Goal: Task Accomplishment & Management: Use online tool/utility

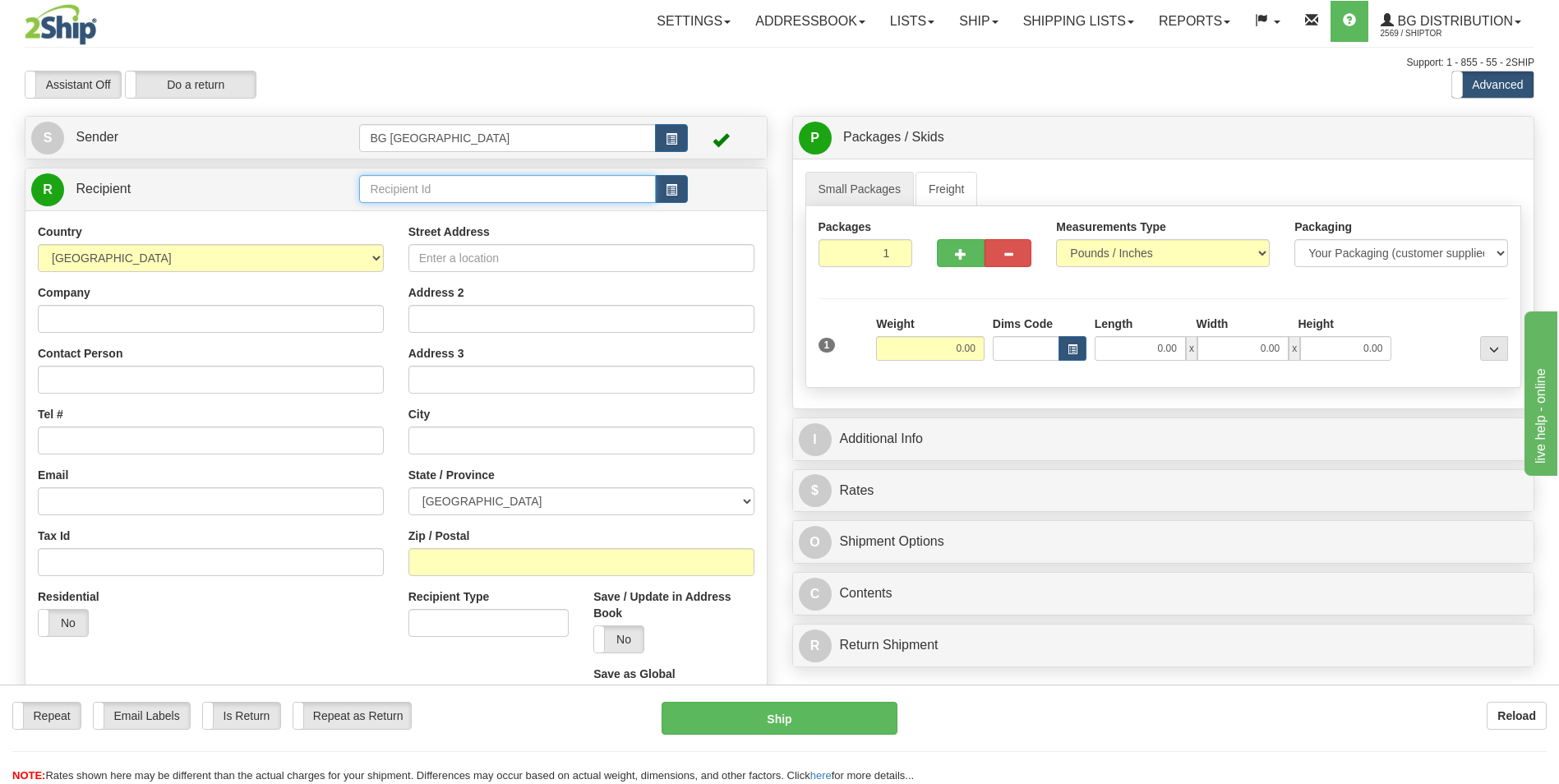
click at [412, 202] on input "text" at bounding box center [507, 189] width 296 height 28
click at [408, 211] on div "60485" at bounding box center [504, 214] width 280 height 18
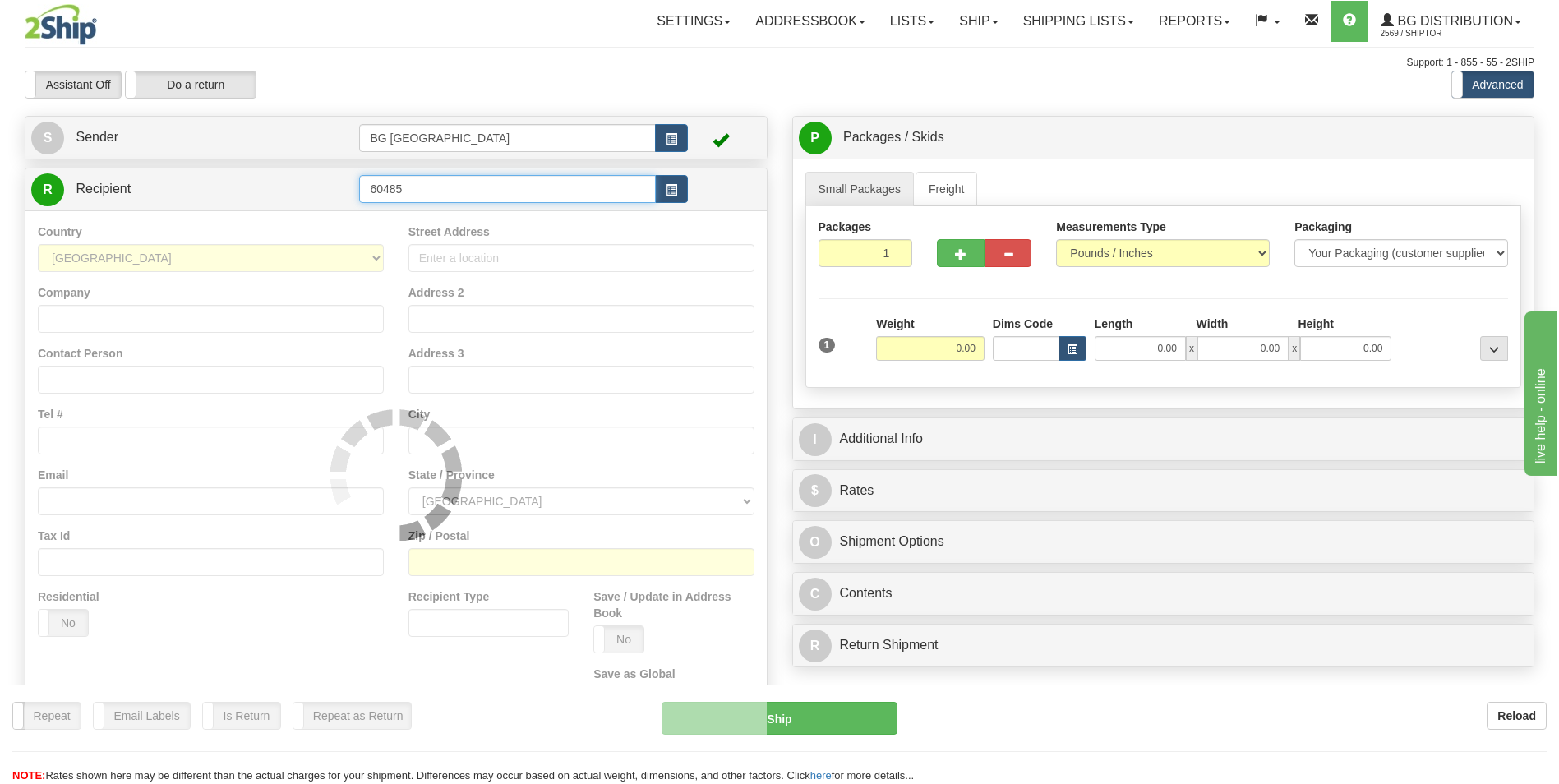
type input "60485"
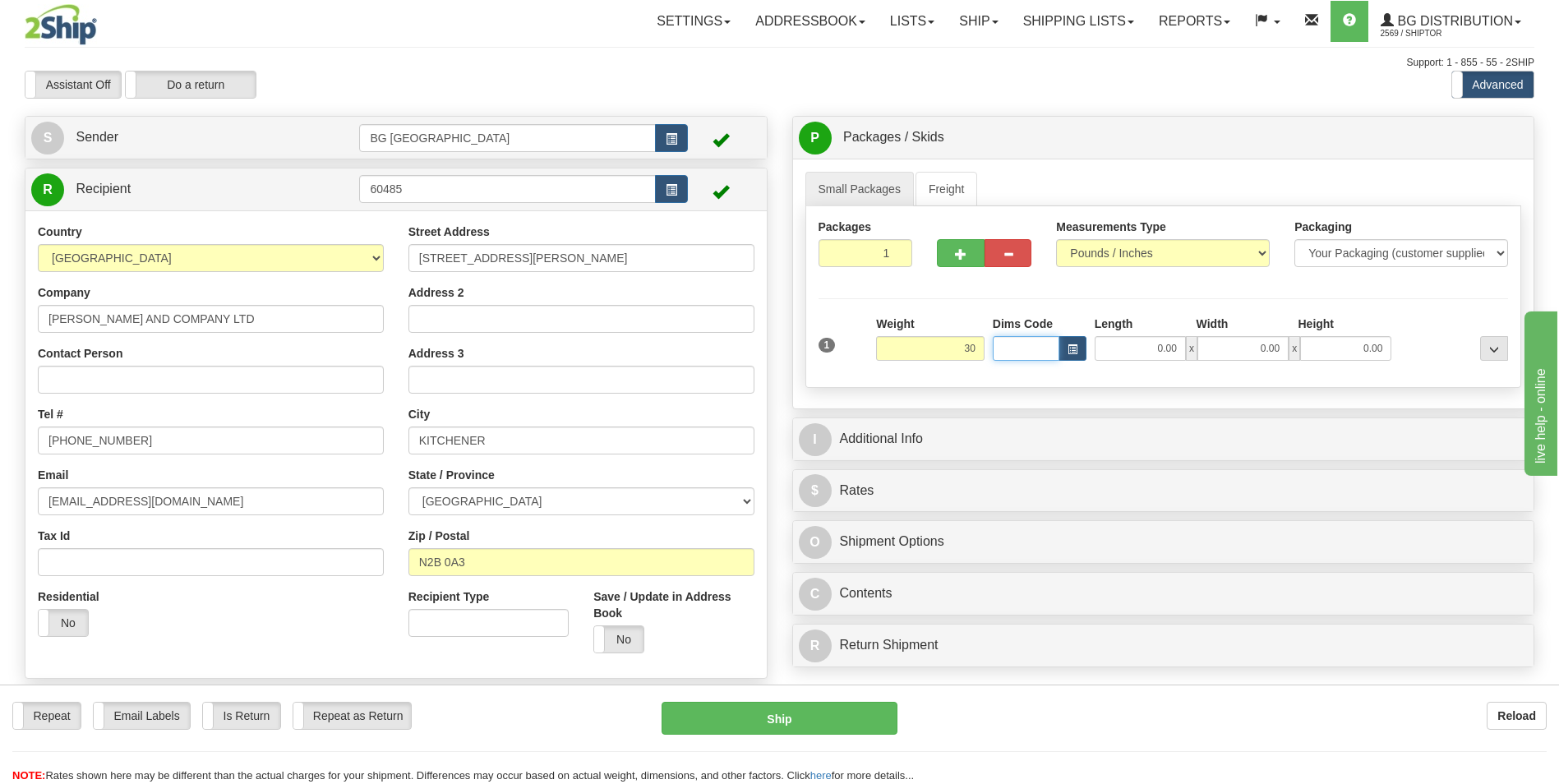
type input "30.00"
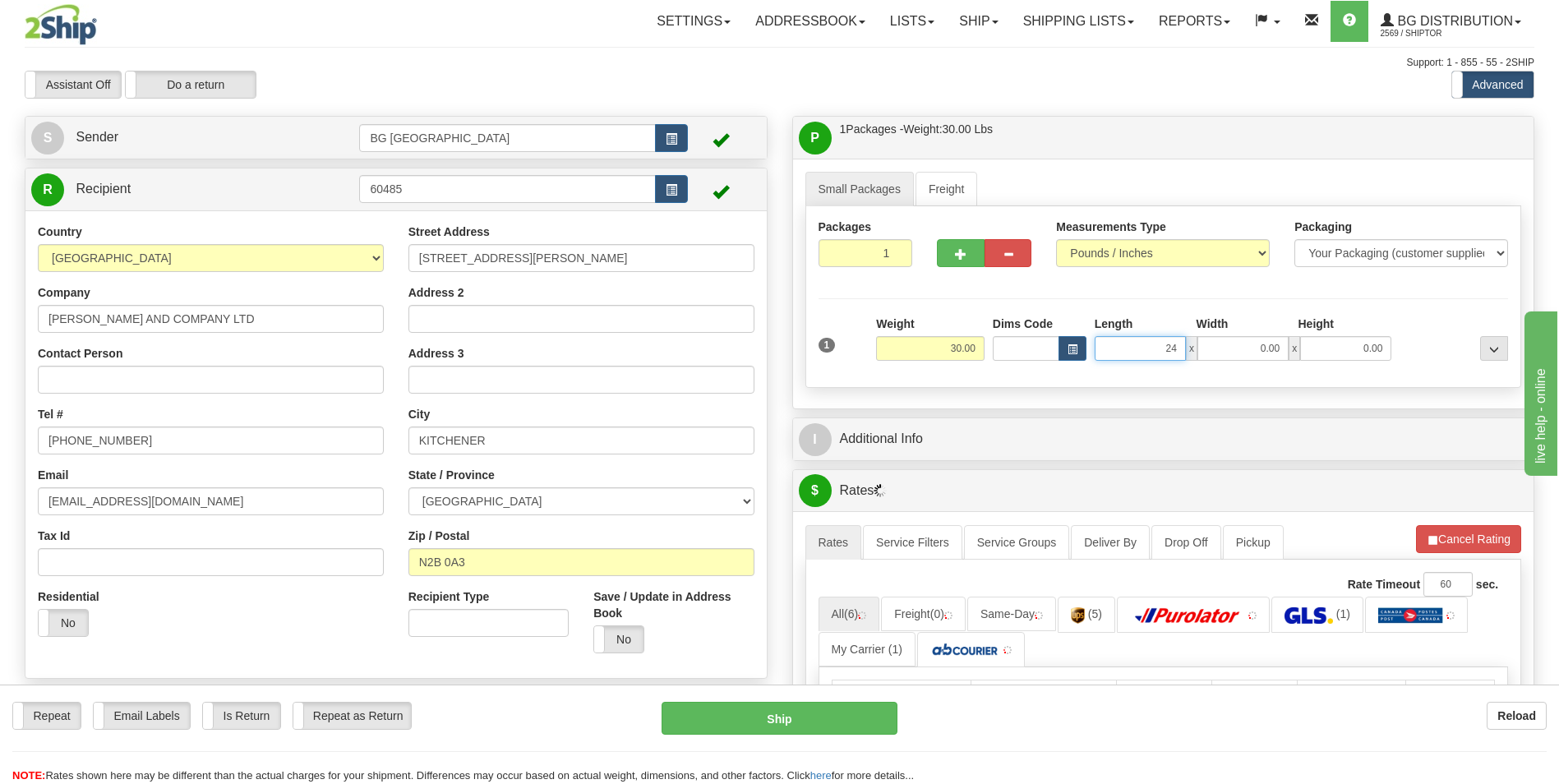
type input "24.00"
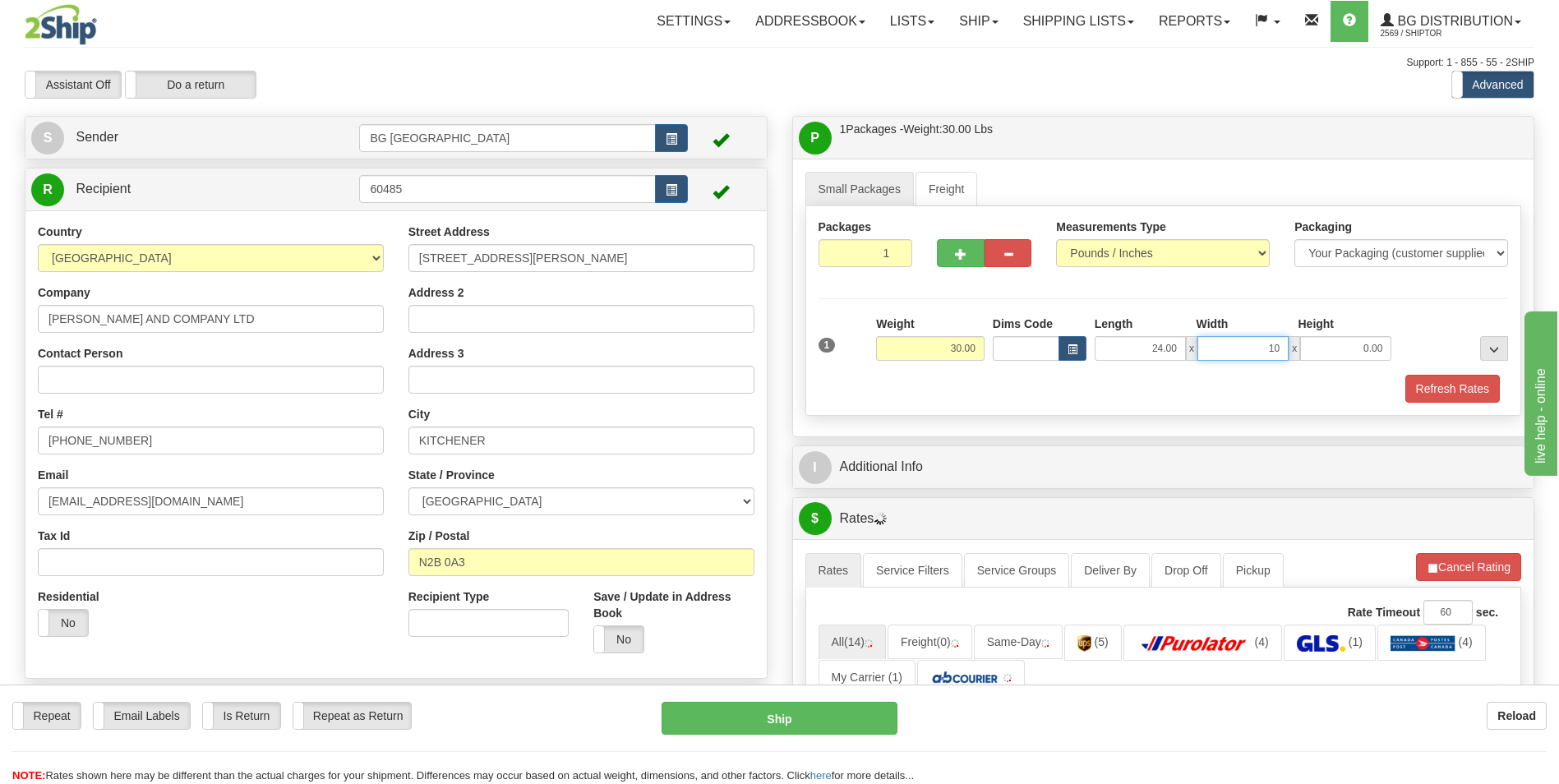
type input "10.00"
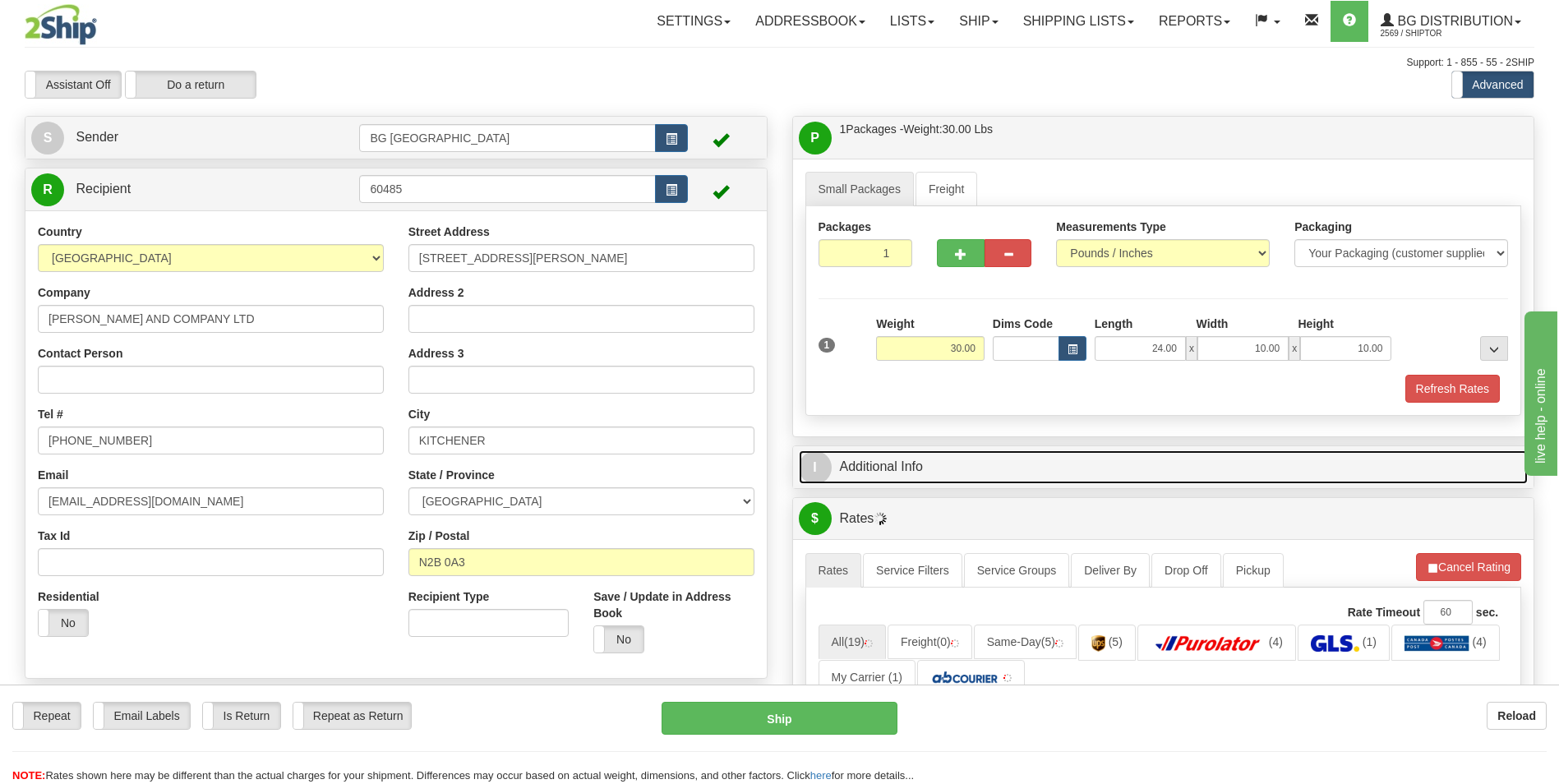
click at [930, 452] on link "I Additional Info" at bounding box center [1164, 467] width 730 height 34
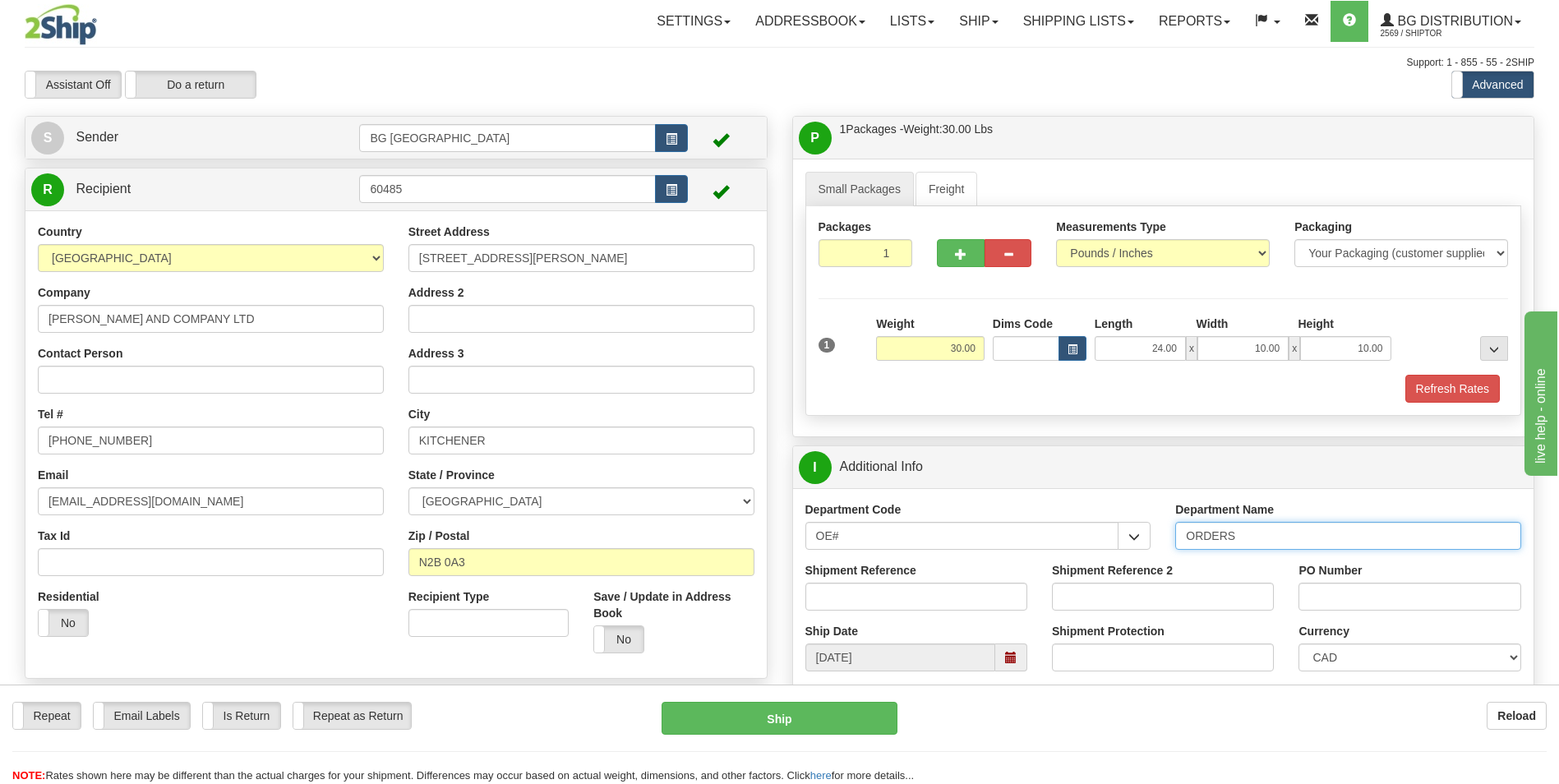
click at [1244, 537] on input "ORDERS" at bounding box center [1348, 535] width 346 height 28
type input "70182910-00"
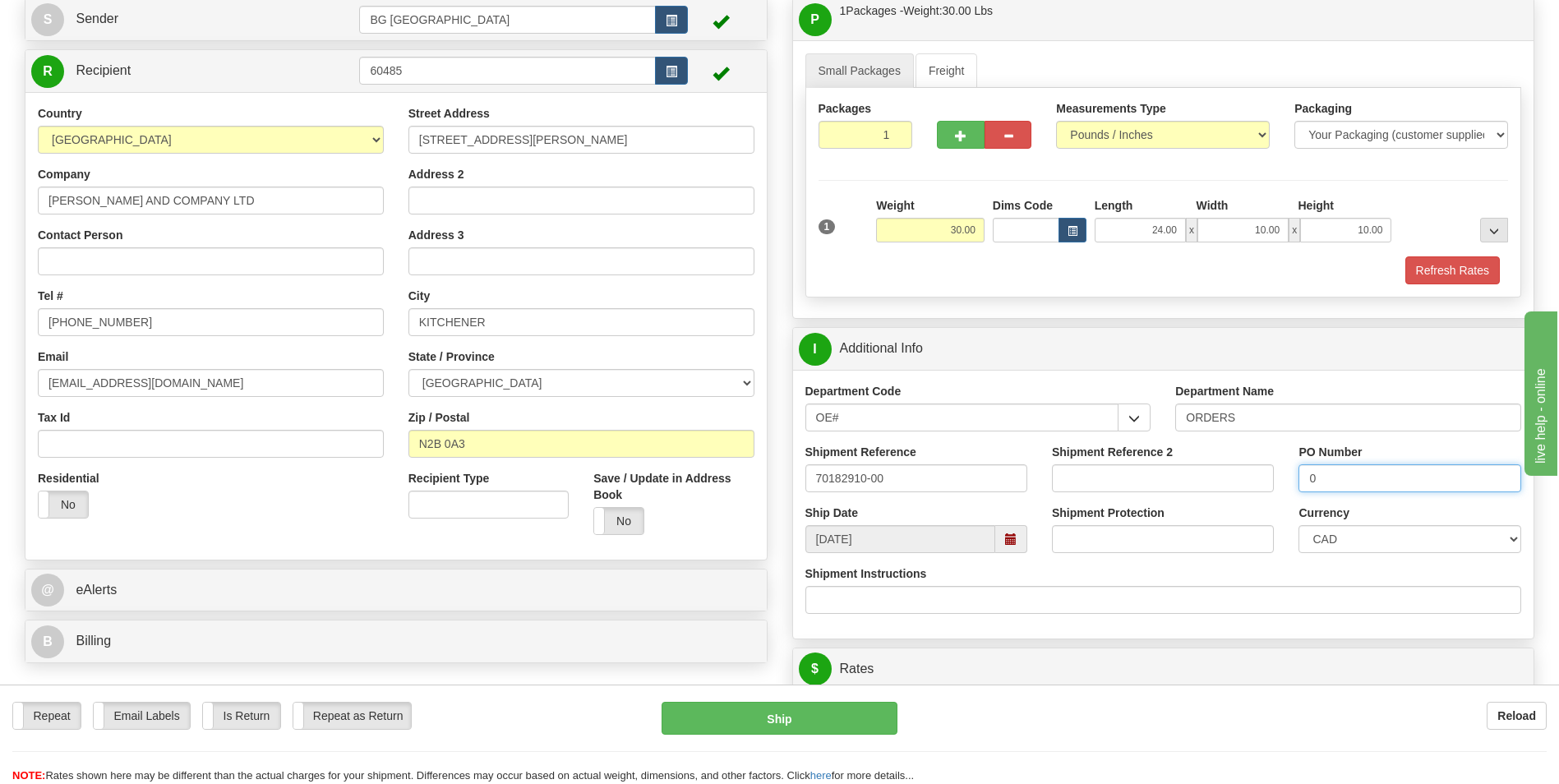
scroll to position [329, 0]
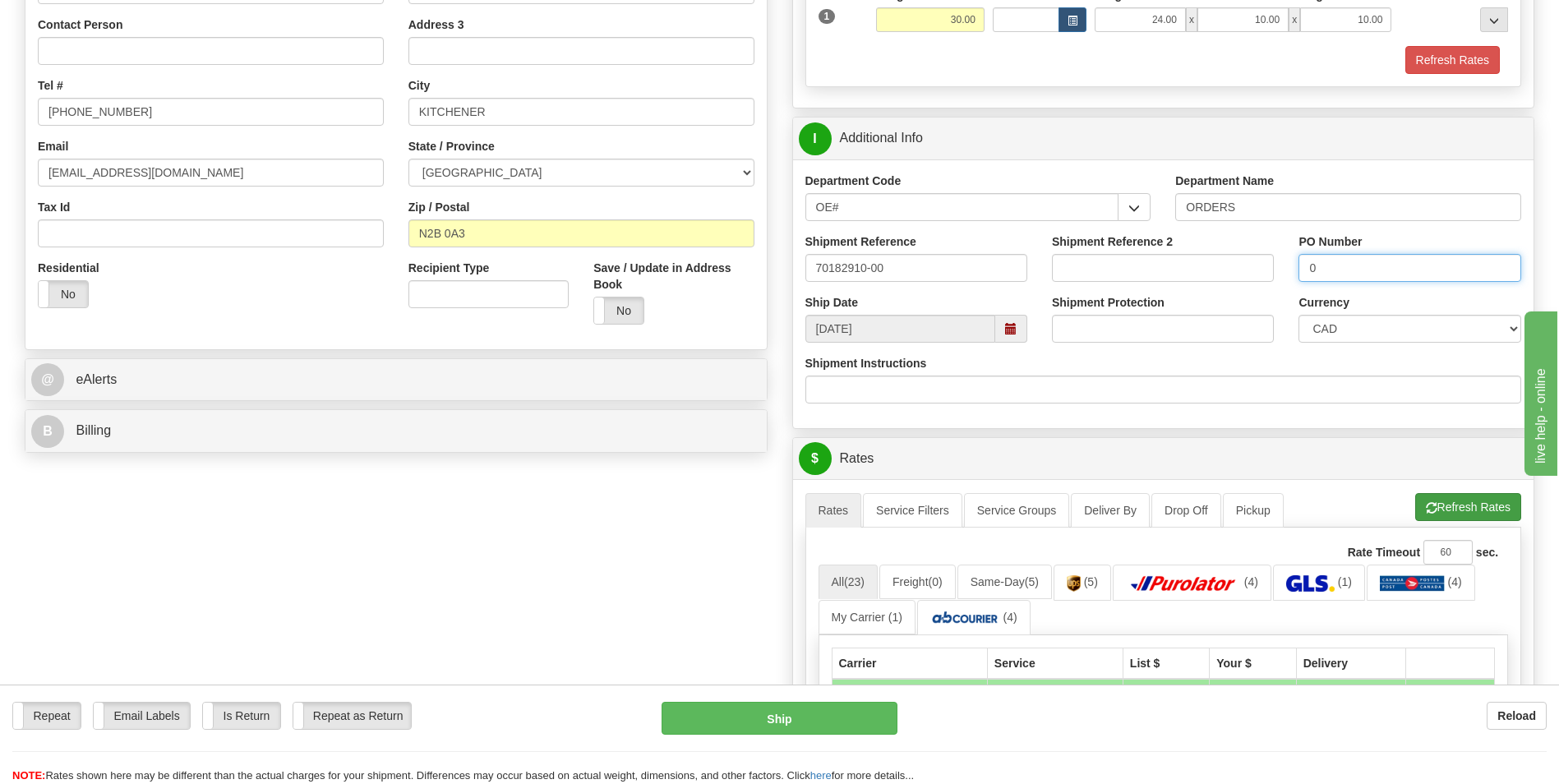
type input "0"
click at [1426, 506] on span "button" at bounding box center [1432, 508] width 12 height 11
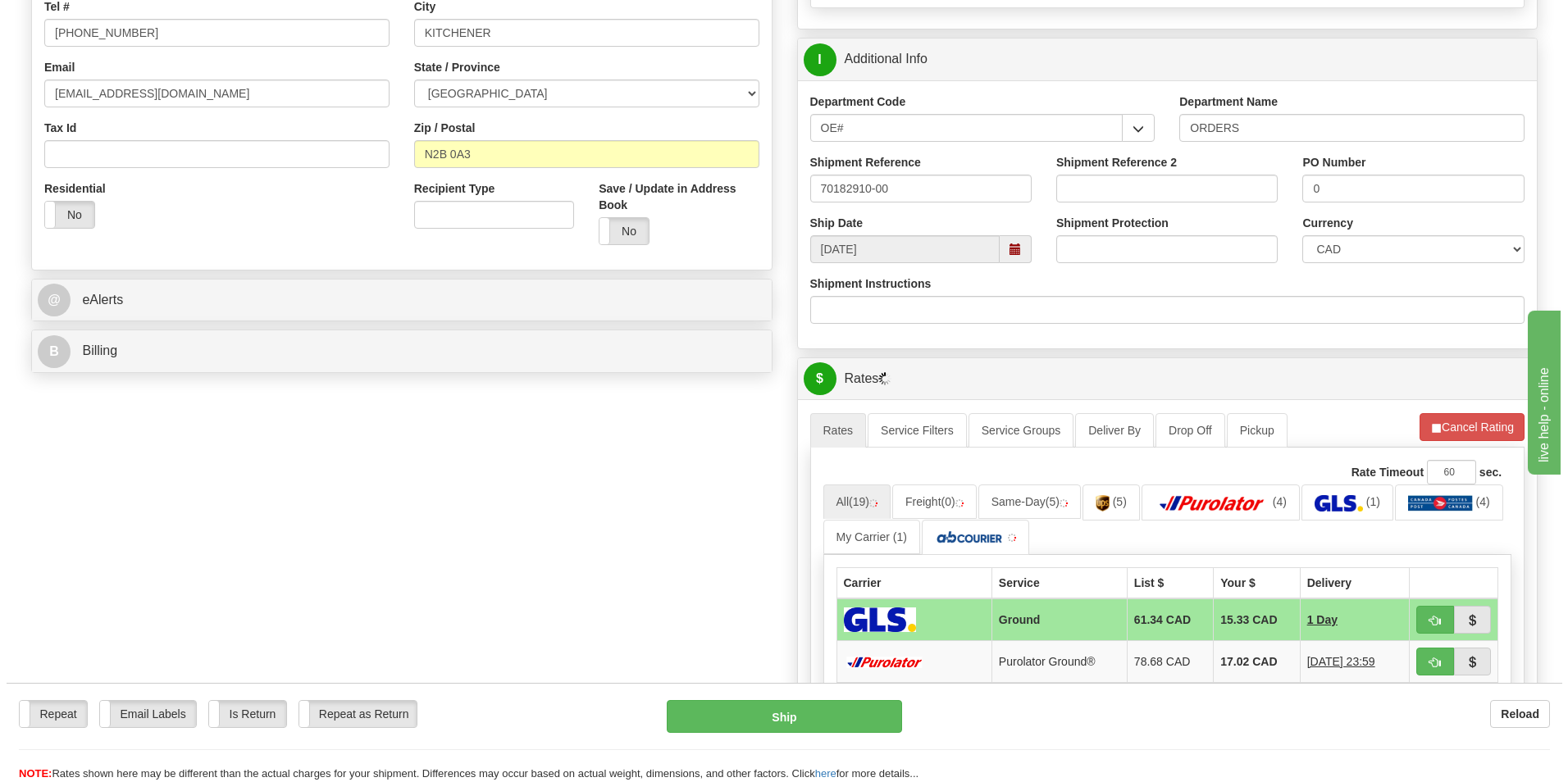
scroll to position [573, 0]
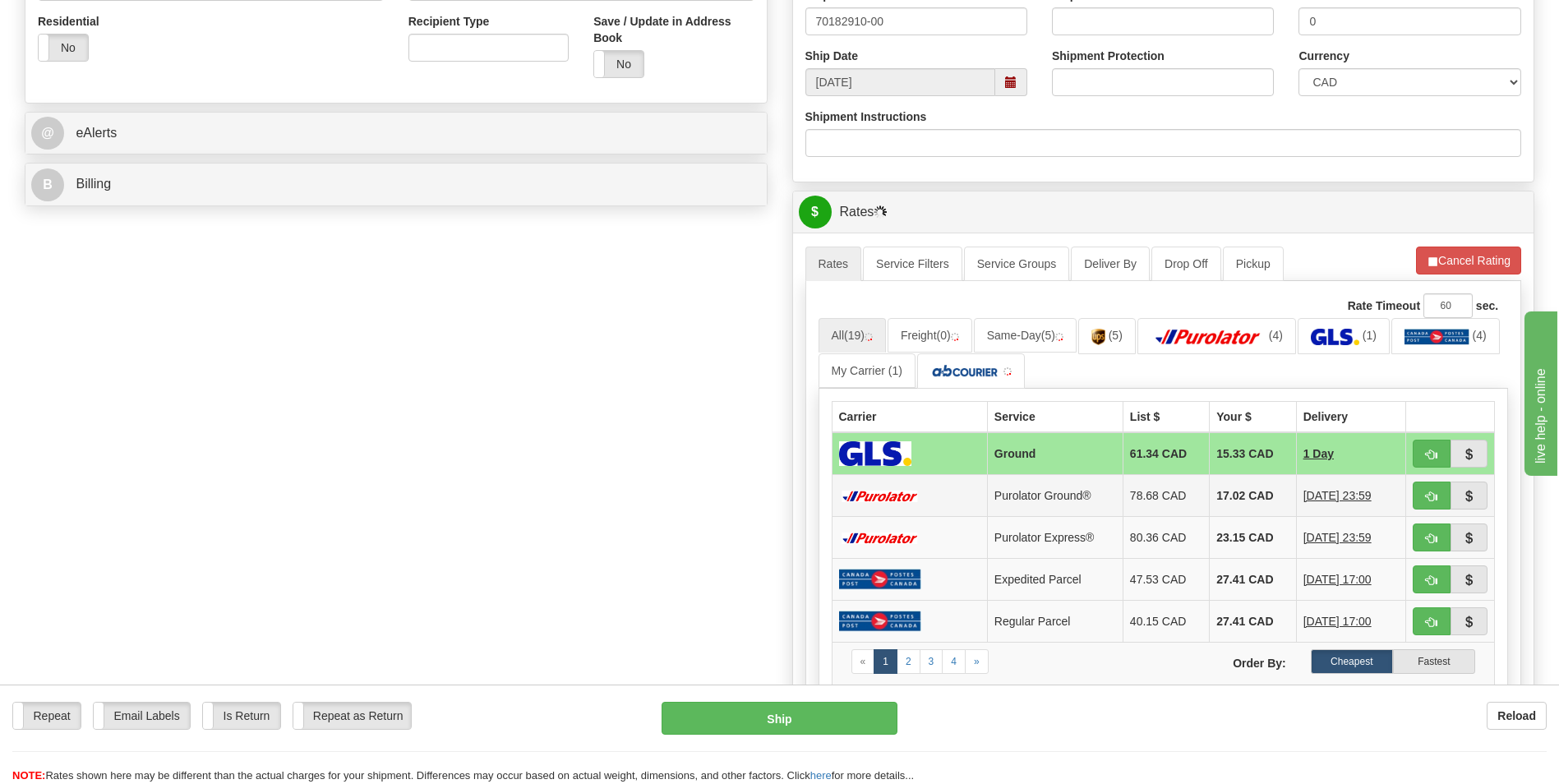
click at [1238, 501] on td "17.02 CAD" at bounding box center [1253, 496] width 86 height 42
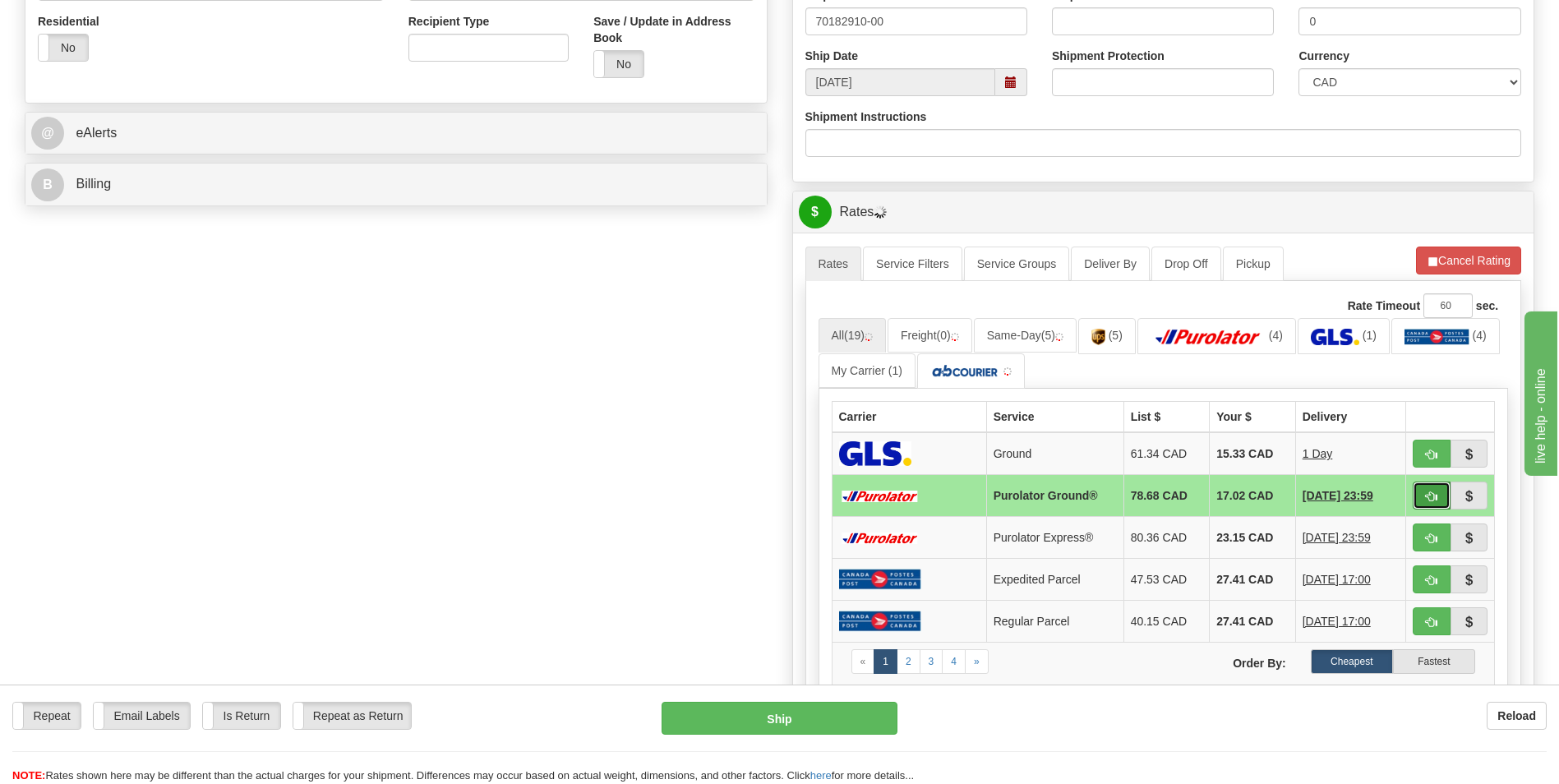
click at [1422, 500] on button "button" at bounding box center [1432, 495] width 38 height 28
click at [866, 717] on button "Ship" at bounding box center [779, 718] width 235 height 33
type input "260"
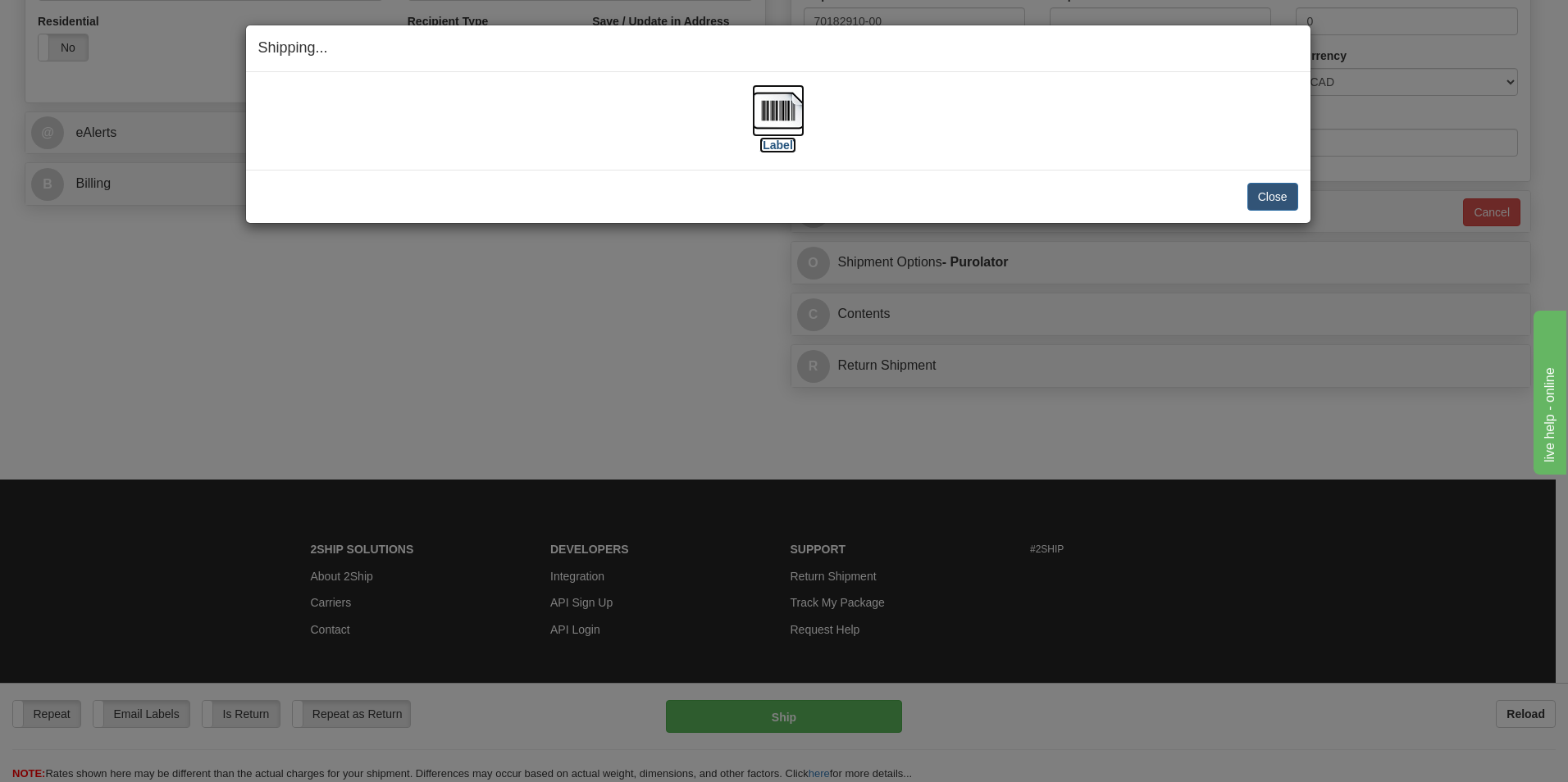
click at [769, 123] on img at bounding box center [778, 110] width 52 height 52
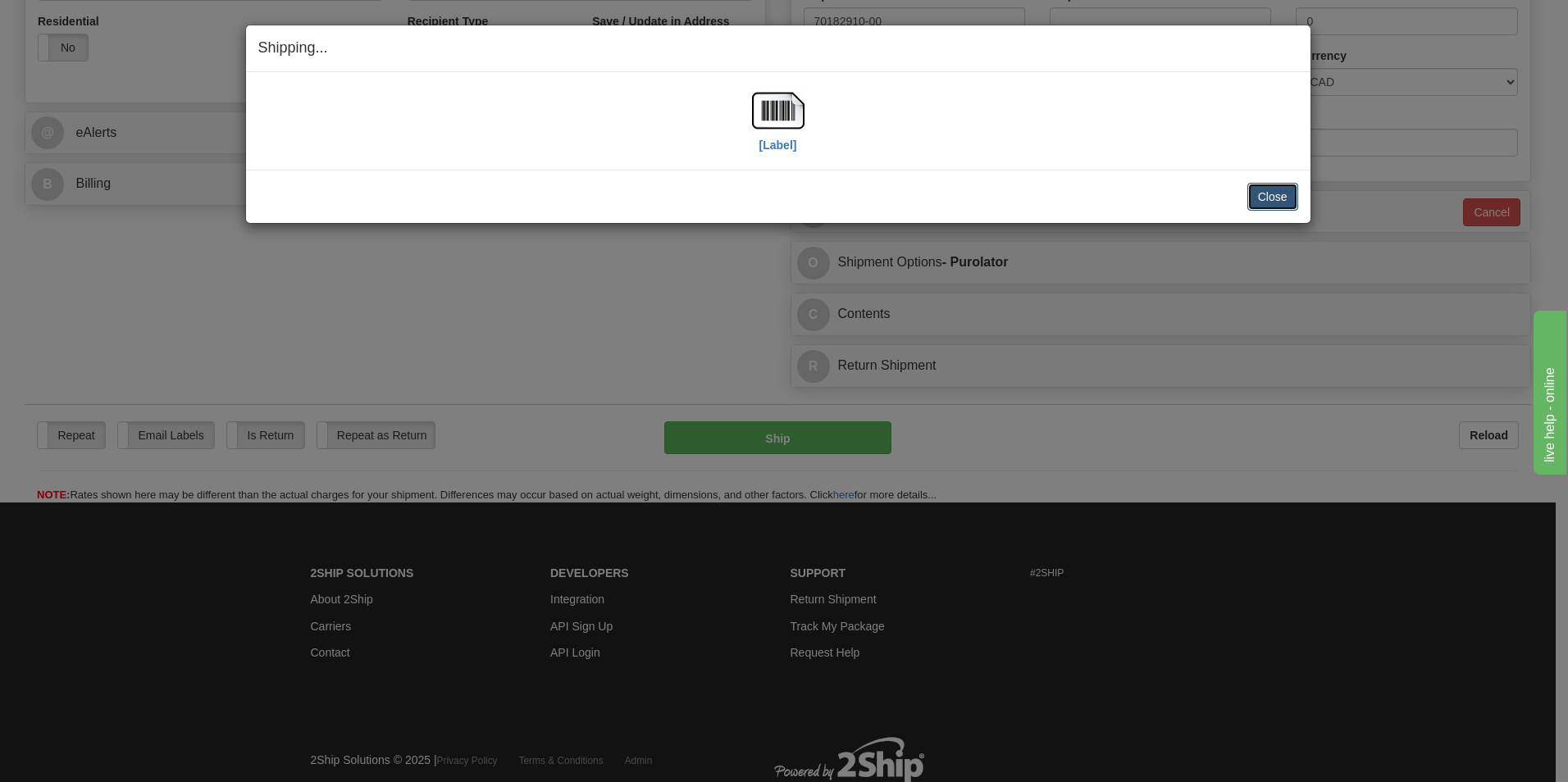
click at [1288, 192] on button "Close" at bounding box center [1273, 196] width 50 height 28
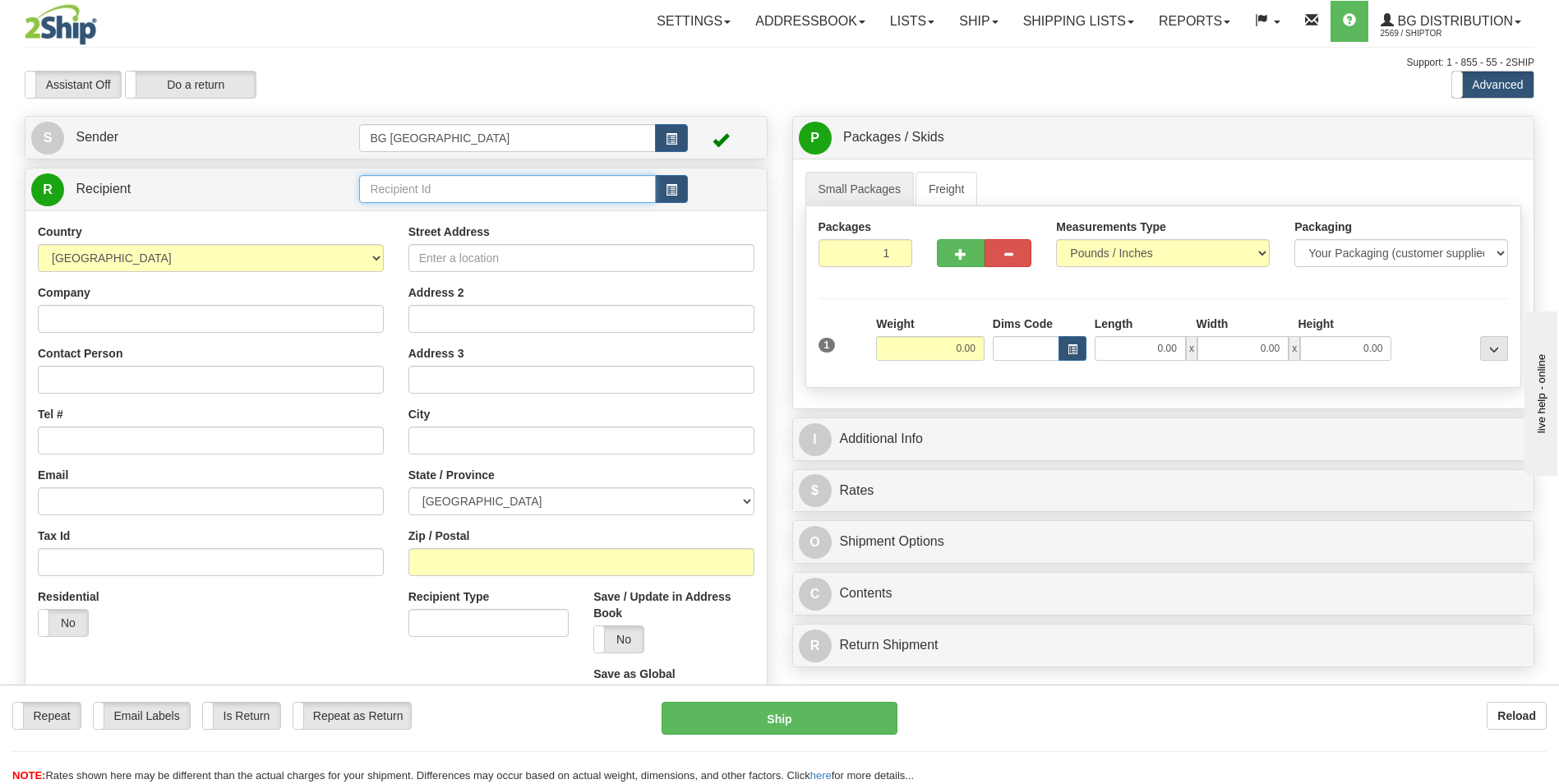
click at [488, 185] on input "text" at bounding box center [507, 189] width 296 height 28
click at [444, 209] on div "910611" at bounding box center [504, 214] width 280 height 18
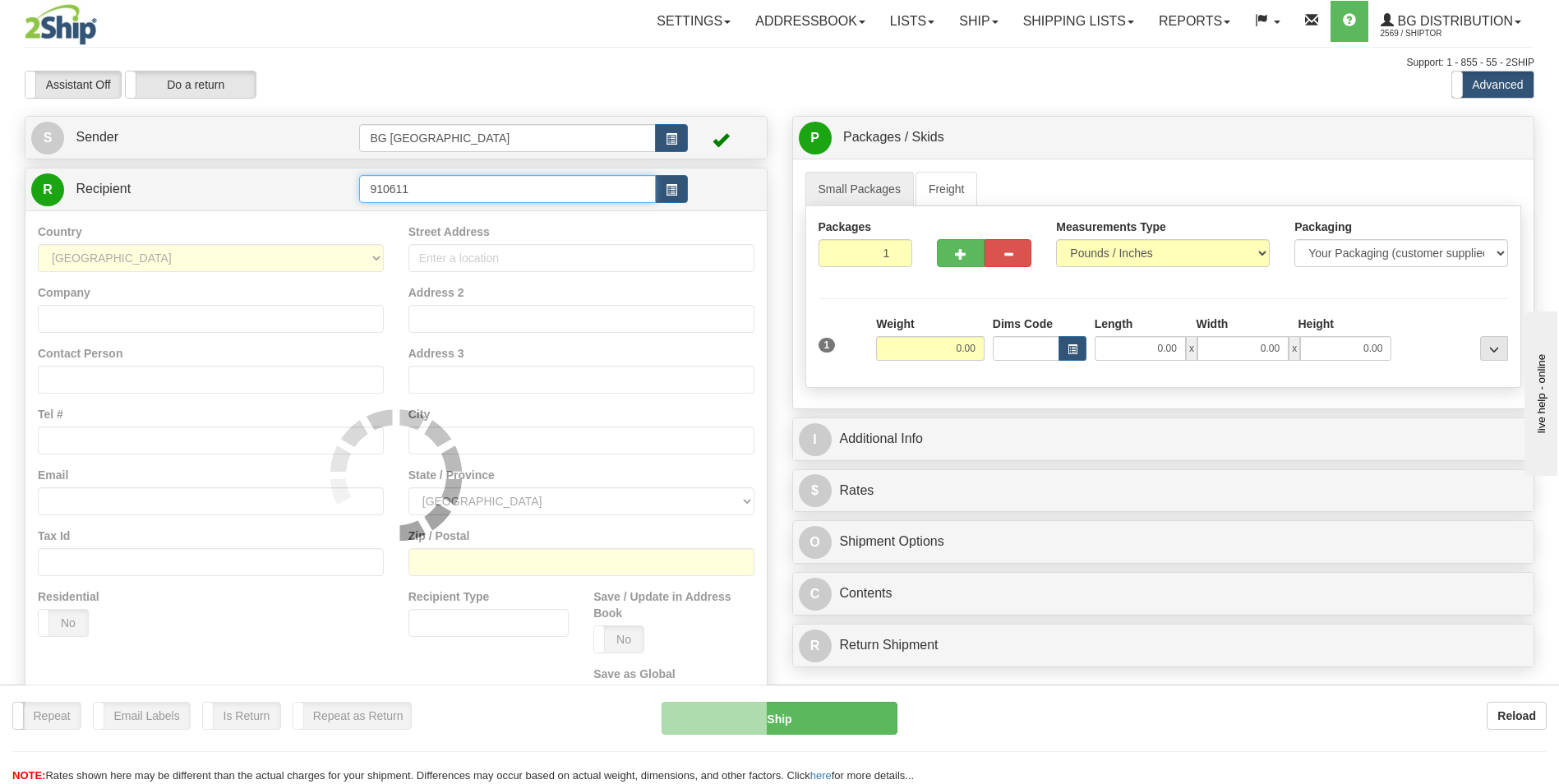
type input "910611"
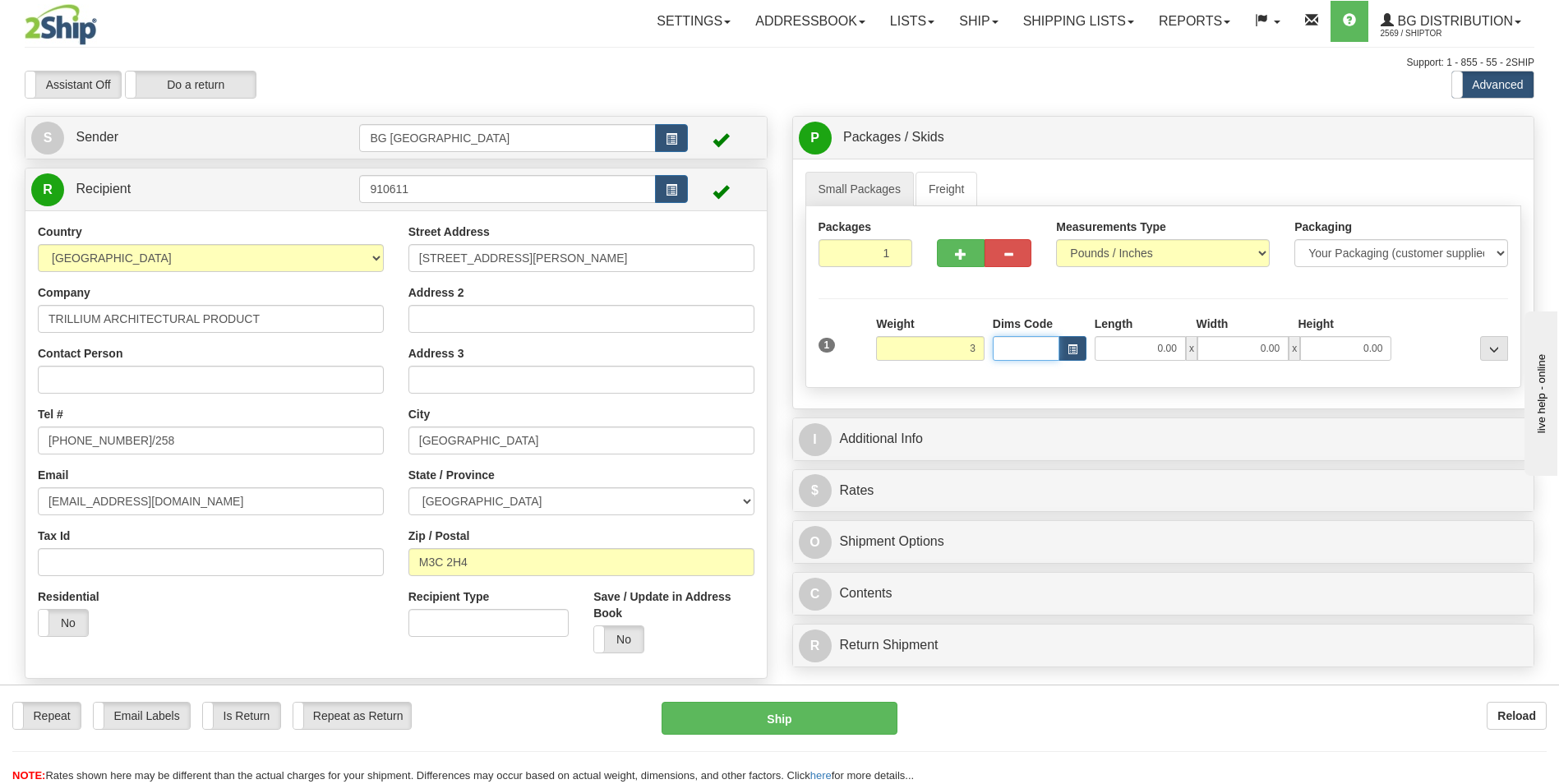
type input "3.00"
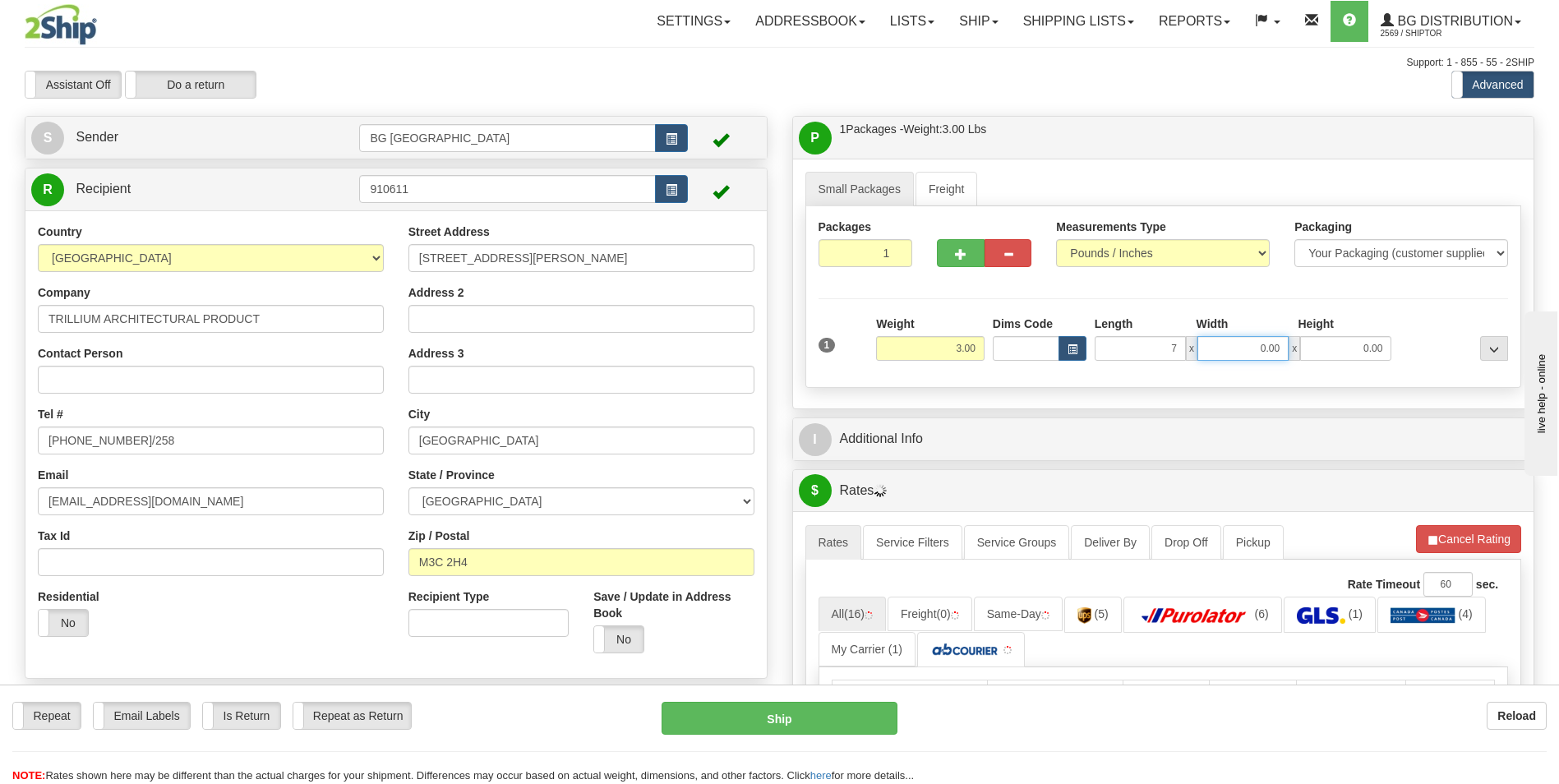
type input "7.00"
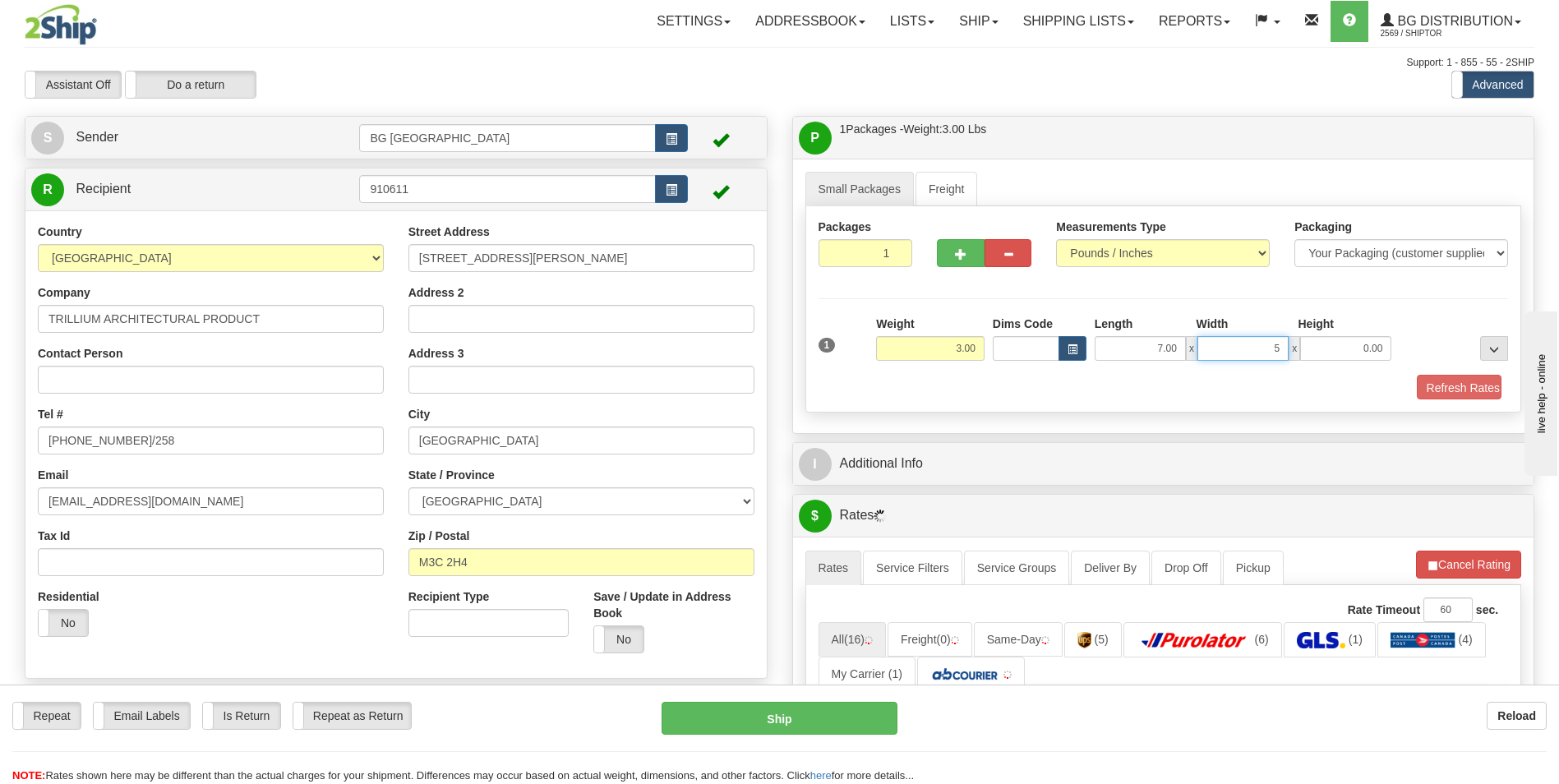
type input "5.00"
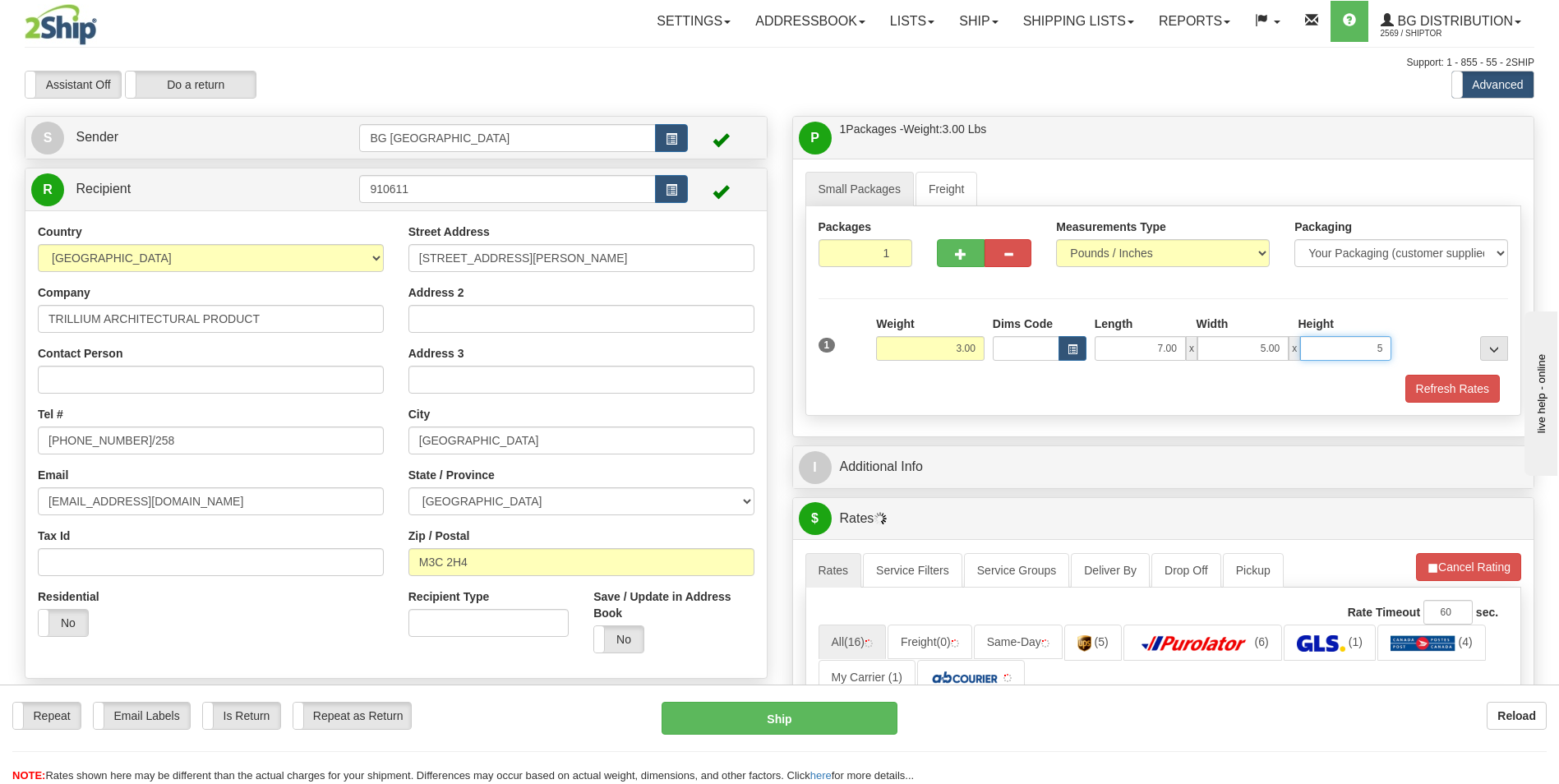
type input "5.00"
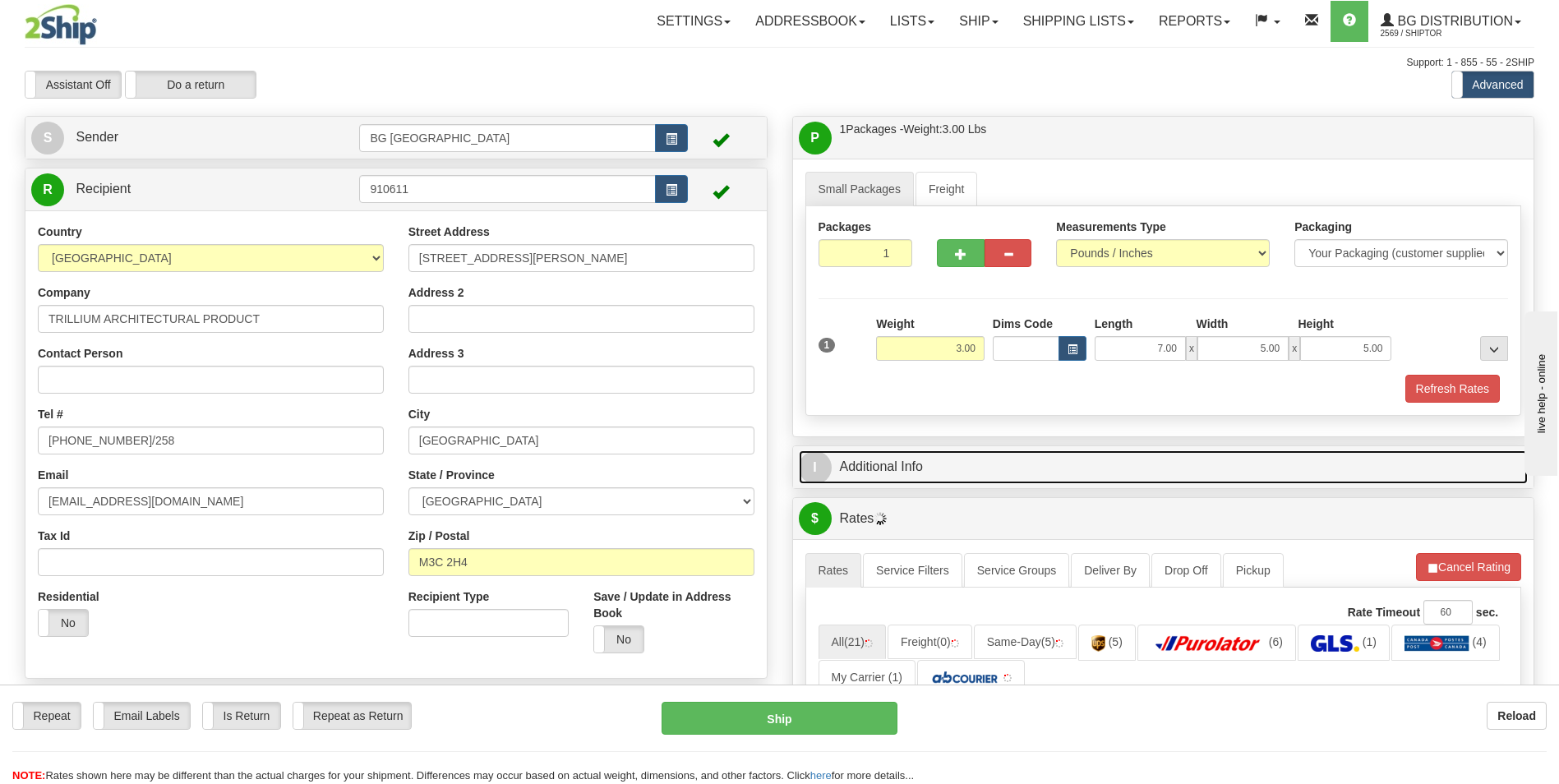
click at [937, 460] on link "I Additional Info" at bounding box center [1164, 467] width 730 height 34
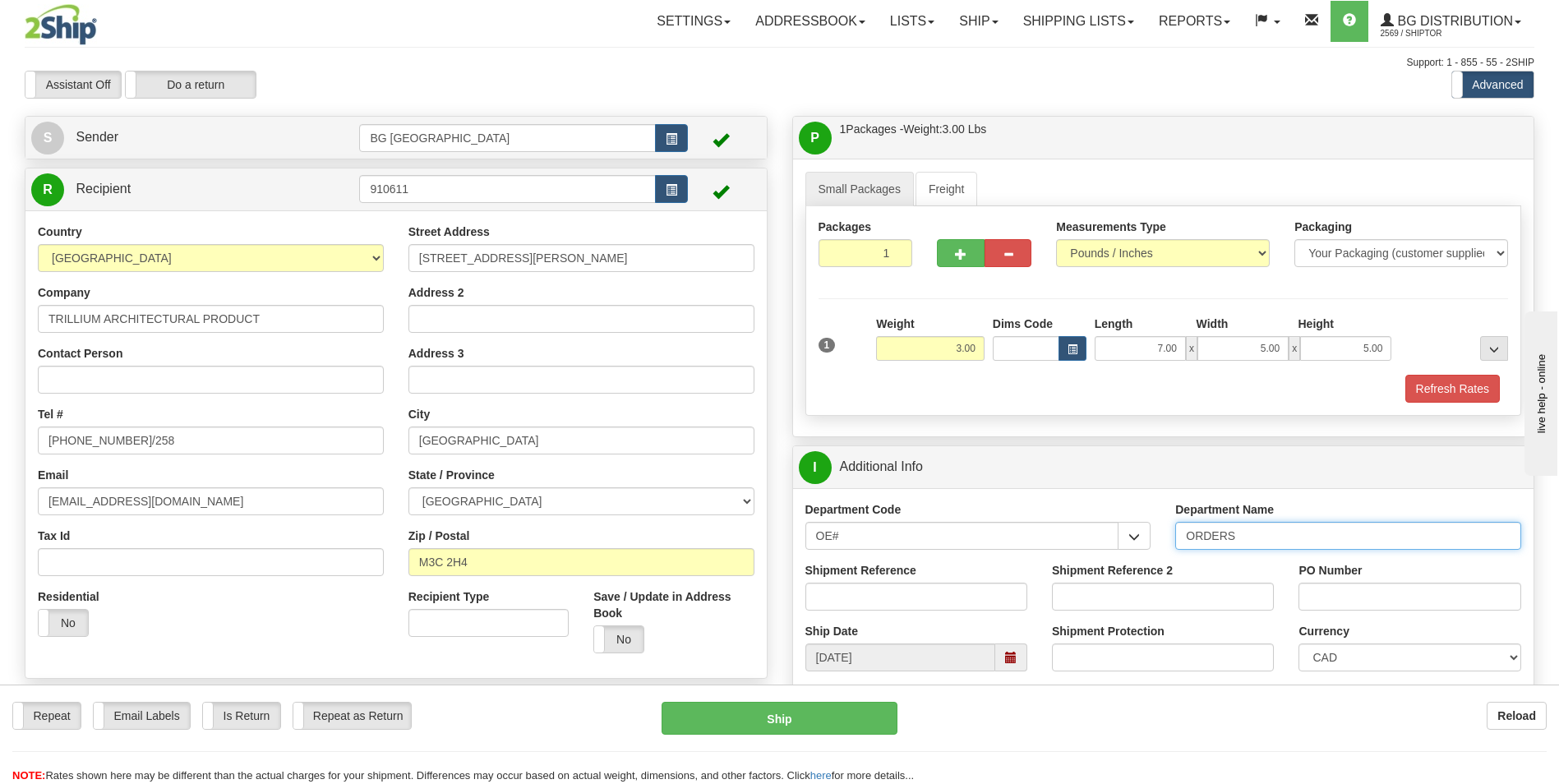
click at [1280, 538] on input "ORDERS" at bounding box center [1348, 535] width 346 height 28
type input "70182923-00"
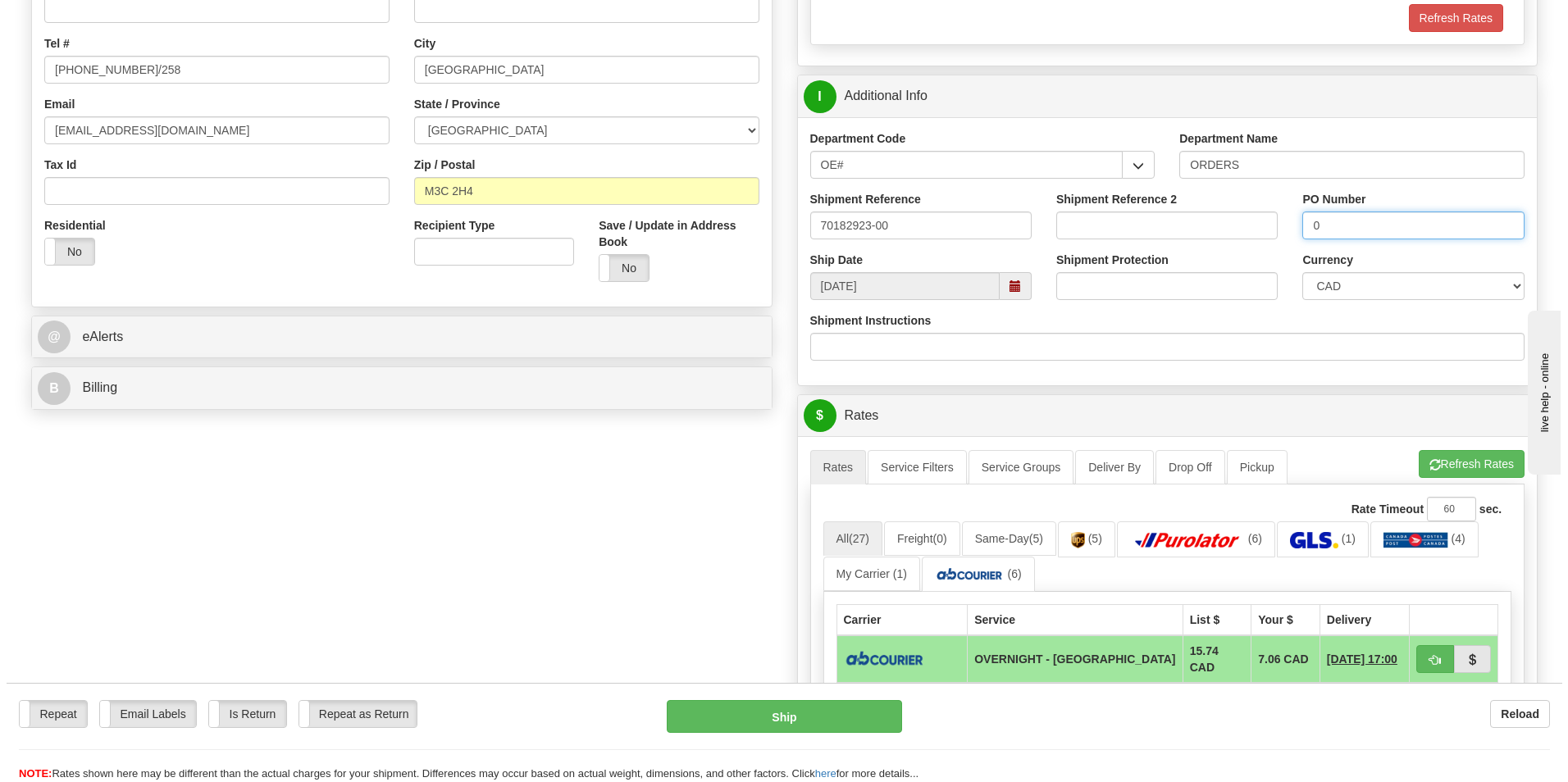
scroll to position [409, 0]
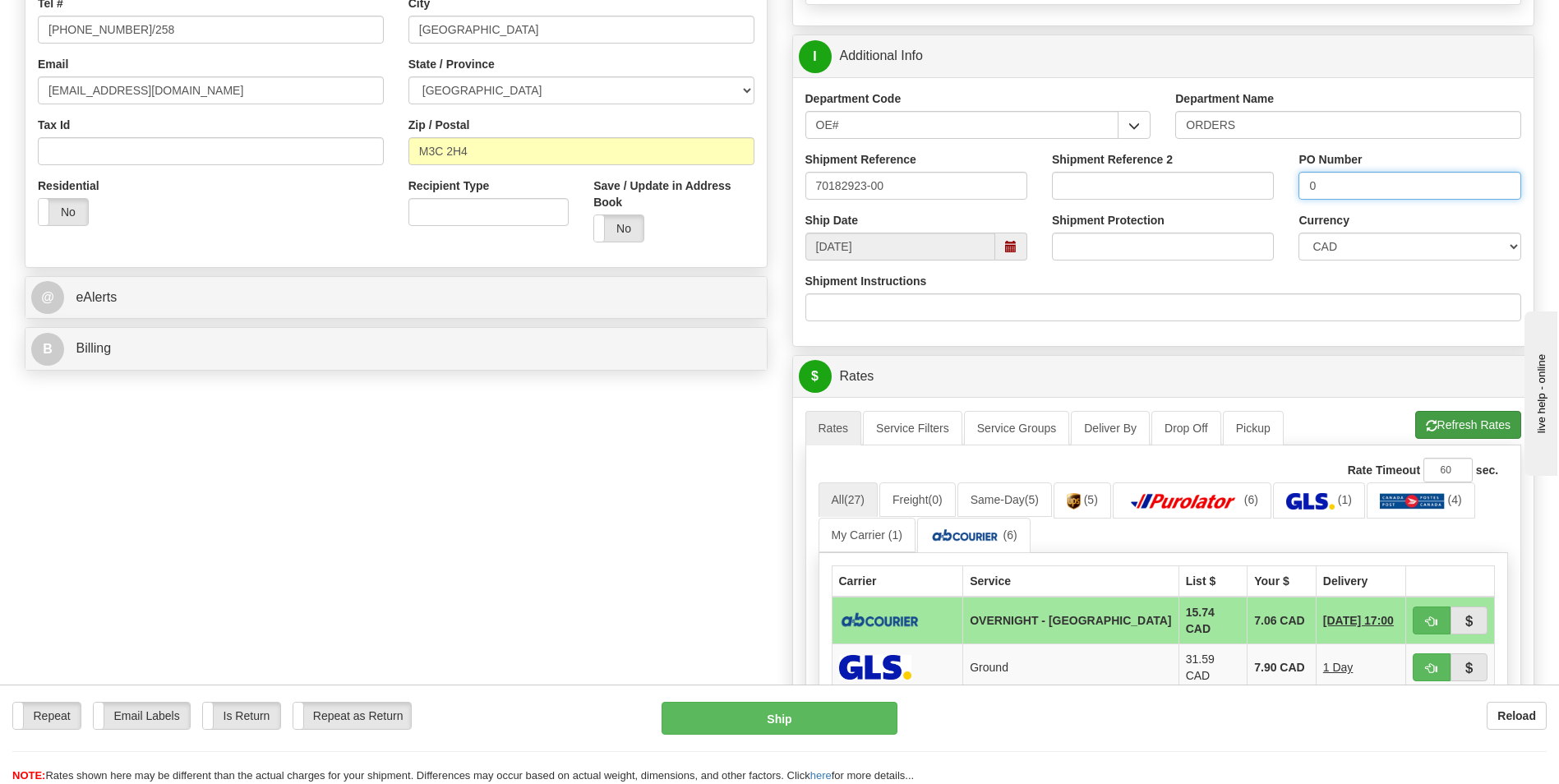
type input "0"
click at [1462, 438] on button "Refresh Rates" at bounding box center [1469, 424] width 106 height 28
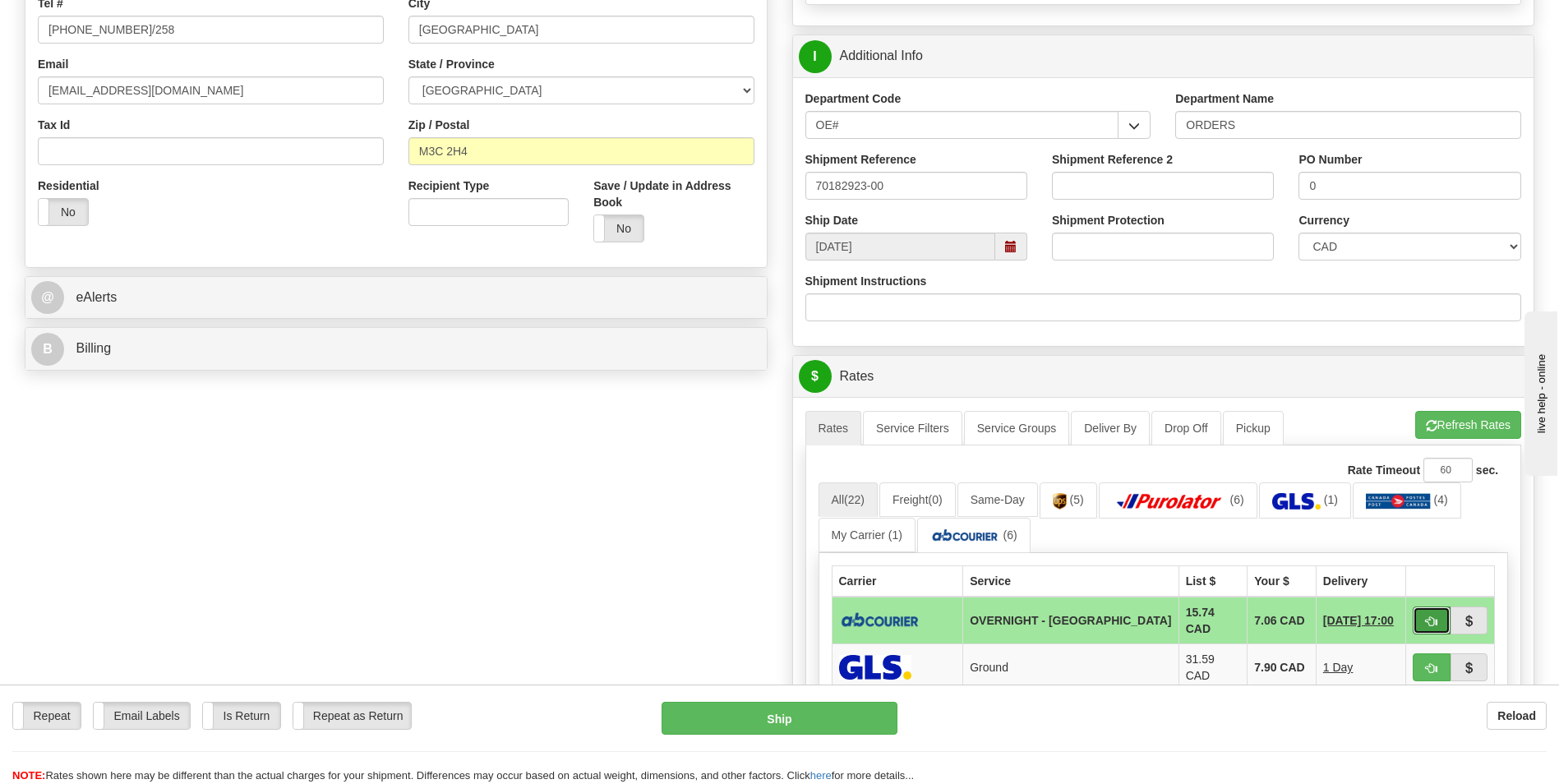
click at [1426, 616] on span "button" at bounding box center [1432, 621] width 12 height 11
type input "4"
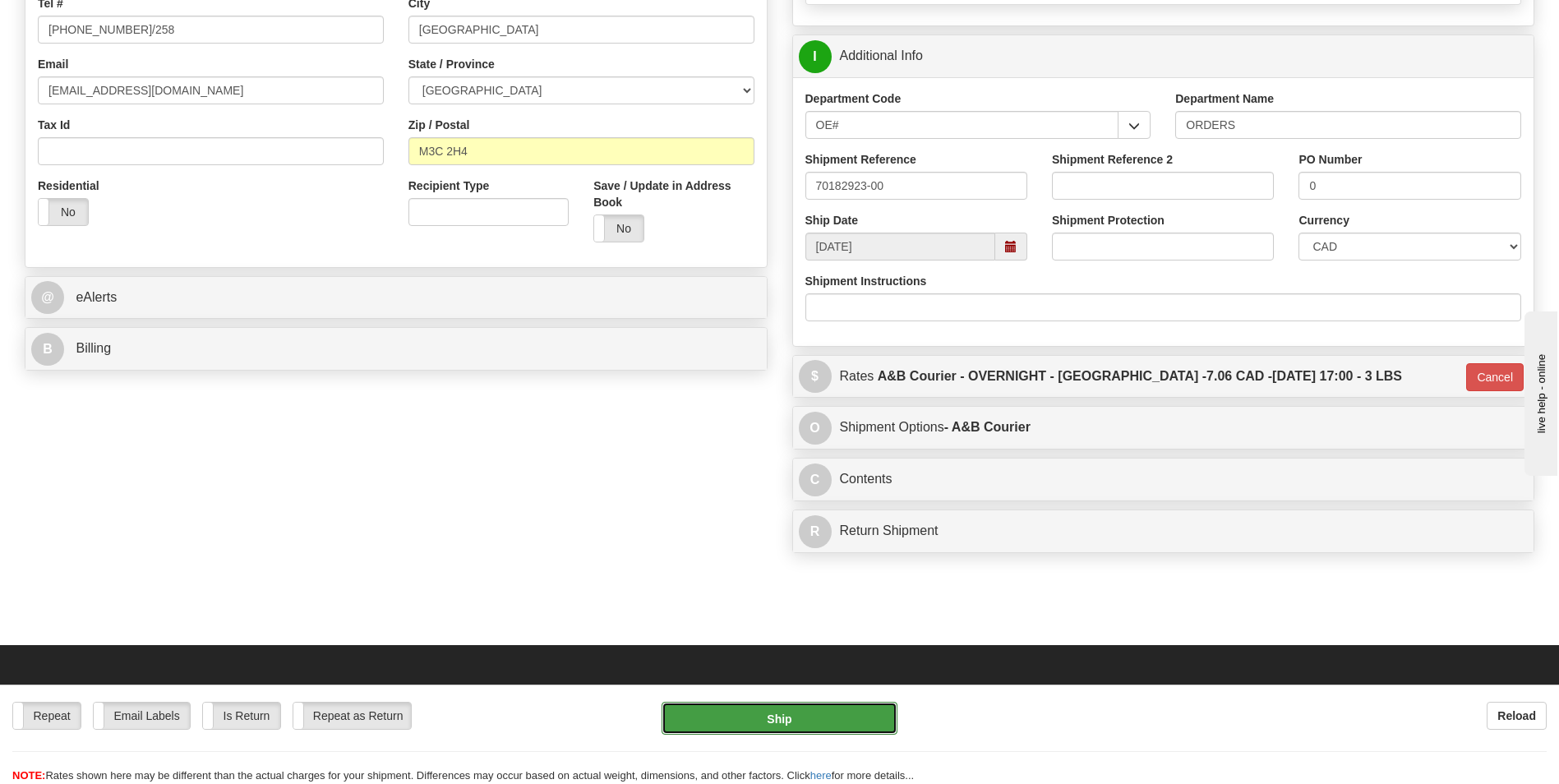
click at [837, 713] on button "Ship" at bounding box center [779, 718] width 235 height 33
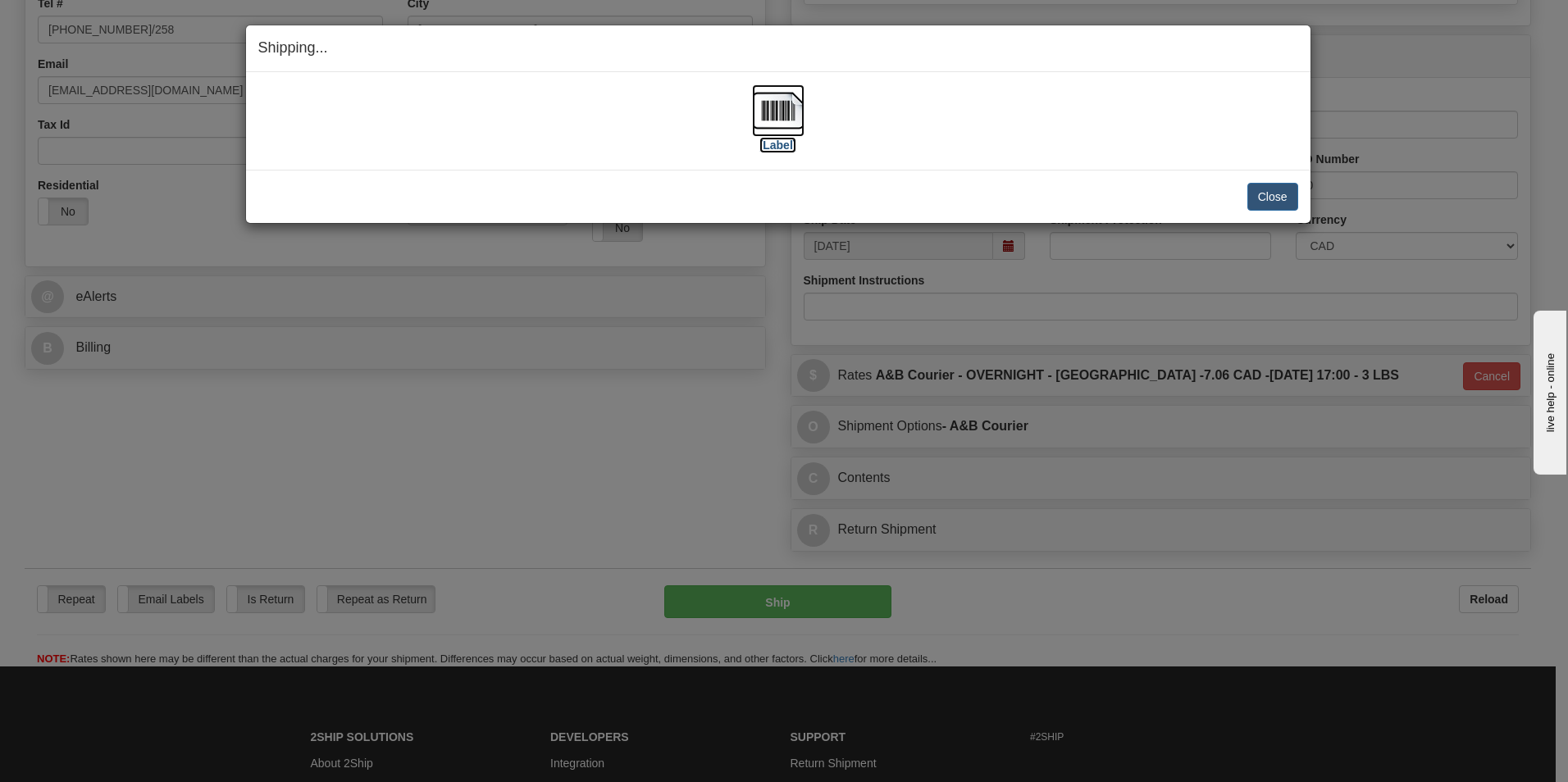
click at [784, 120] on img at bounding box center [778, 110] width 52 height 52
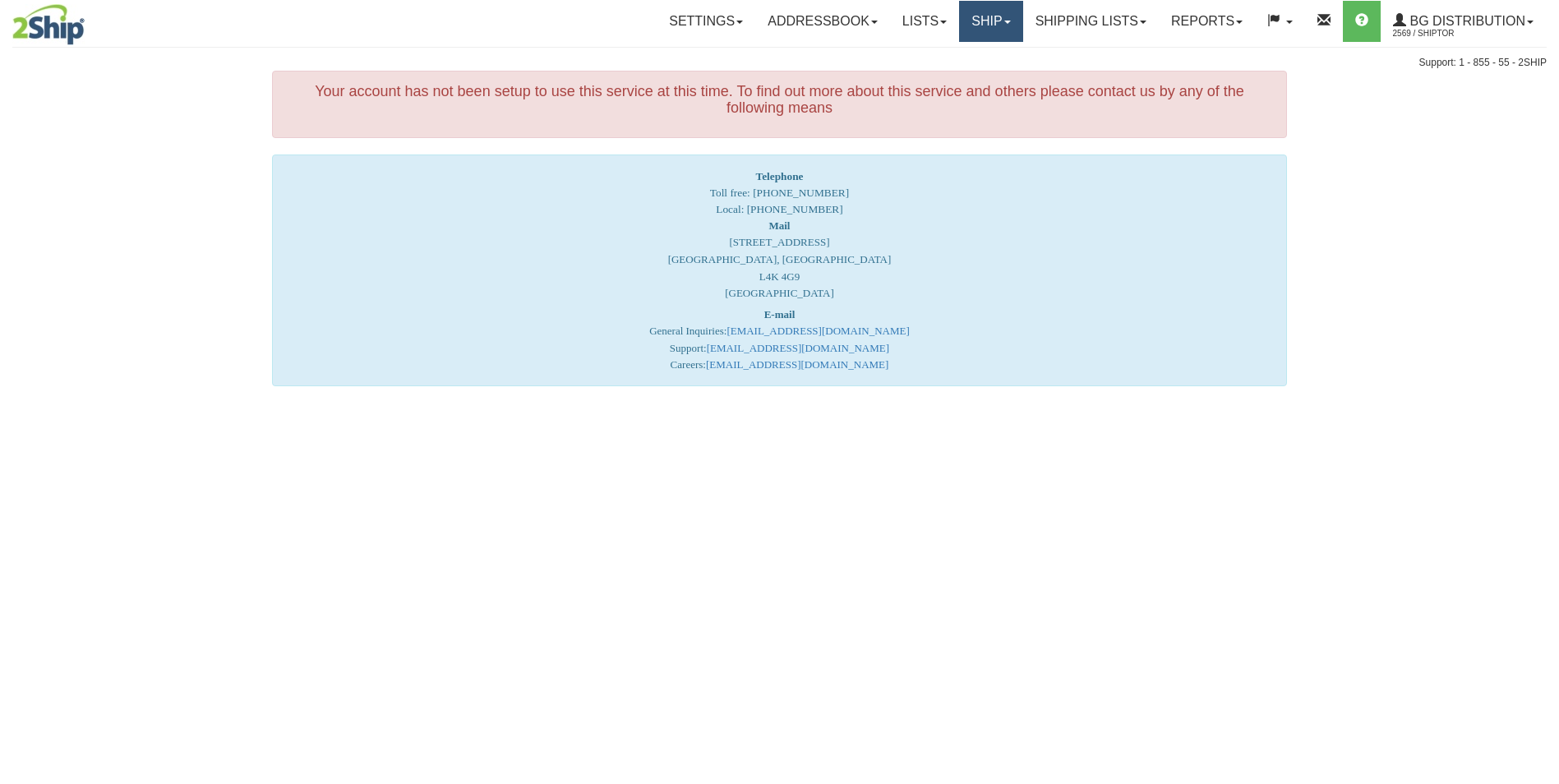
click at [991, 24] on link "Ship" at bounding box center [991, 21] width 63 height 41
click at [948, 62] on span "Ship Screen" at bounding box center [940, 57] width 62 height 13
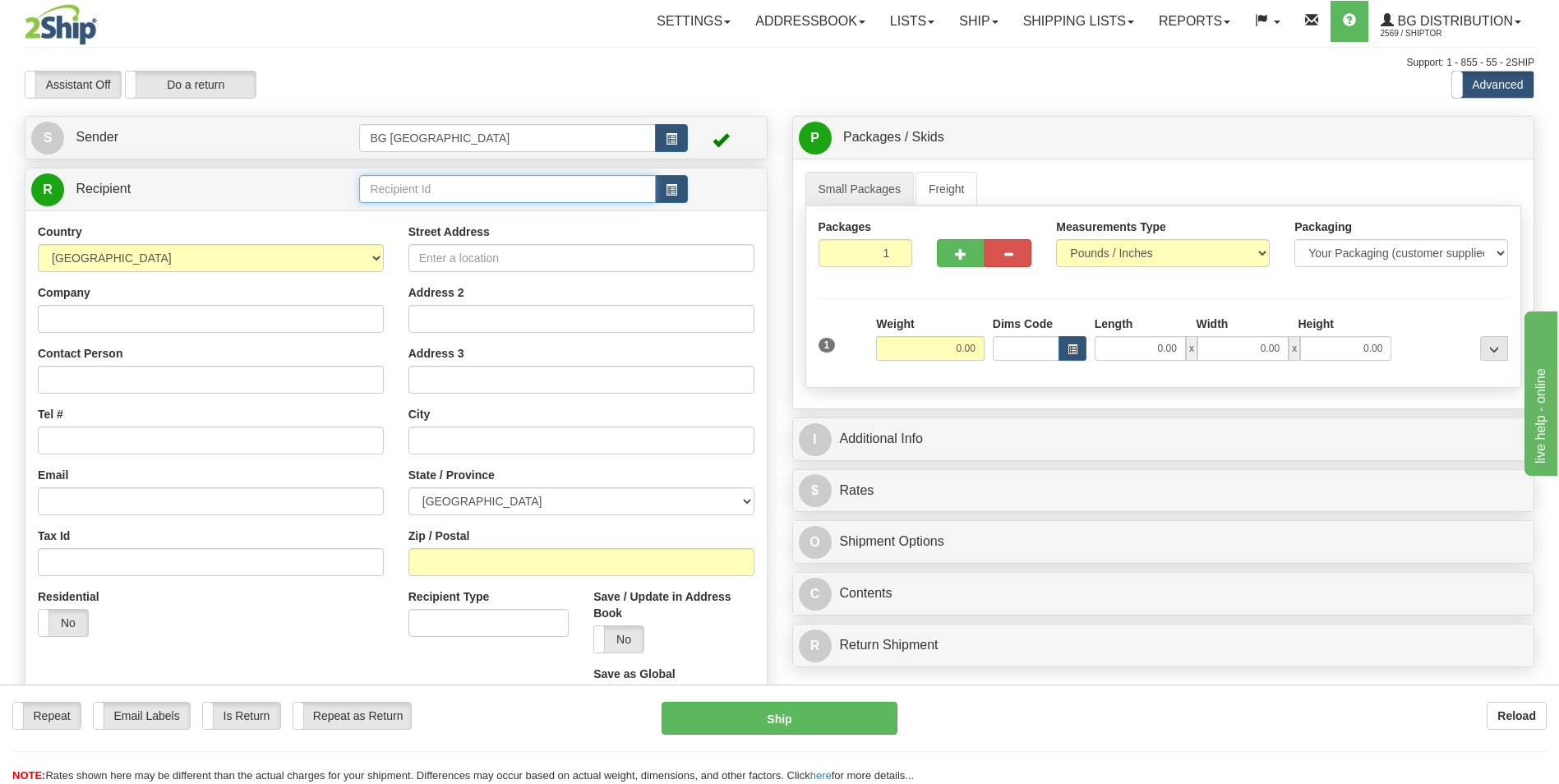
click at [634, 188] on input "text" at bounding box center [507, 189] width 296 height 28
click at [508, 207] on div "60012" at bounding box center [504, 214] width 280 height 18
type input "60012"
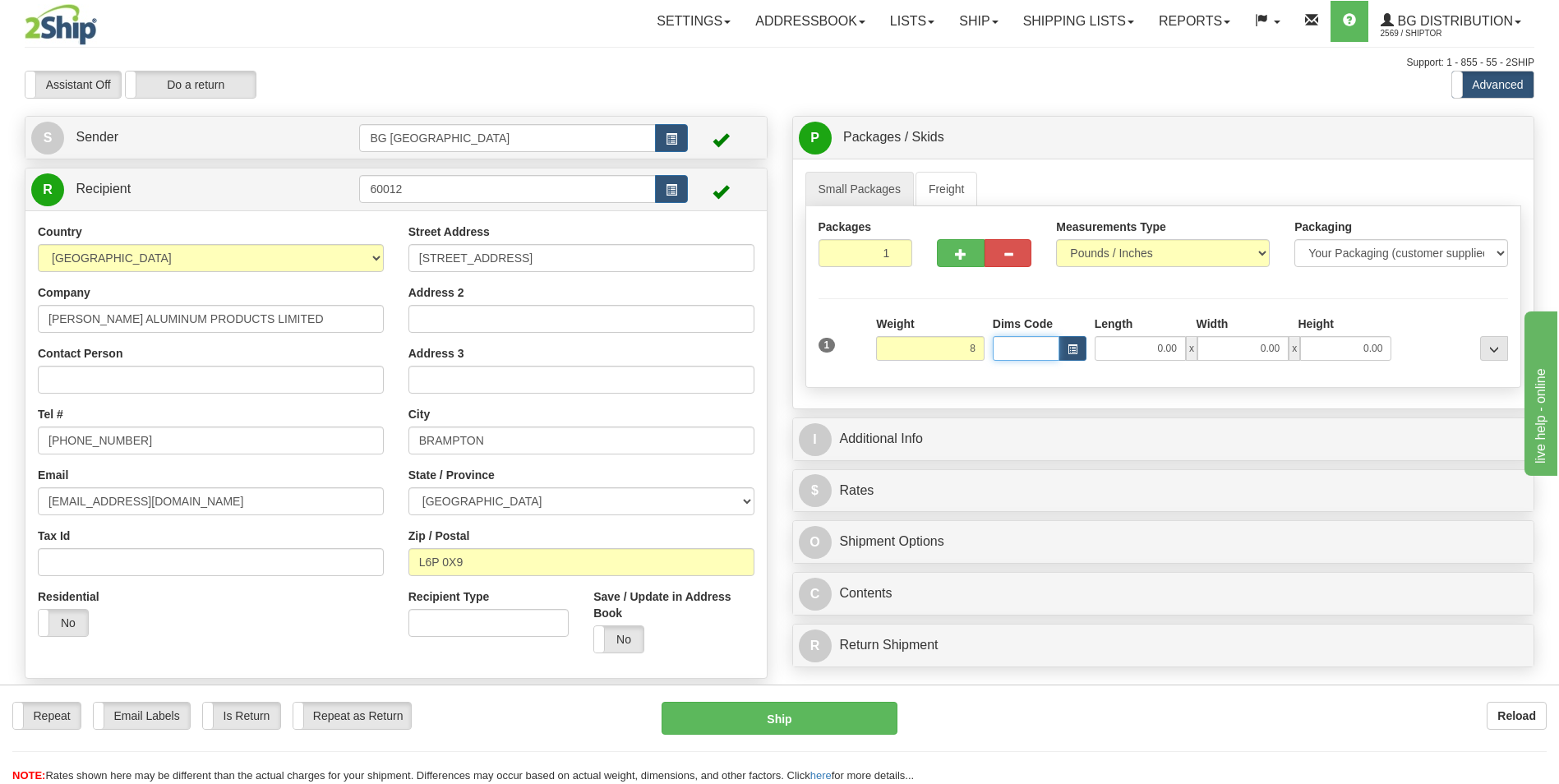
type input "8.00"
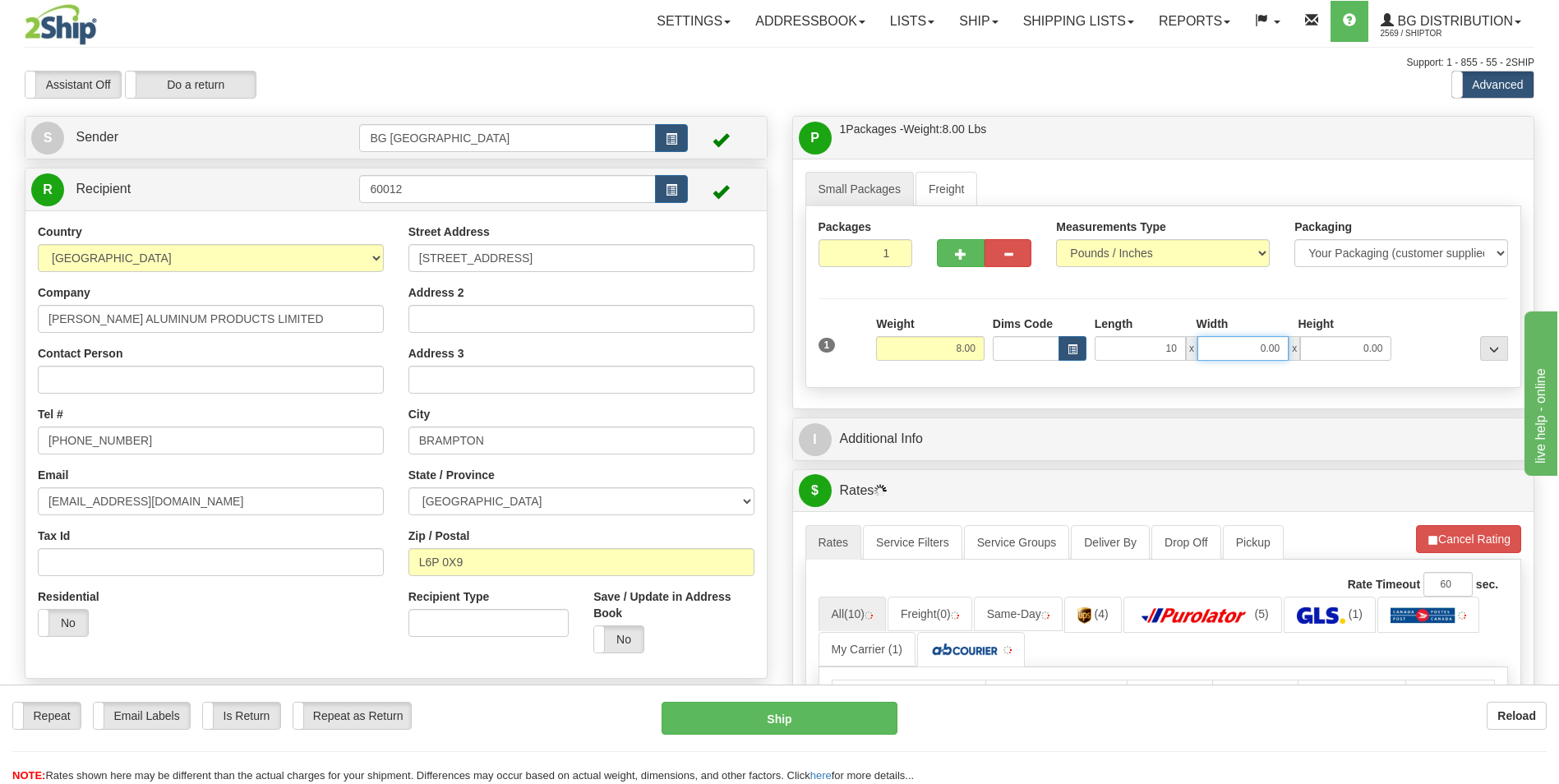
type input "10.00"
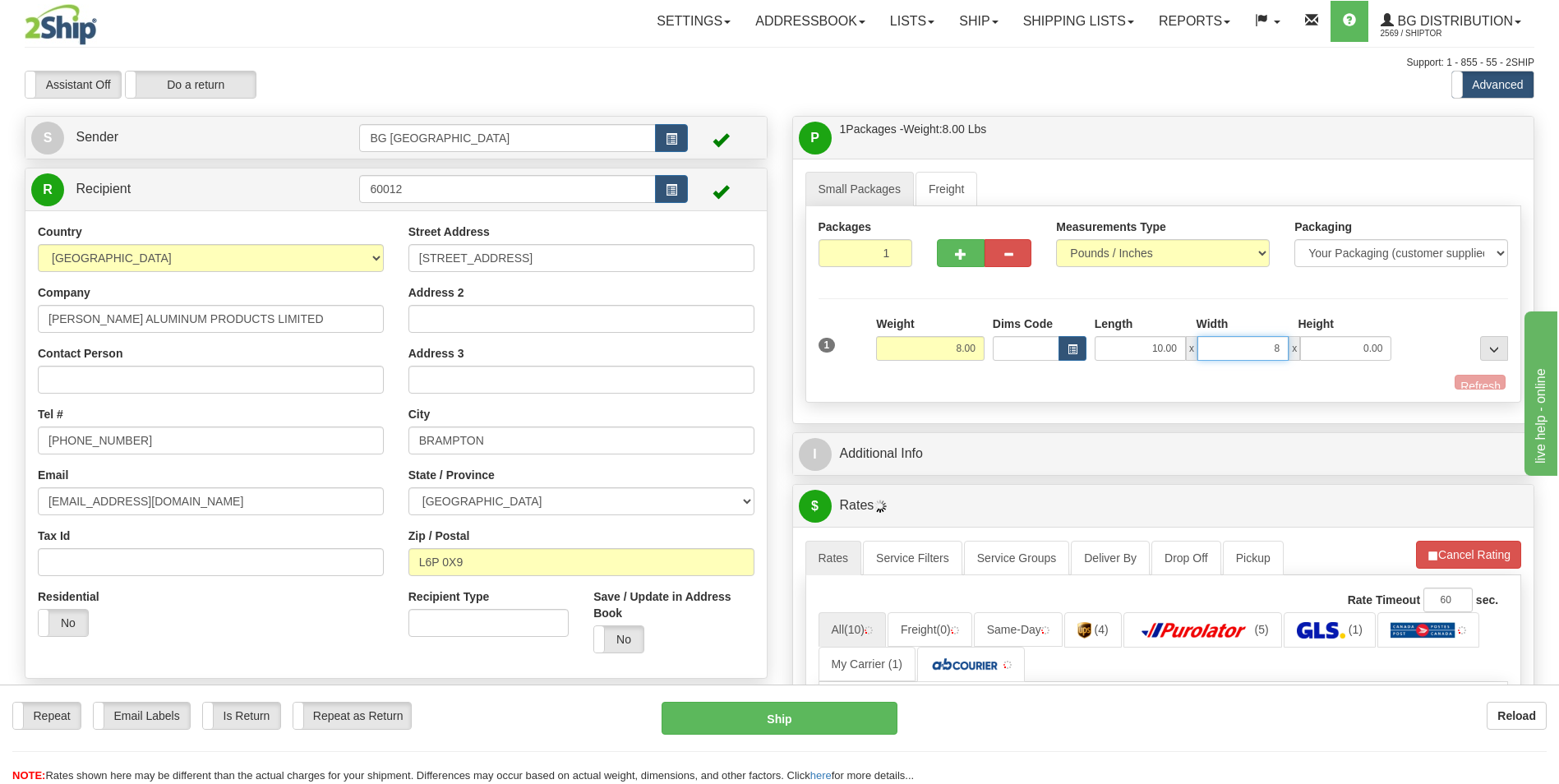
type input "8.00"
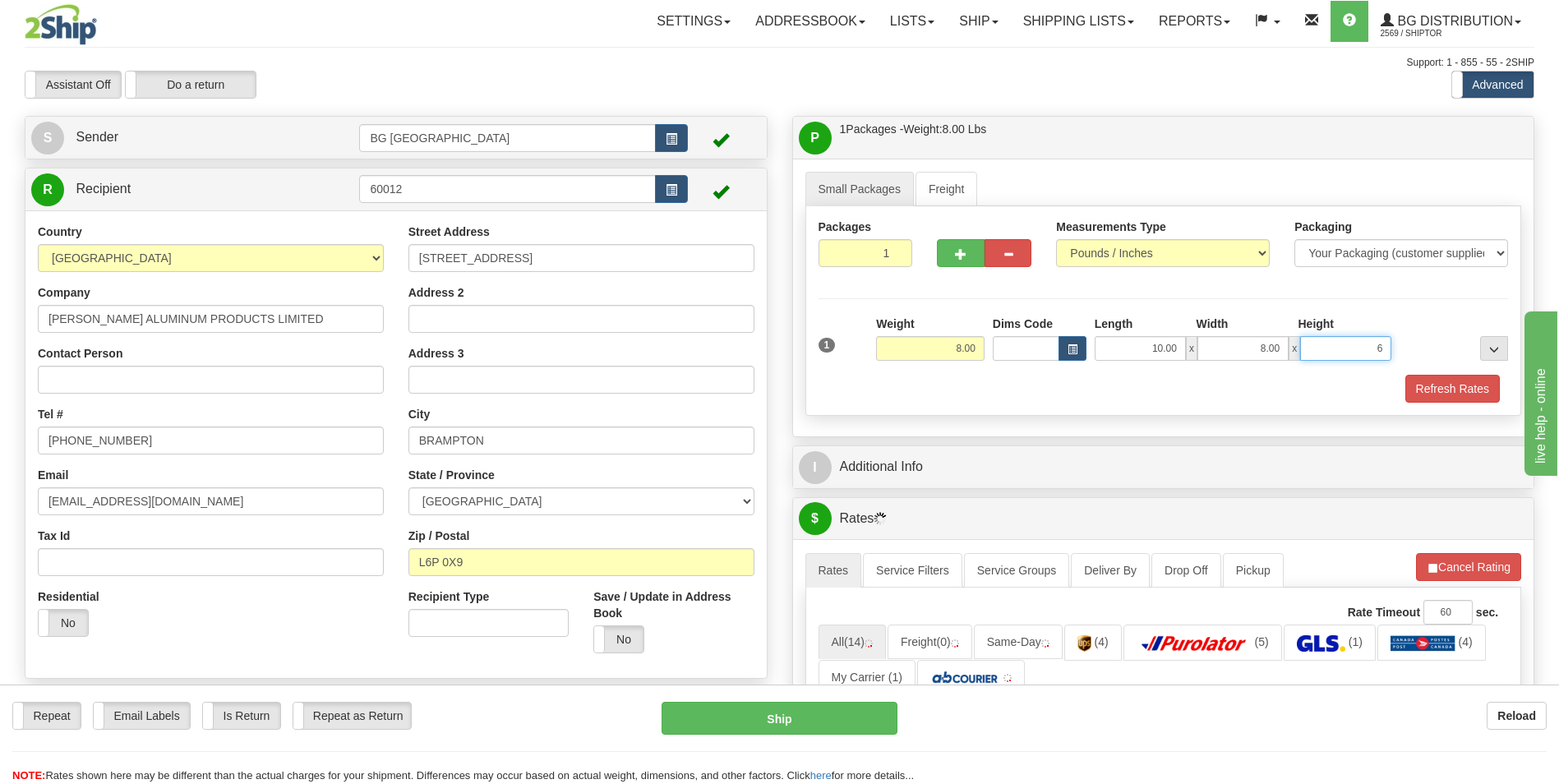
type input "6.00"
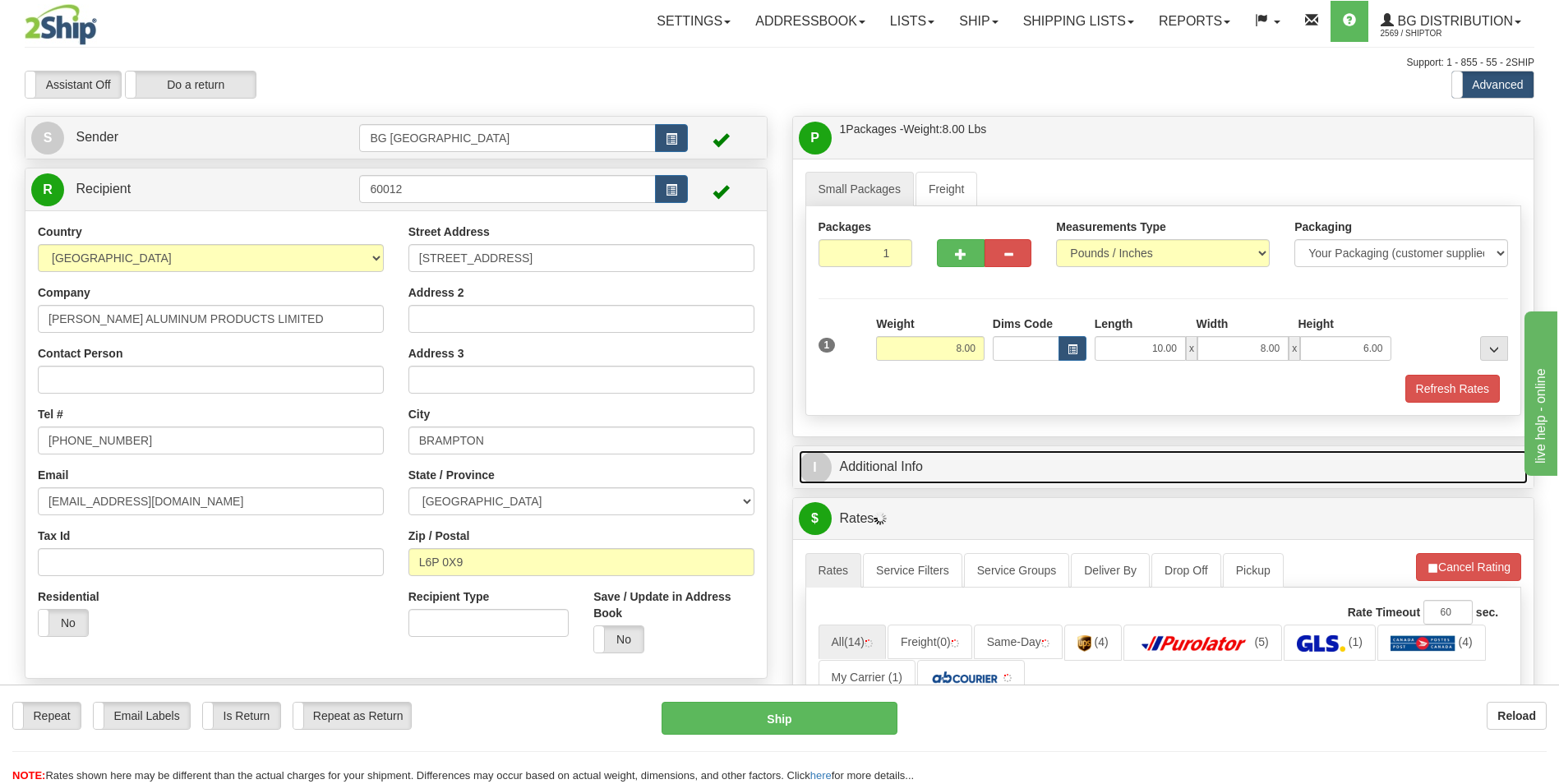
click at [935, 458] on link "I Additional Info" at bounding box center [1164, 467] width 730 height 34
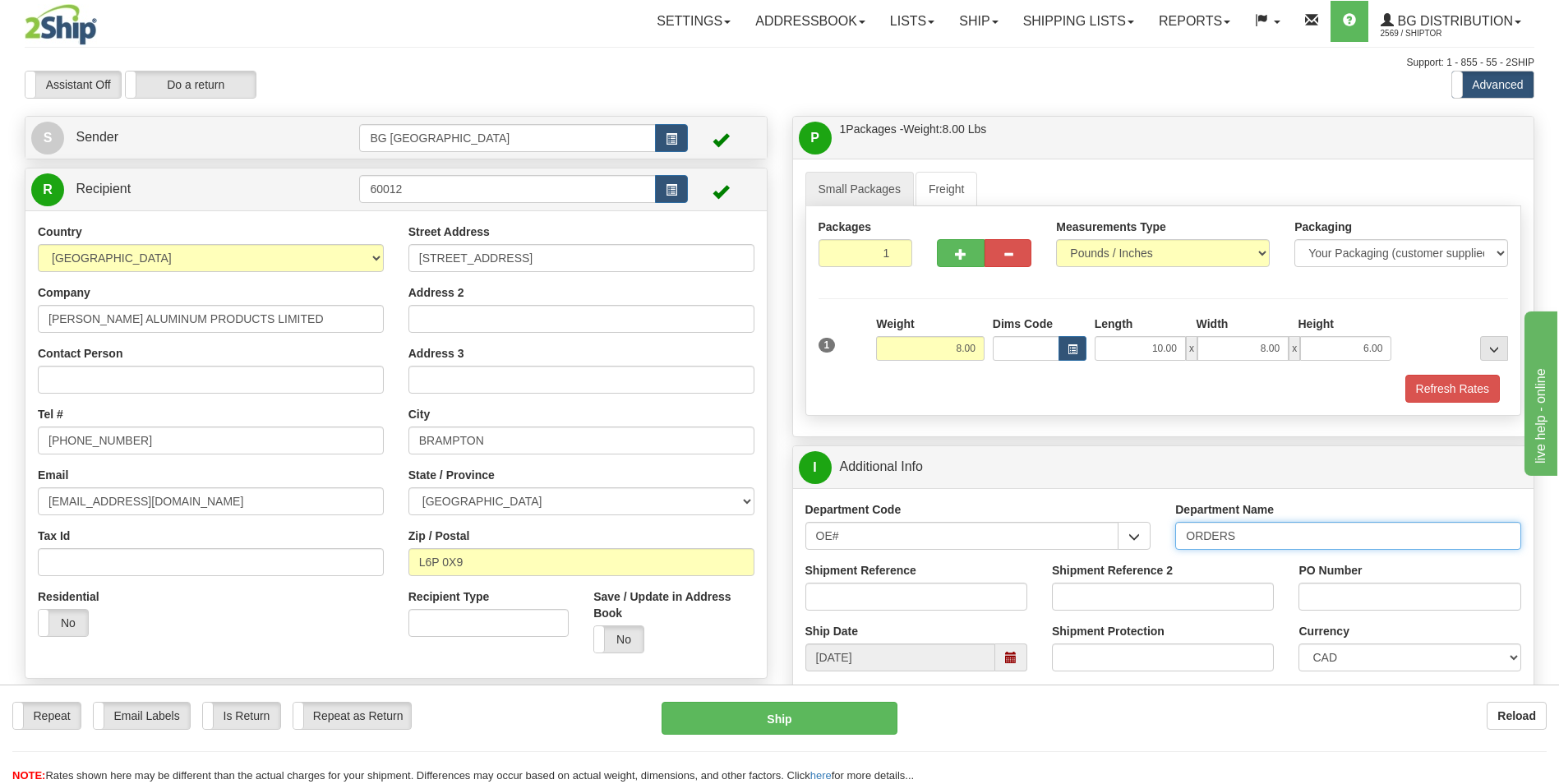
click at [1276, 538] on input "ORDERS" at bounding box center [1348, 535] width 346 height 28
type input "70182932-00"
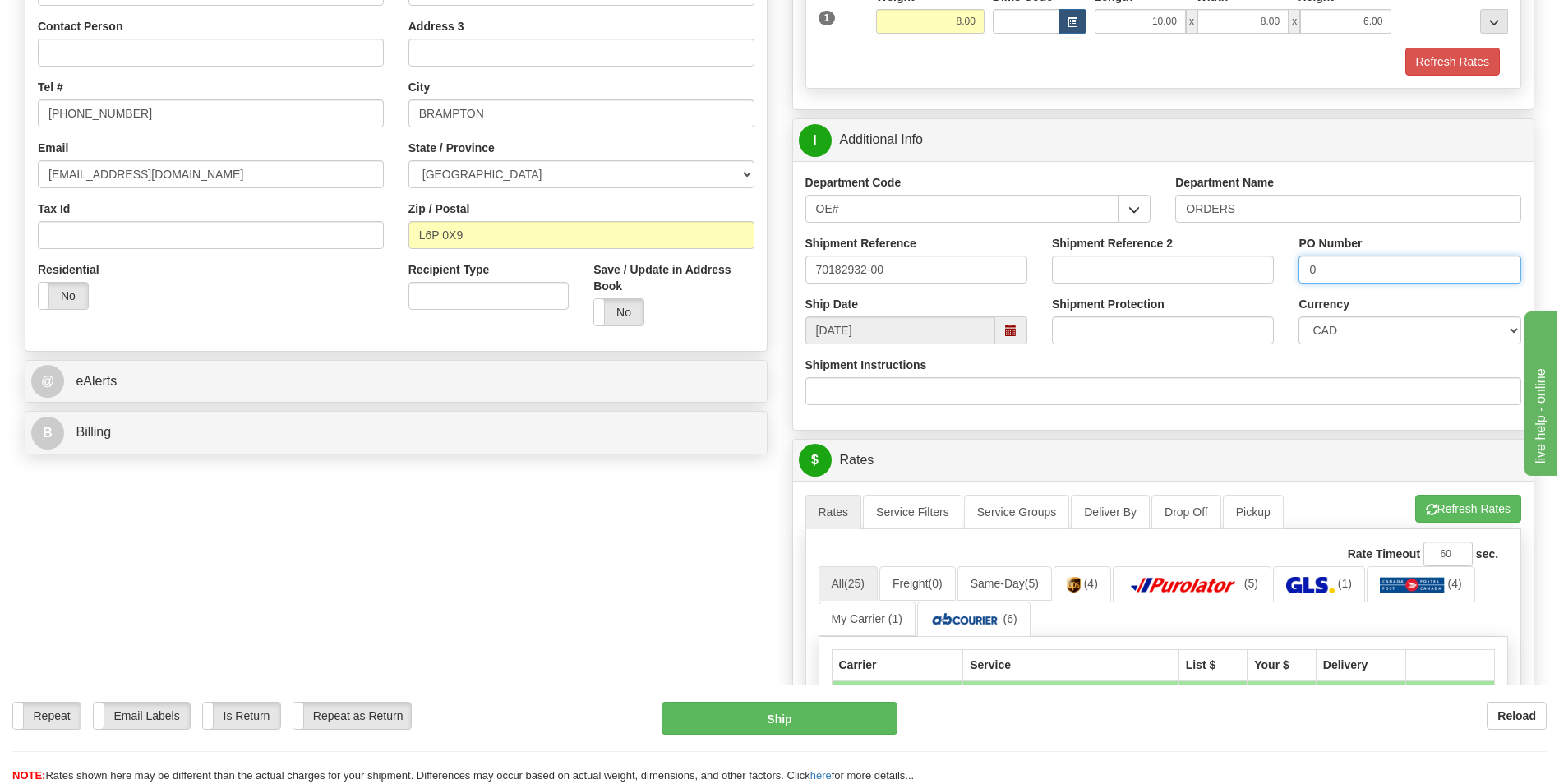
scroll to position [329, 0]
type input "0"
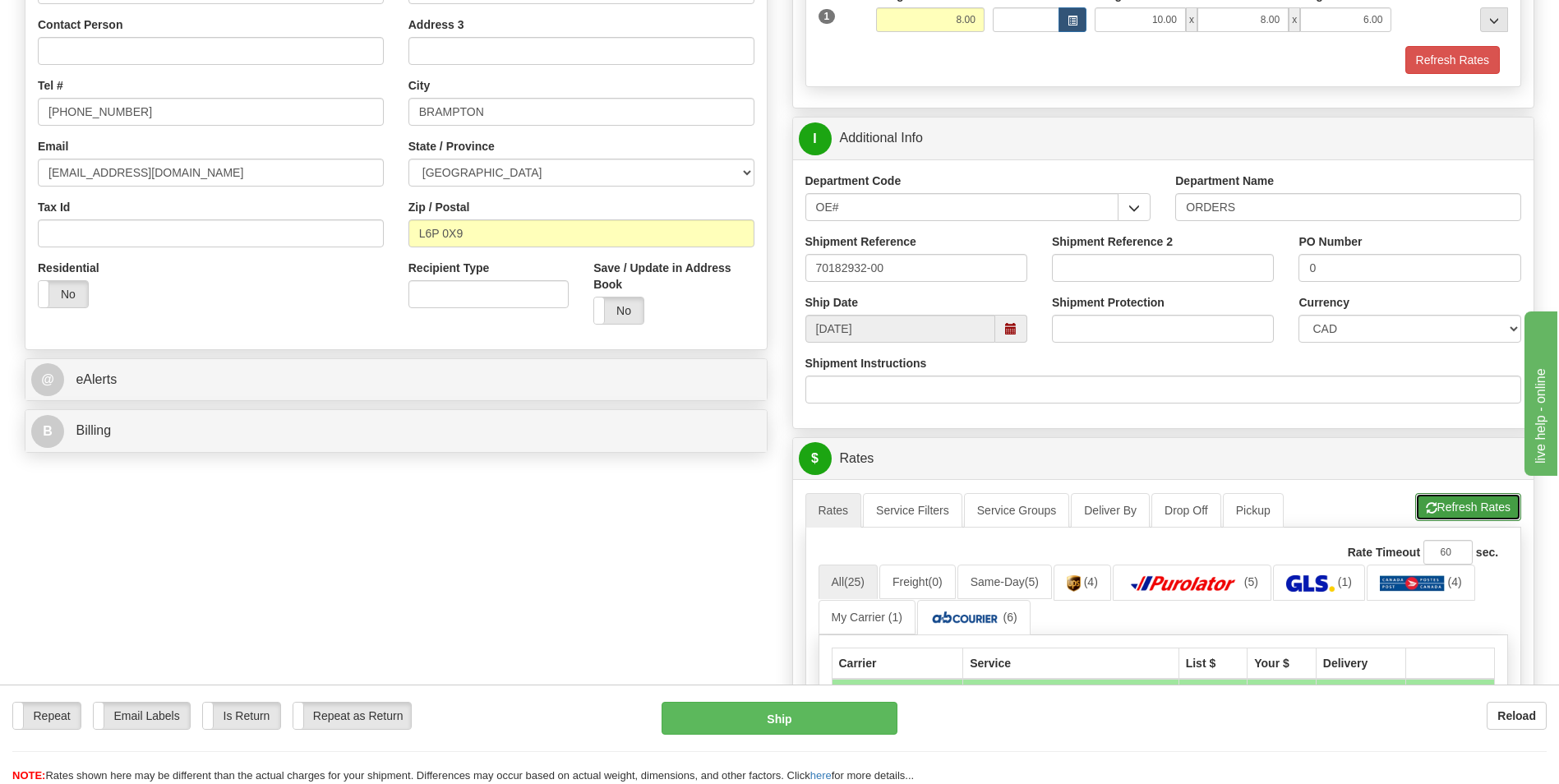
click at [1419, 518] on button "Refresh Rates" at bounding box center [1469, 507] width 106 height 28
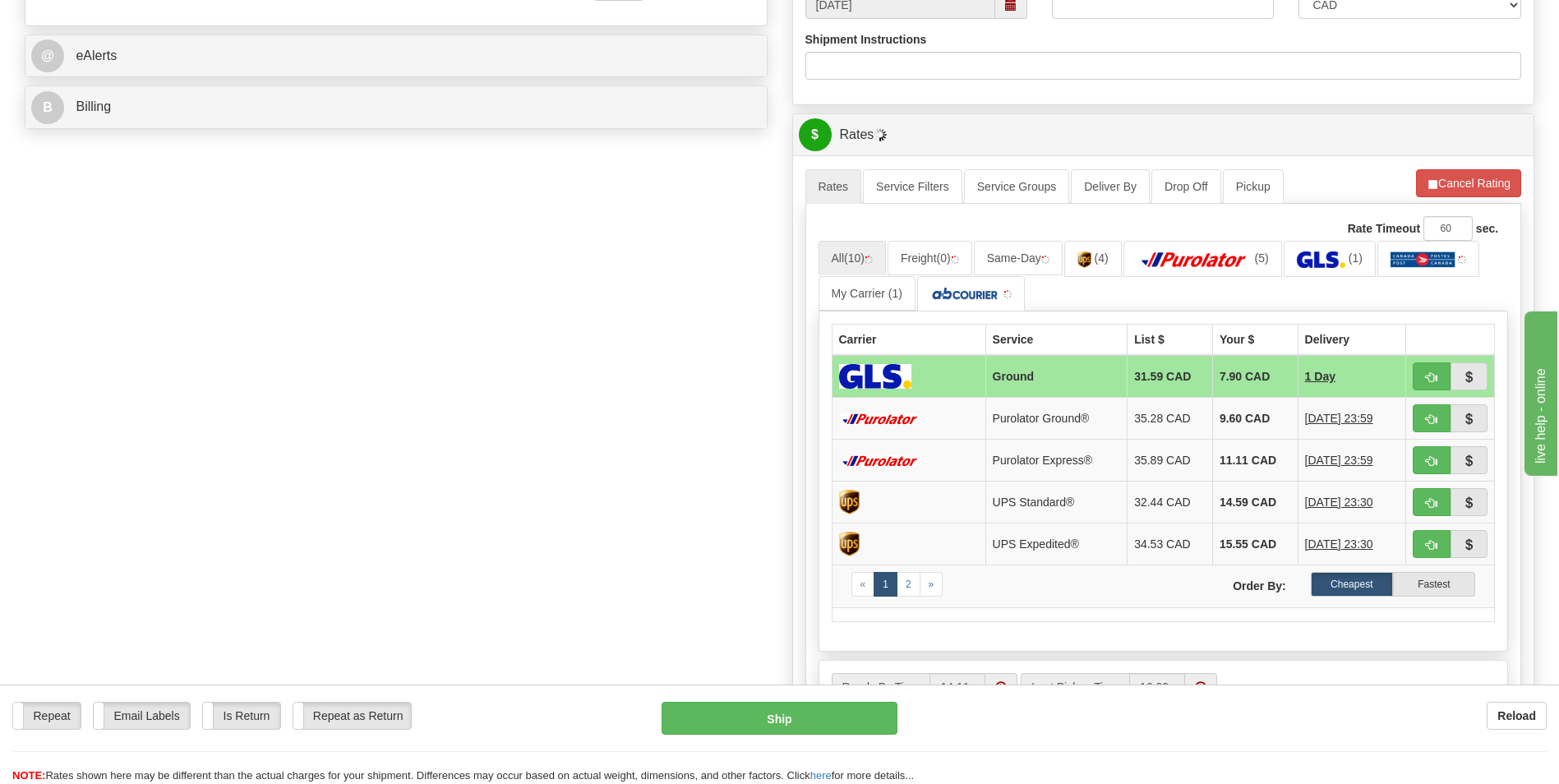
scroll to position [658, 0]
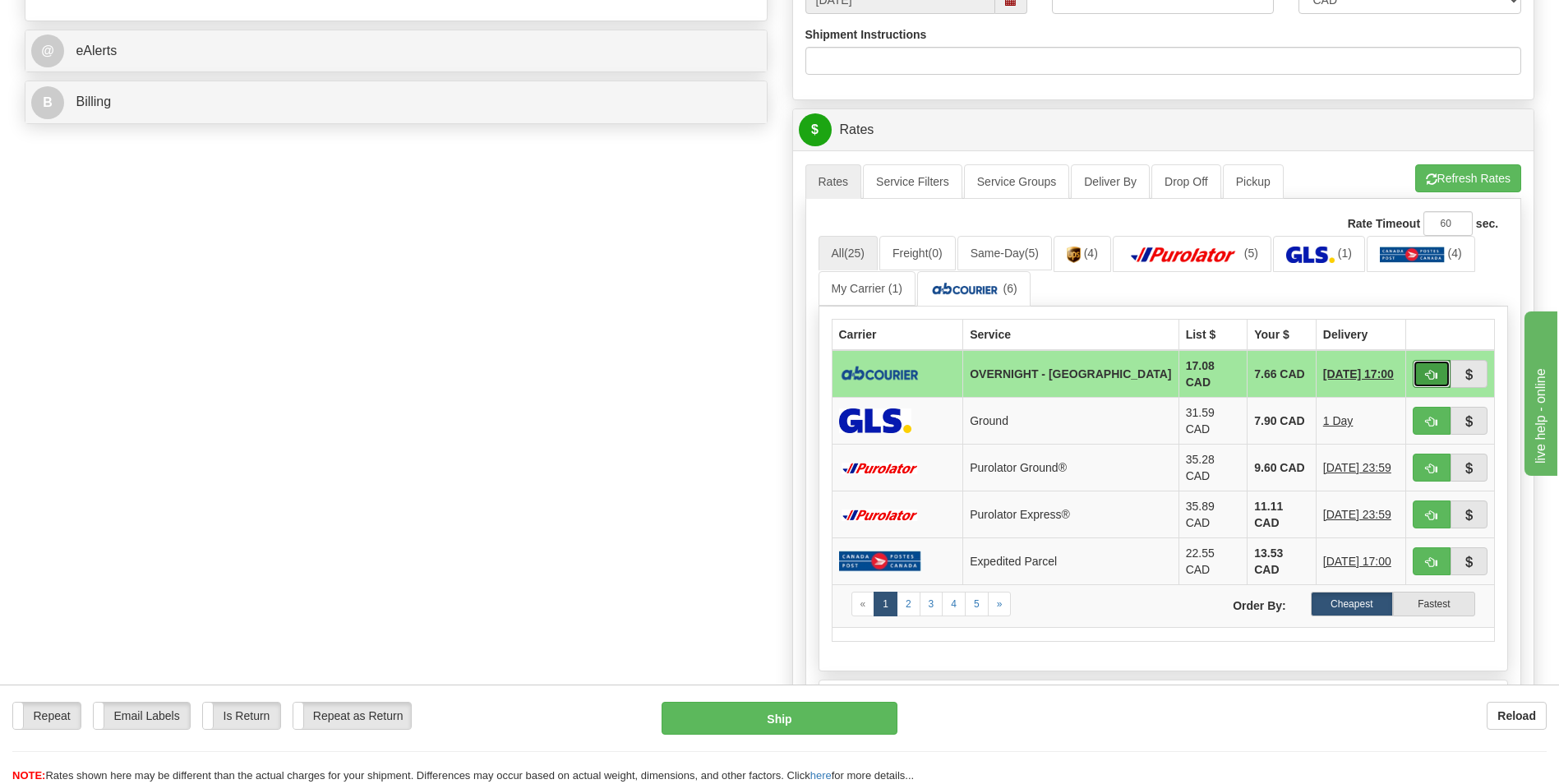
click at [1427, 360] on button "button" at bounding box center [1432, 373] width 38 height 28
type input "4"
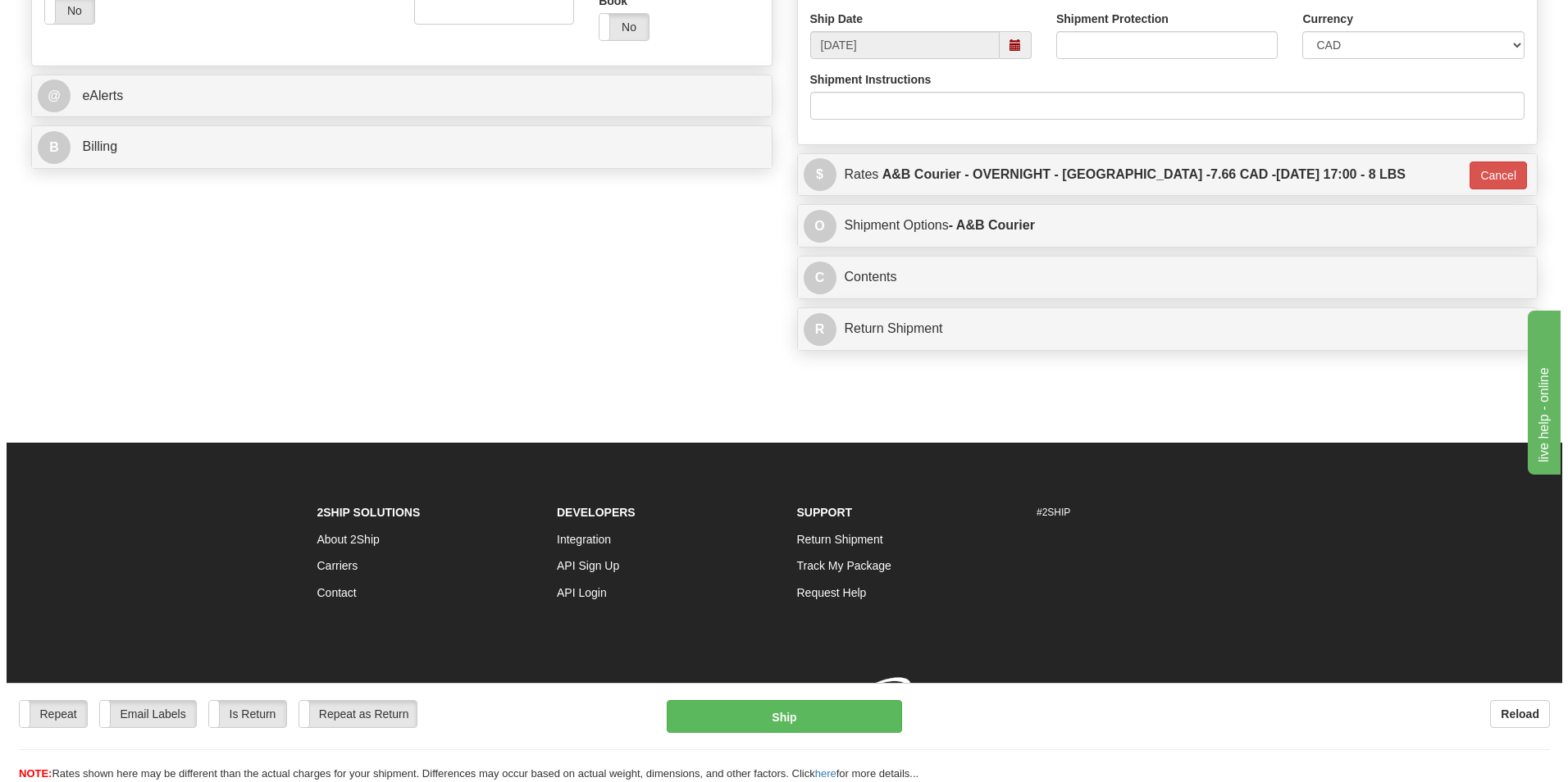
scroll to position [633, 0]
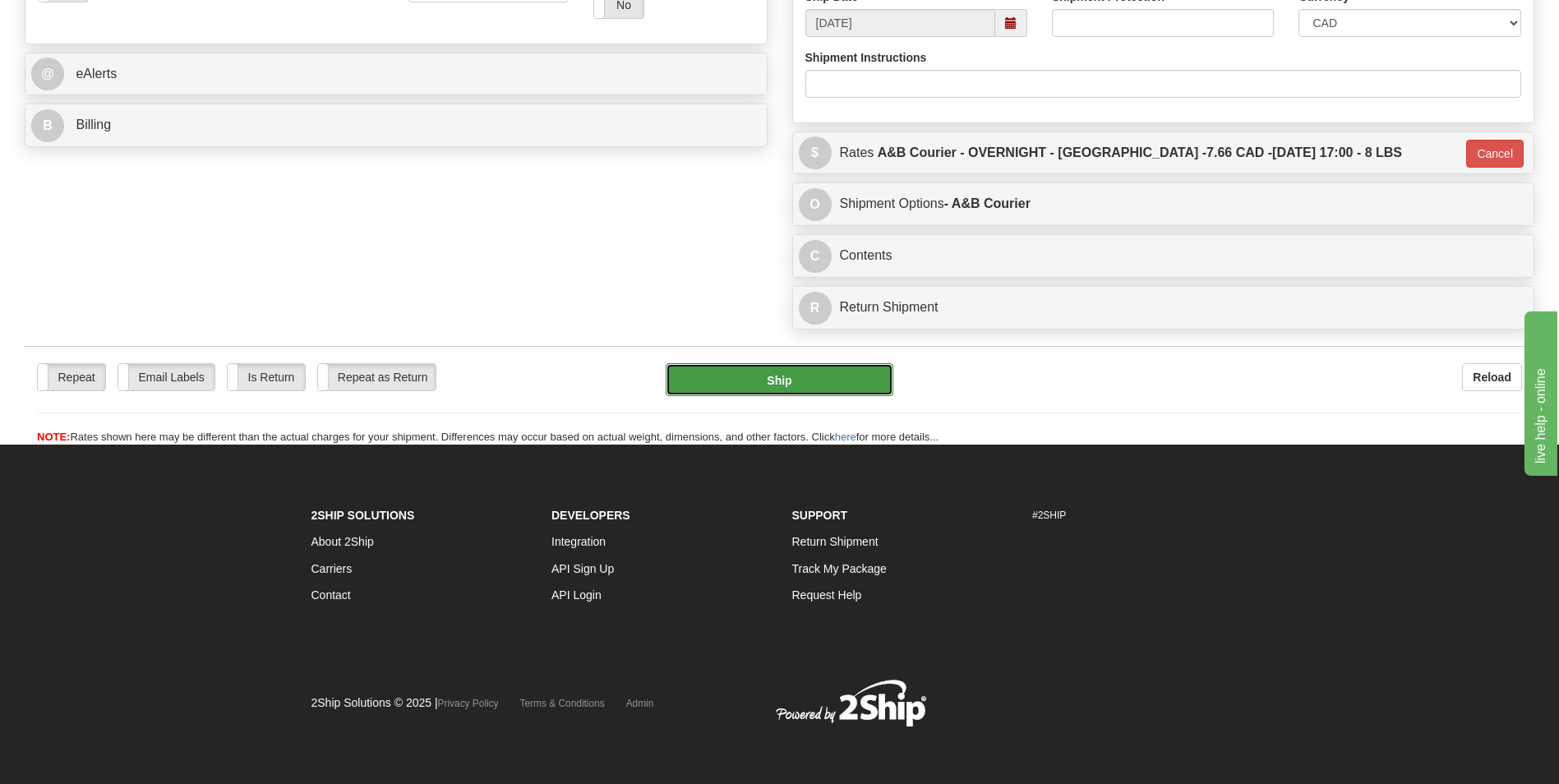
click at [777, 393] on button "Ship" at bounding box center [779, 379] width 227 height 33
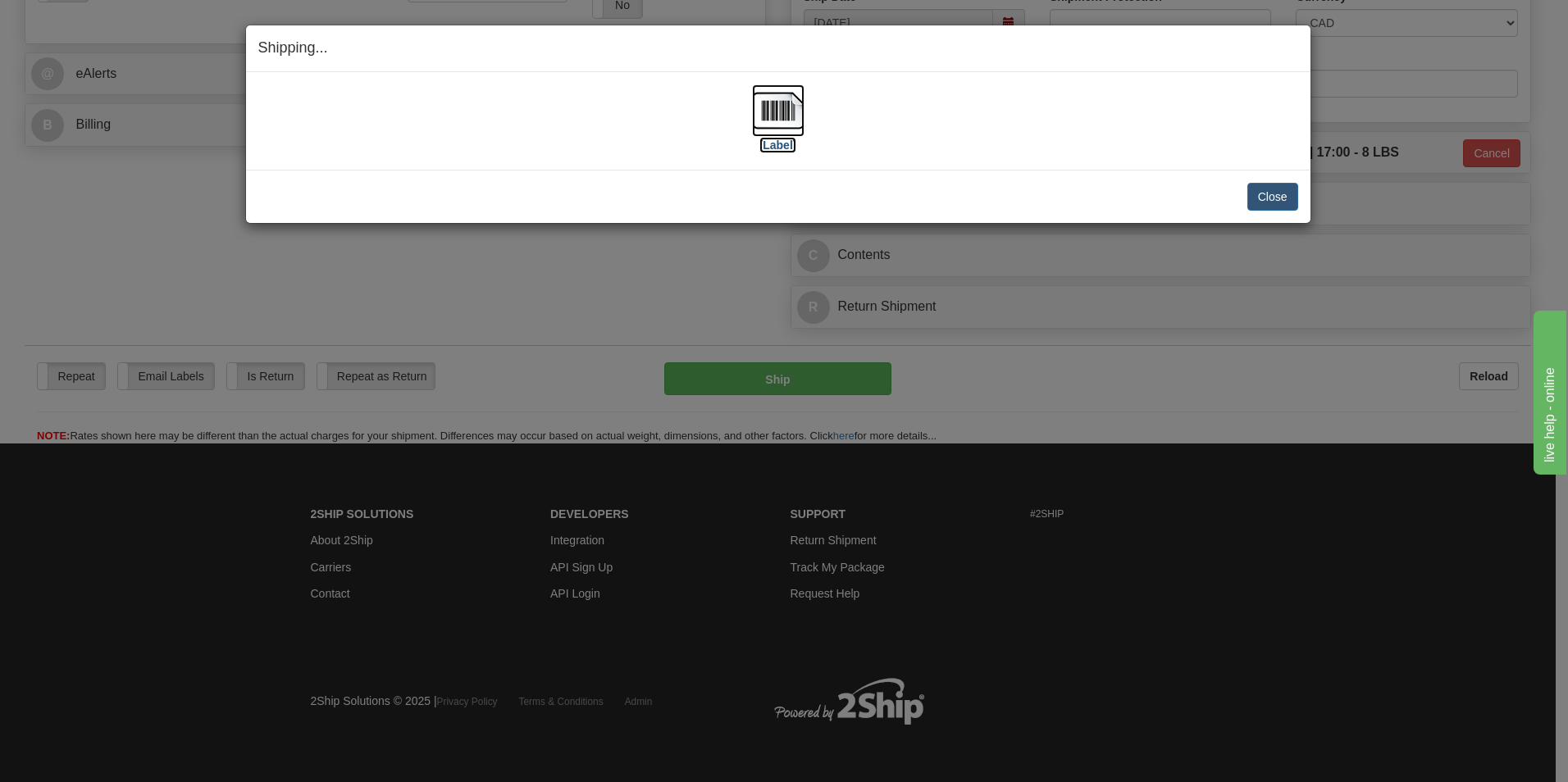
click at [760, 118] on img at bounding box center [778, 110] width 52 height 52
click at [1253, 190] on button "Close" at bounding box center [1273, 196] width 50 height 28
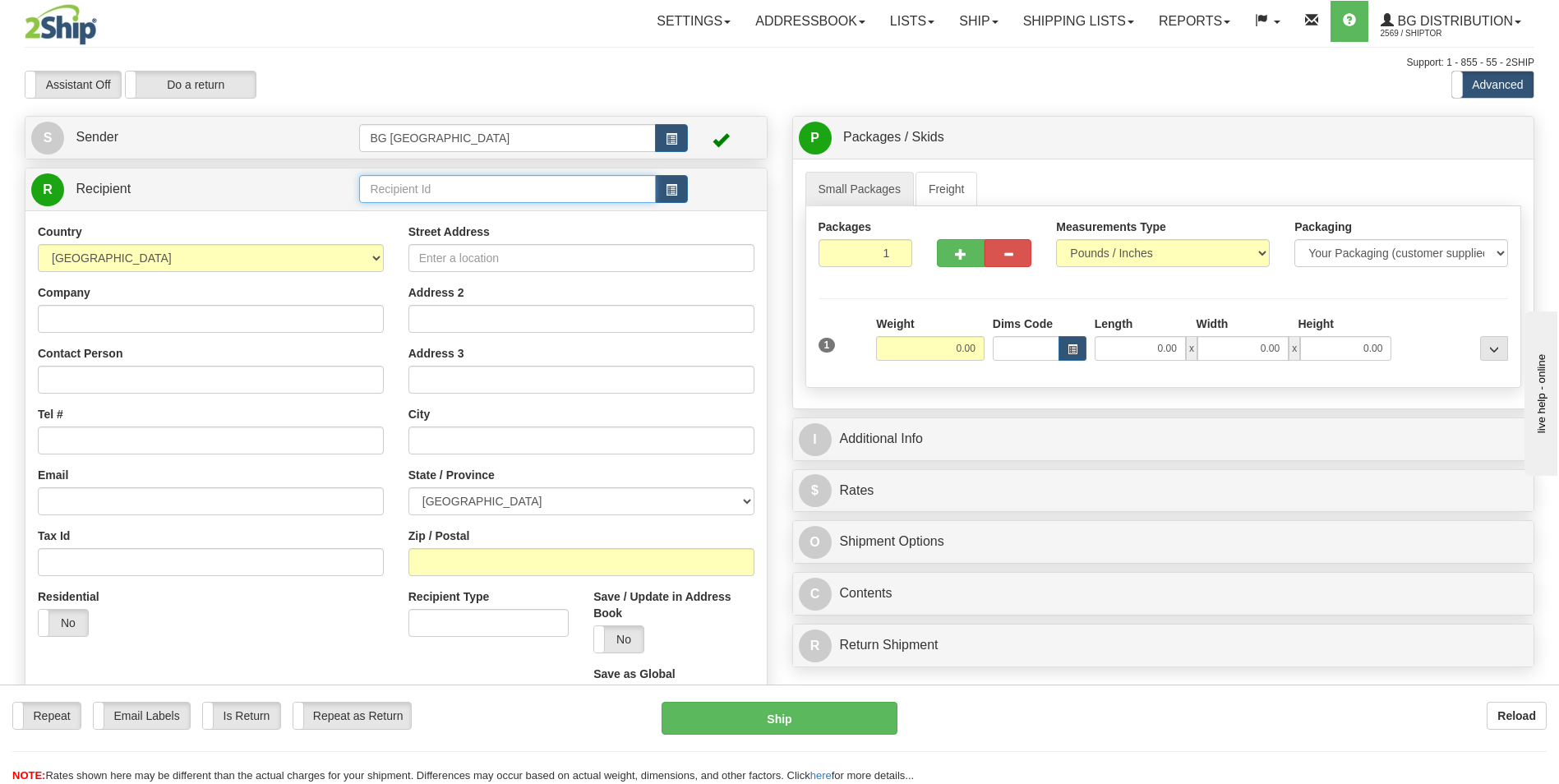
click at [456, 191] on input "text" at bounding box center [507, 189] width 296 height 28
click at [427, 208] on div "60602" at bounding box center [504, 214] width 280 height 18
type input "60602"
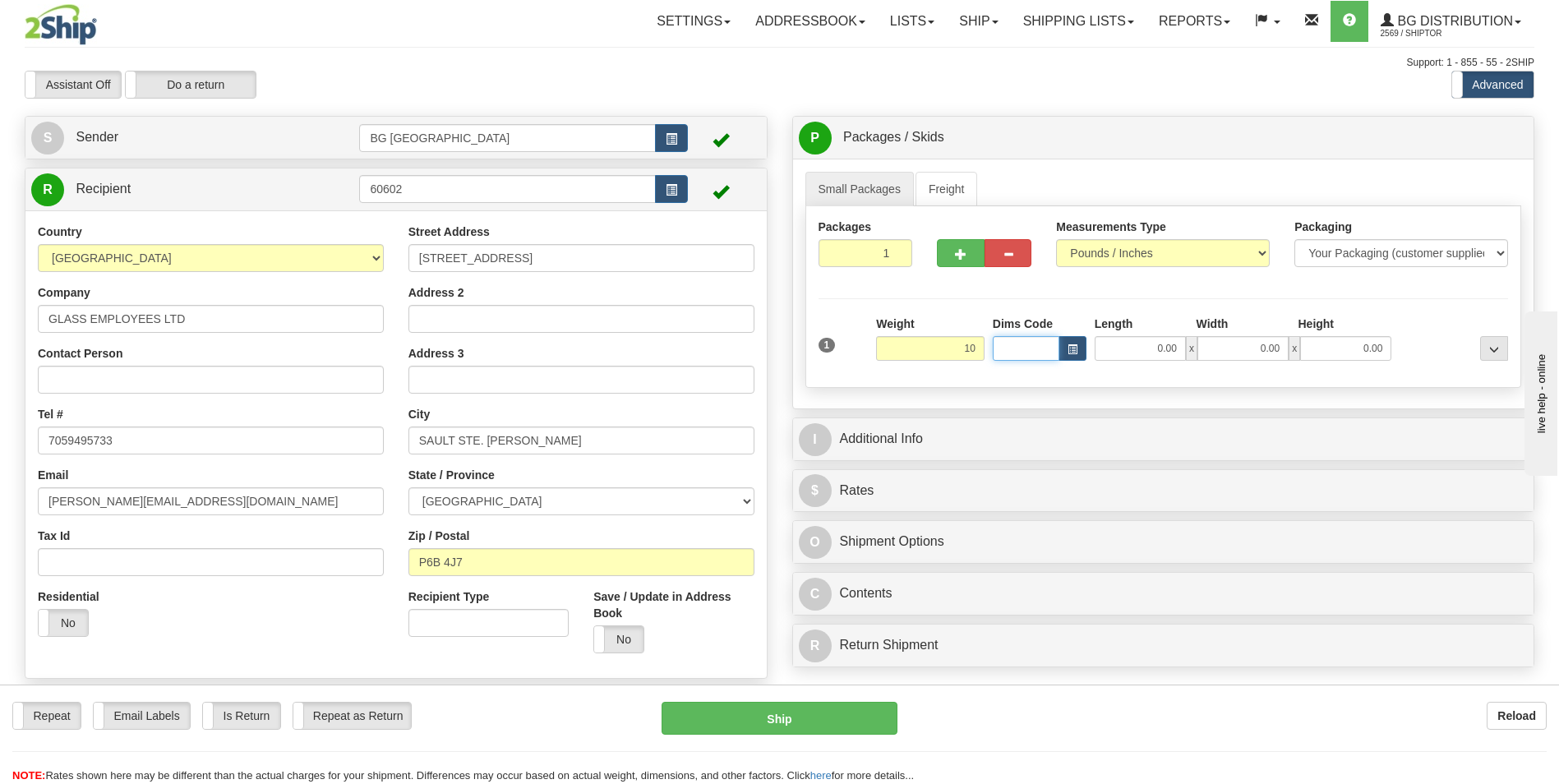
type input "10.00"
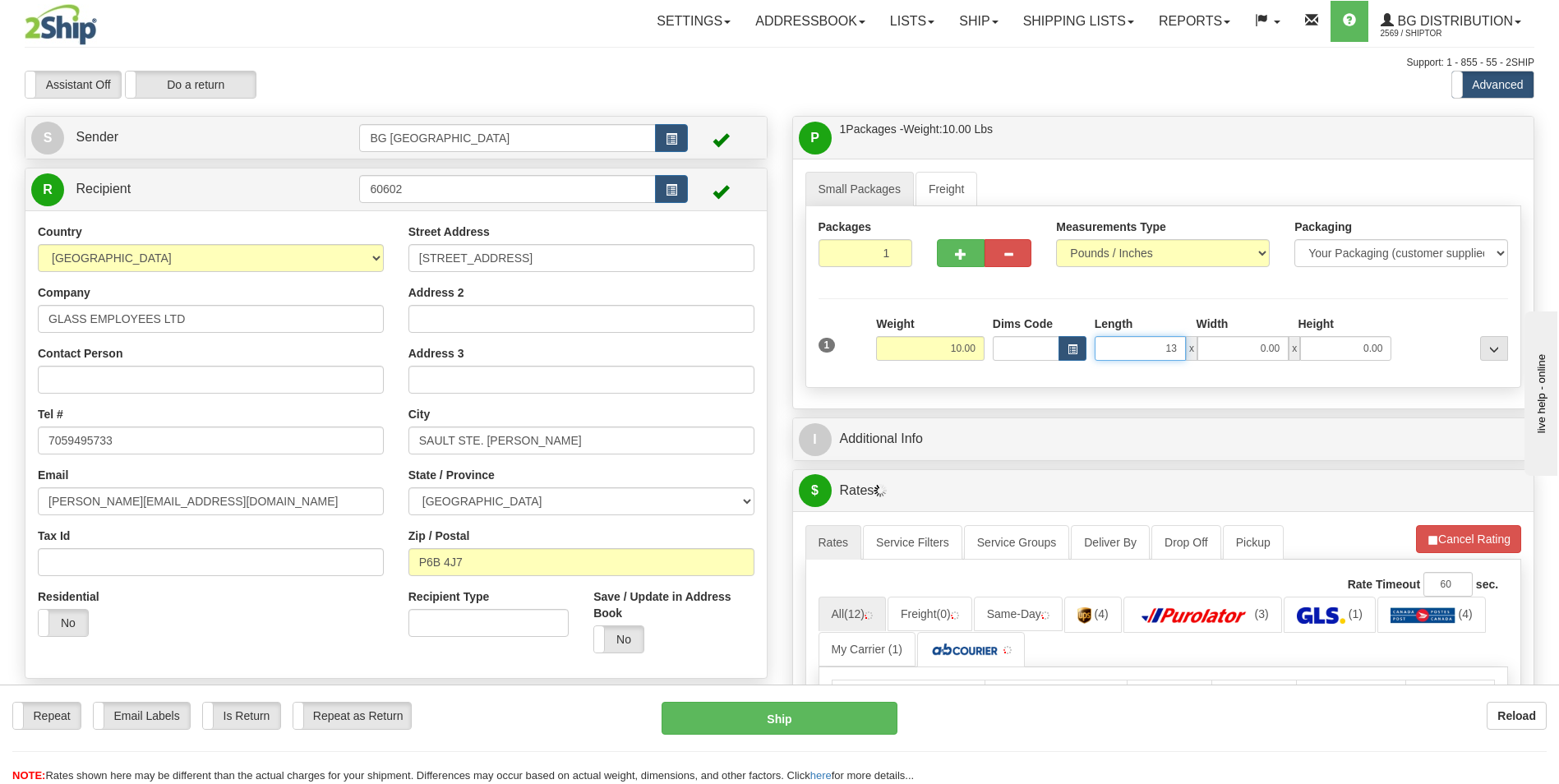
type input "13.00"
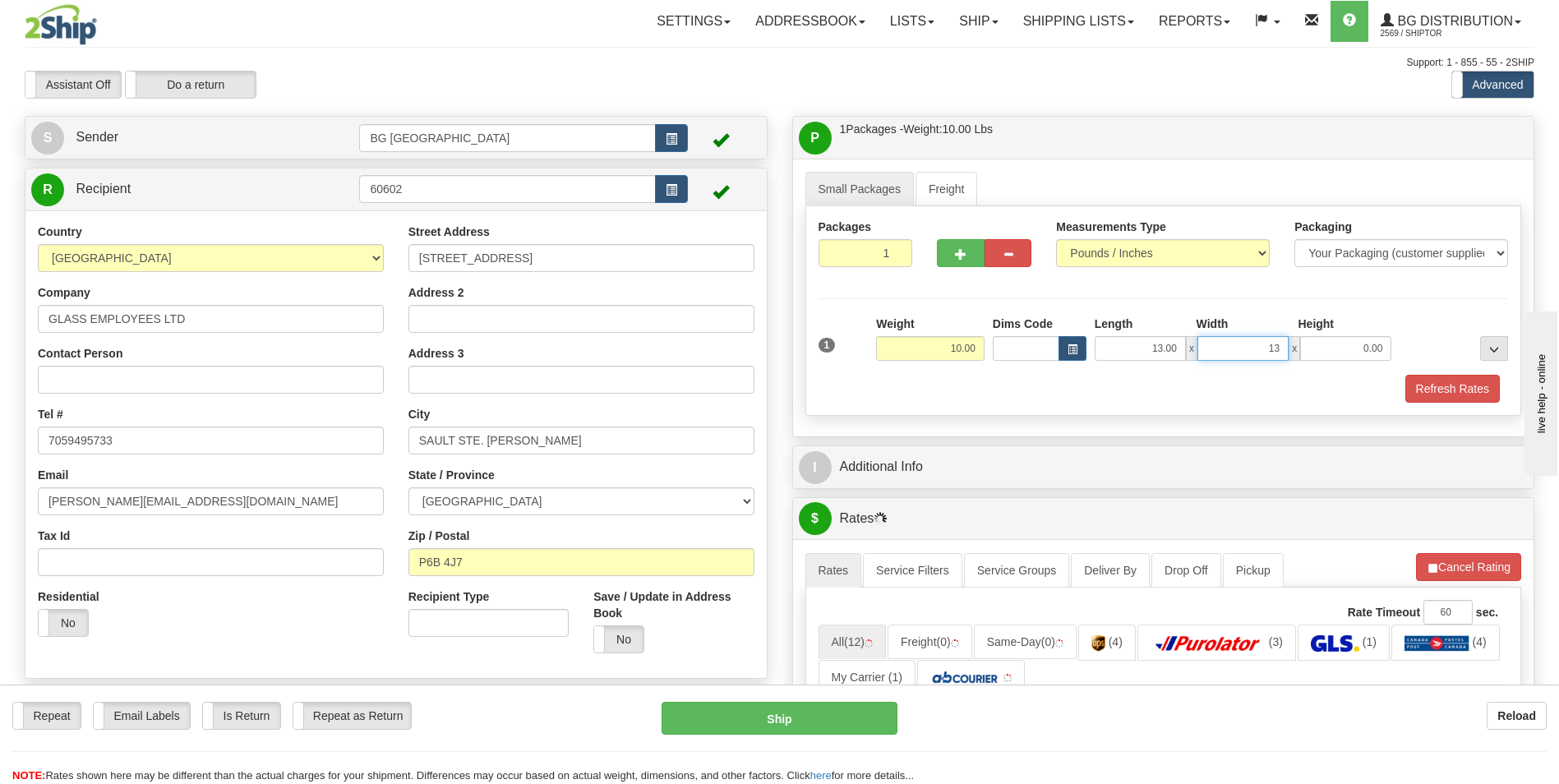
type input "13.00"
type input "7.00"
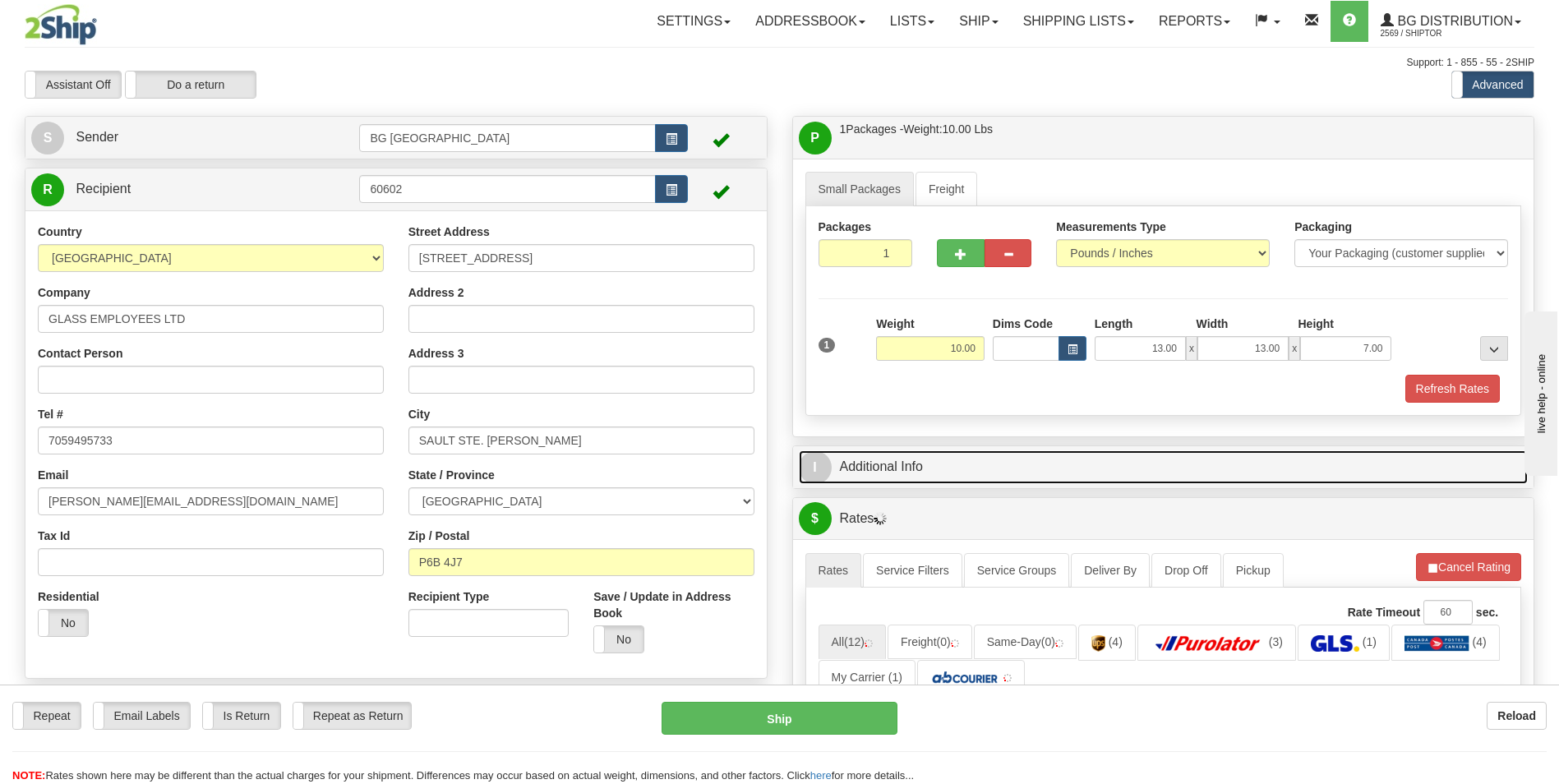
drag, startPoint x: 900, startPoint y: 475, endPoint x: 938, endPoint y: 490, distance: 40.9
click at [900, 475] on link "I Additional Info" at bounding box center [1164, 467] width 730 height 34
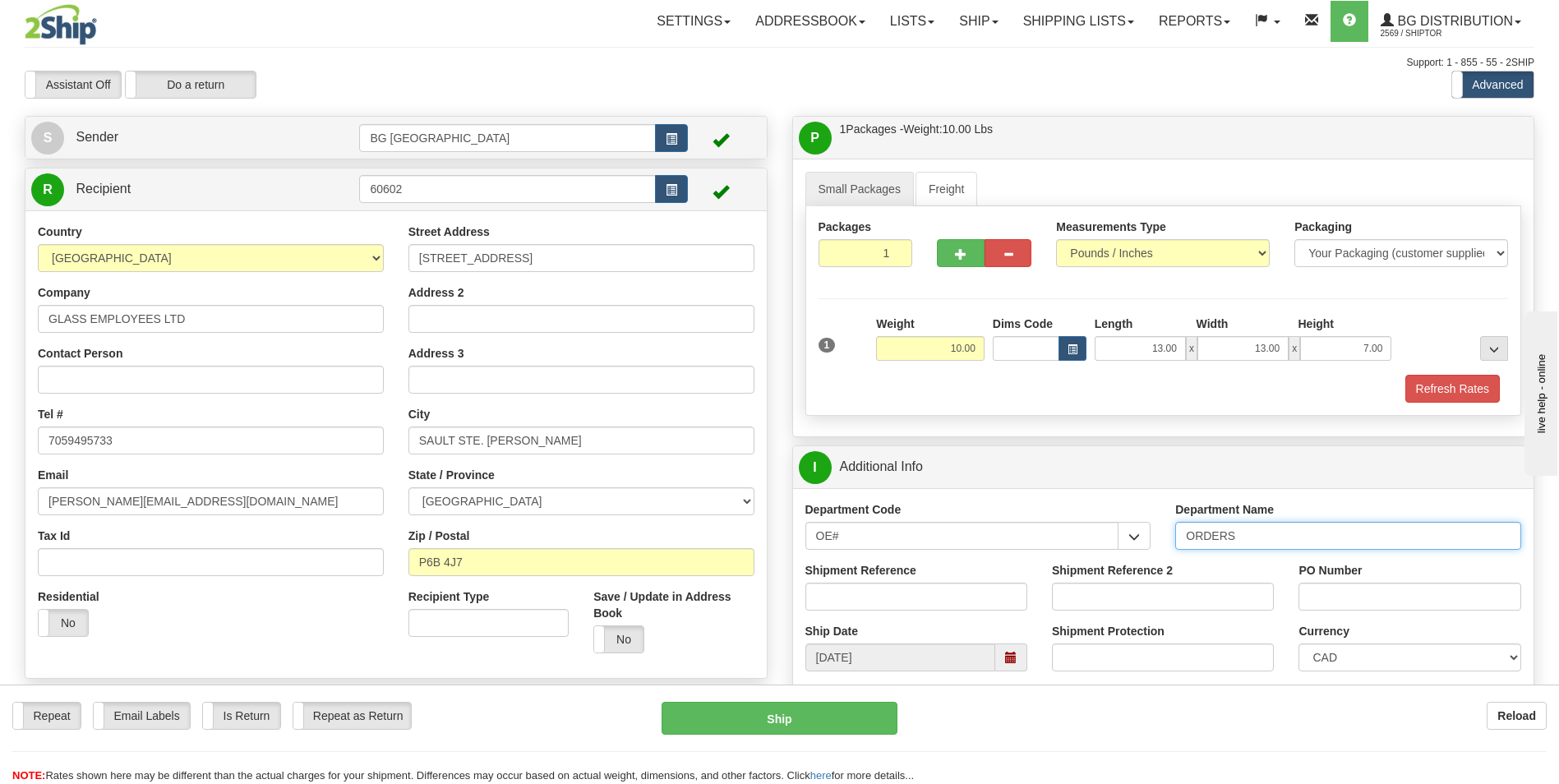
click at [1268, 541] on input "ORDERS" at bounding box center [1348, 535] width 346 height 28
type input "70182930-00"
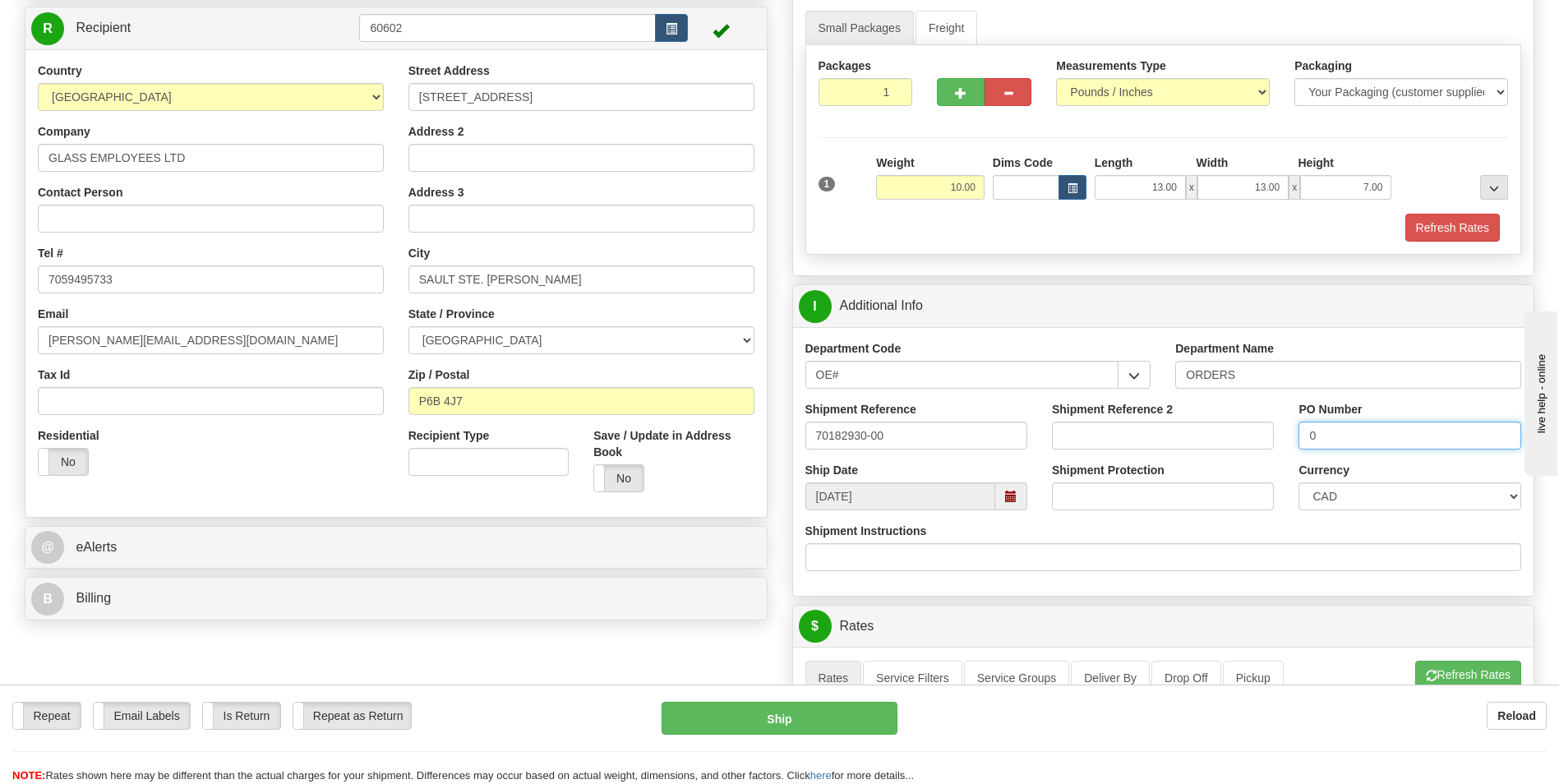
scroll to position [164, 0]
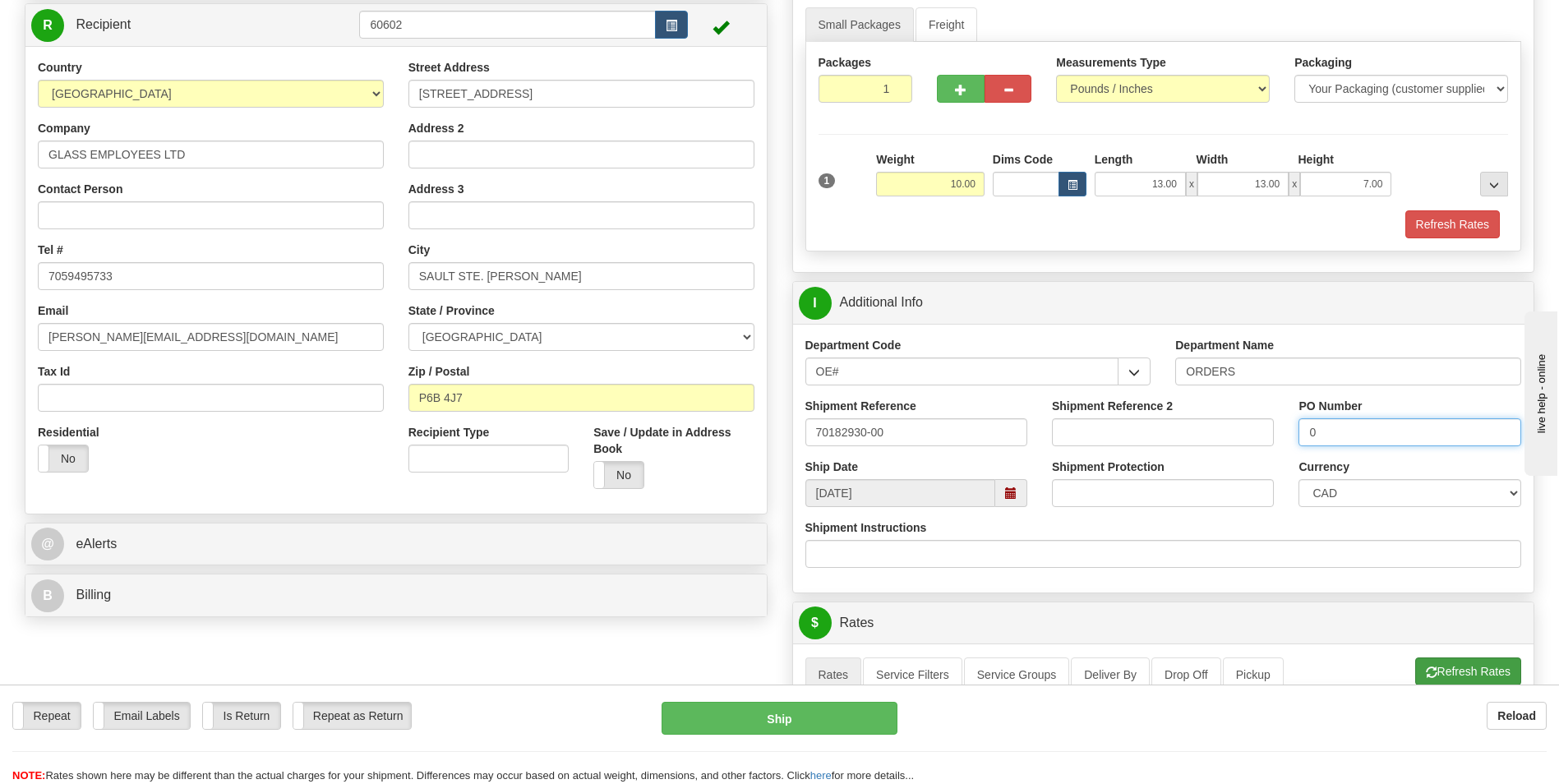
type input "0"
click at [1455, 659] on button "Refresh Rates" at bounding box center [1469, 671] width 106 height 28
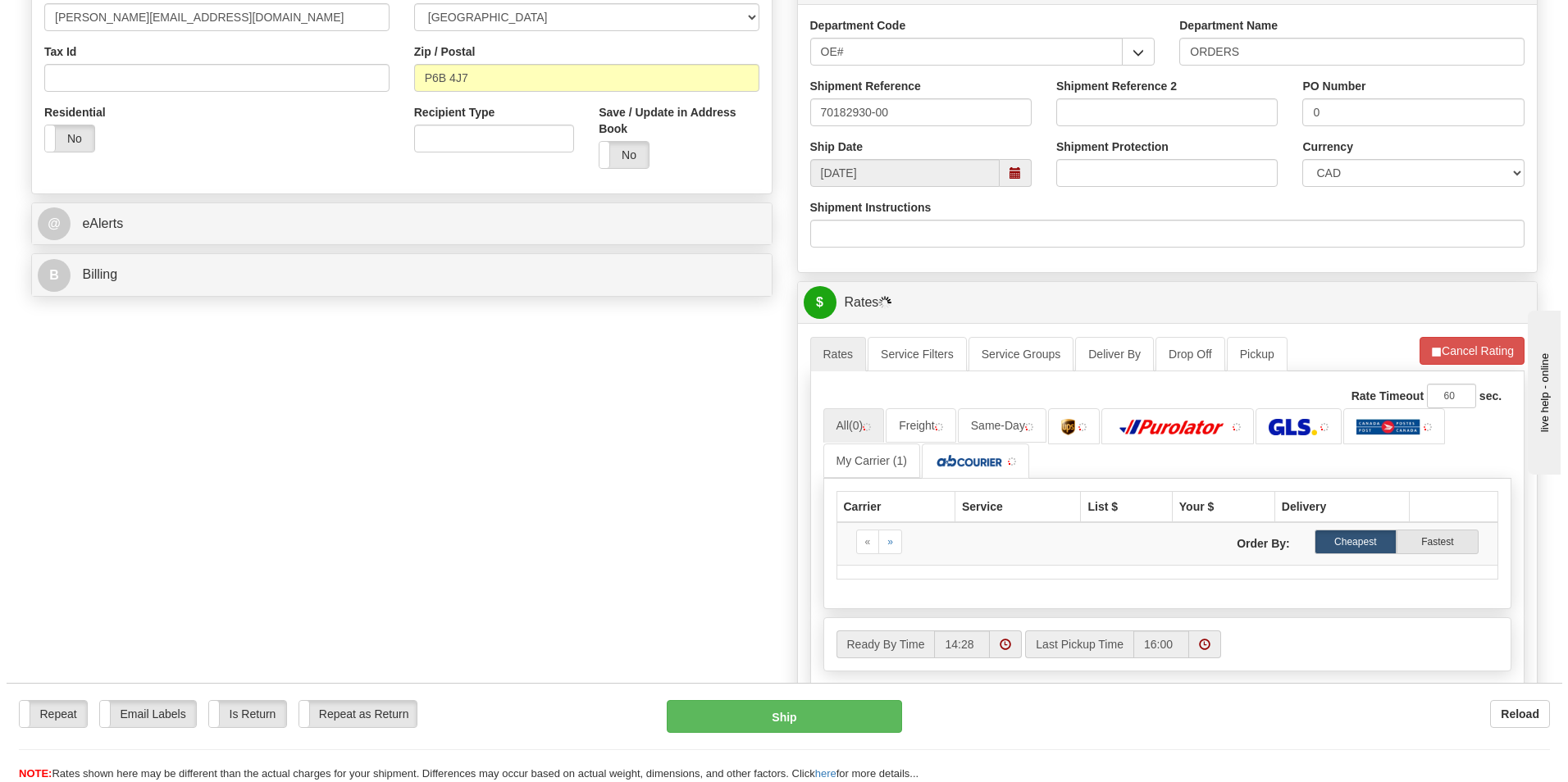
scroll to position [492, 0]
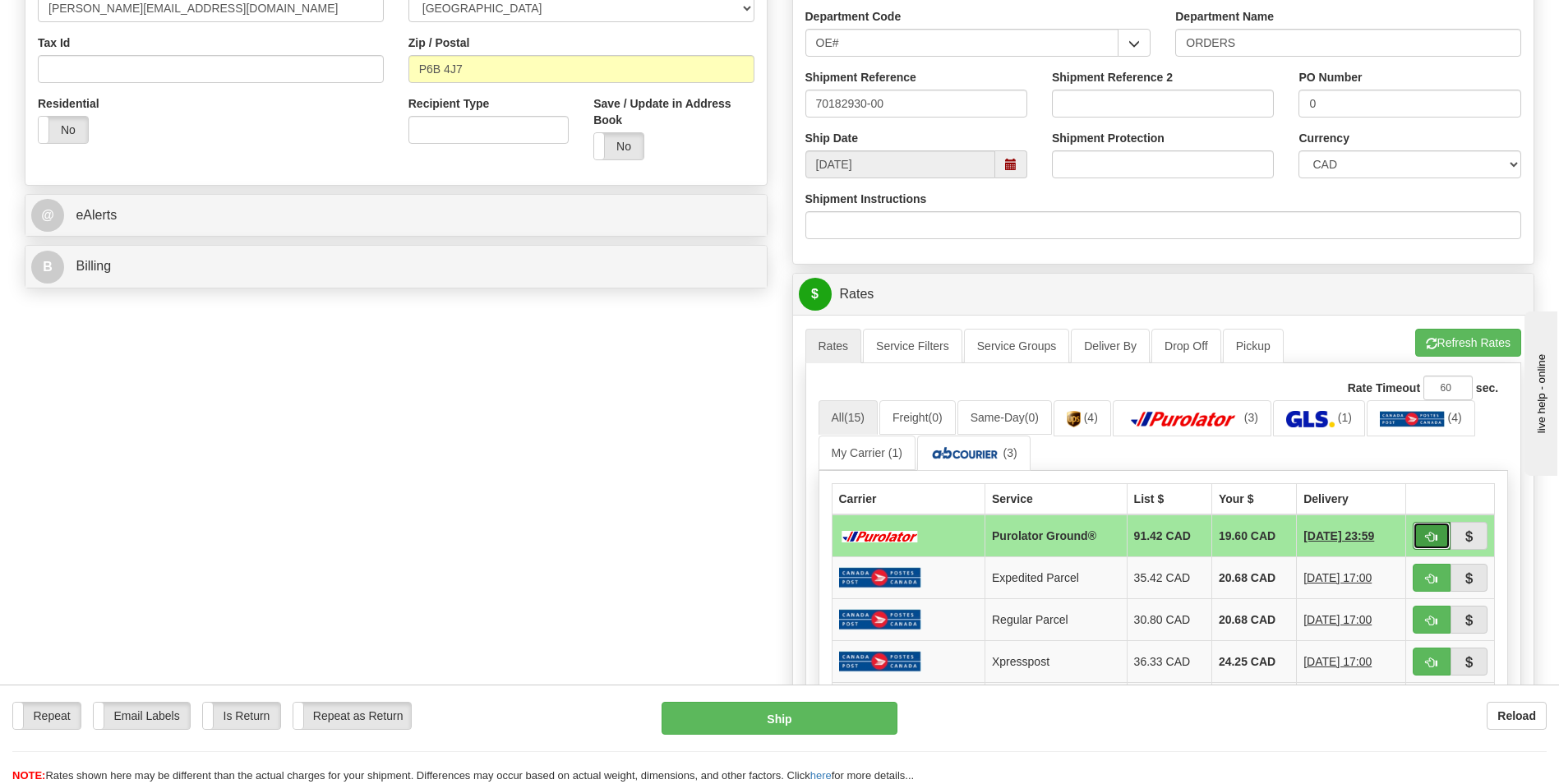
click at [1429, 536] on span "button" at bounding box center [1432, 537] width 12 height 11
type input "260"
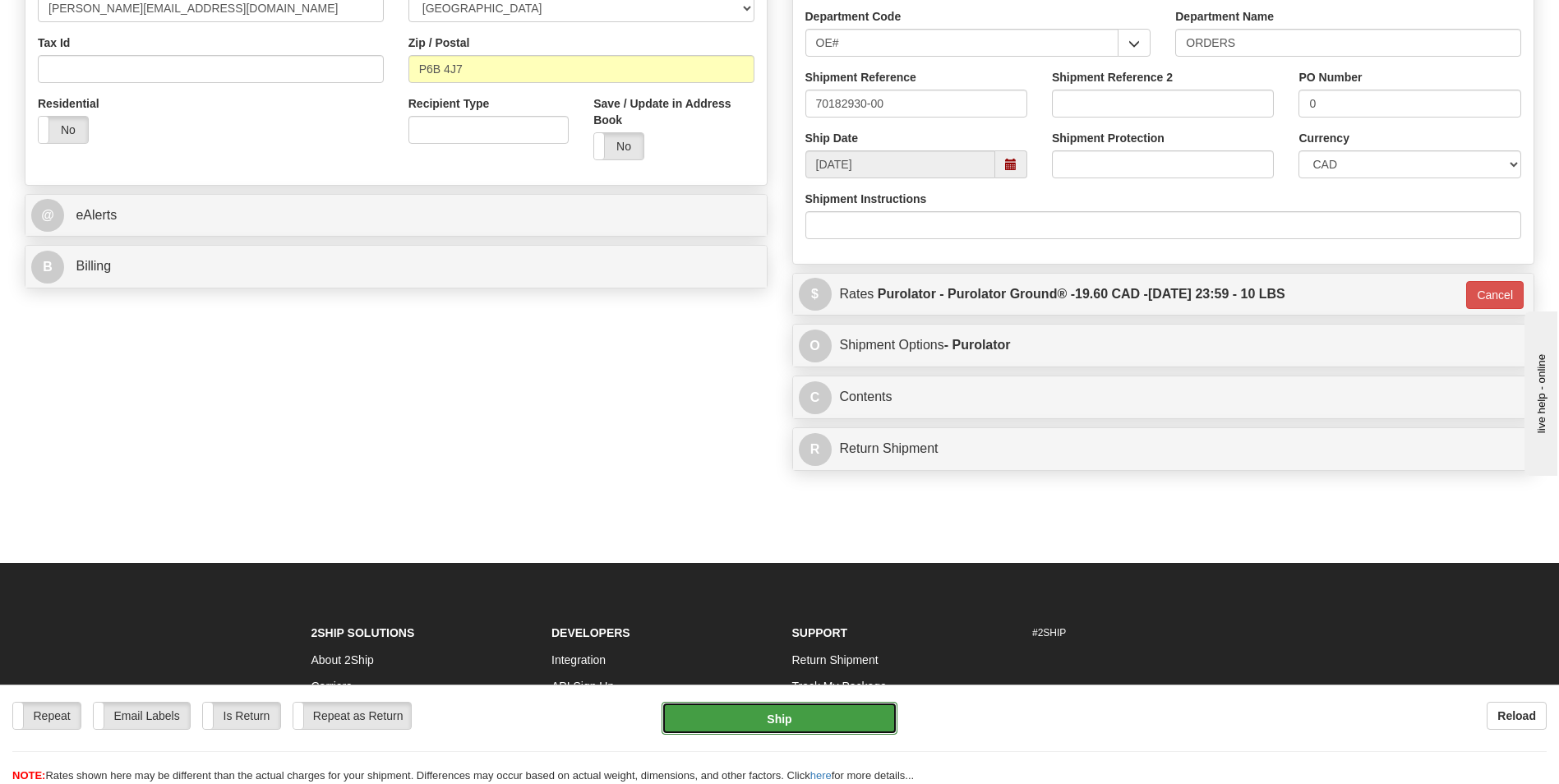
click at [826, 707] on button "Ship" at bounding box center [779, 718] width 235 height 33
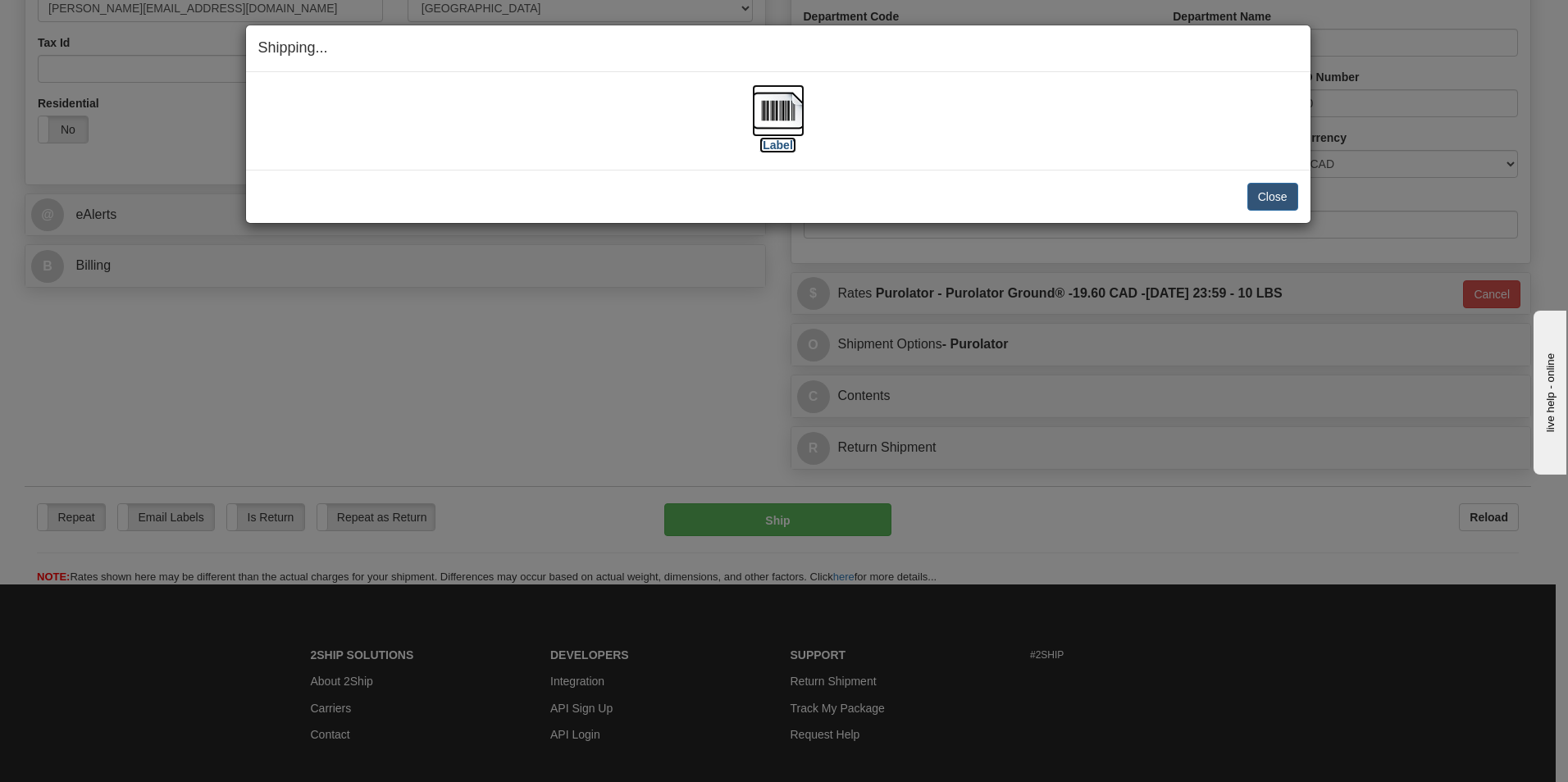
click at [784, 117] on img at bounding box center [778, 110] width 52 height 52
click at [1248, 188] on button "Close" at bounding box center [1273, 196] width 50 height 28
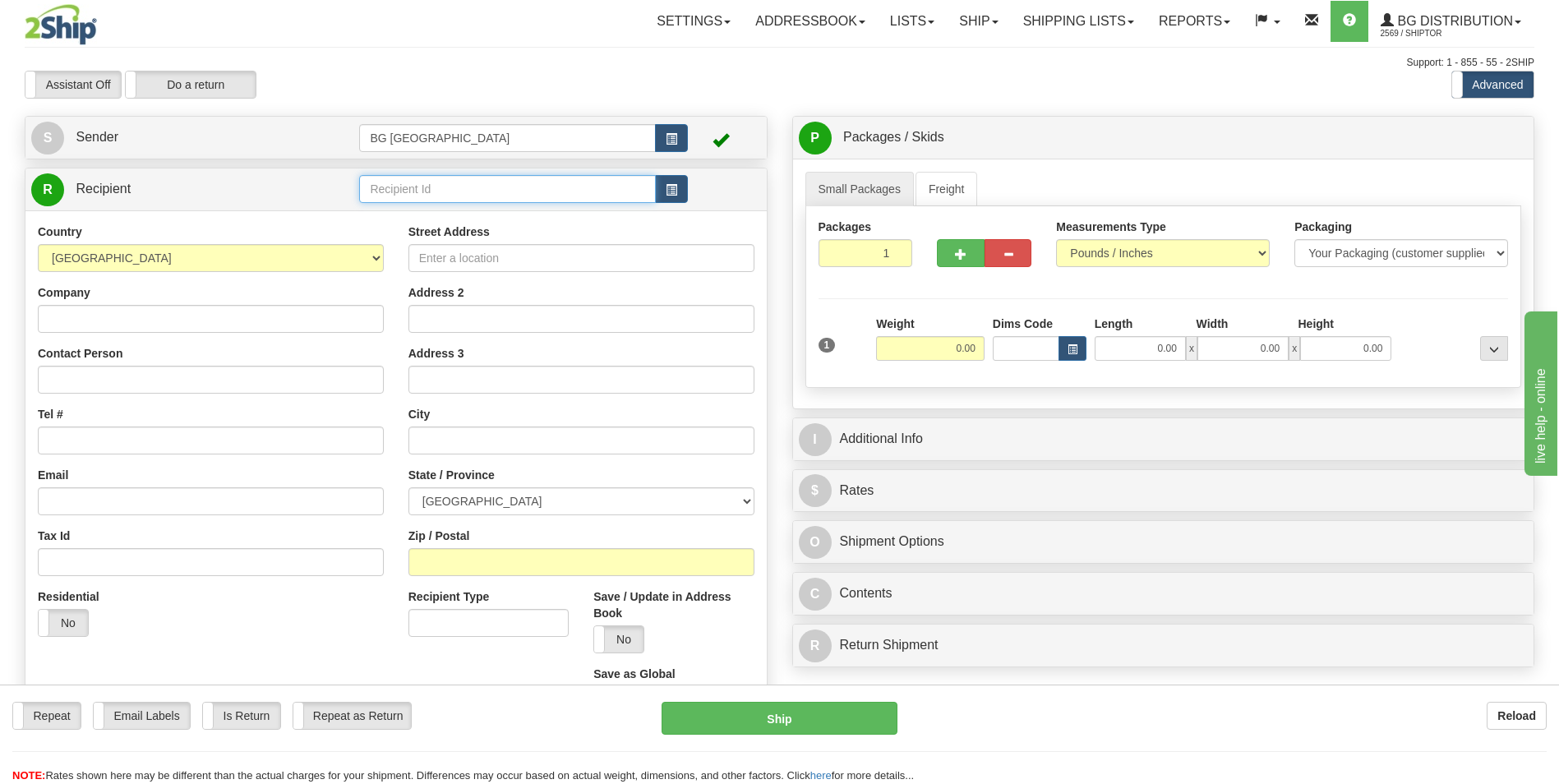
click at [458, 190] on input "text" at bounding box center [507, 189] width 296 height 28
click at [429, 206] on div "60602" at bounding box center [504, 214] width 280 height 18
type input "60602"
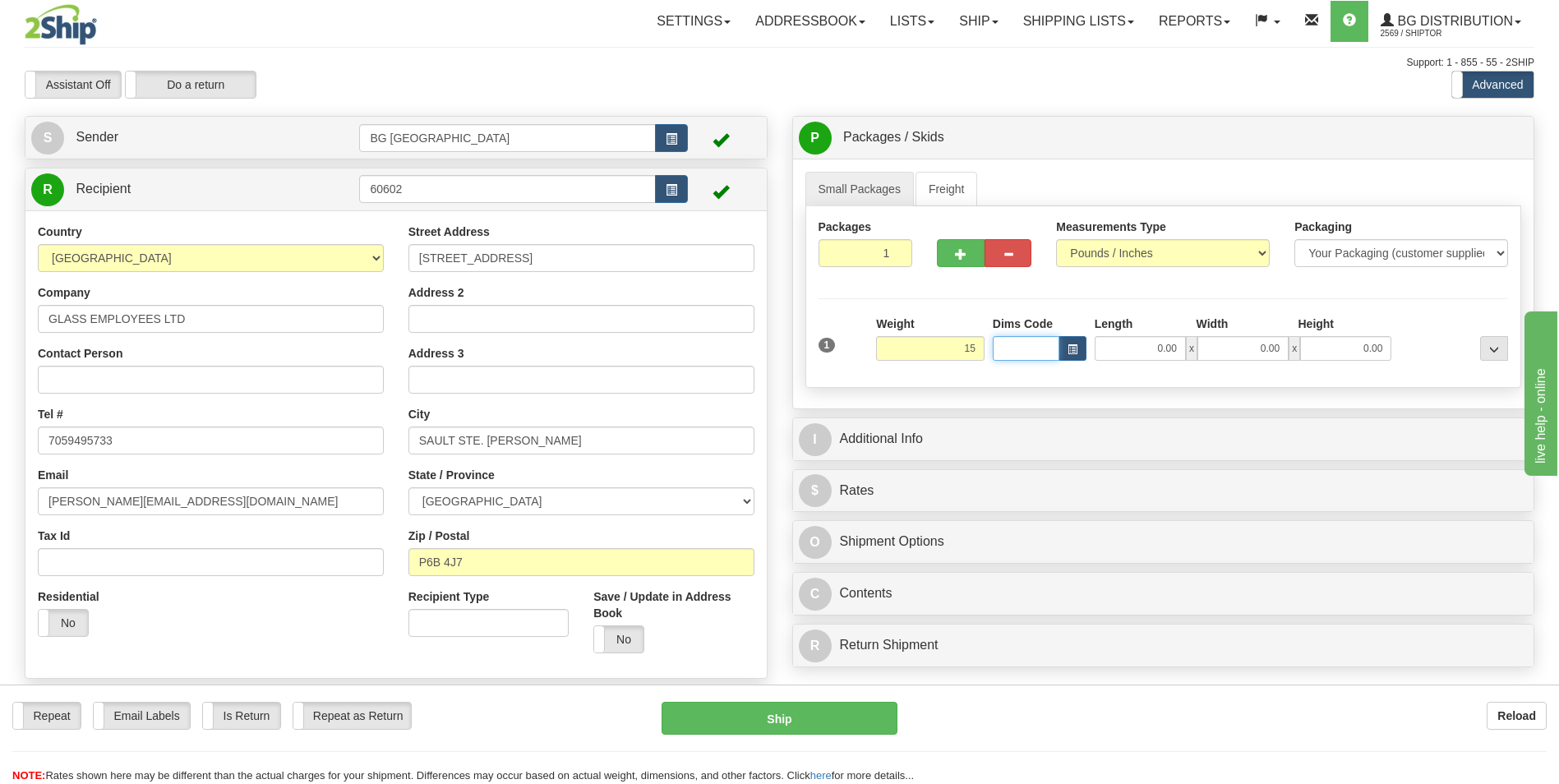
type input "15.00"
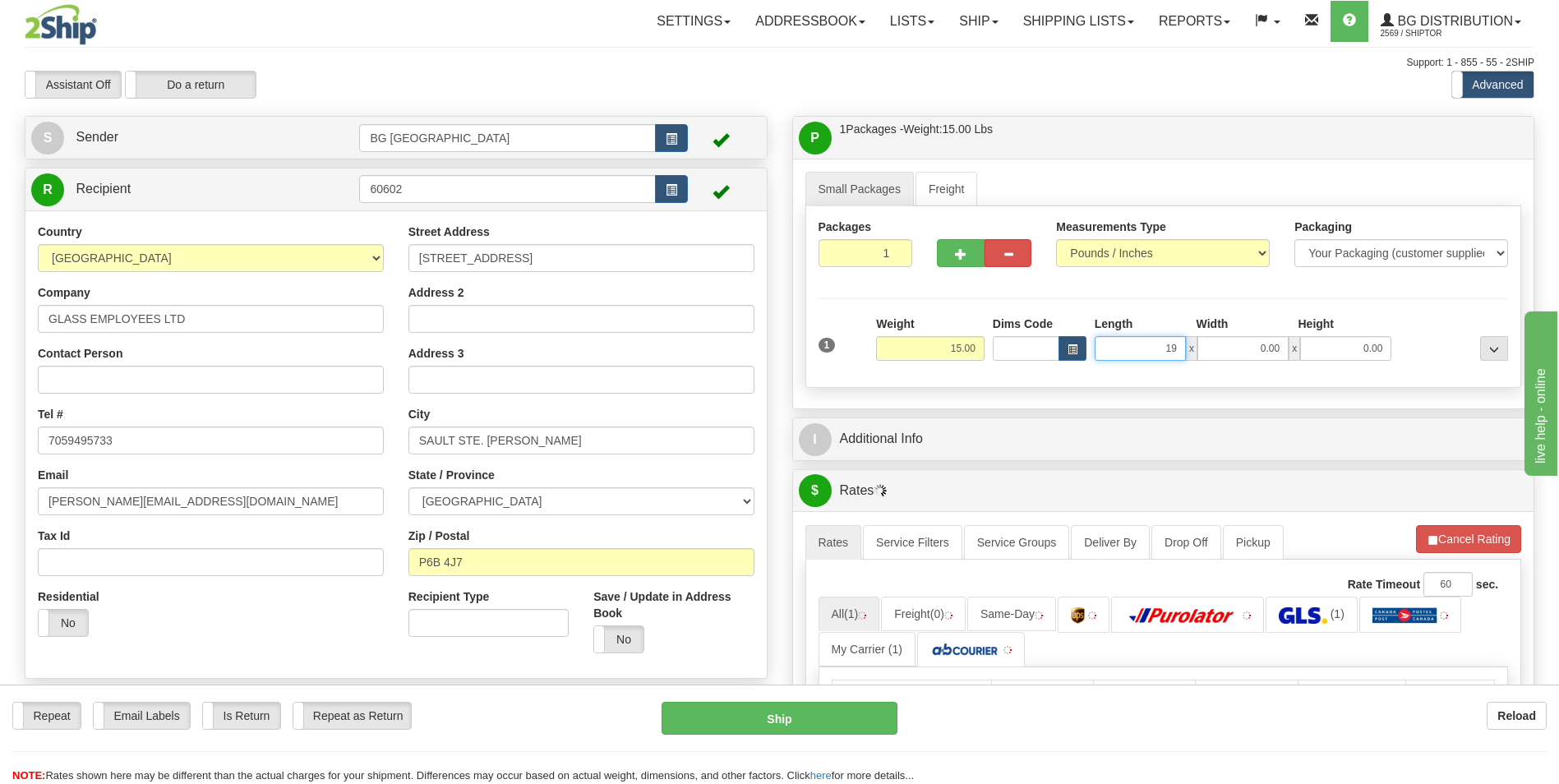
type input "19.00"
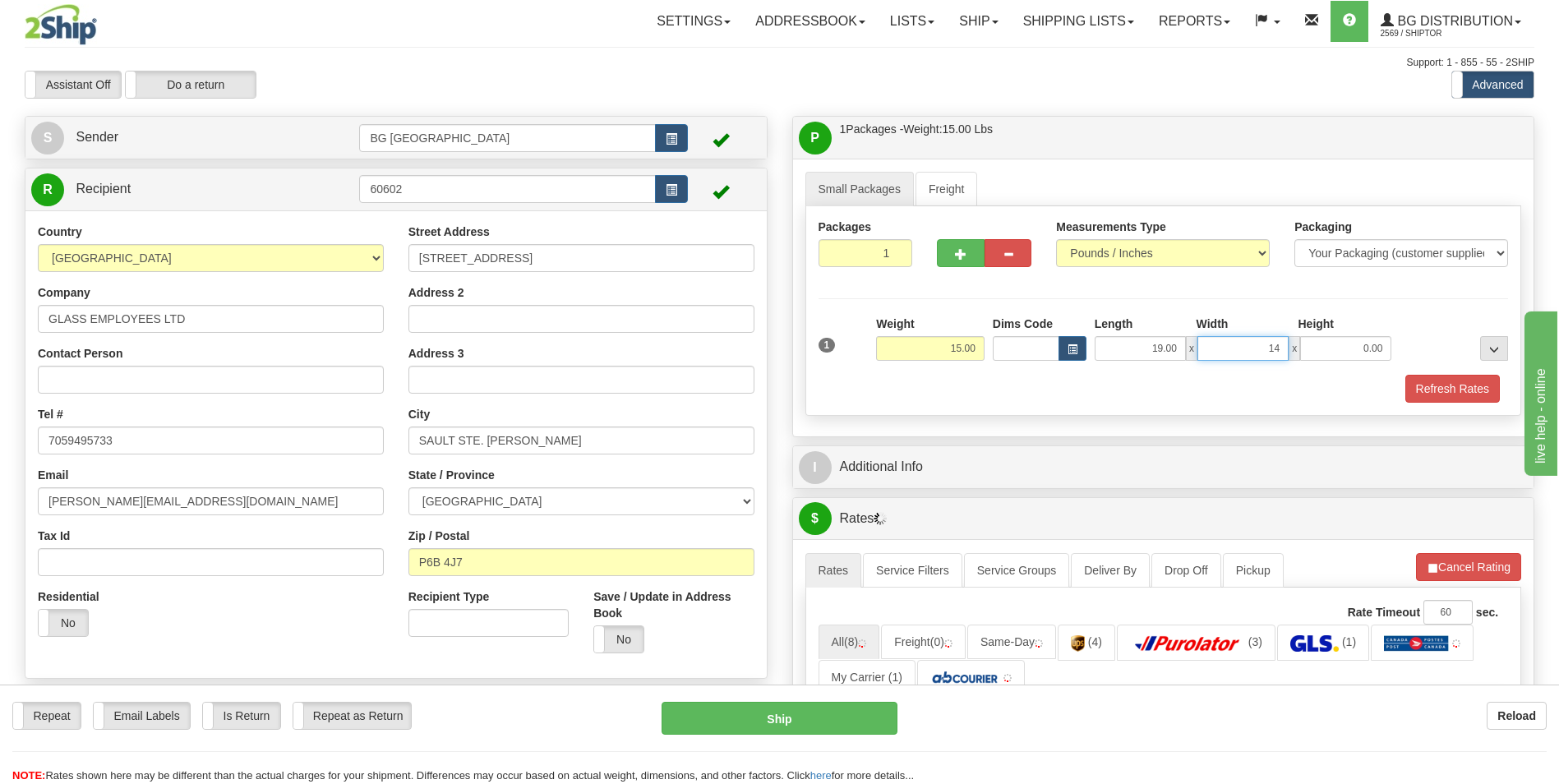
type input "14.00"
type input "9.00"
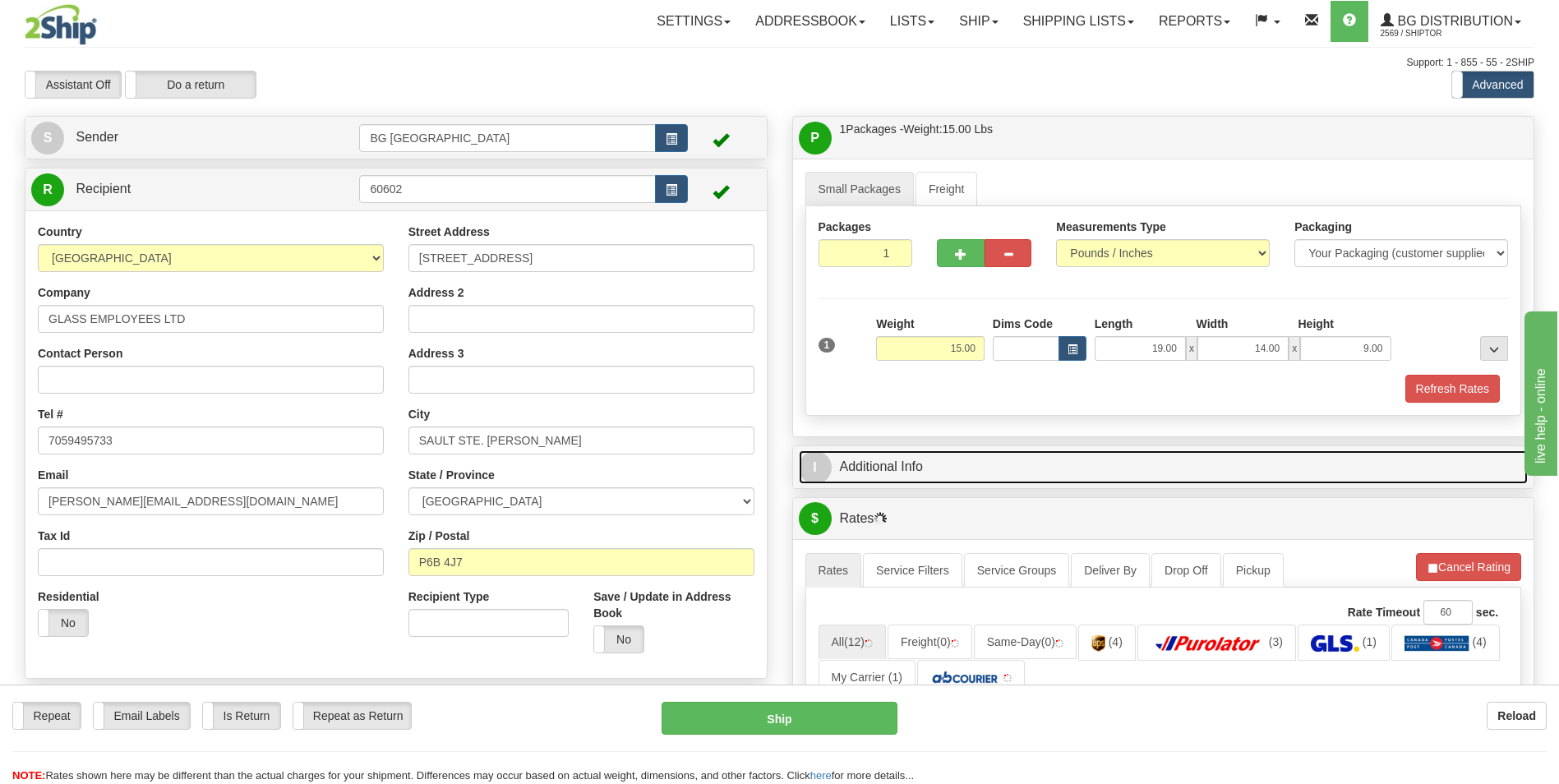
click at [929, 465] on link "I Additional Info" at bounding box center [1164, 467] width 730 height 34
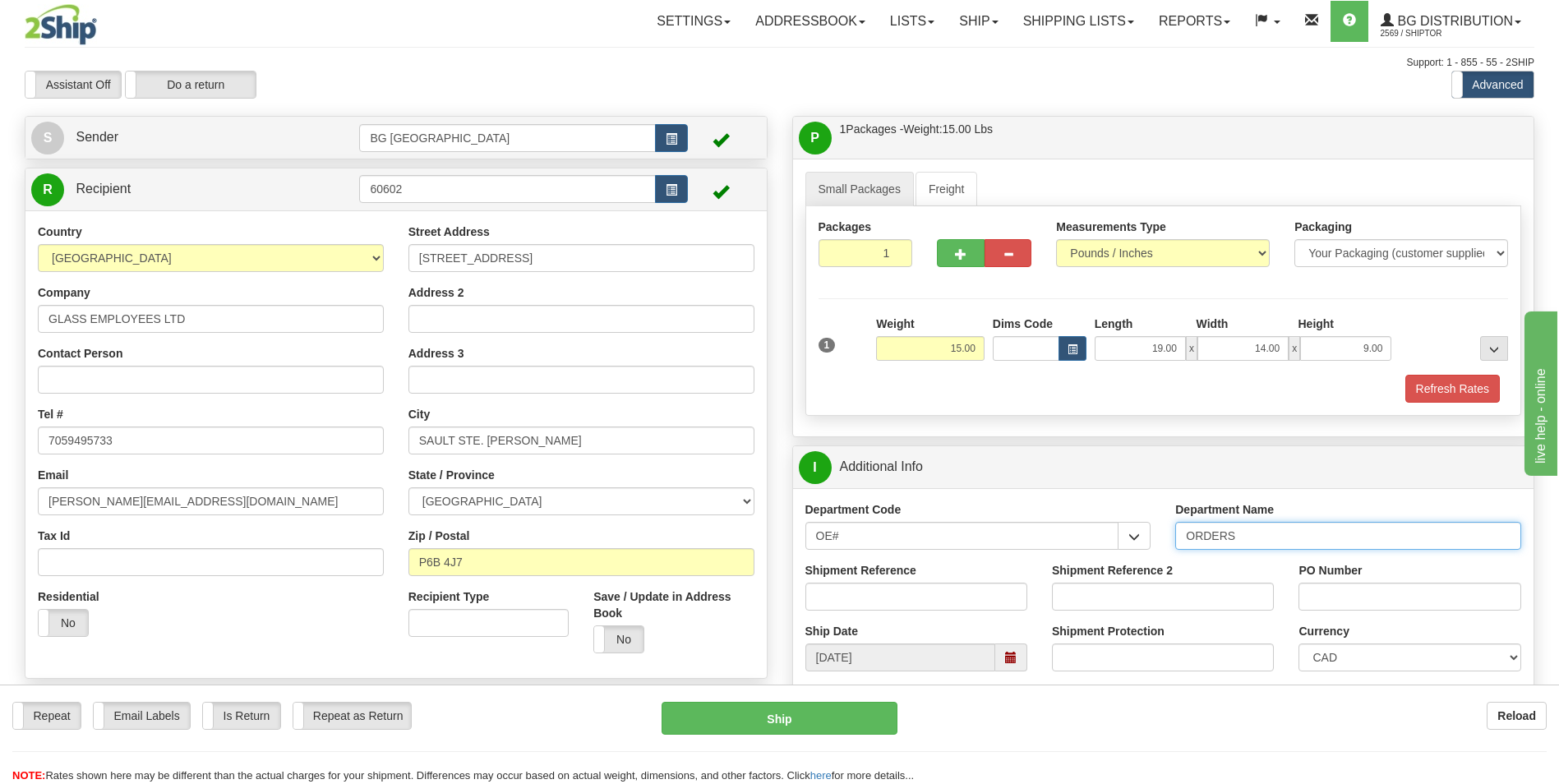
click at [1277, 539] on input "ORDERS" at bounding box center [1348, 535] width 346 height 28
type input "70182617-00"
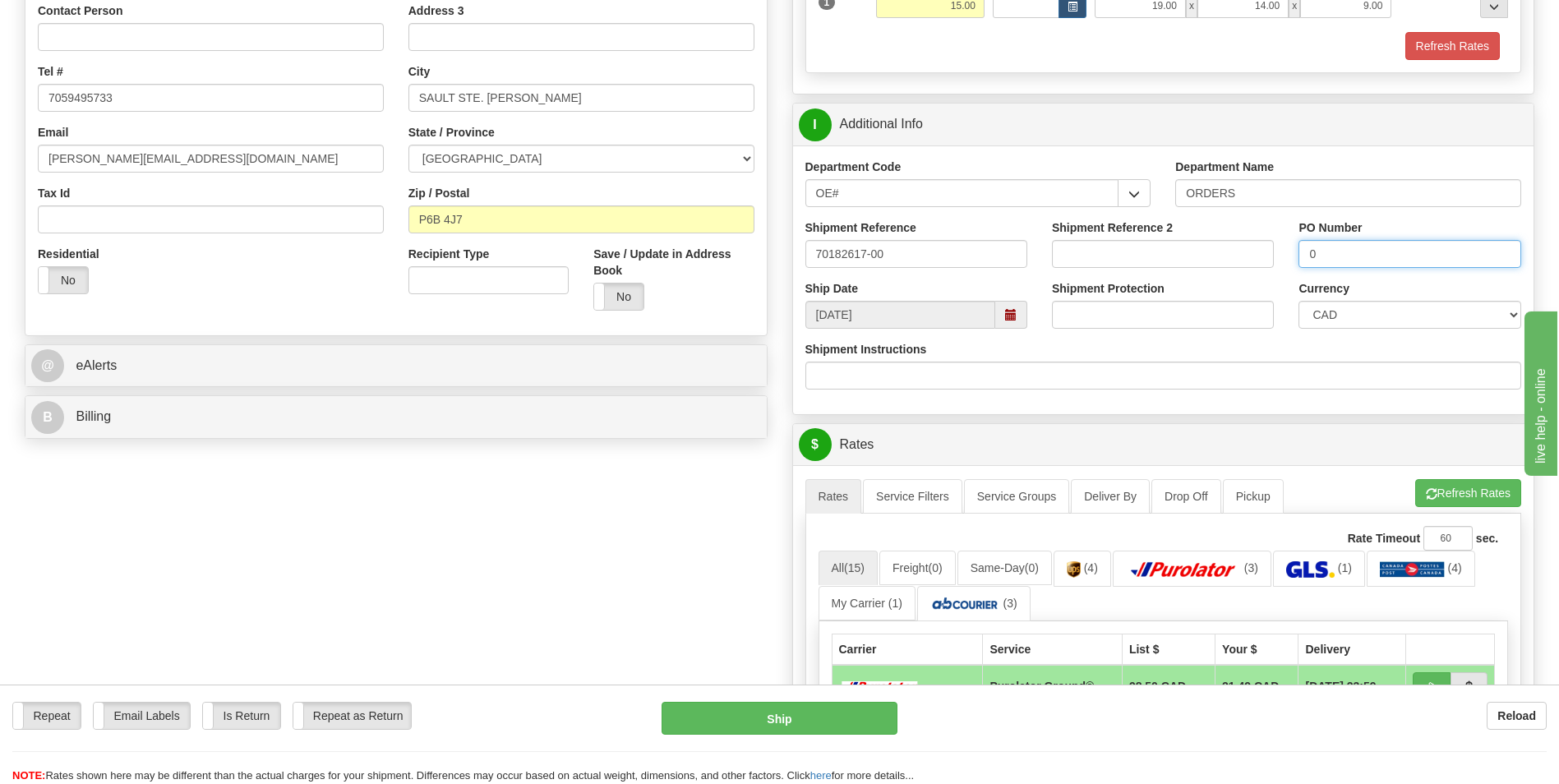
scroll to position [411, 0]
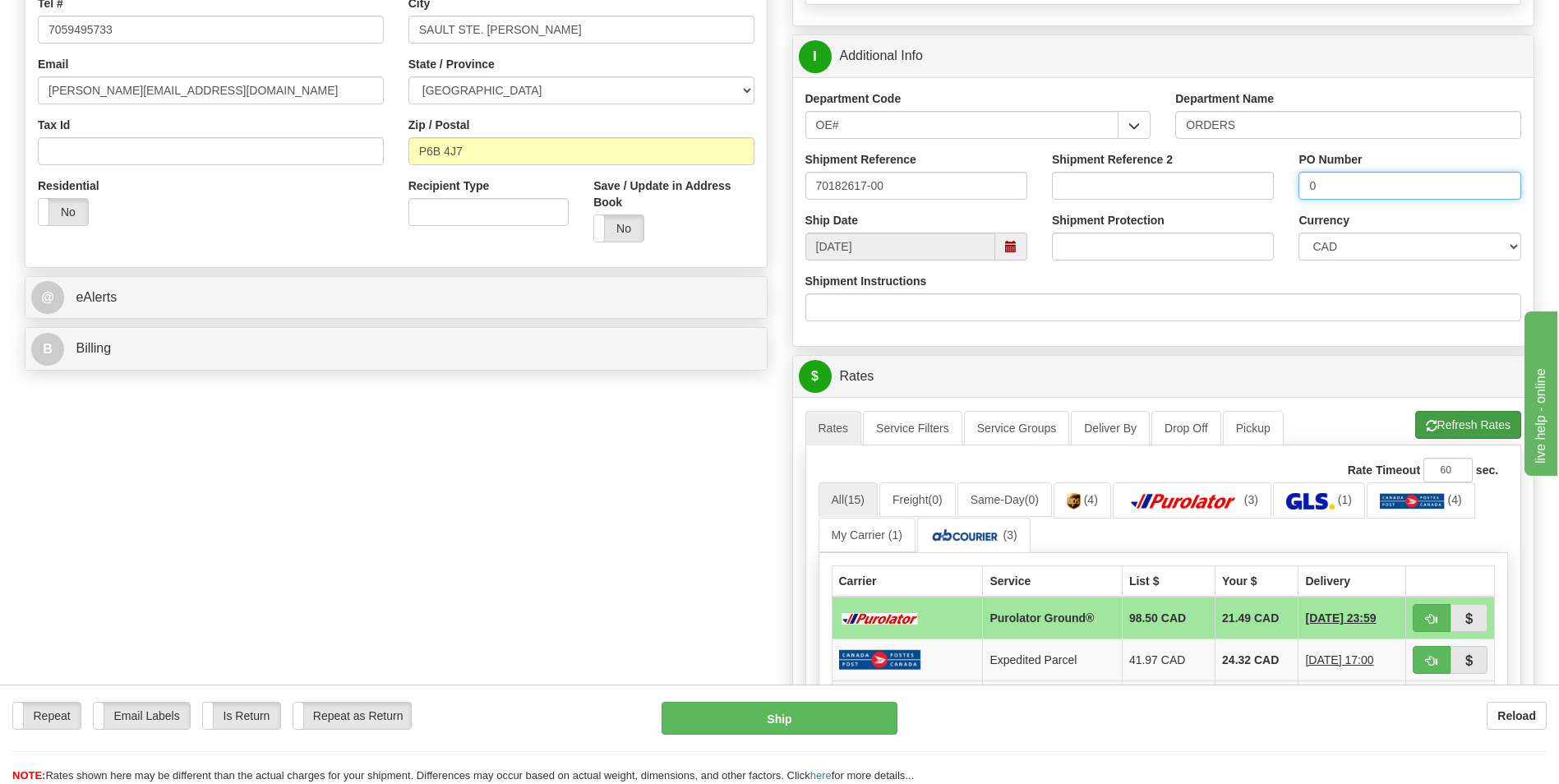
type input "0"
click at [1437, 427] on button "Refresh Rates" at bounding box center [1469, 424] width 106 height 28
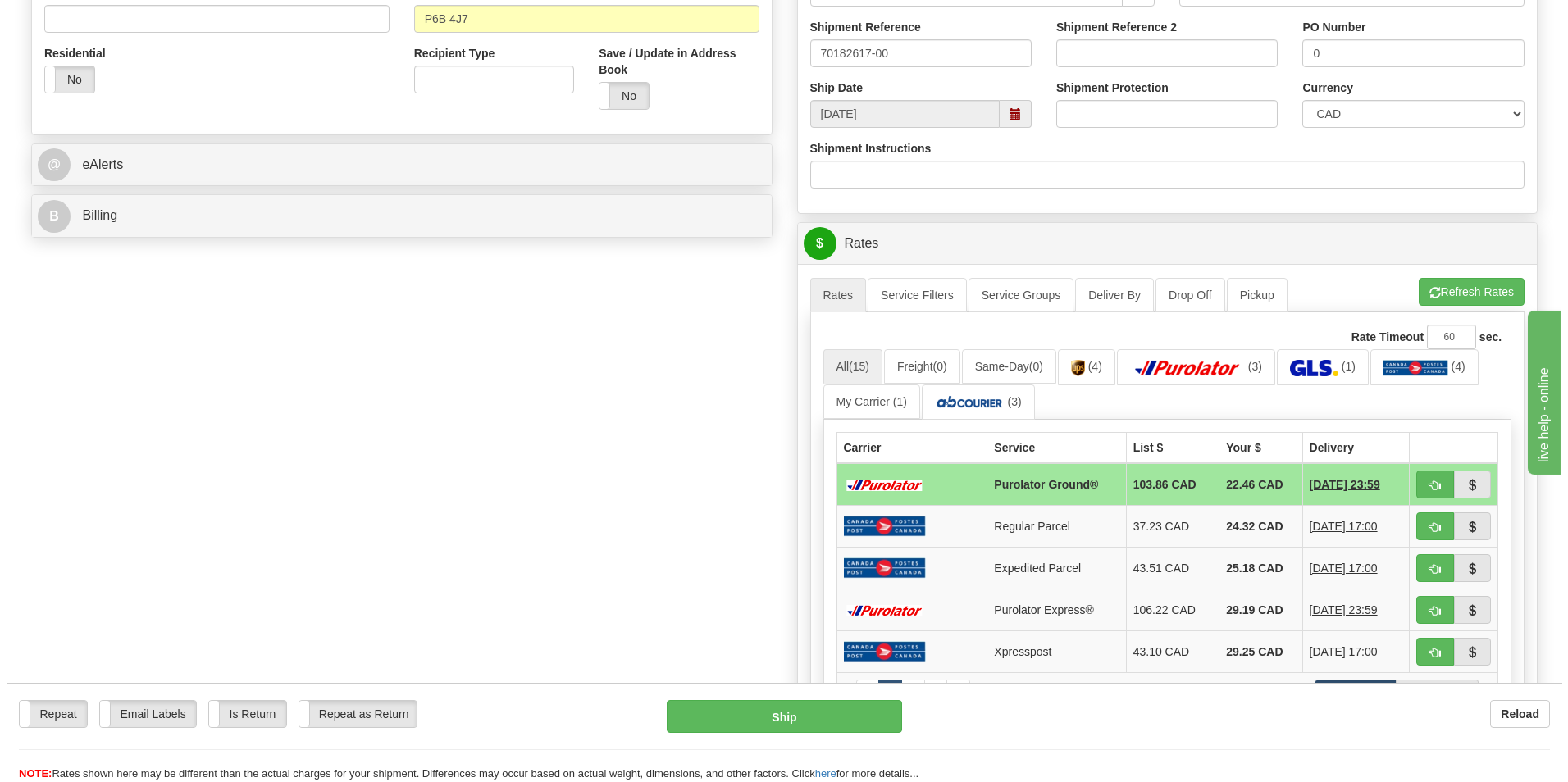
scroll to position [573, 0]
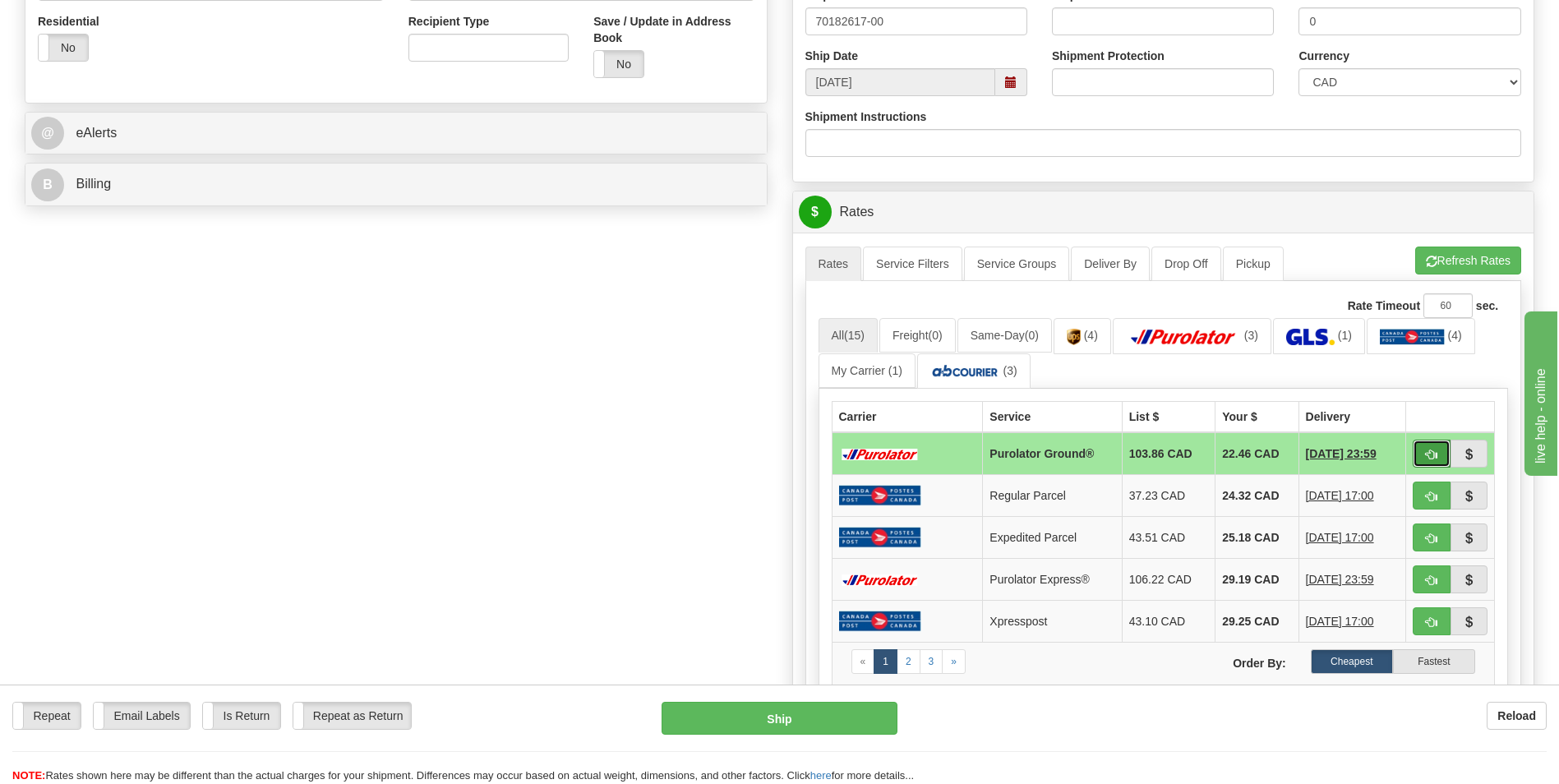
click at [1439, 453] on button "button" at bounding box center [1432, 454] width 38 height 28
type input "260"
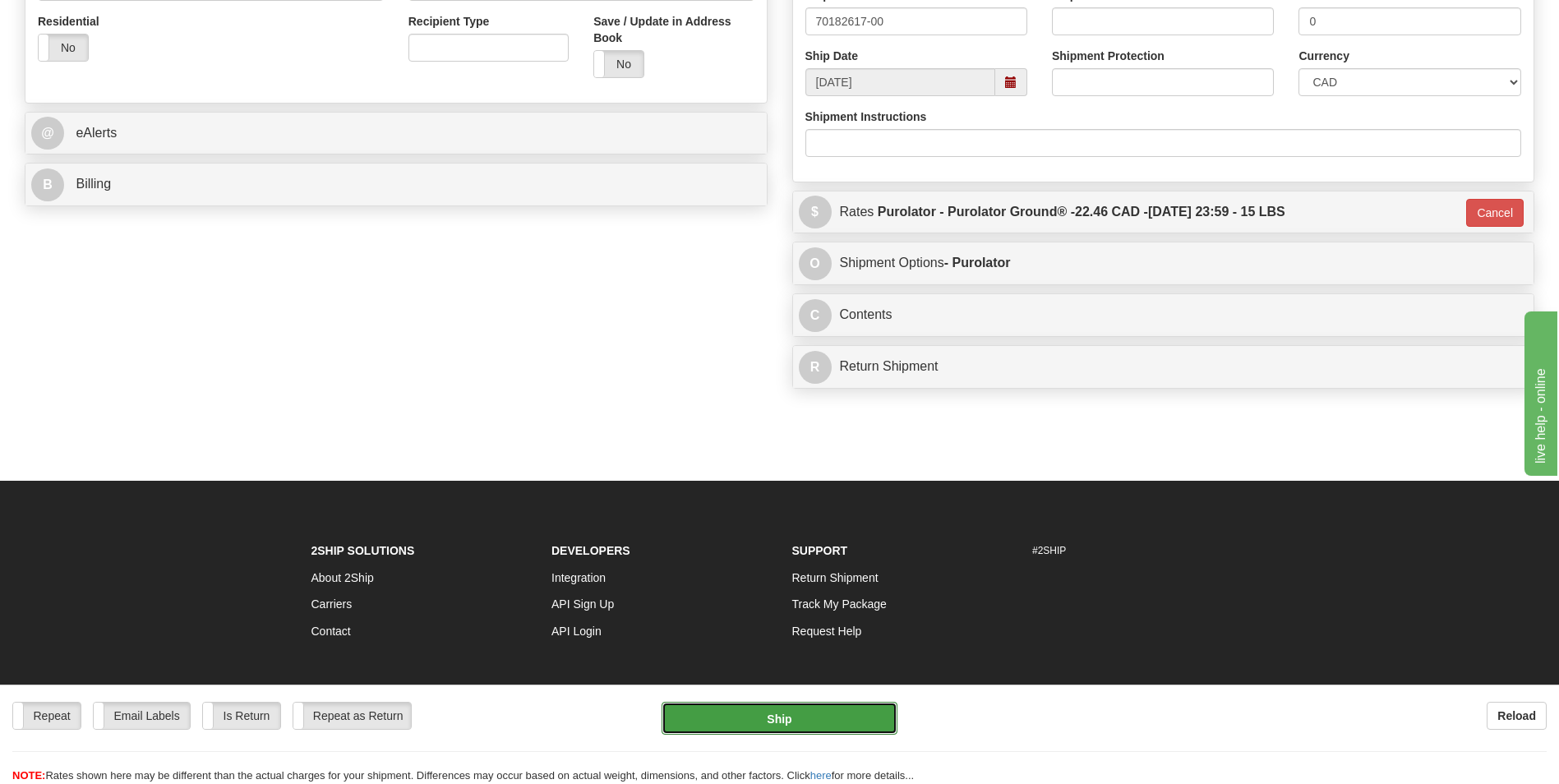
click at [808, 708] on button "Ship" at bounding box center [779, 718] width 235 height 33
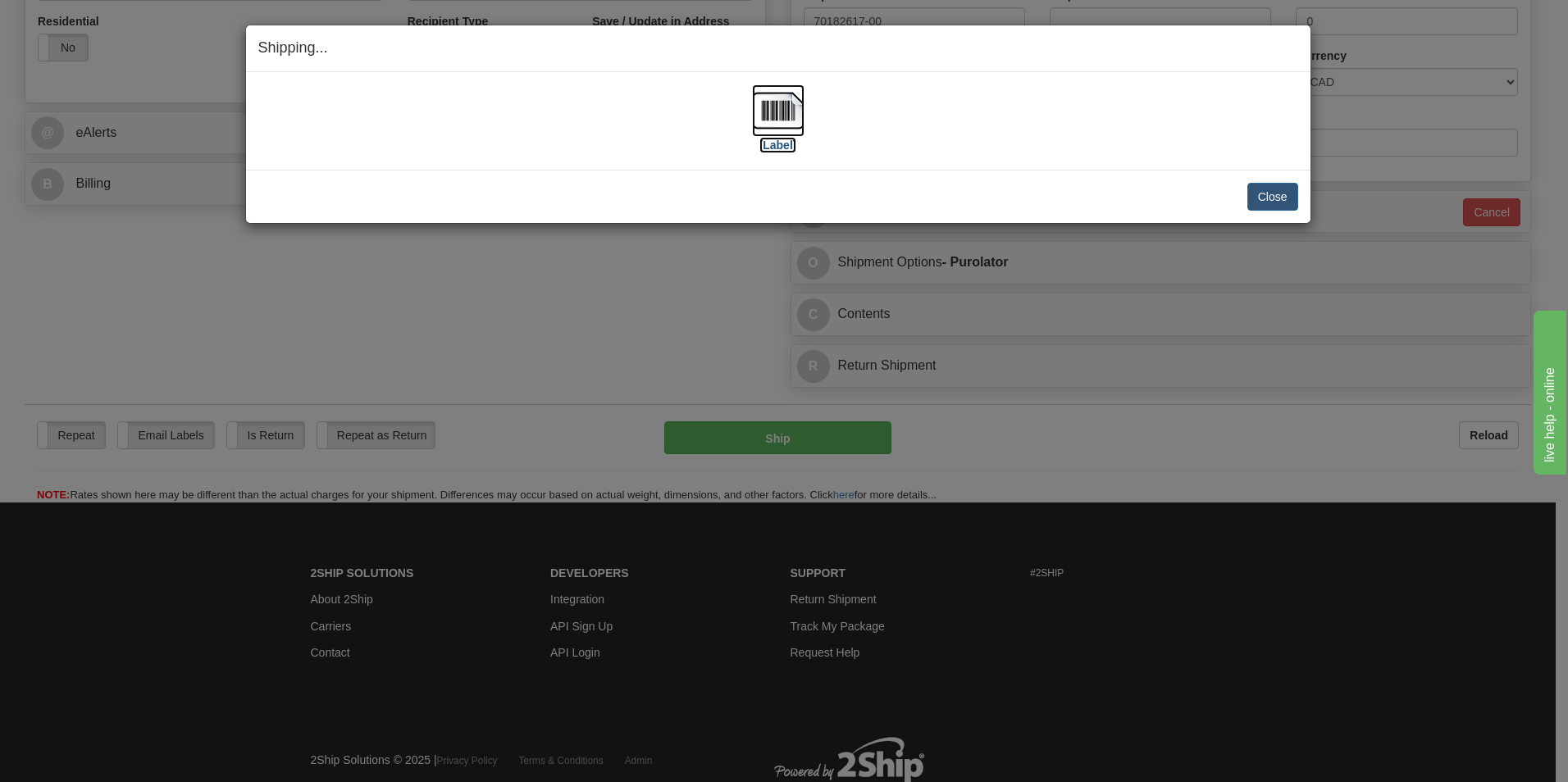
click at [757, 106] on img at bounding box center [778, 110] width 52 height 52
click at [1283, 204] on button "Close" at bounding box center [1273, 196] width 50 height 28
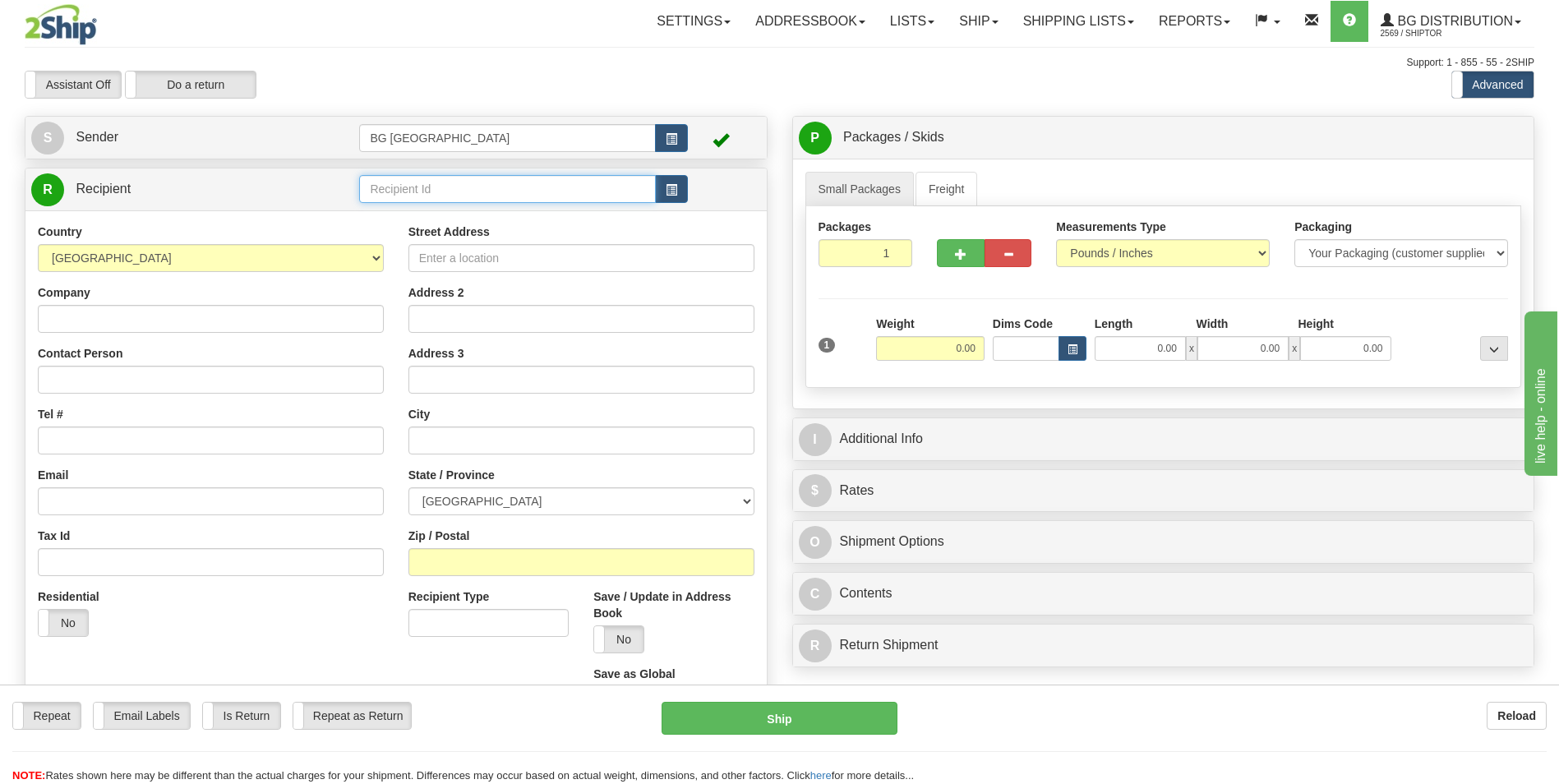
click at [423, 193] on input "text" at bounding box center [507, 189] width 296 height 28
click at [401, 207] on div "60087" at bounding box center [504, 214] width 280 height 18
type input "60087"
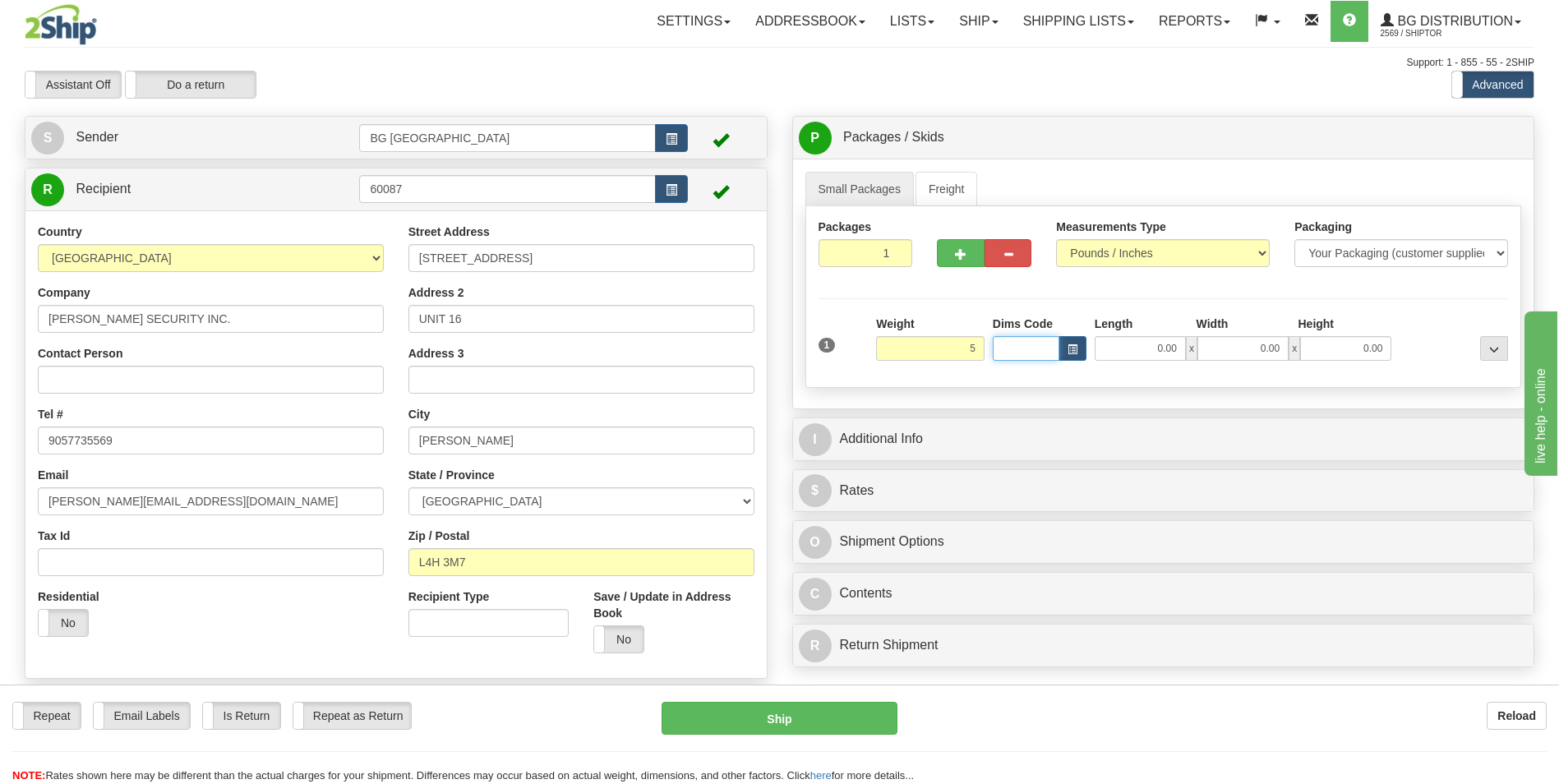
type input "5.00"
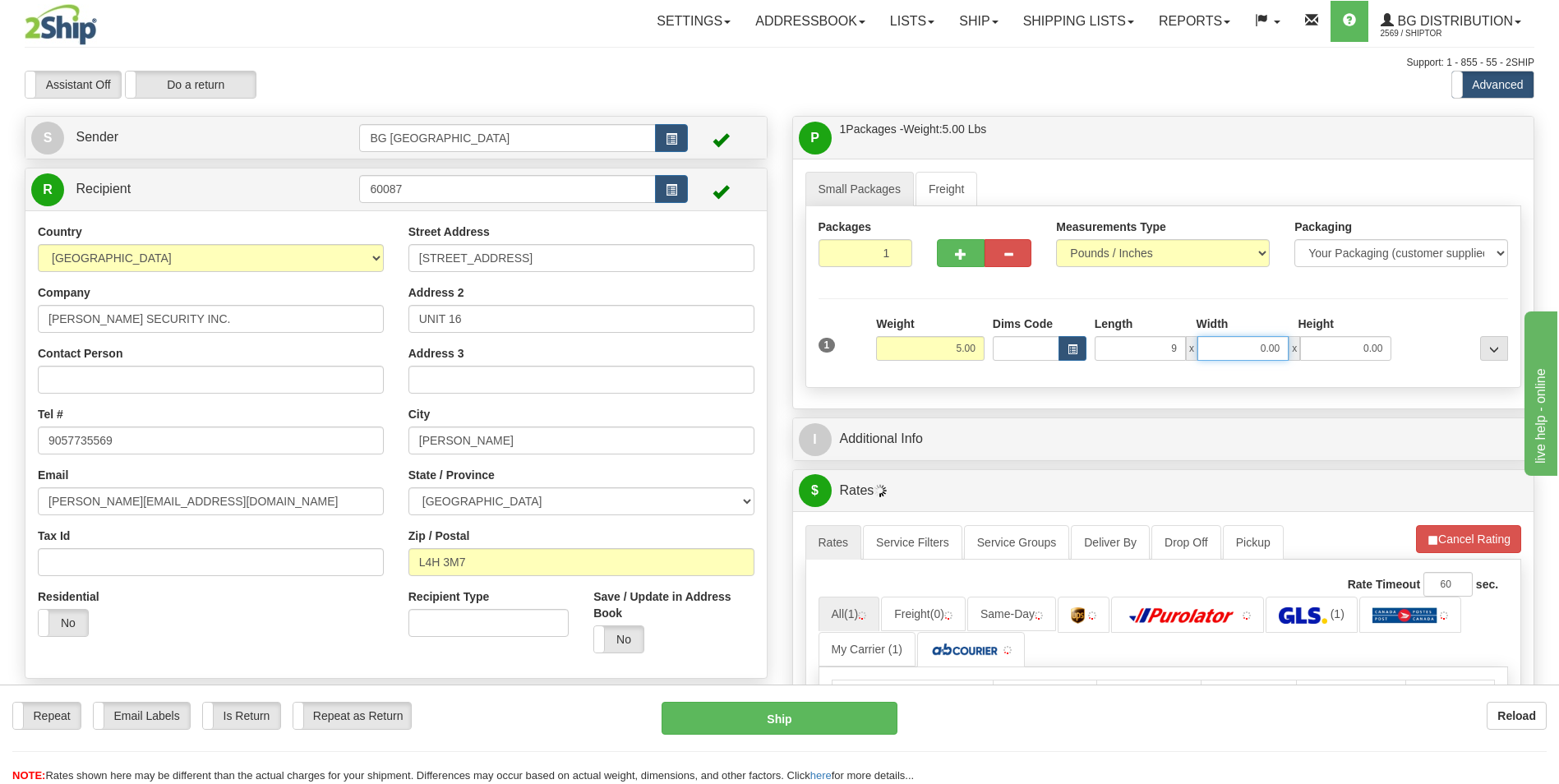
type input "9.00"
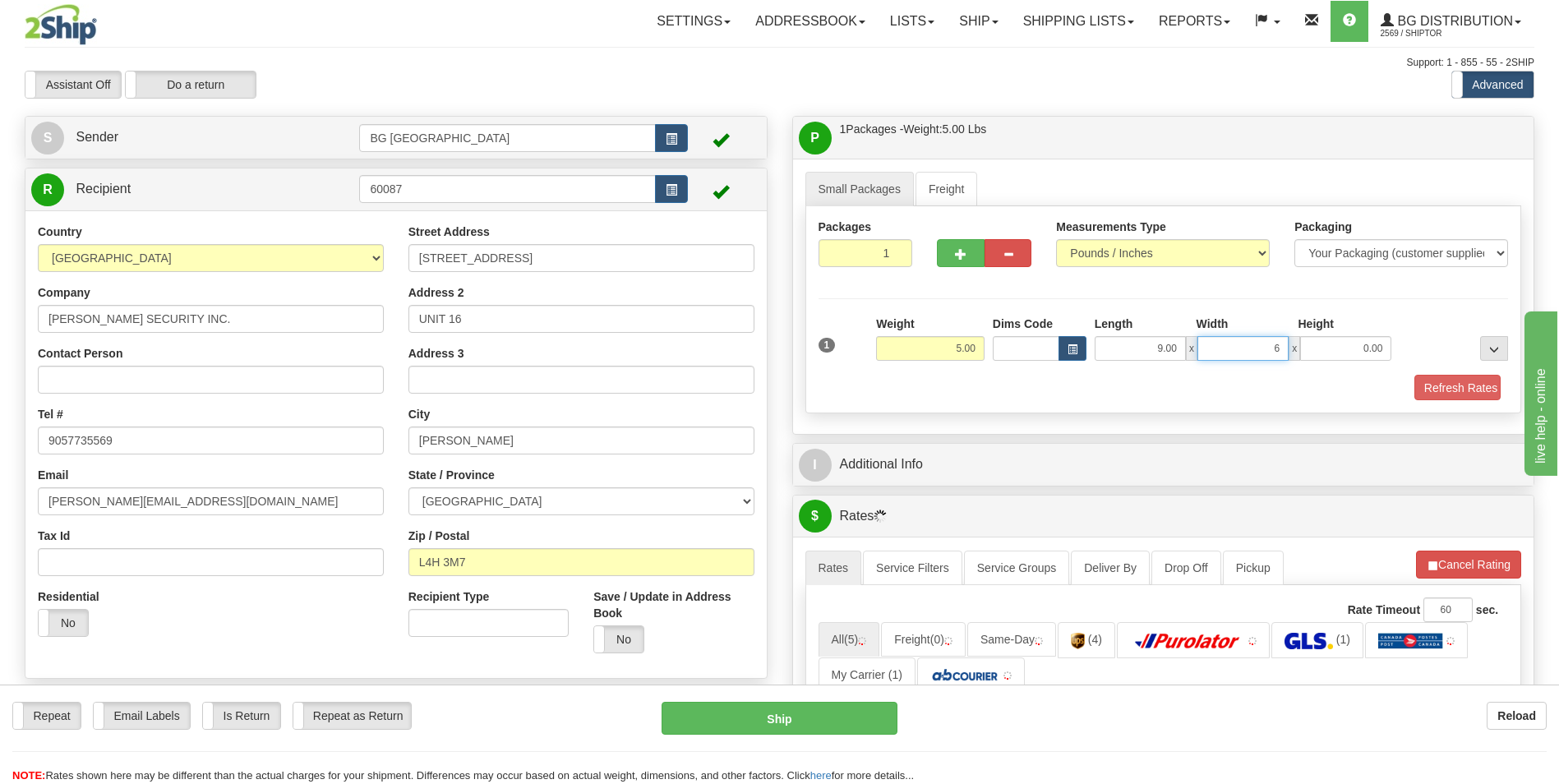
type input "6.00"
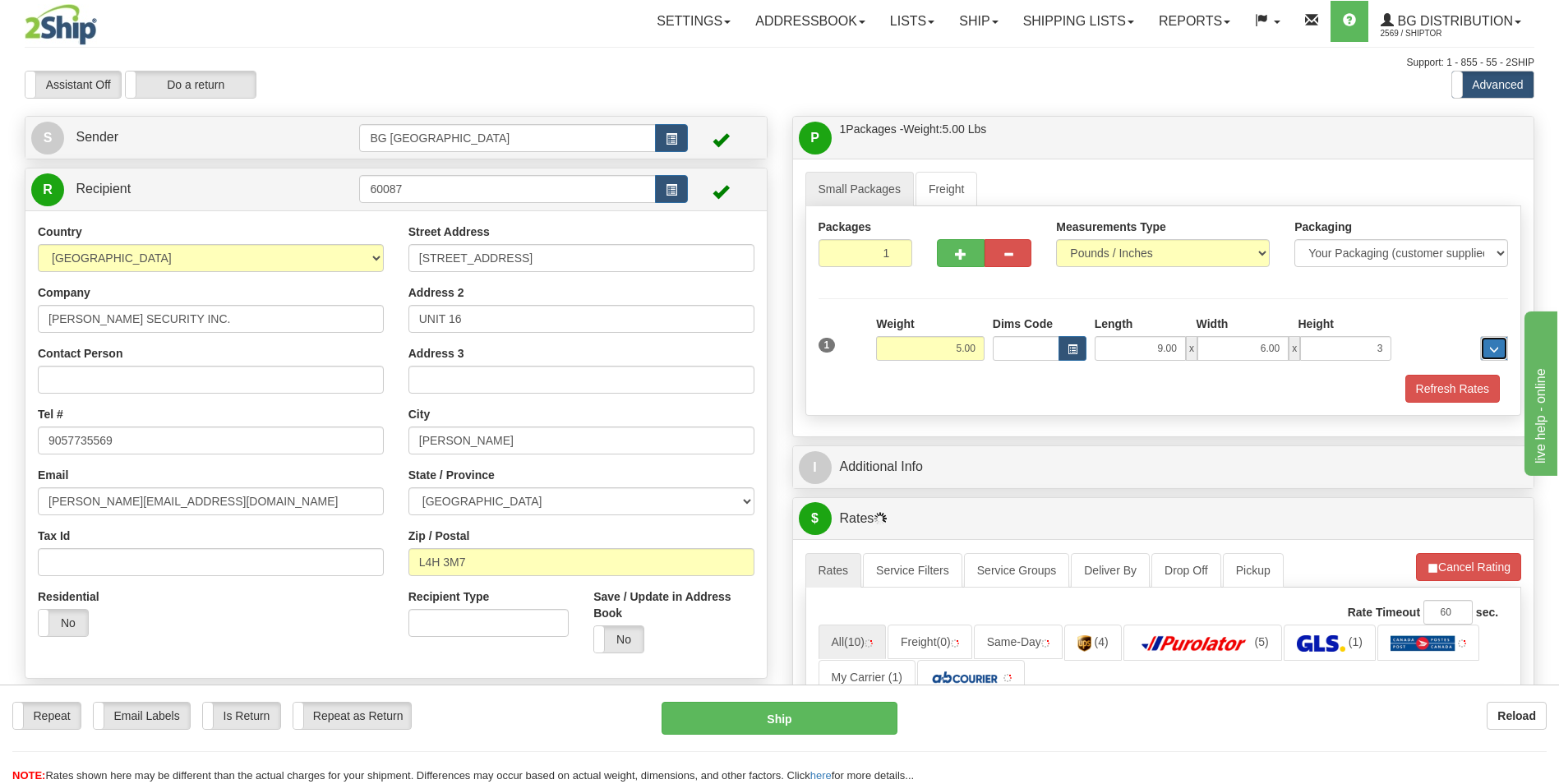
type input "3.00"
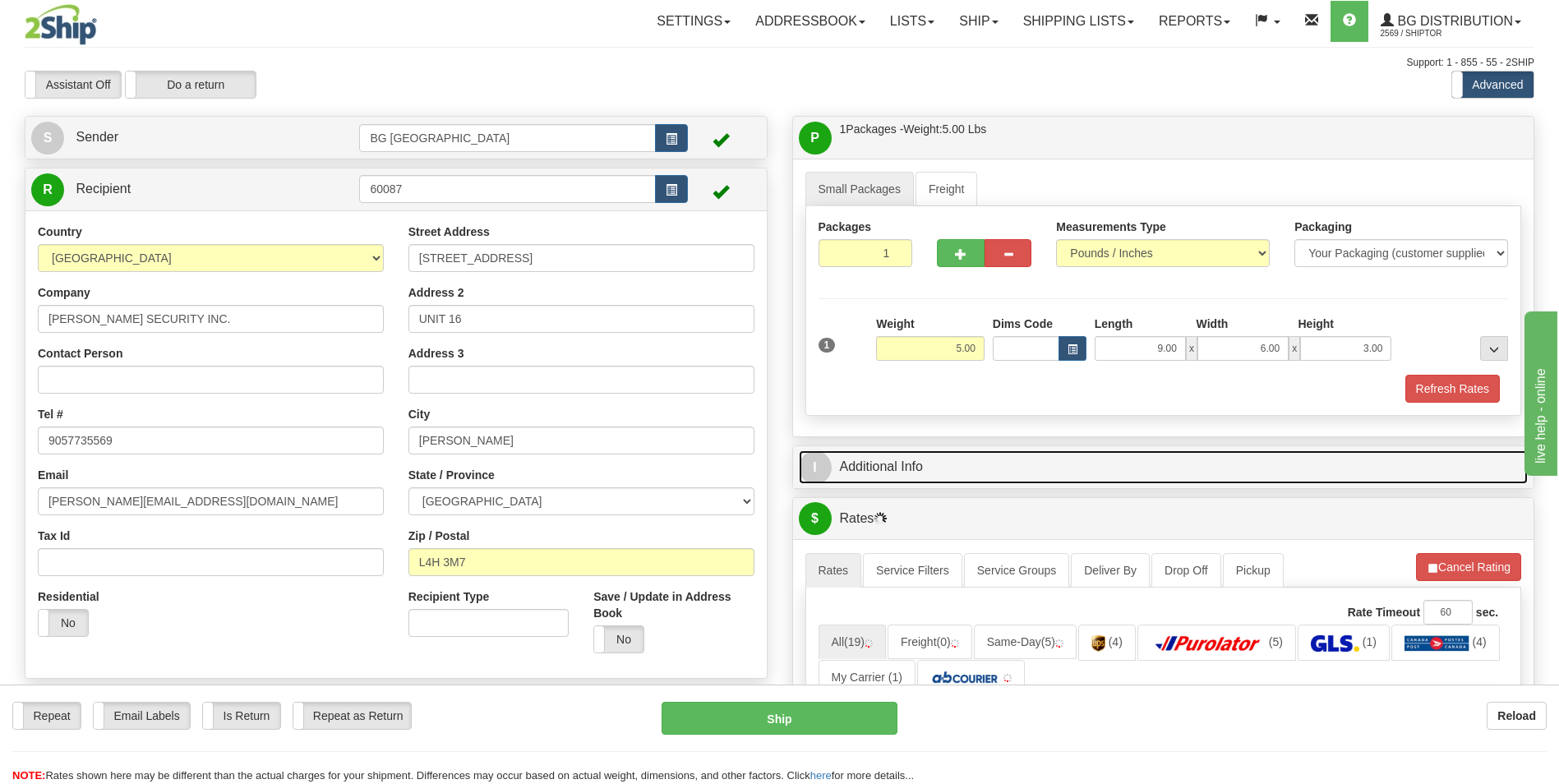
click at [960, 459] on link "I Additional Info" at bounding box center [1164, 467] width 730 height 34
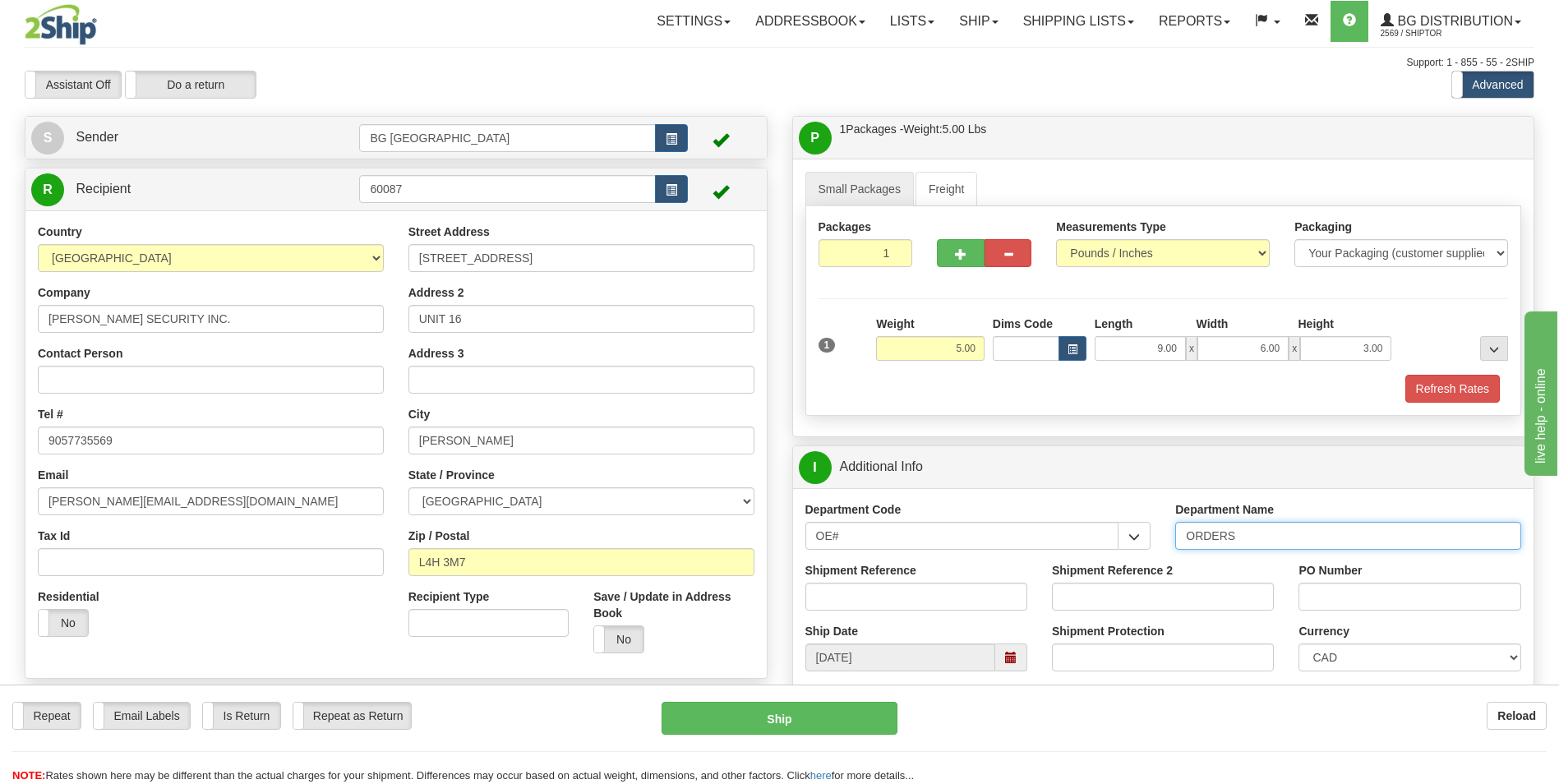
click at [1296, 540] on input "ORDERS" at bounding box center [1348, 535] width 346 height 28
type input "70179427-00"
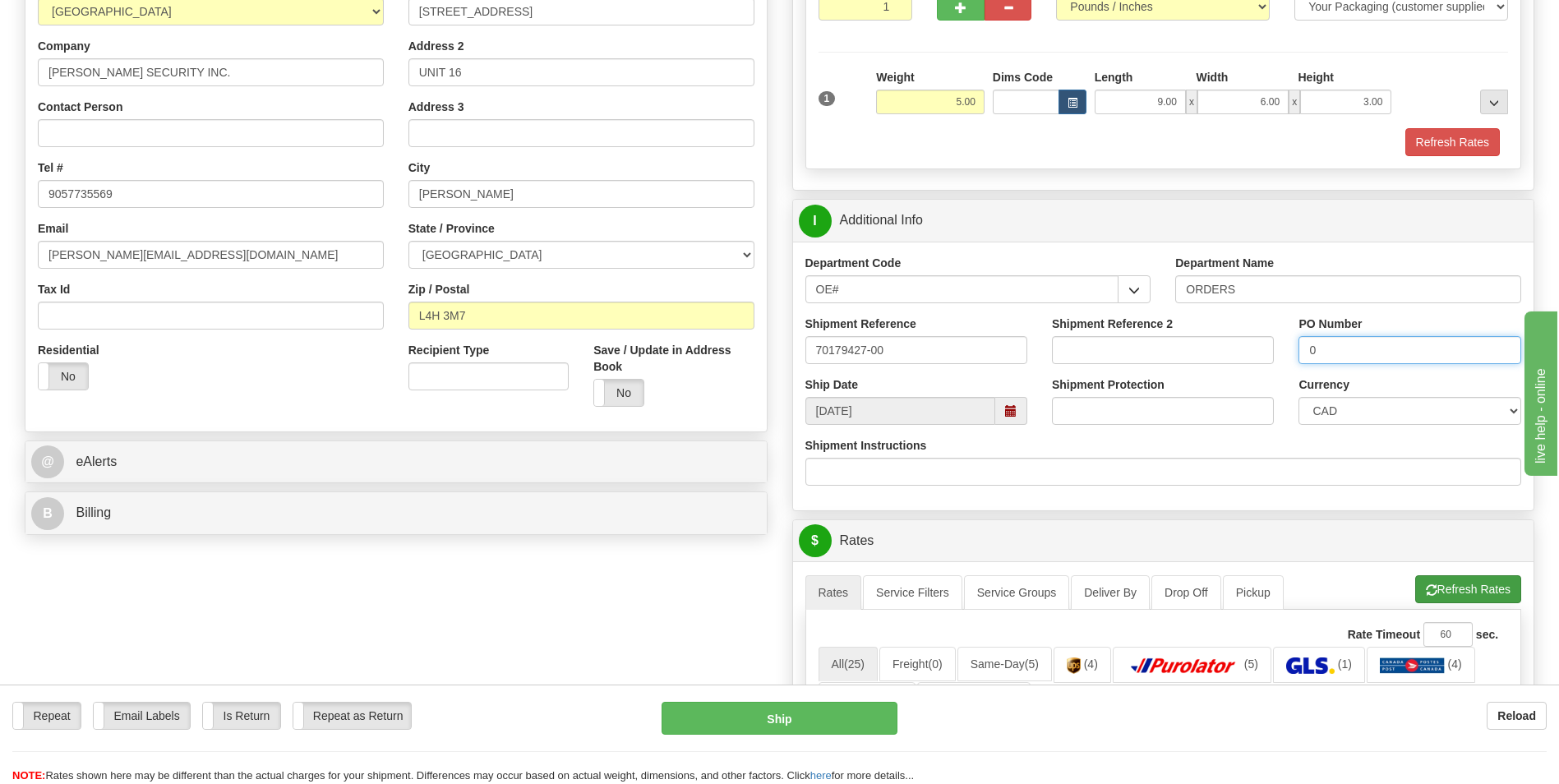
type input "0"
click at [1425, 579] on button "Refresh Rates" at bounding box center [1469, 588] width 106 height 28
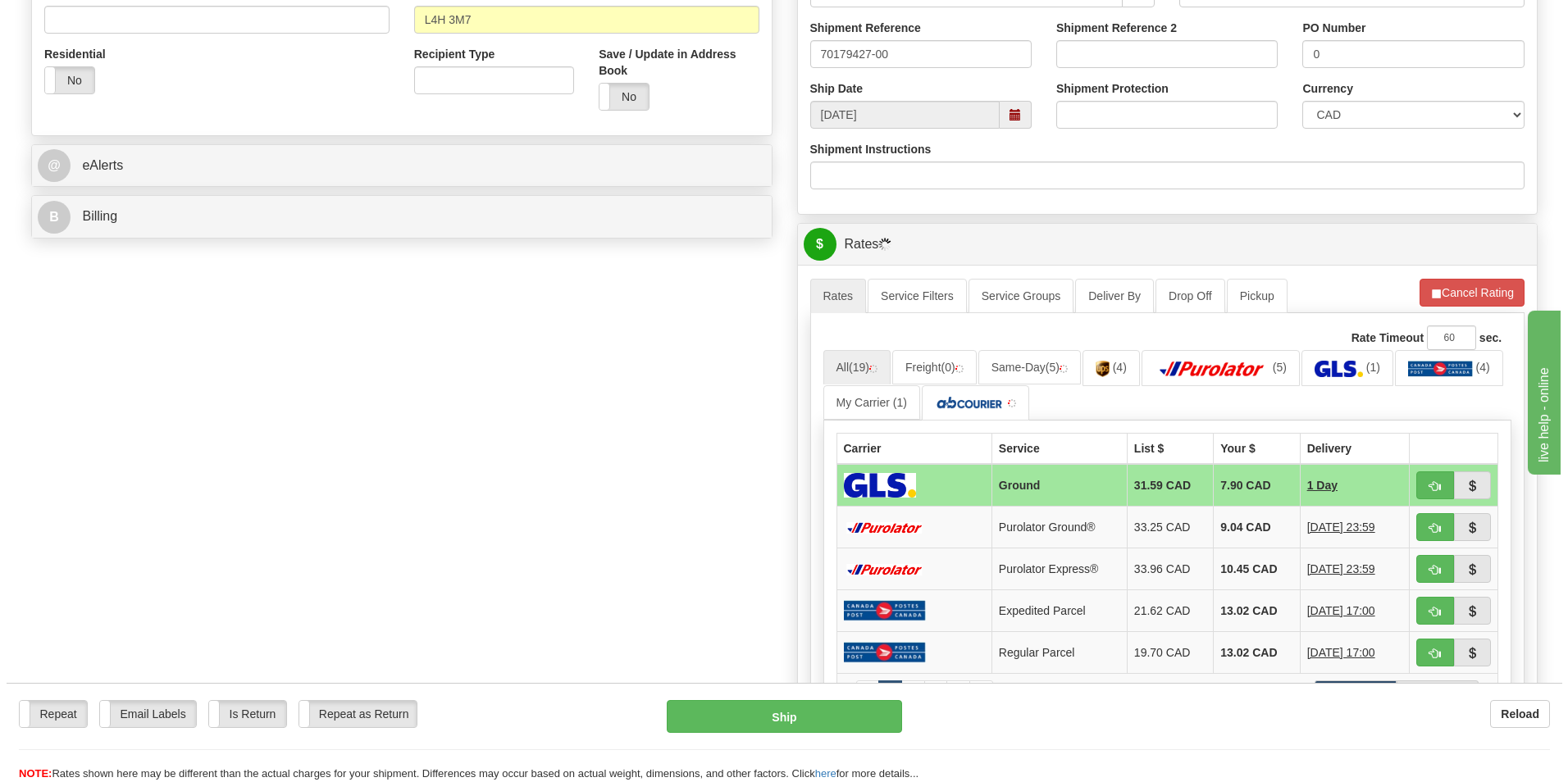
scroll to position [573, 0]
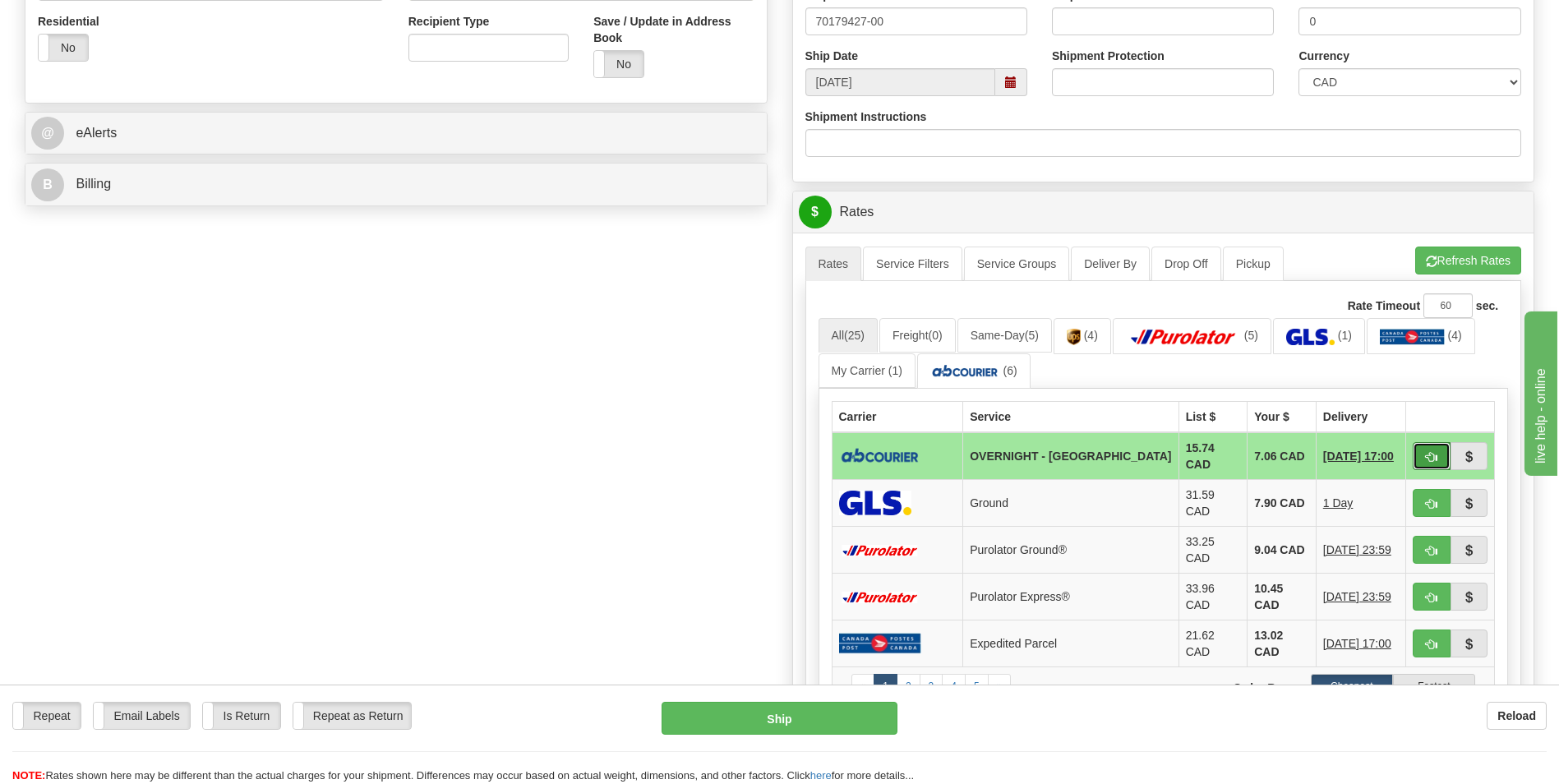
click at [1414, 448] on button "button" at bounding box center [1432, 455] width 38 height 28
type input "4"
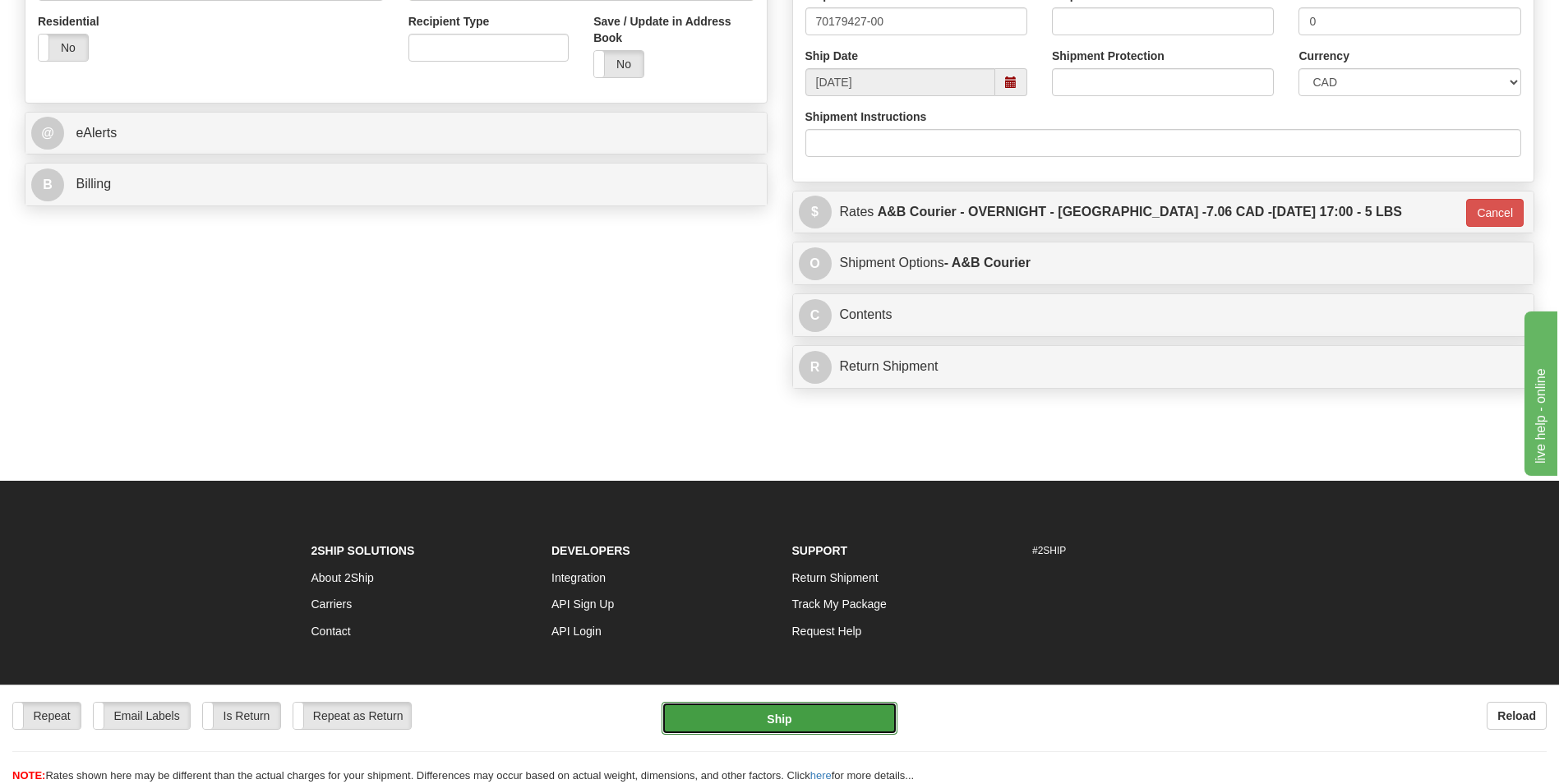
click at [841, 702] on button "Ship" at bounding box center [779, 718] width 235 height 33
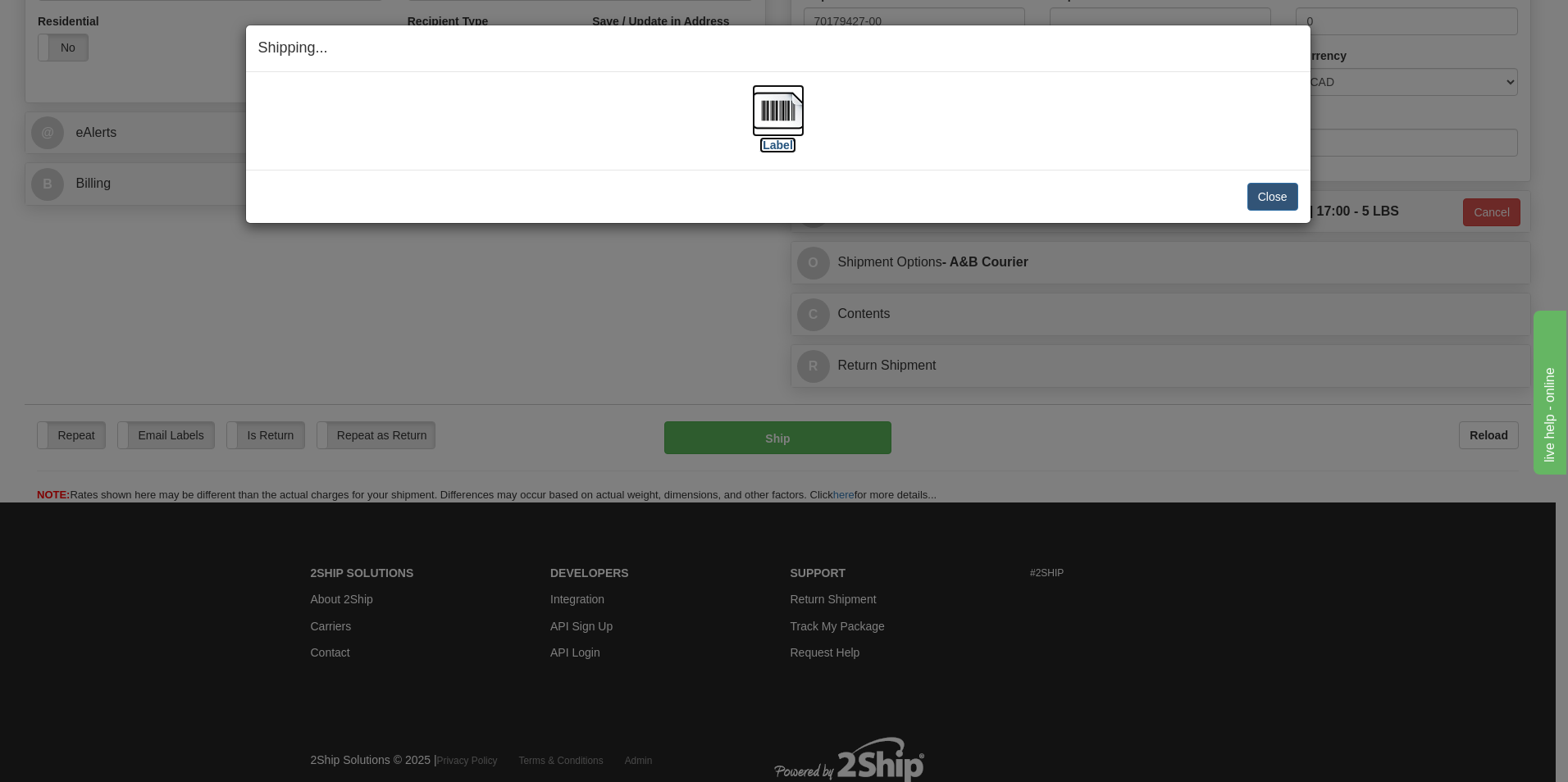
click at [772, 109] on img at bounding box center [778, 110] width 52 height 52
click at [1269, 198] on button "Close" at bounding box center [1273, 196] width 50 height 28
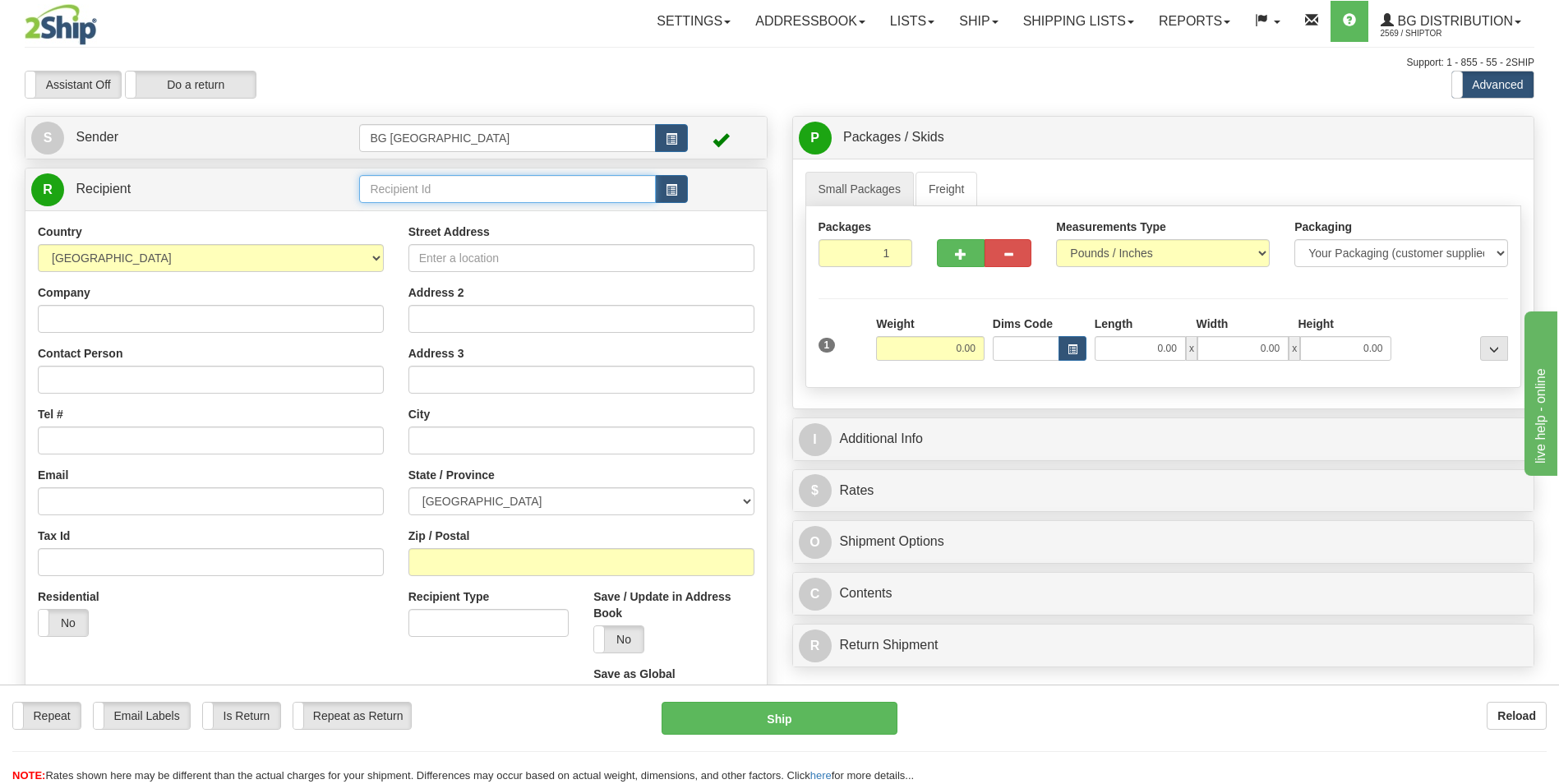
click at [401, 178] on input "text" at bounding box center [507, 189] width 296 height 28
click at [400, 208] on div "60564" at bounding box center [504, 214] width 280 height 18
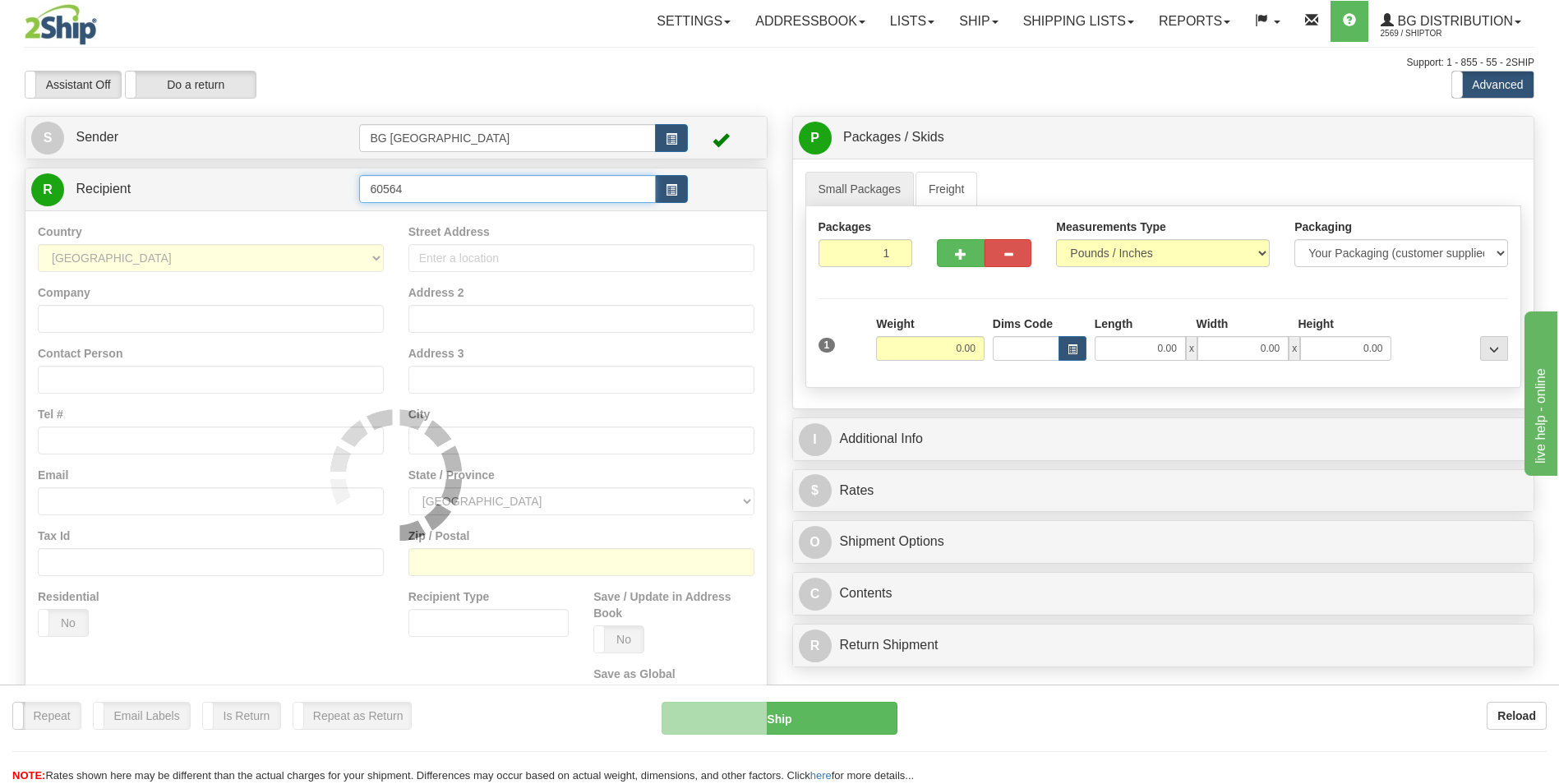
type input "60564"
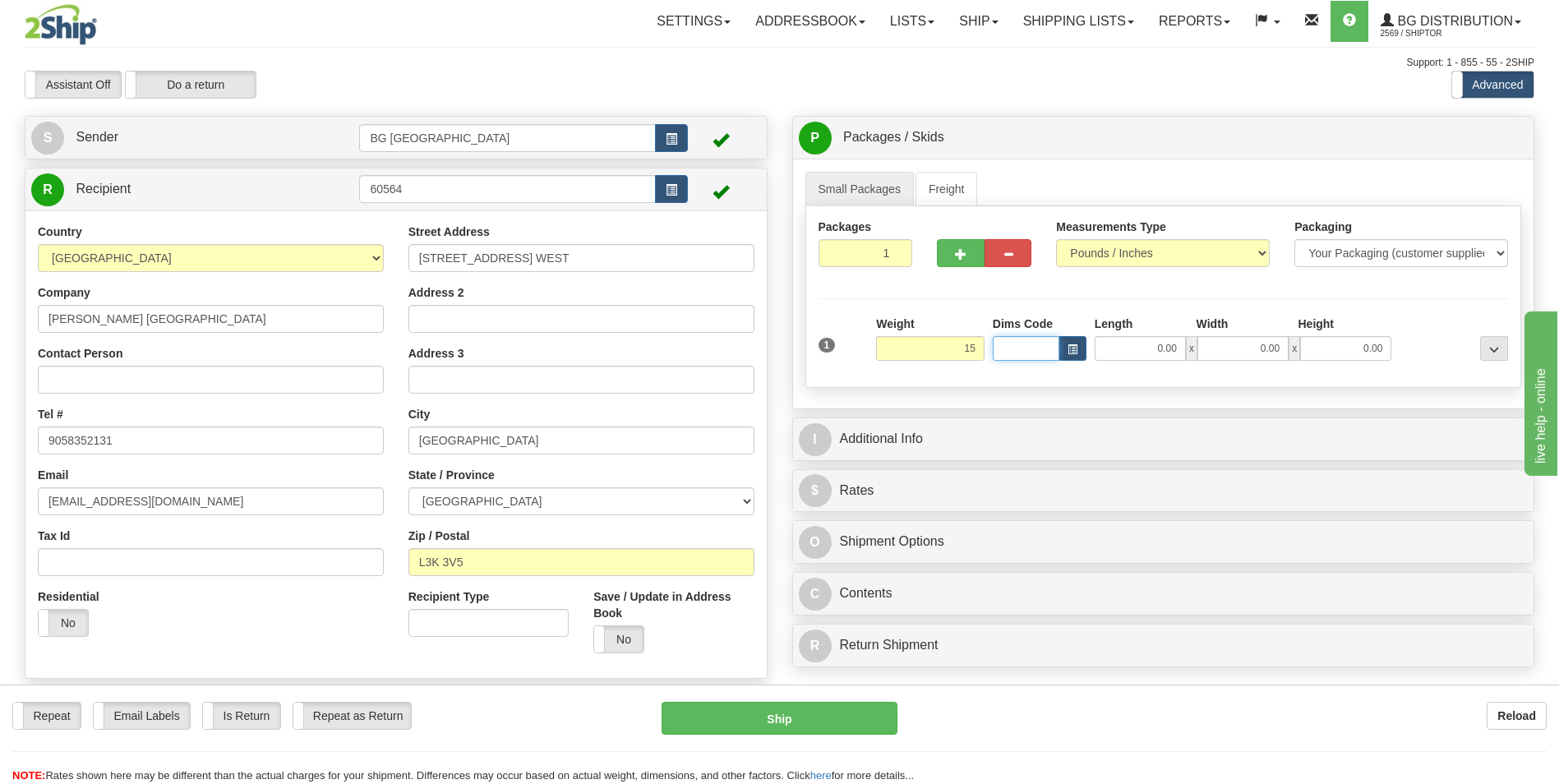
type input "15.00"
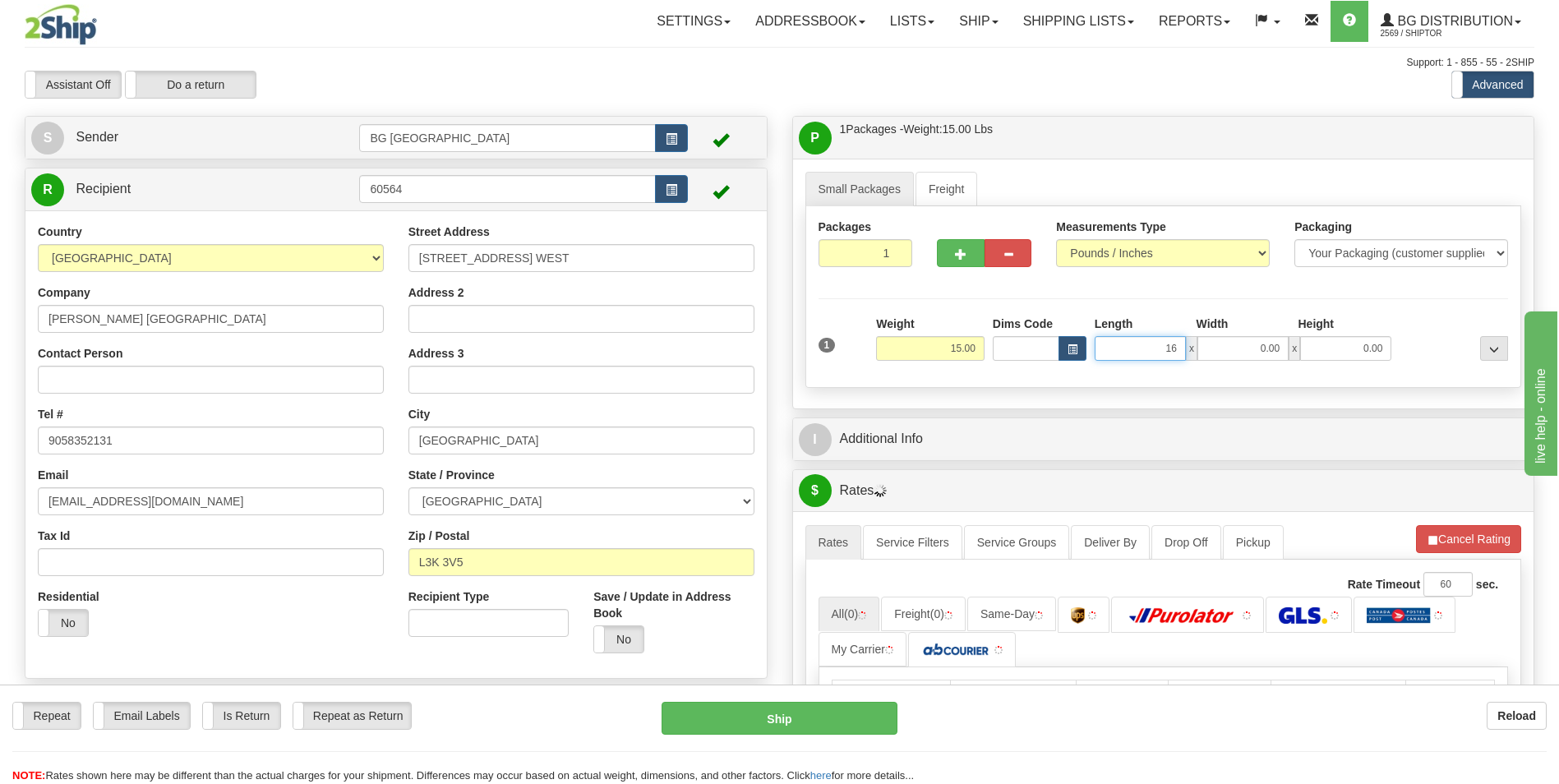
type input "16.00"
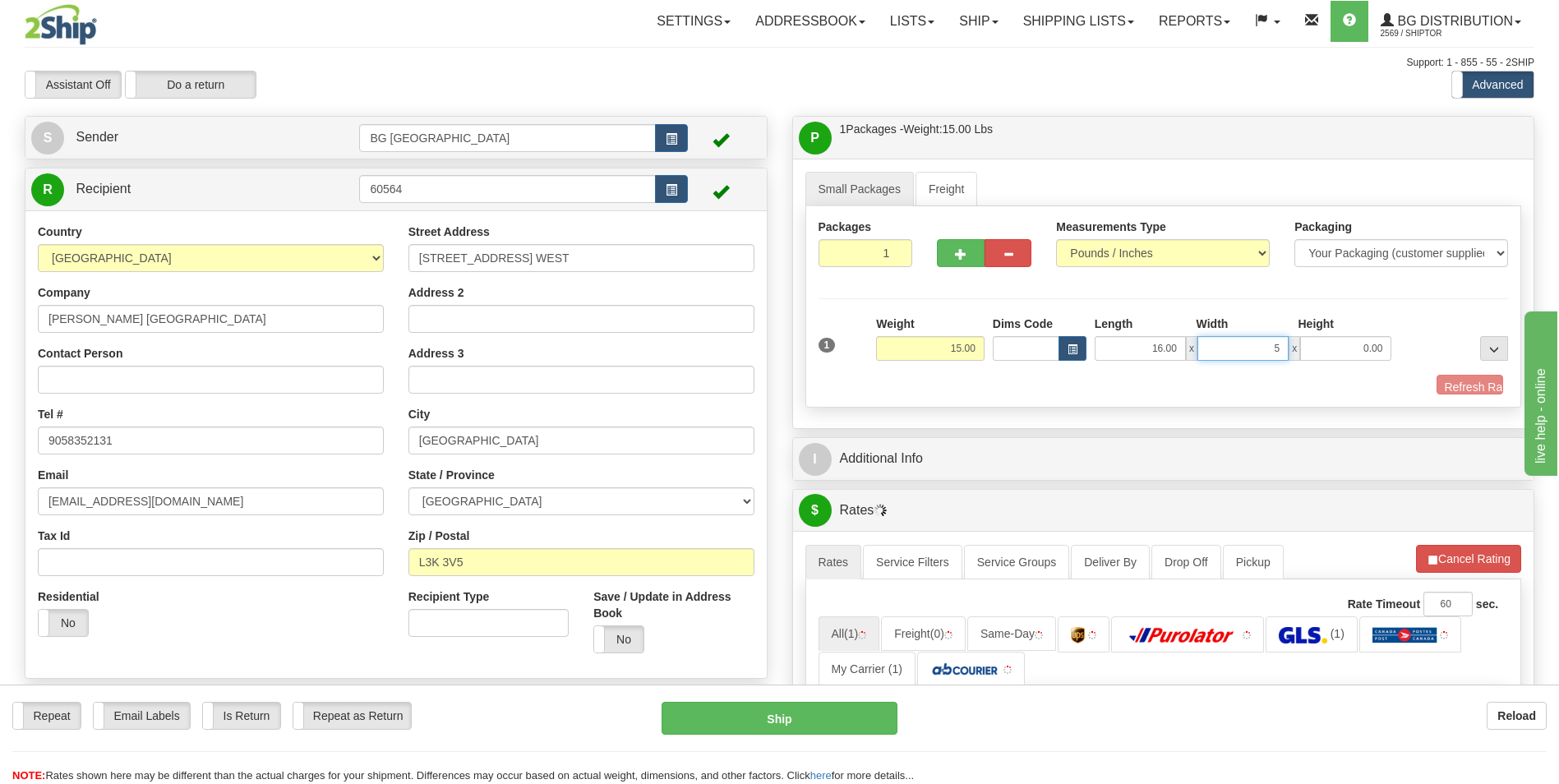
type input "5.00"
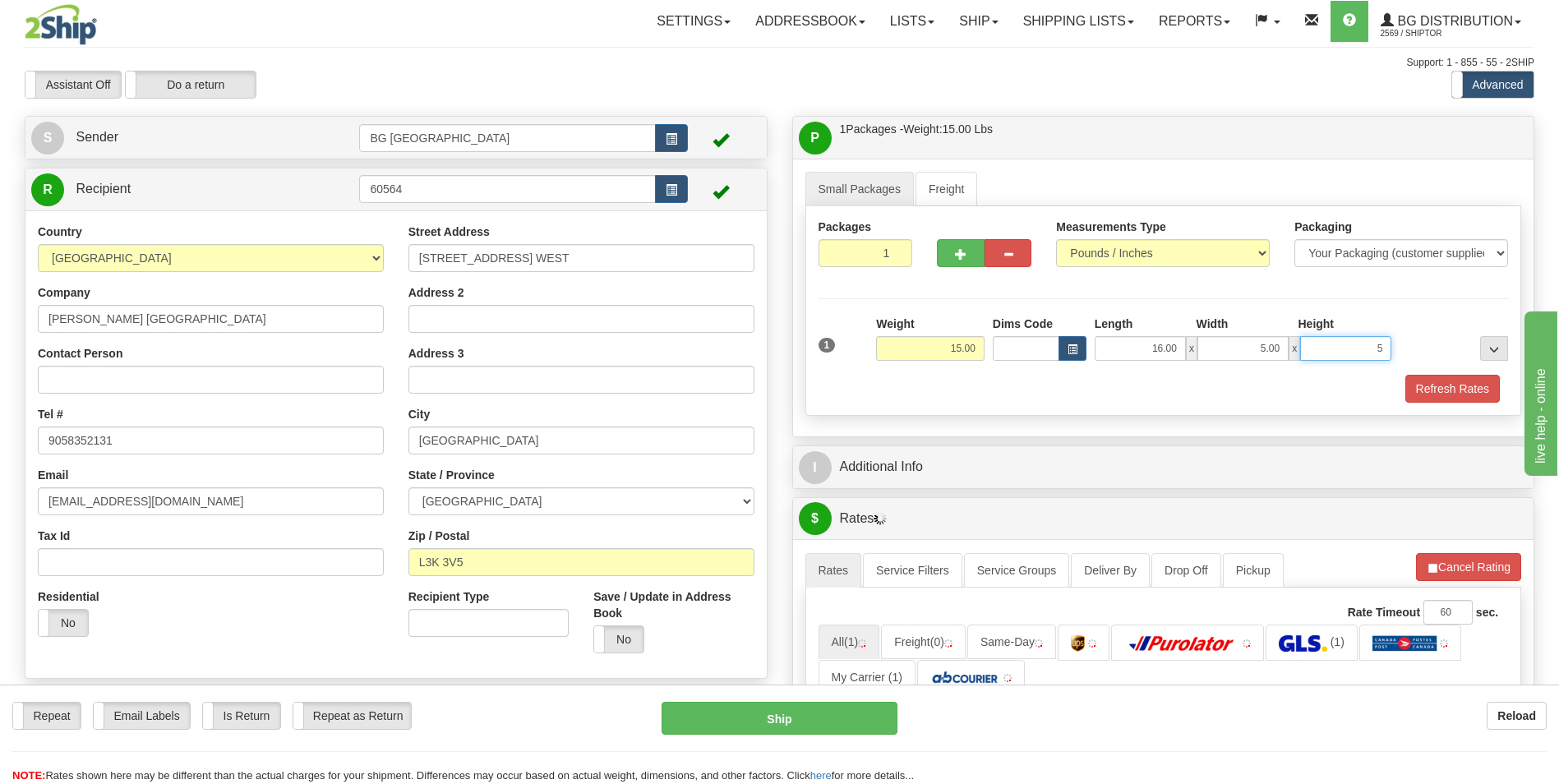
type input "5.00"
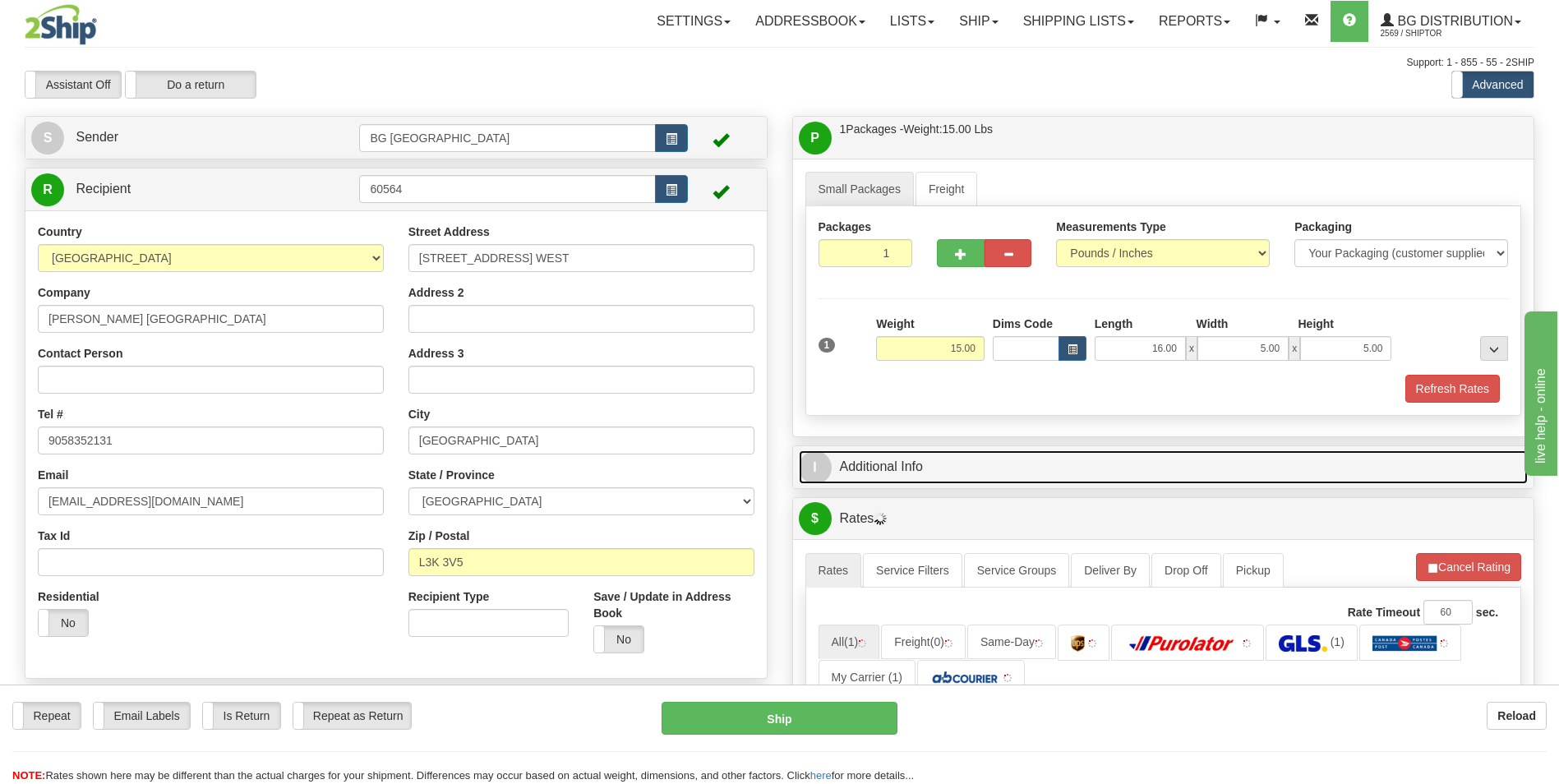
click at [919, 463] on link "I Additional Info" at bounding box center [1164, 467] width 730 height 34
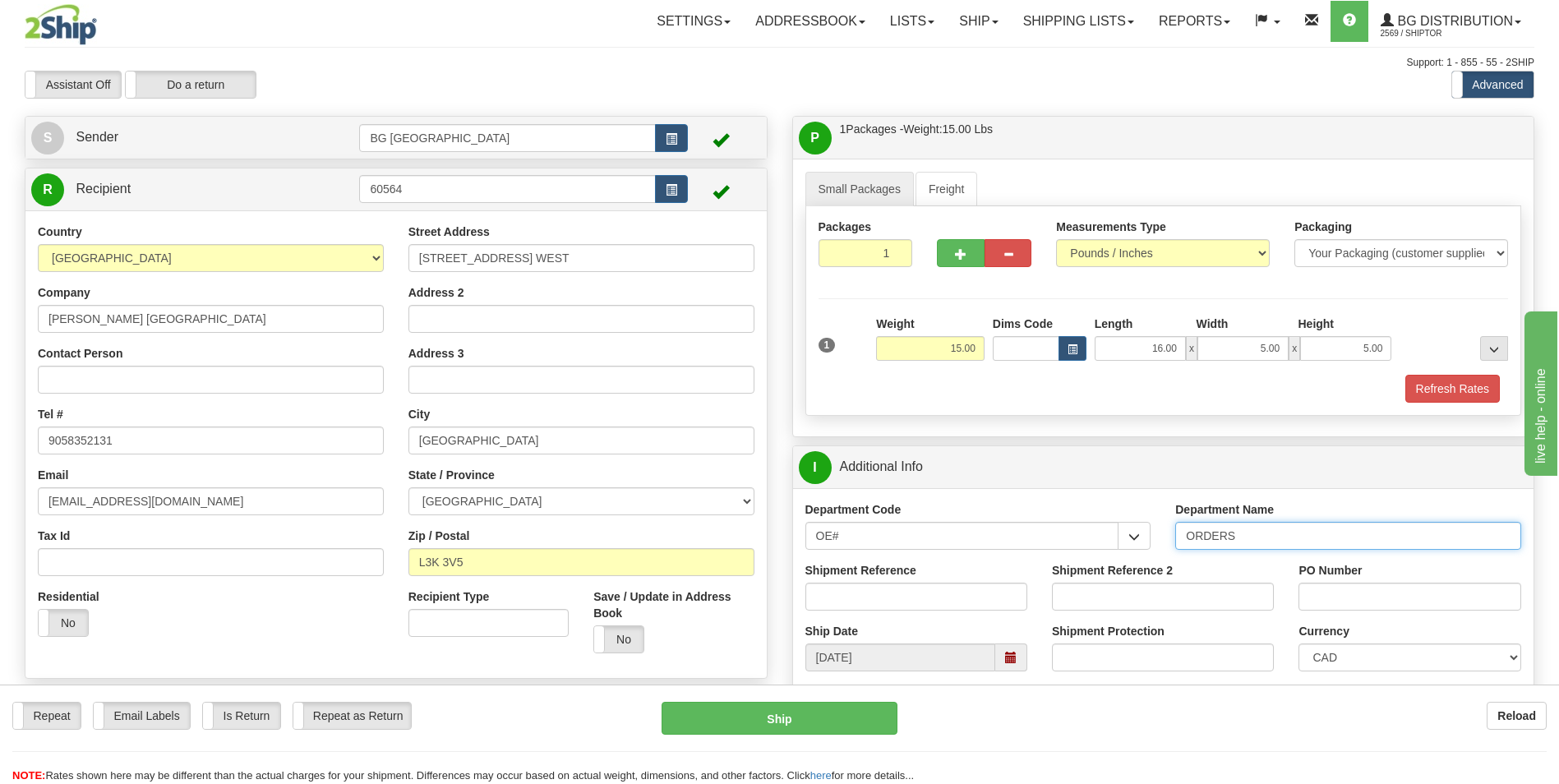
click at [1251, 541] on input "ORDERS" at bounding box center [1348, 535] width 346 height 28
type input "70182916-00"
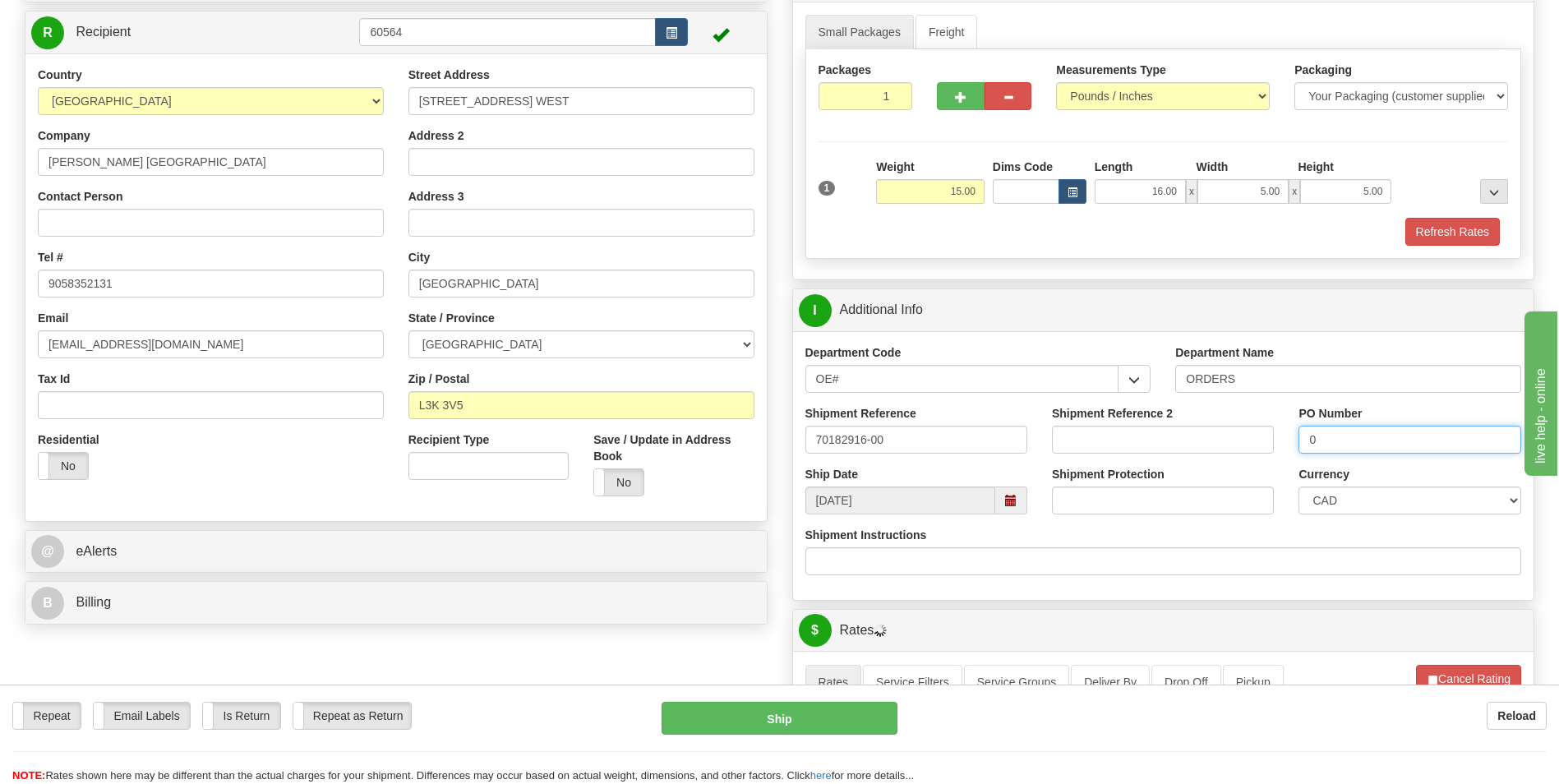
scroll to position [329, 0]
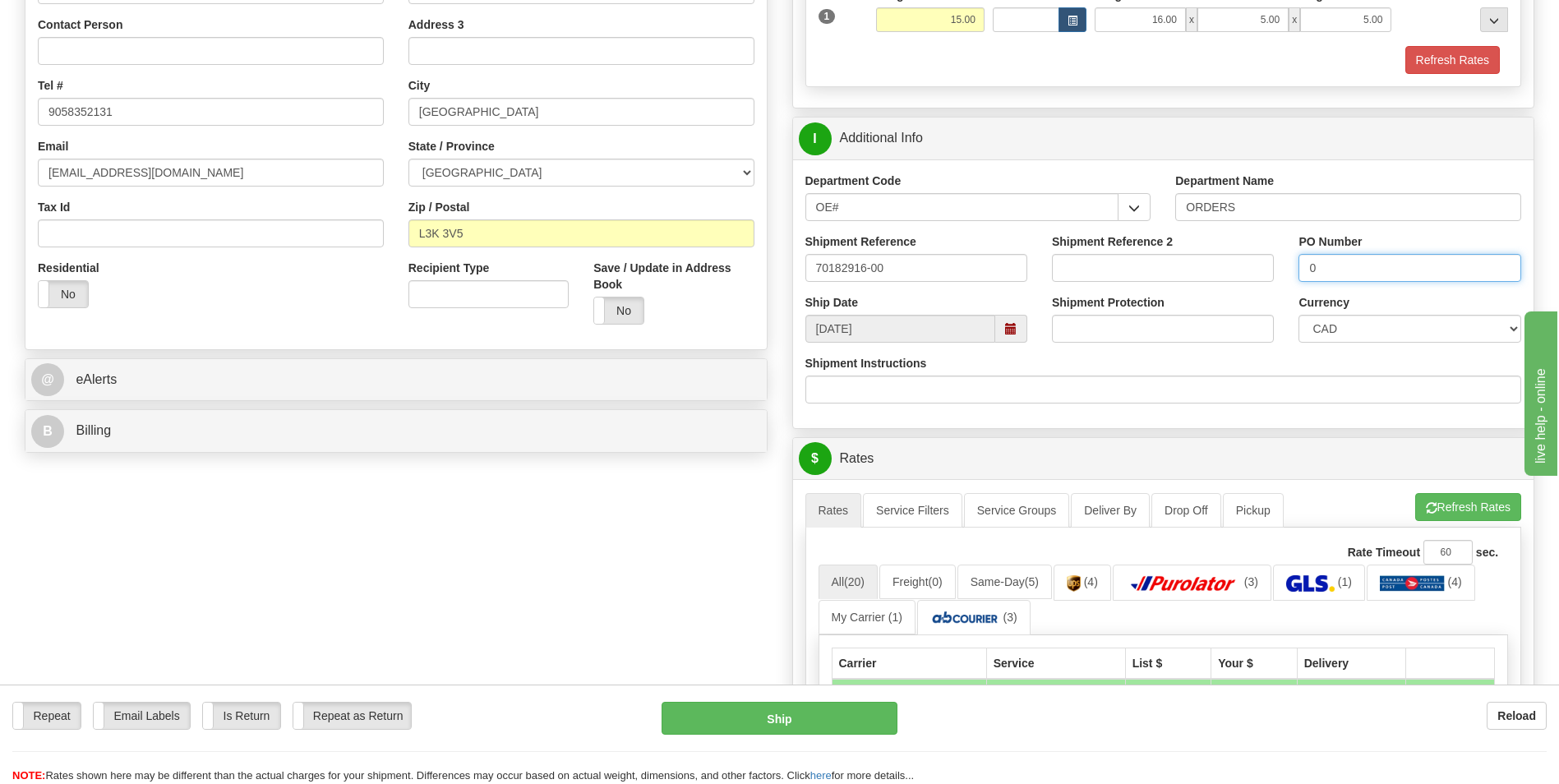
type input "0"
click at [1444, 513] on button "Refresh Rates" at bounding box center [1469, 507] width 106 height 28
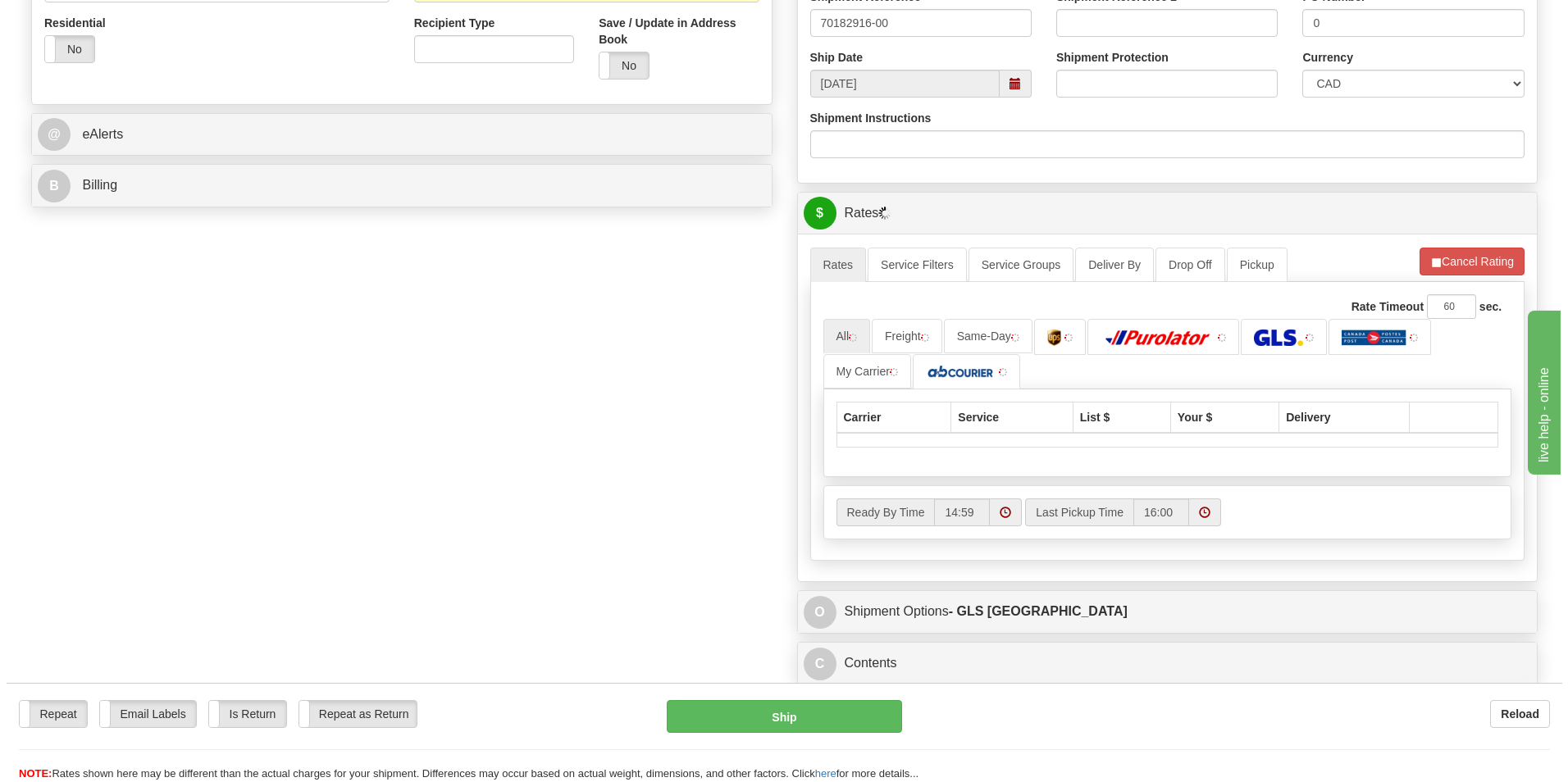
scroll to position [573, 0]
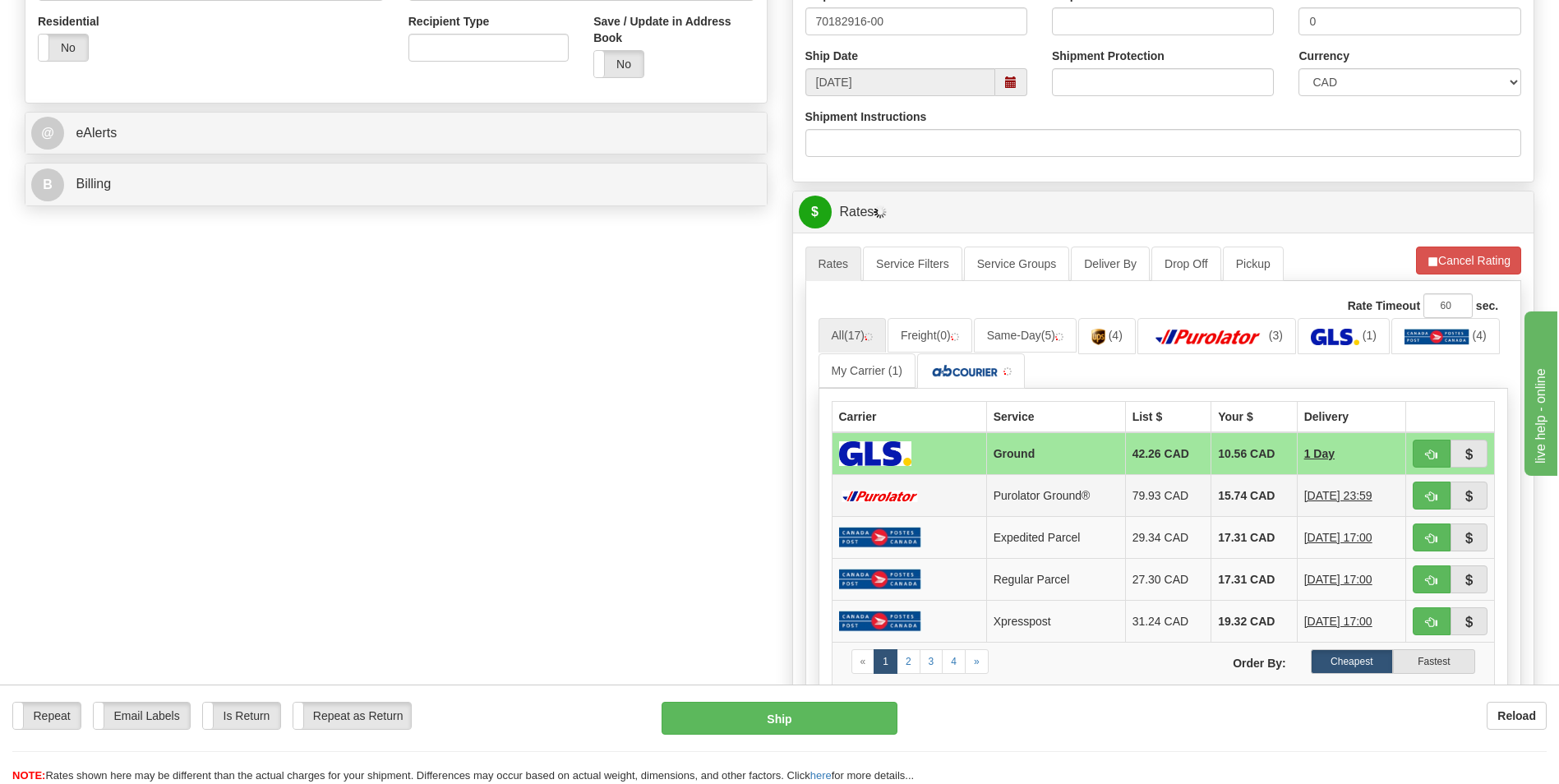
click at [1225, 493] on td "15.74 CAD" at bounding box center [1255, 496] width 86 height 42
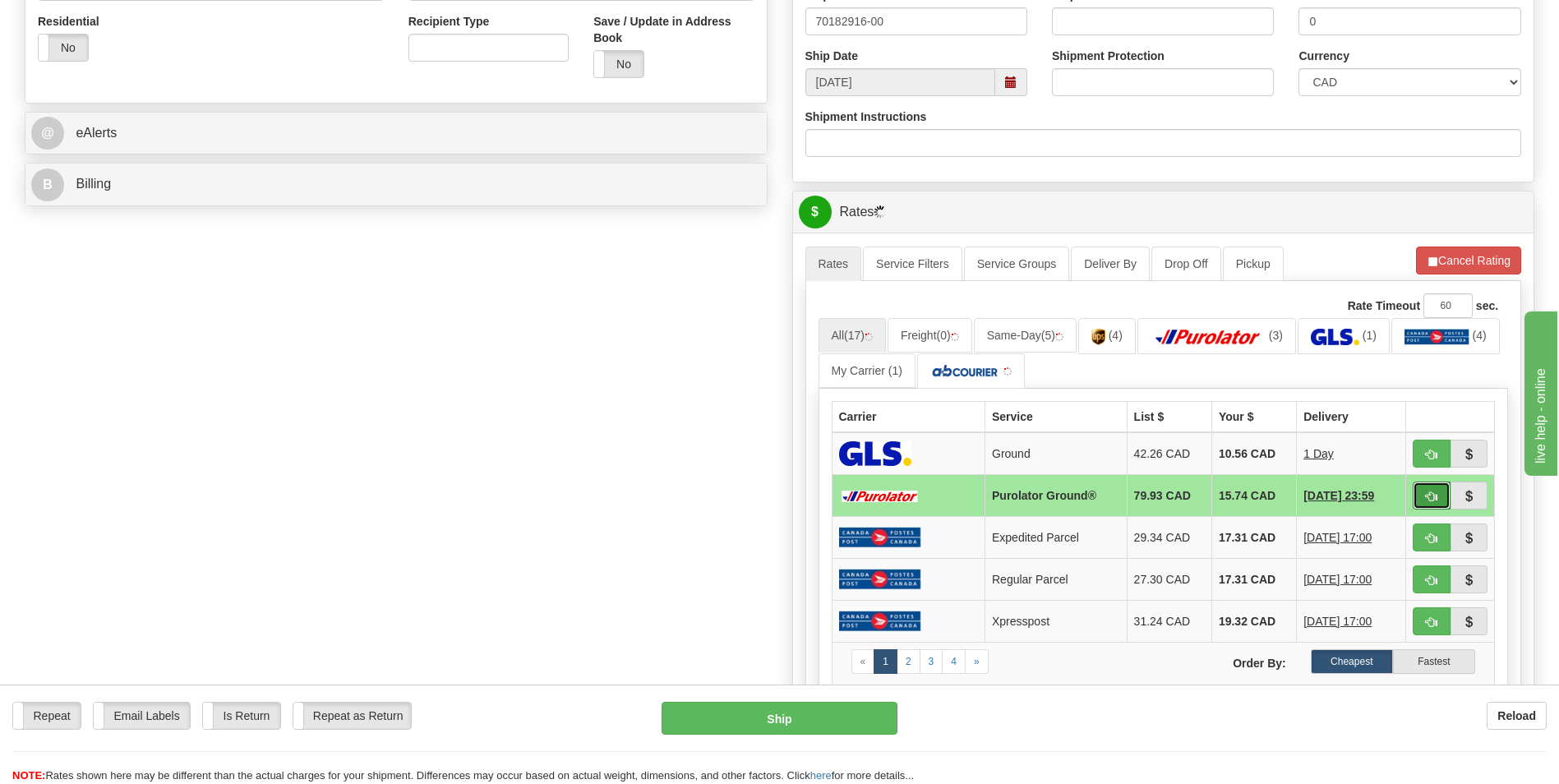
click at [1422, 486] on button "button" at bounding box center [1432, 495] width 38 height 28
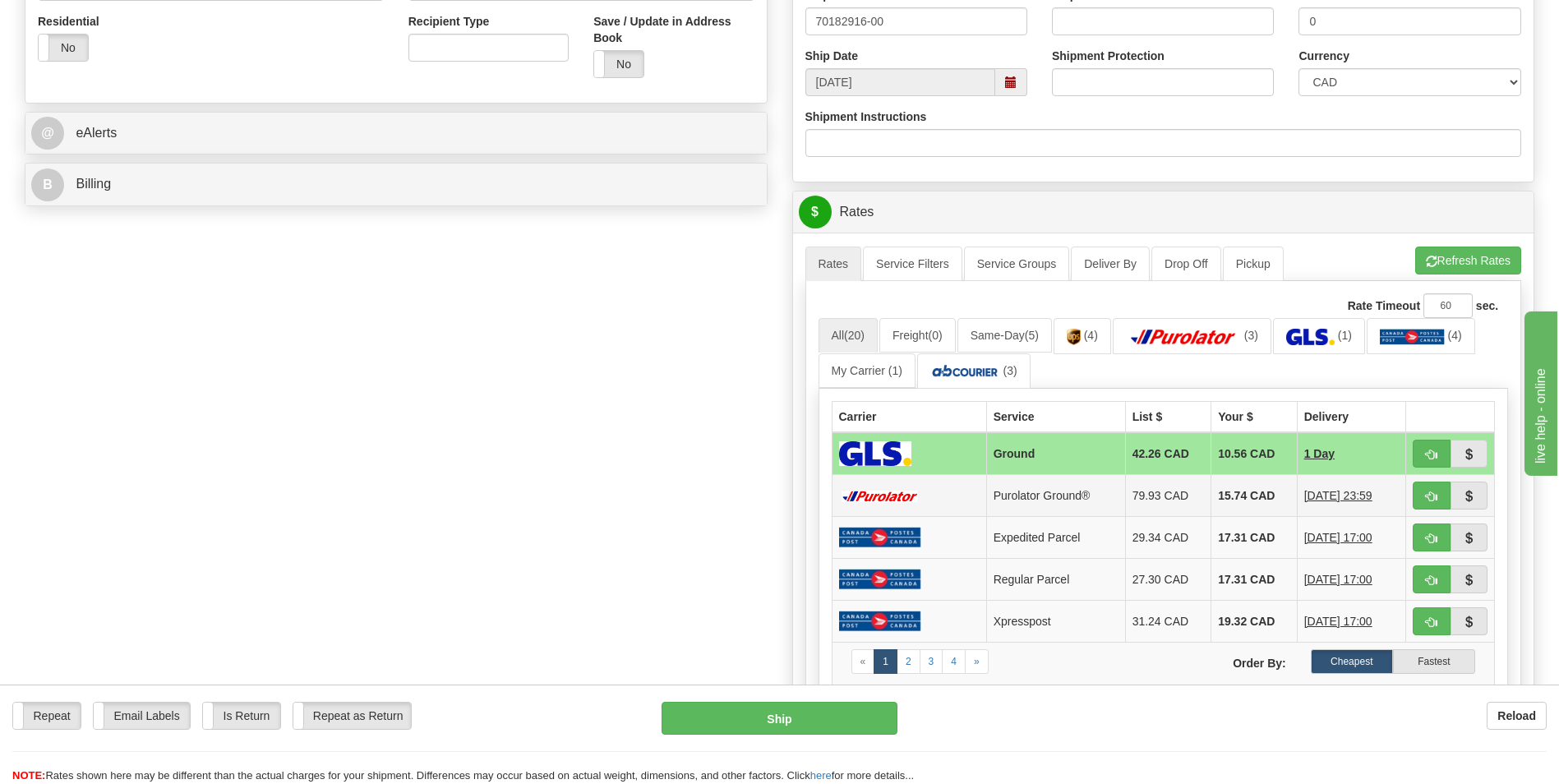
click at [1217, 497] on td "15.74 CAD" at bounding box center [1255, 496] width 86 height 42
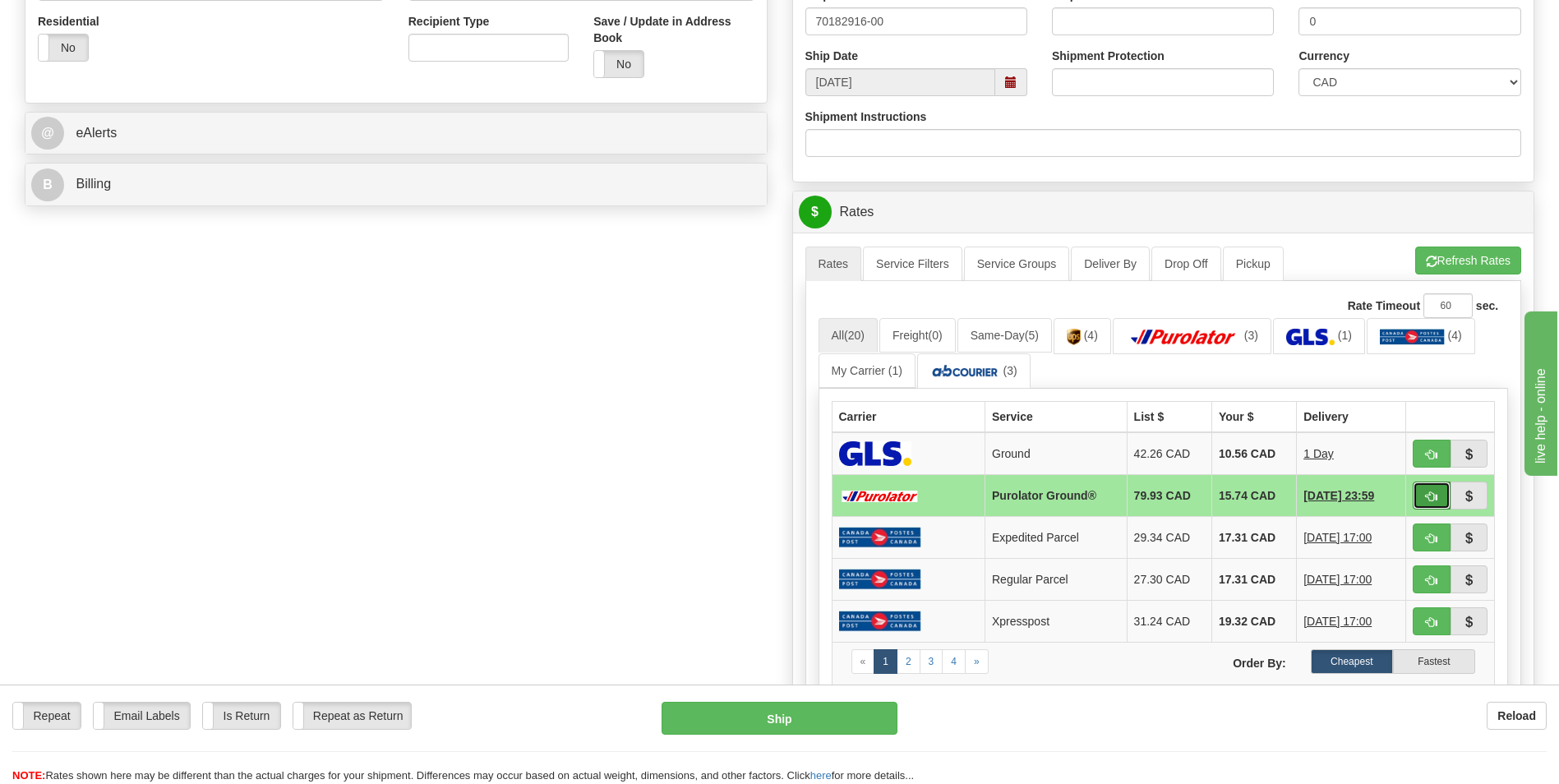
click at [1423, 488] on button "button" at bounding box center [1432, 495] width 38 height 28
type input "260"
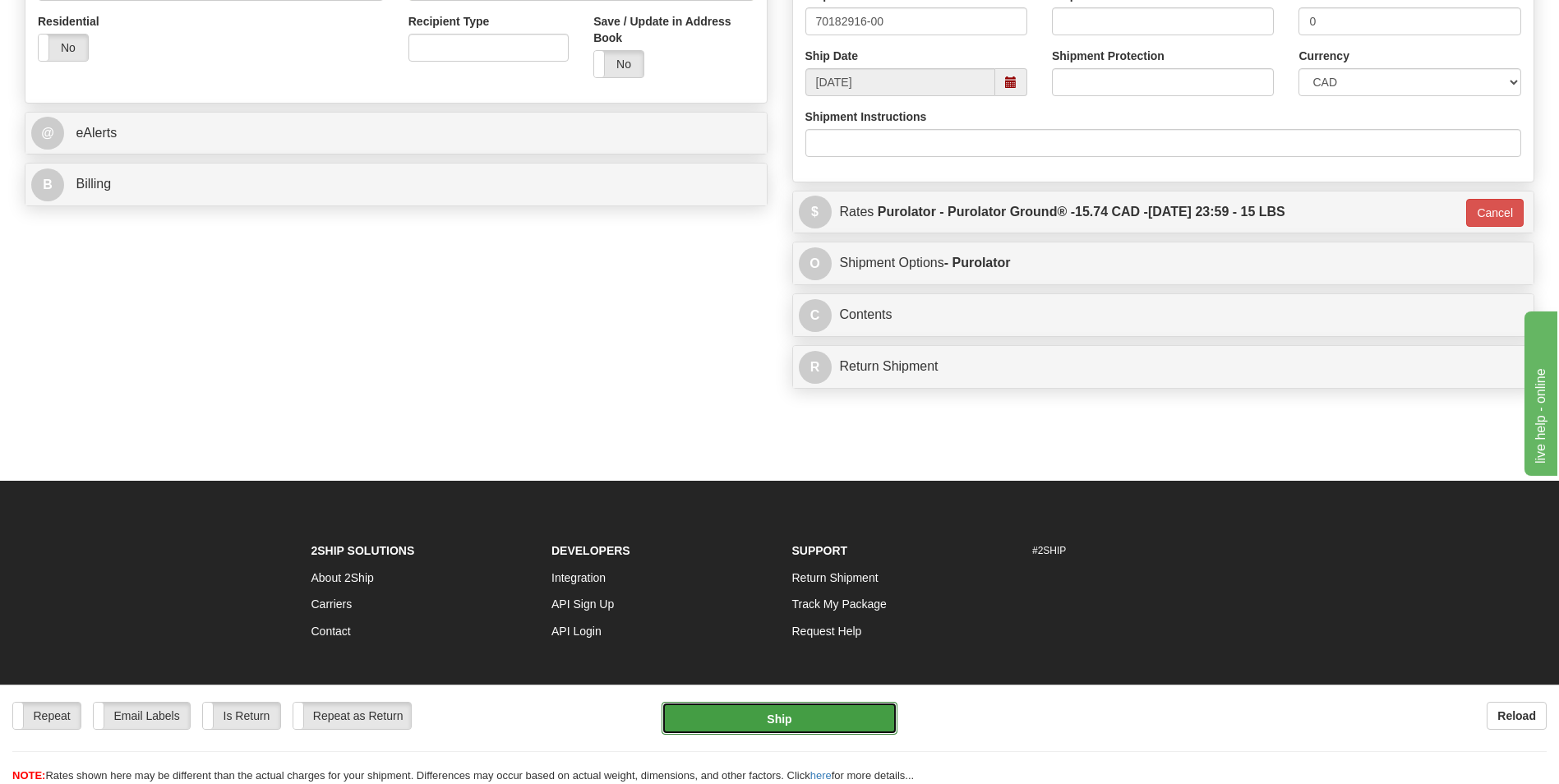
click at [736, 706] on button "Ship" at bounding box center [779, 718] width 235 height 33
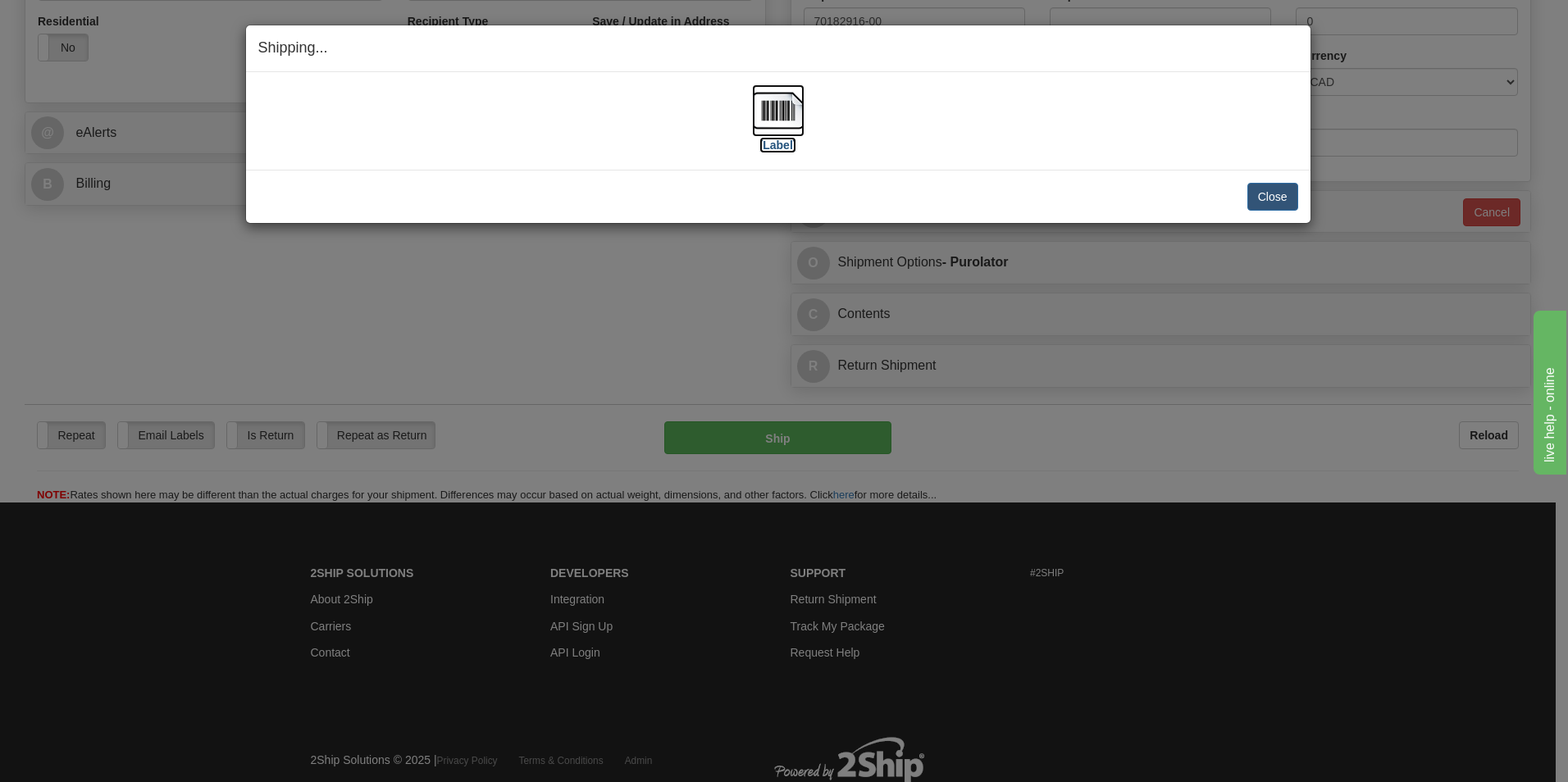
click at [763, 105] on img at bounding box center [778, 110] width 52 height 52
click at [1275, 188] on button "Close" at bounding box center [1273, 196] width 50 height 28
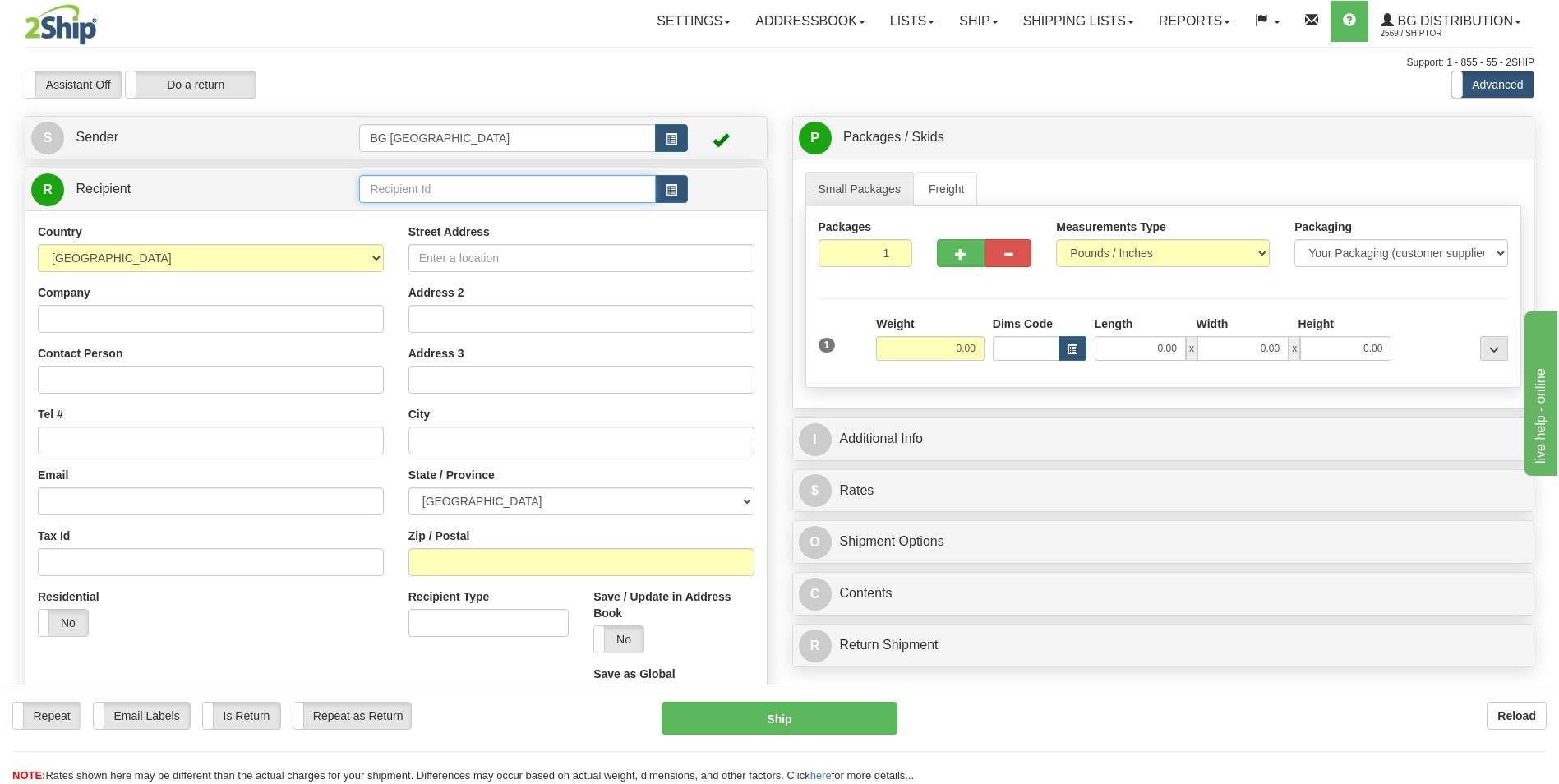
click at [365, 180] on input "text" at bounding box center [507, 189] width 296 height 28
click at [381, 213] on div "60035" at bounding box center [504, 214] width 280 height 18
type input "60035"
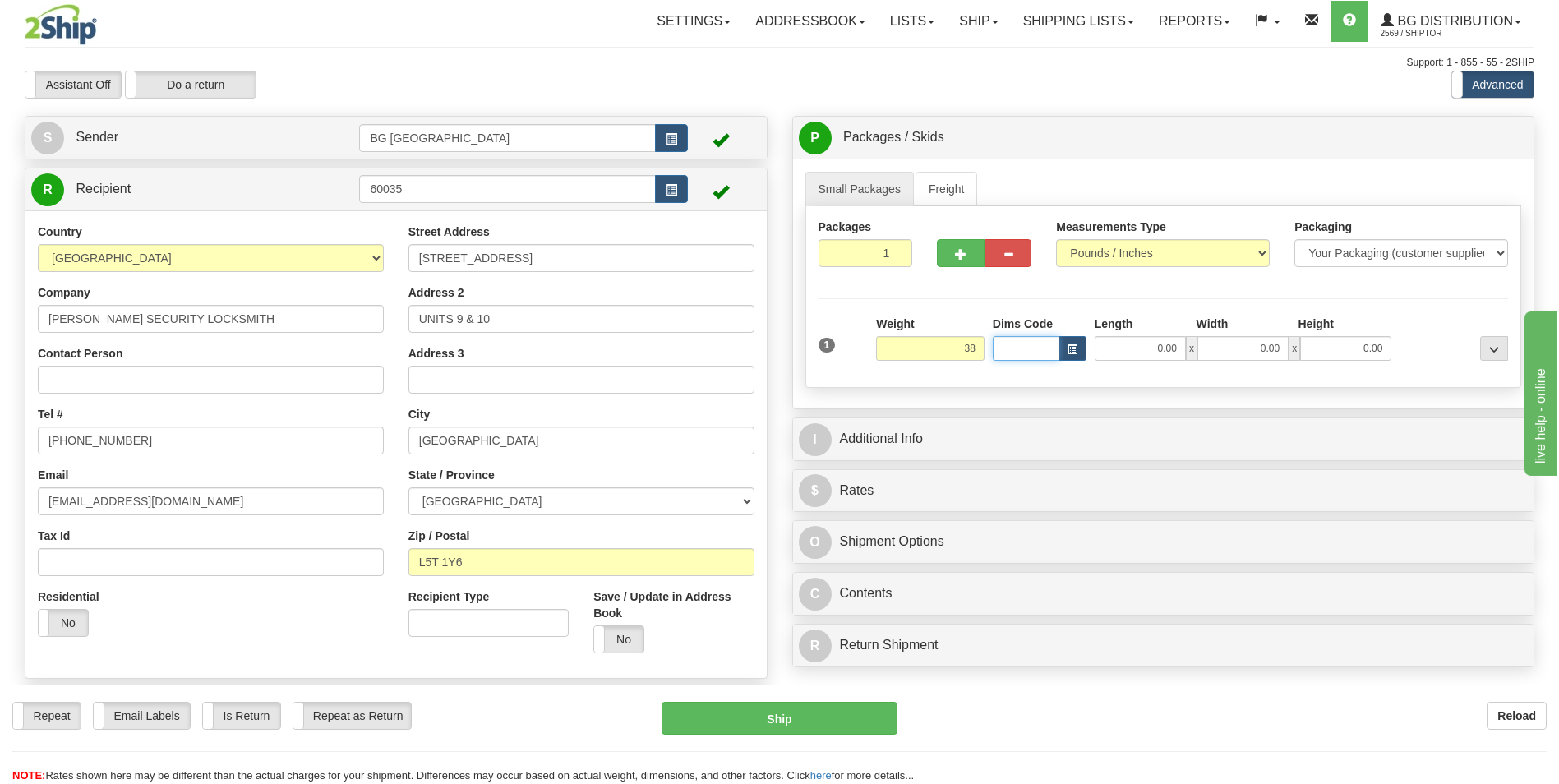
type input "38.00"
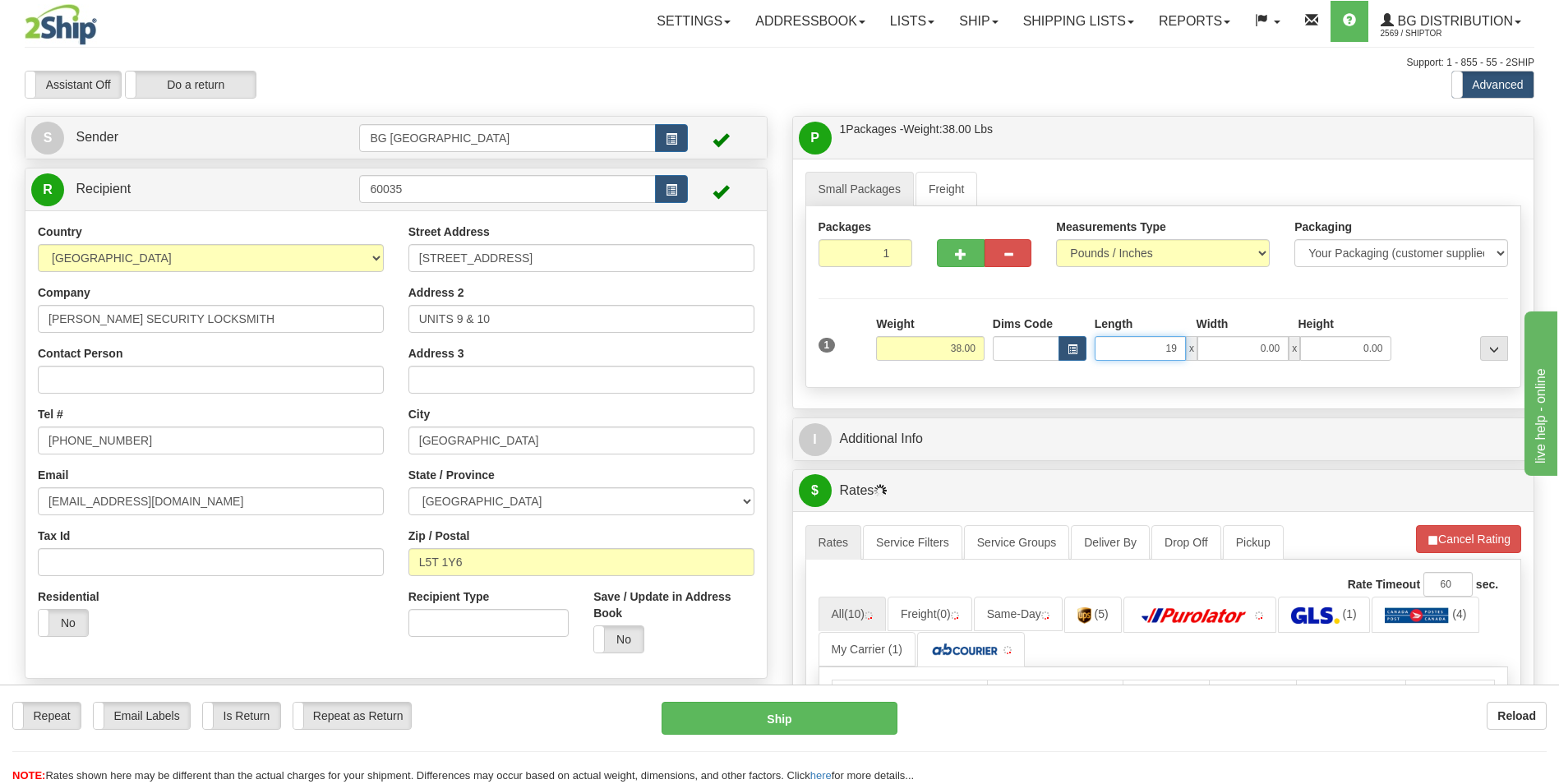
type input "19.00"
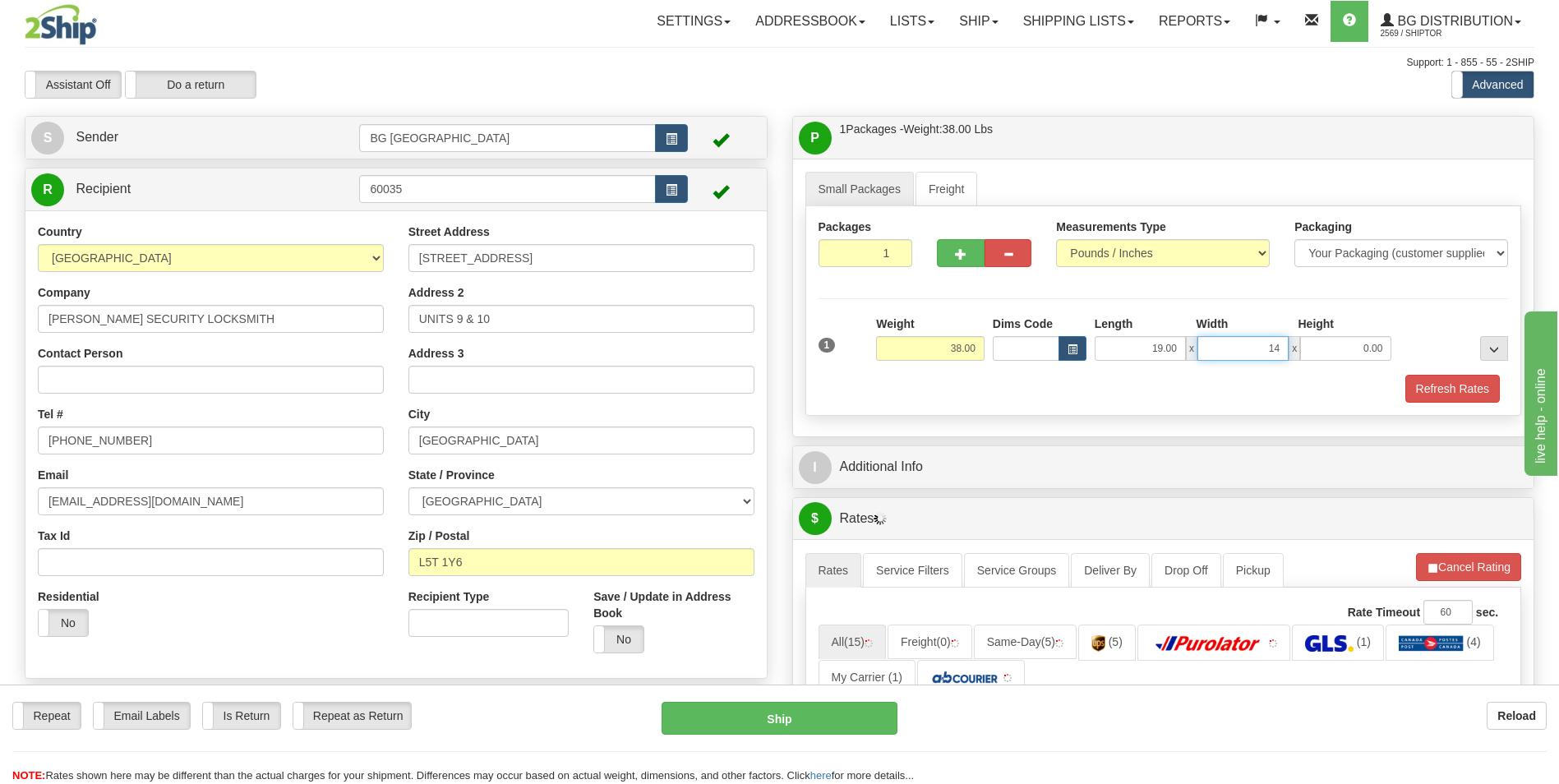
type input "14.00"
type input "9.00"
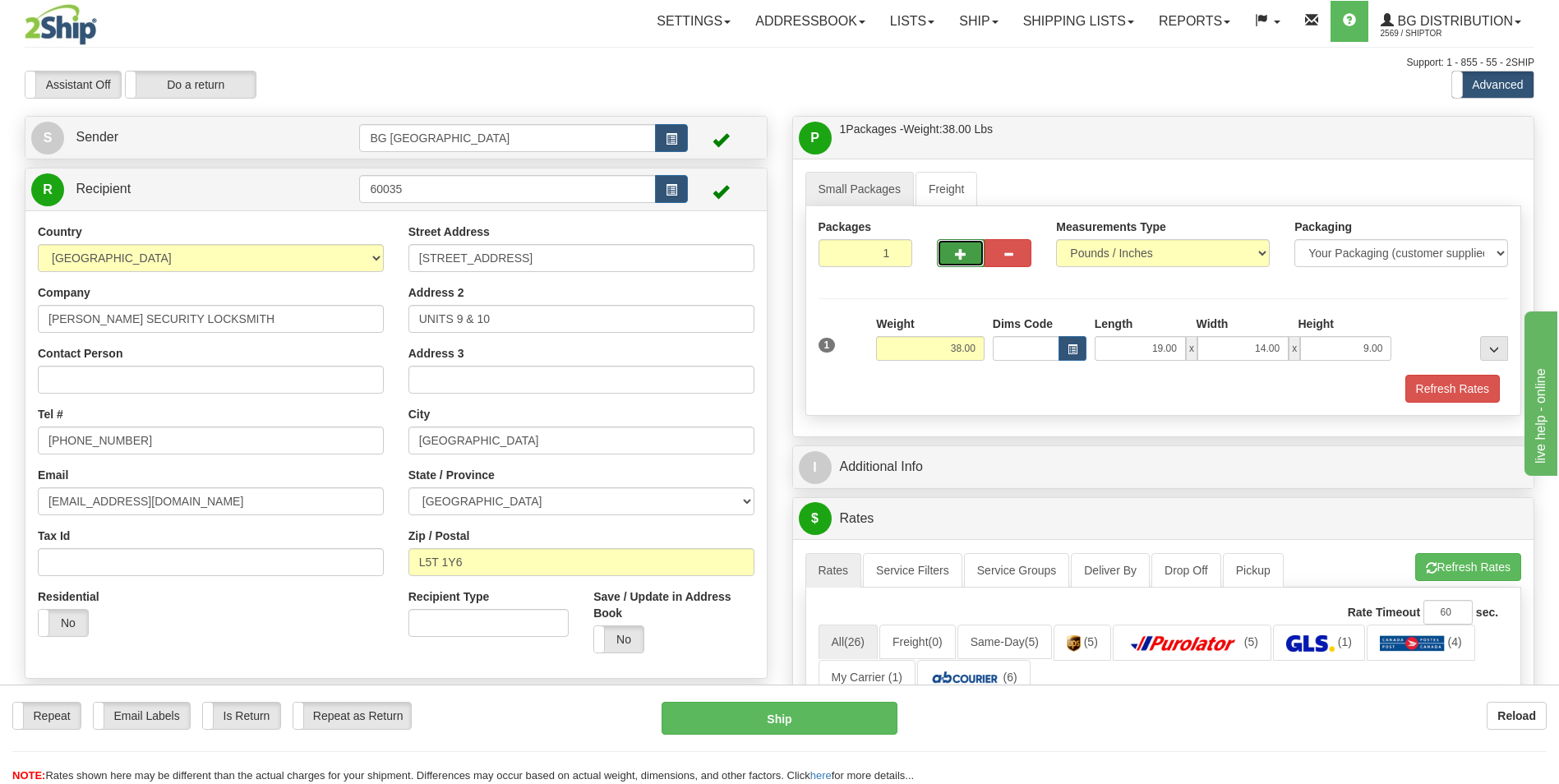
click at [959, 252] on span "button" at bounding box center [961, 254] width 12 height 11
type input "2"
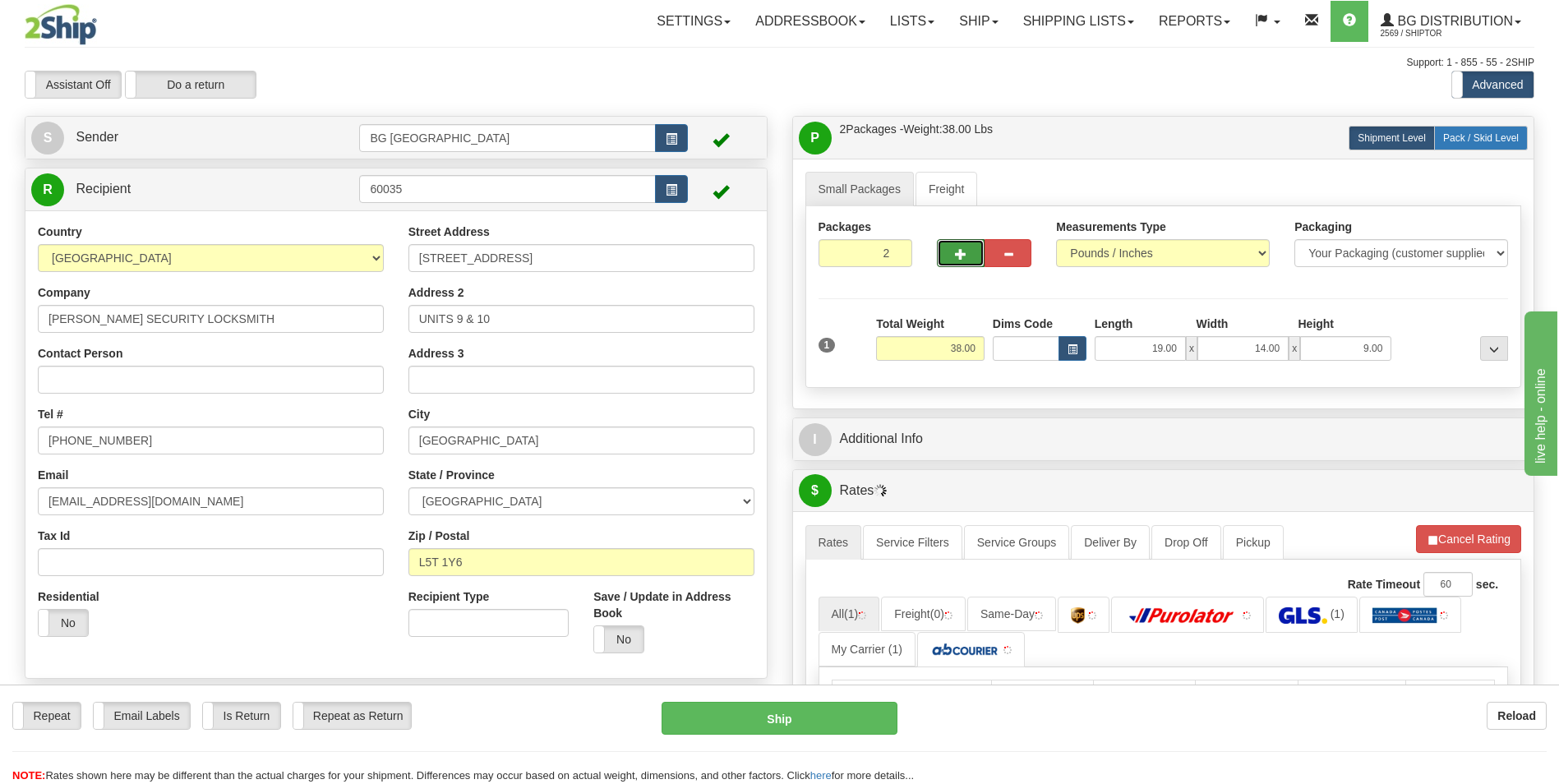
click at [1470, 146] on label "Pack / Skid Level Pack.." at bounding box center [1481, 137] width 94 height 24
radio input "true"
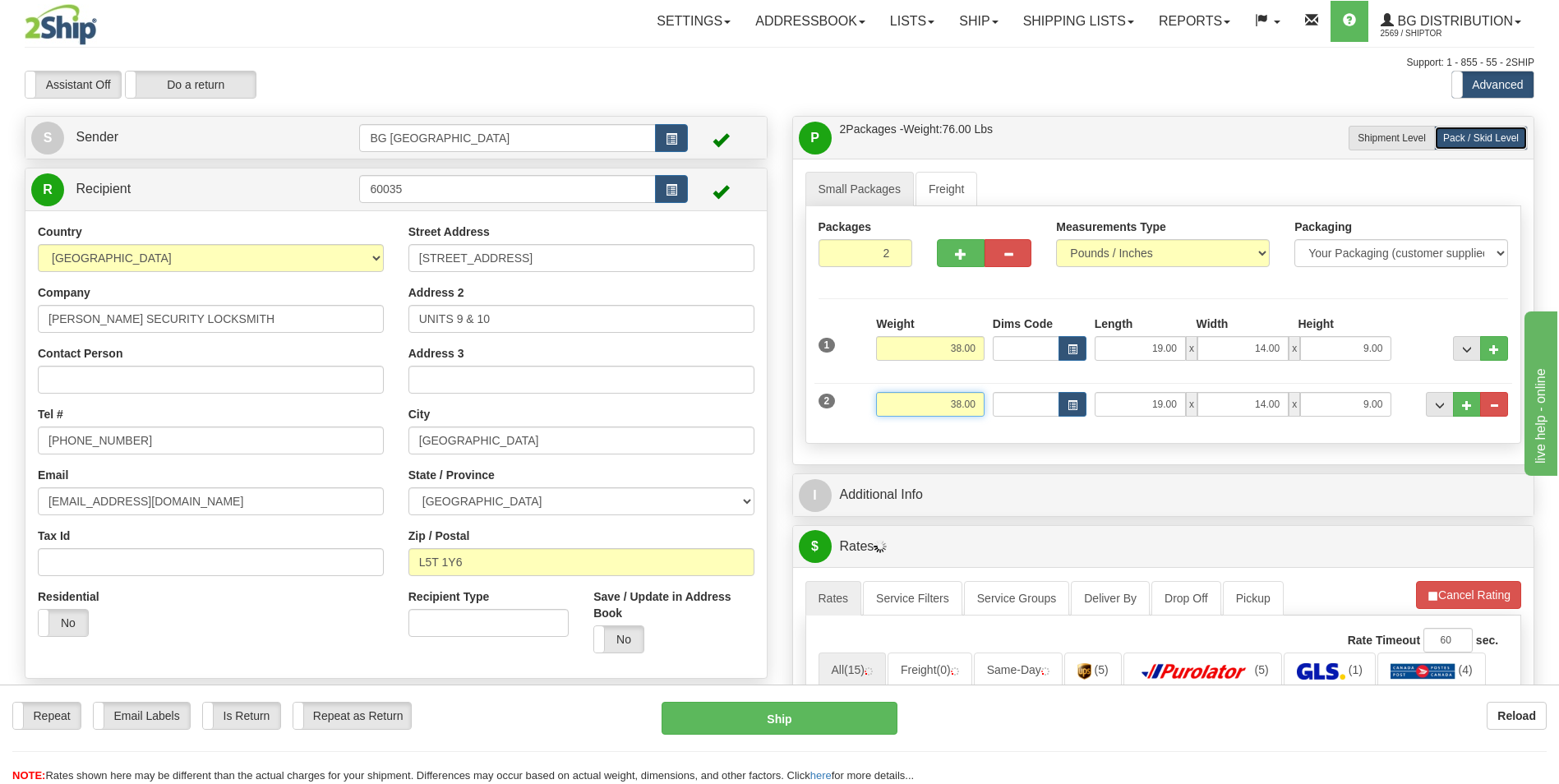
click at [953, 411] on input "38.00" at bounding box center [930, 404] width 109 height 24
type input "25.00"
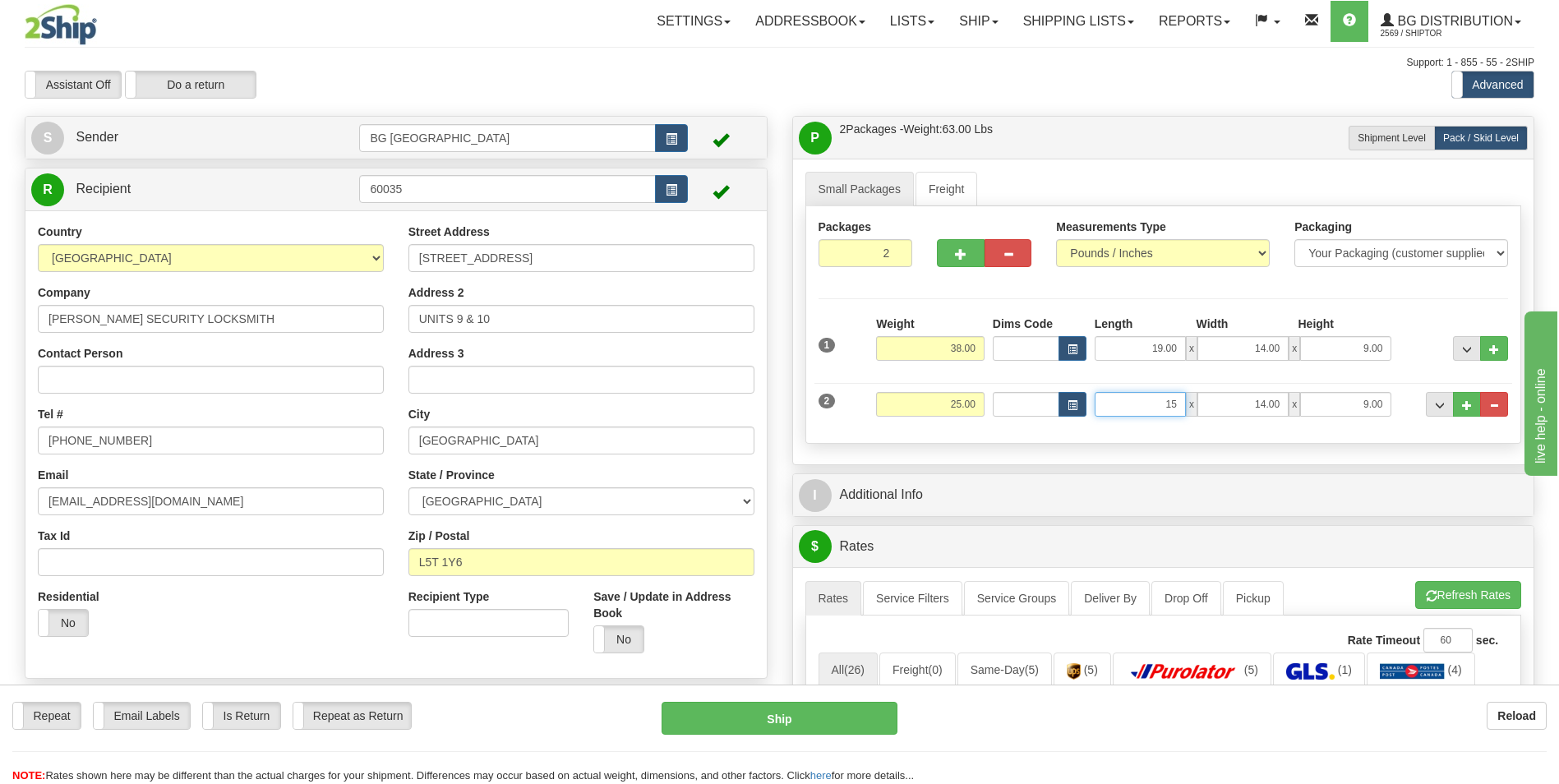
type input "15.00"
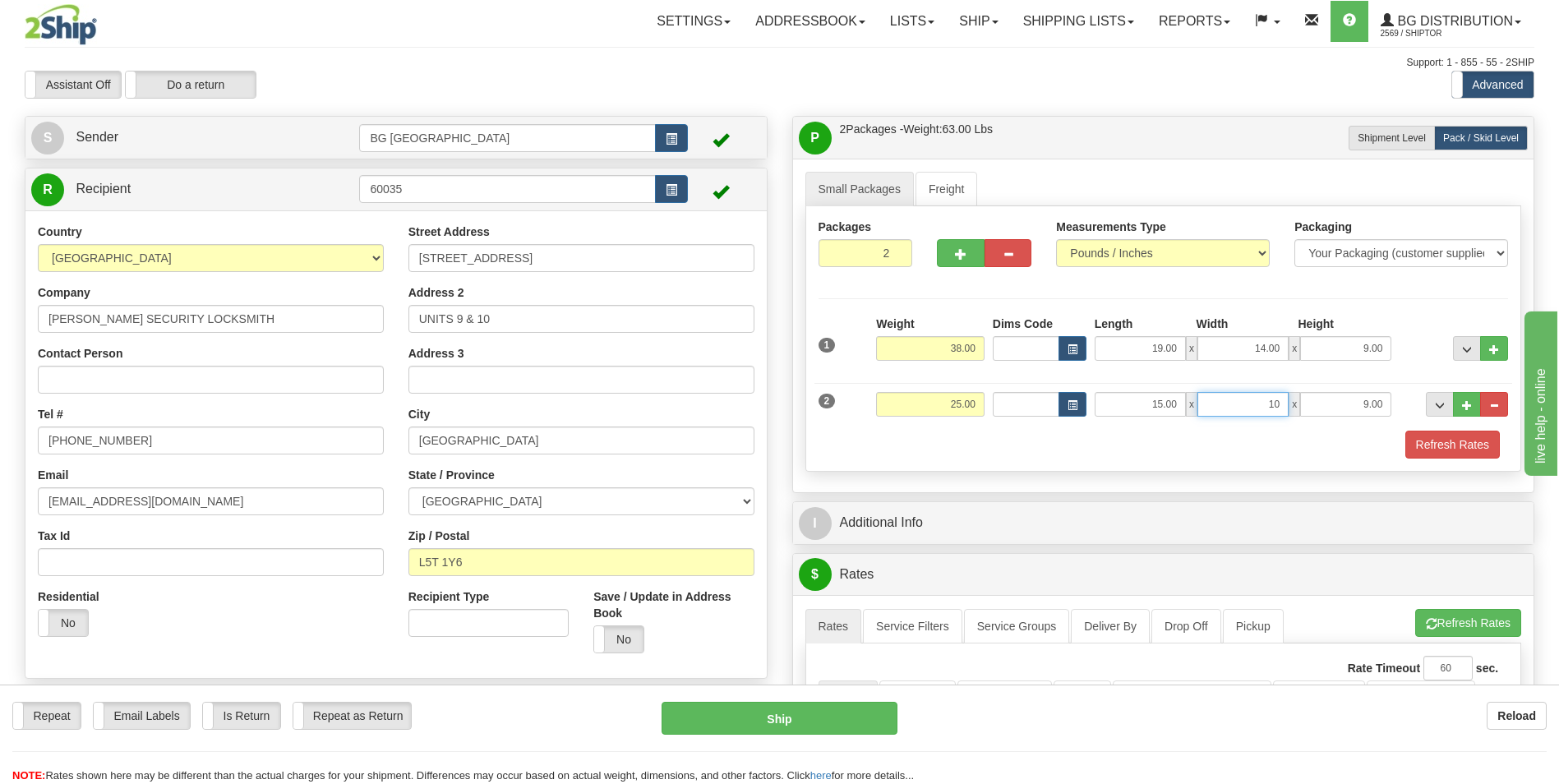
type input "10.00"
click at [1479, 407] on button "..." at bounding box center [1467, 404] width 28 height 24
type input "3"
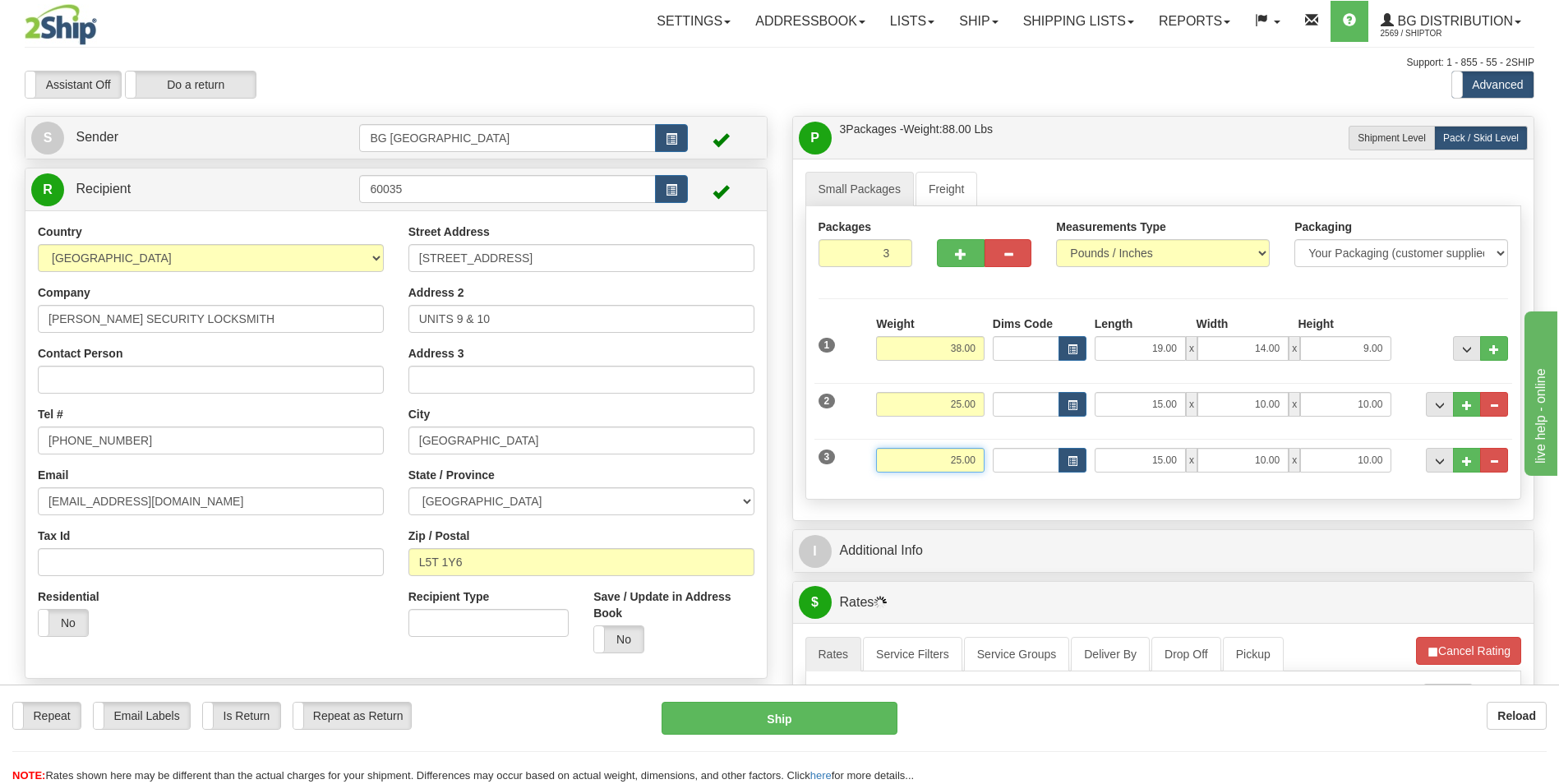
click at [961, 463] on input "25.00" at bounding box center [930, 459] width 109 height 24
type input "32.00"
type input "40.00"
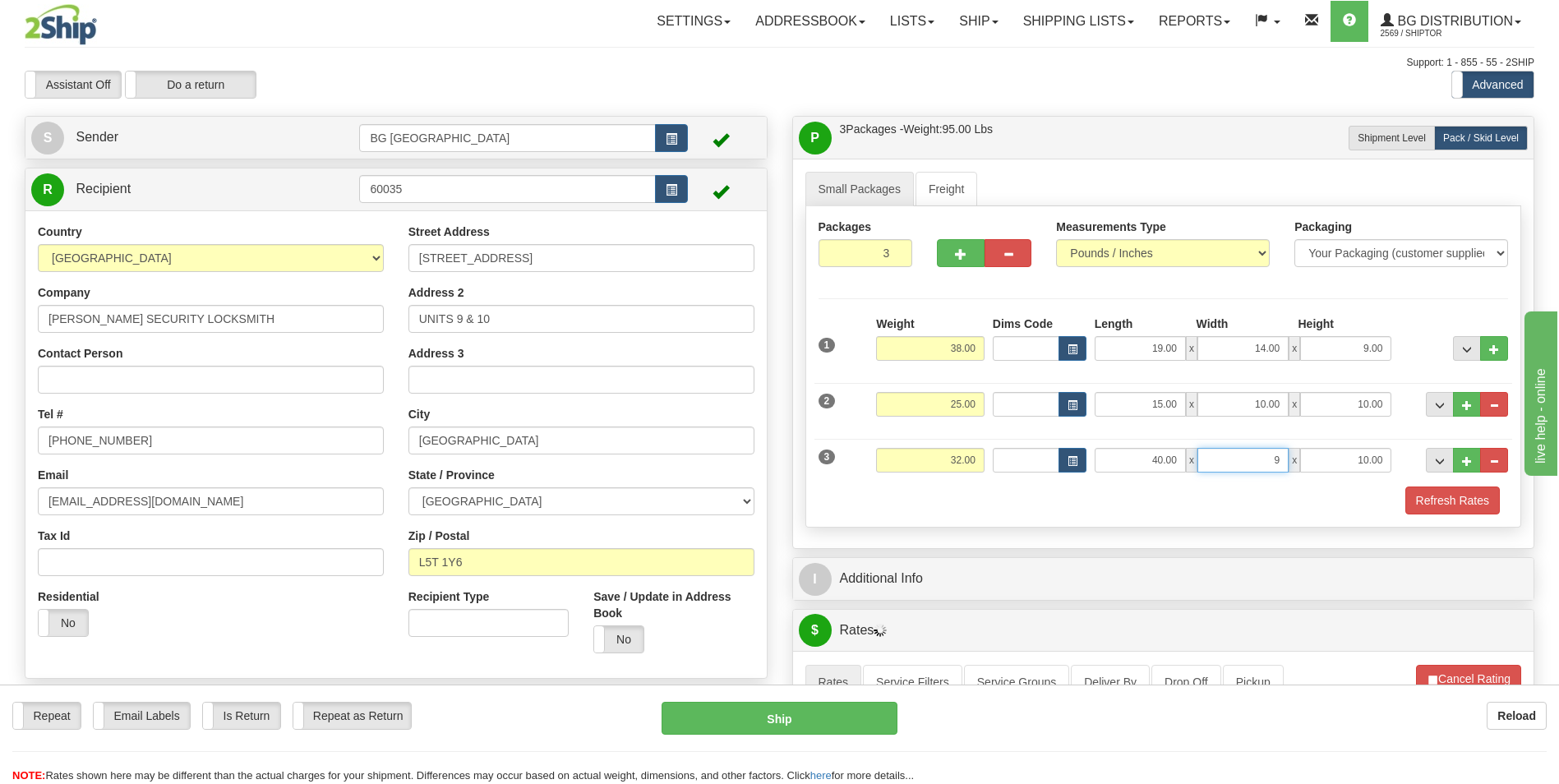
type input "9.00"
type input "7.00"
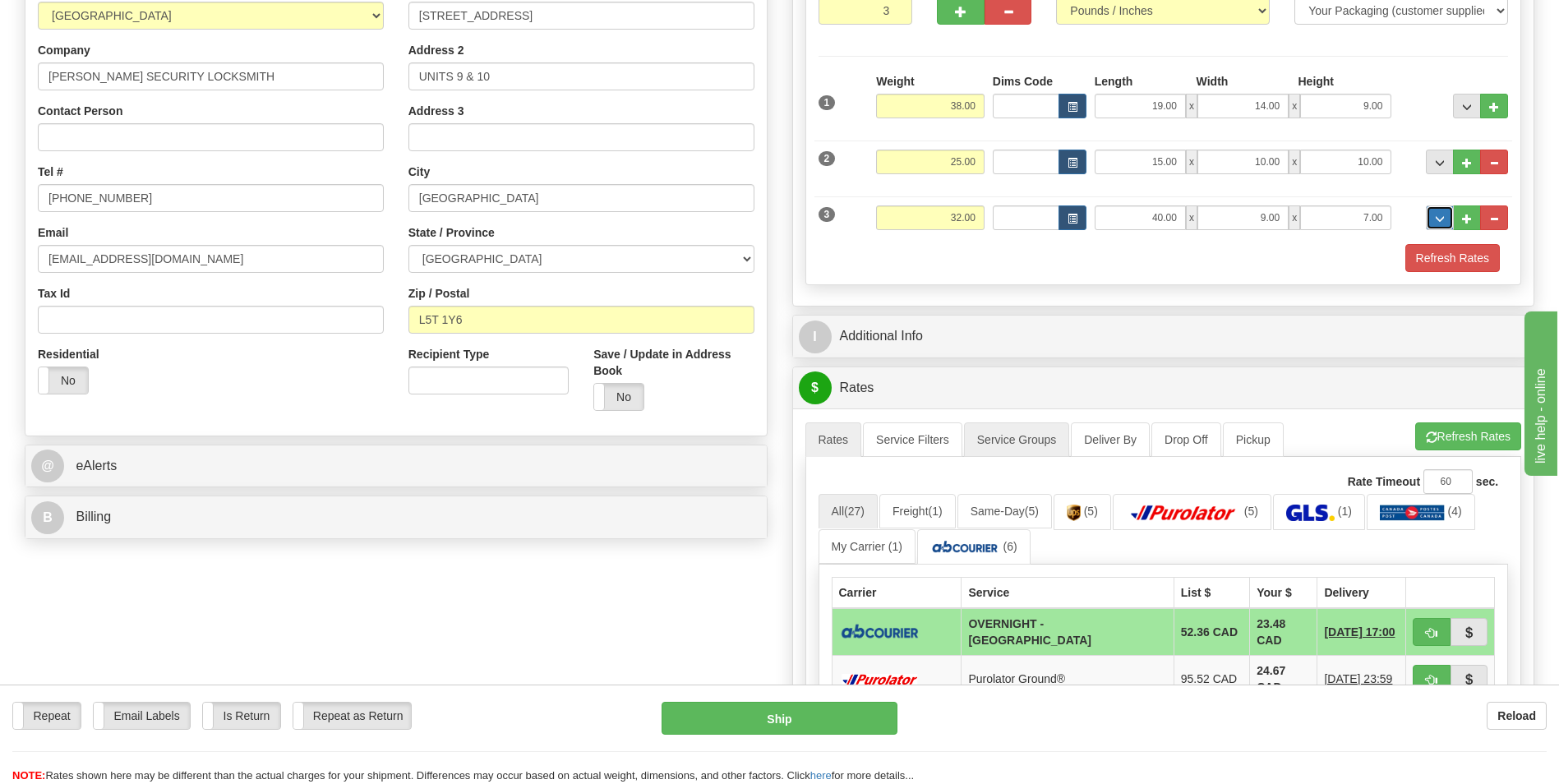
scroll to position [246, 0]
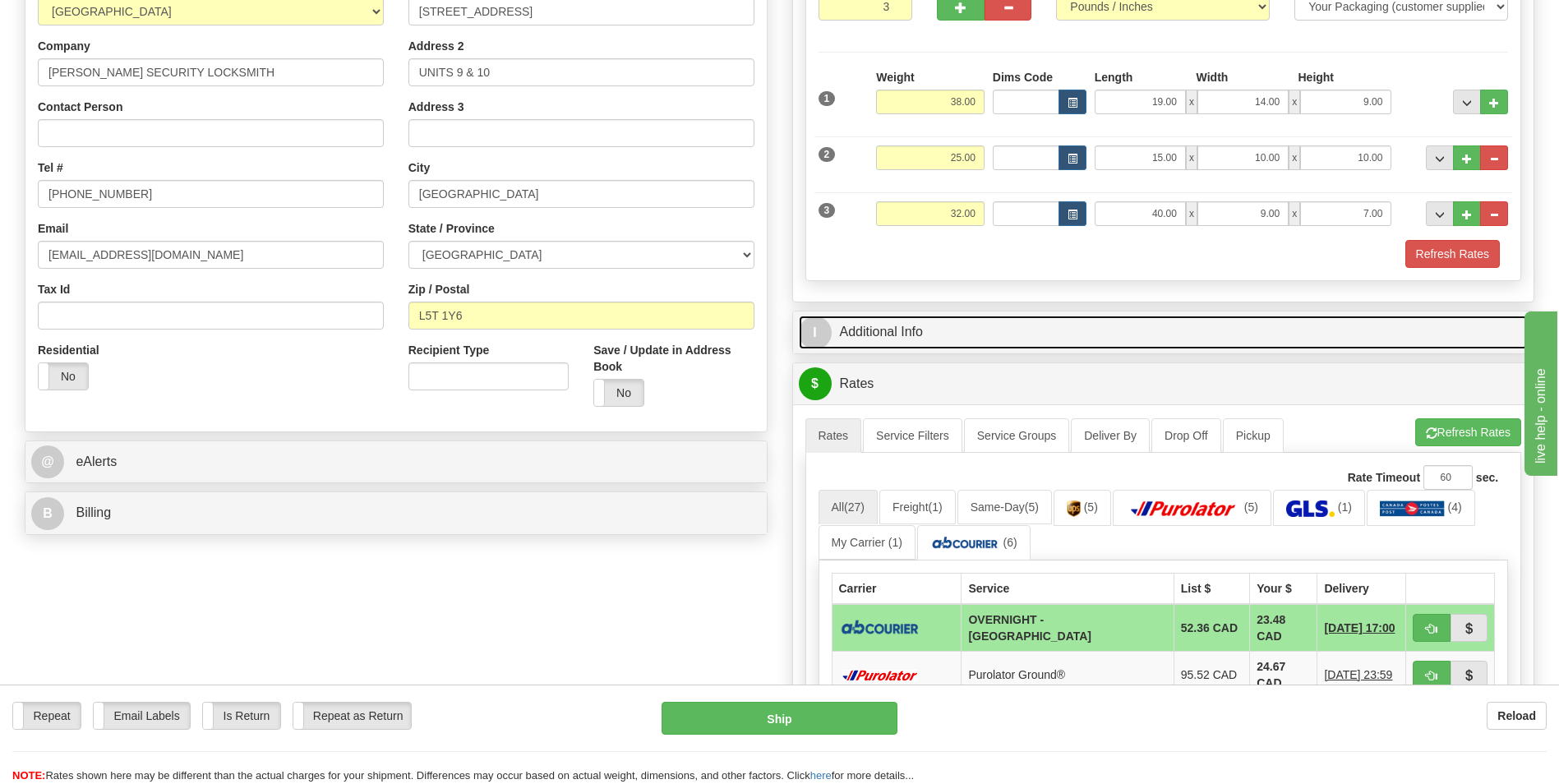
click at [937, 338] on link "I Additional Info" at bounding box center [1164, 332] width 730 height 34
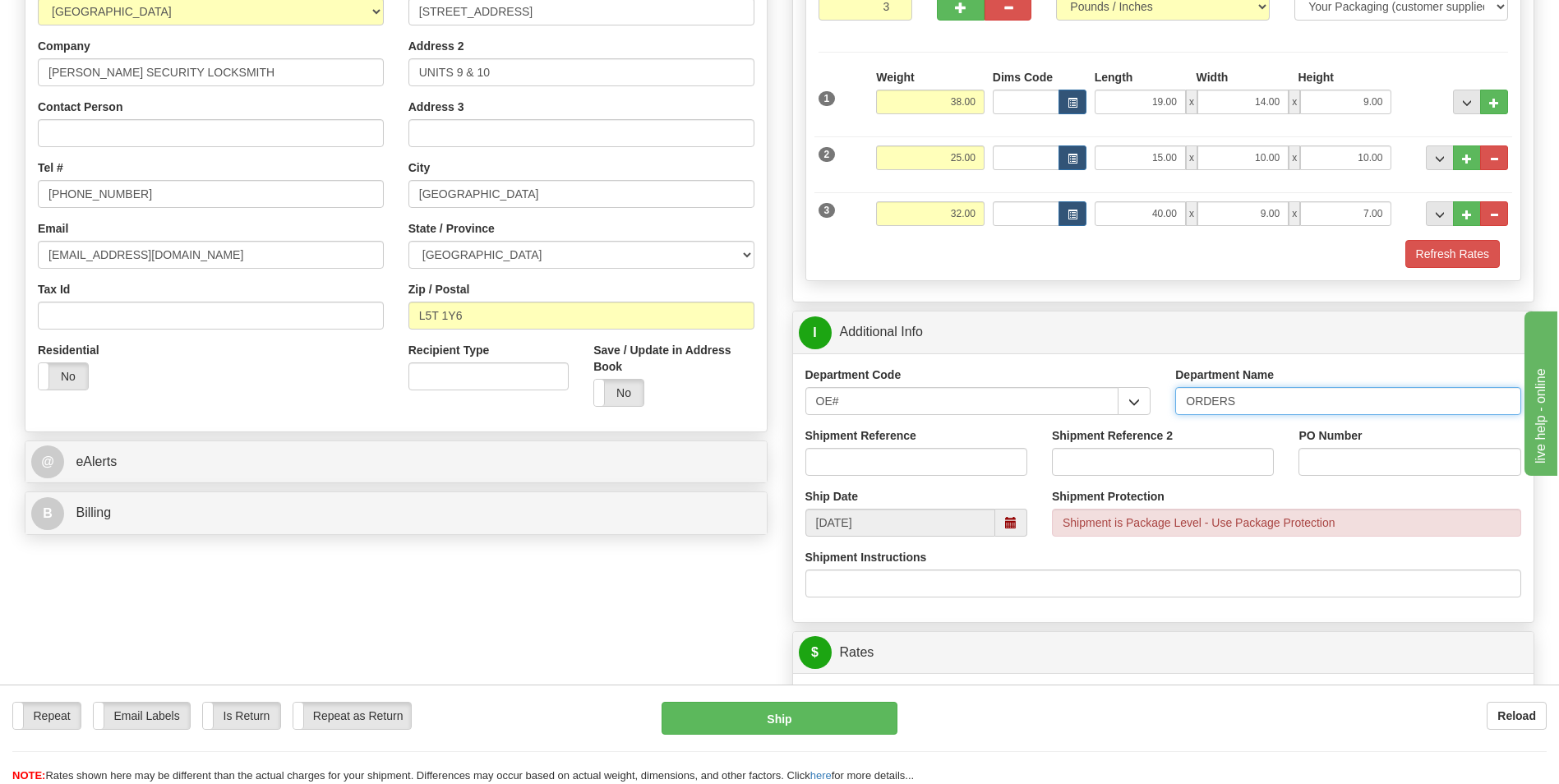
click at [1272, 404] on input "ORDERS" at bounding box center [1348, 400] width 346 height 28
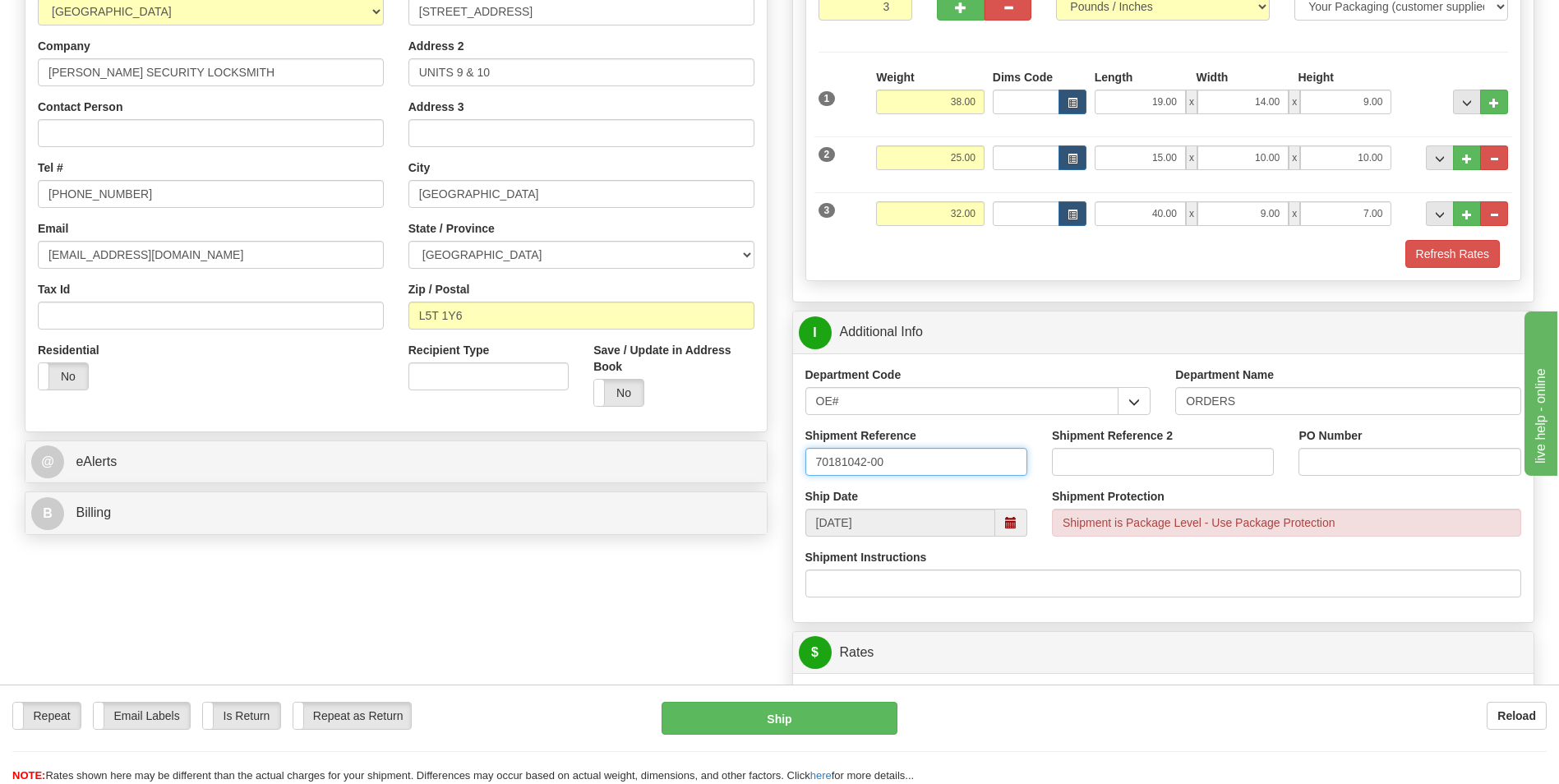
type input "70181042-00"
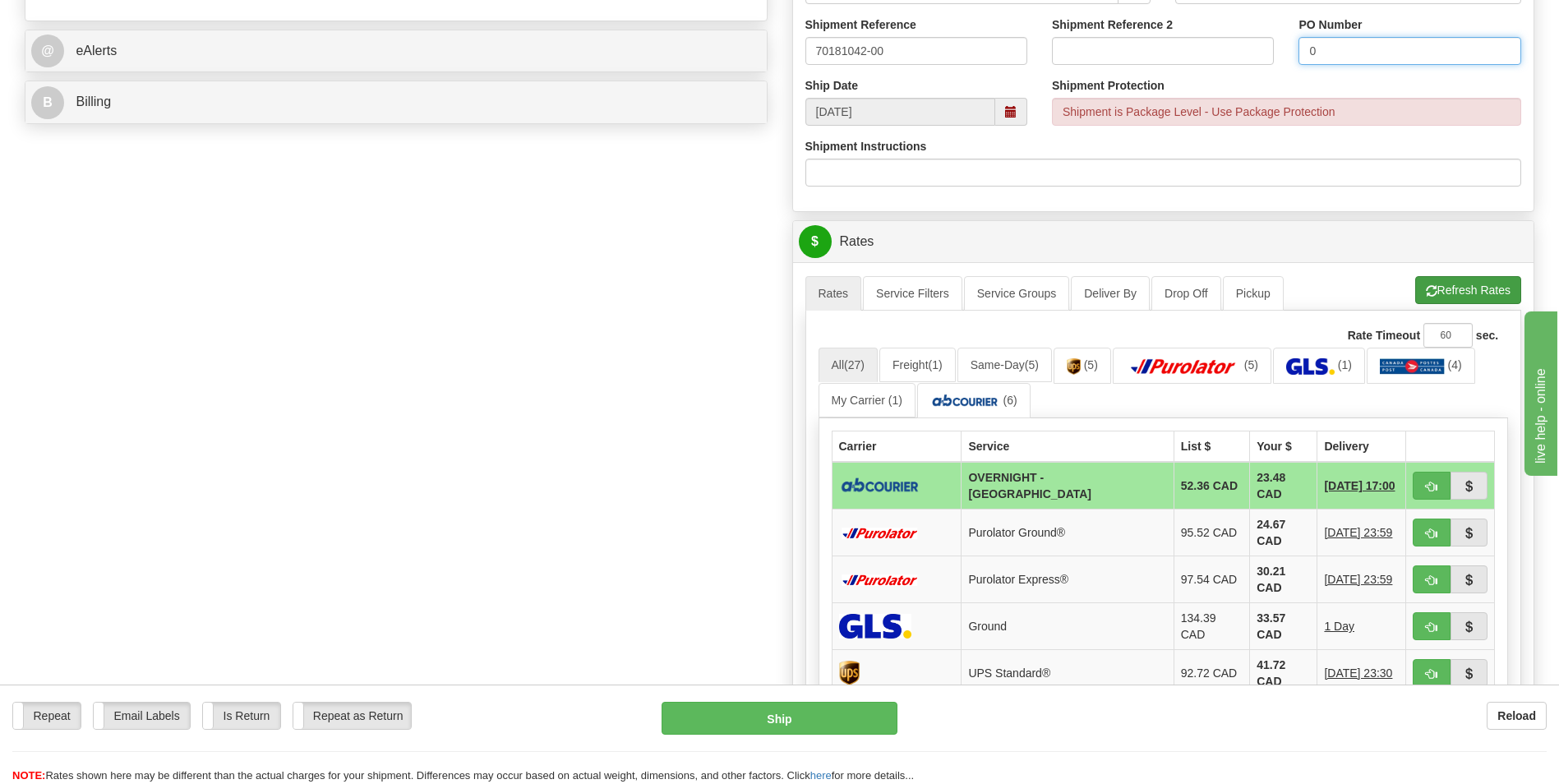
type input "0"
click at [1454, 282] on button "Refresh Rates" at bounding box center [1469, 290] width 106 height 28
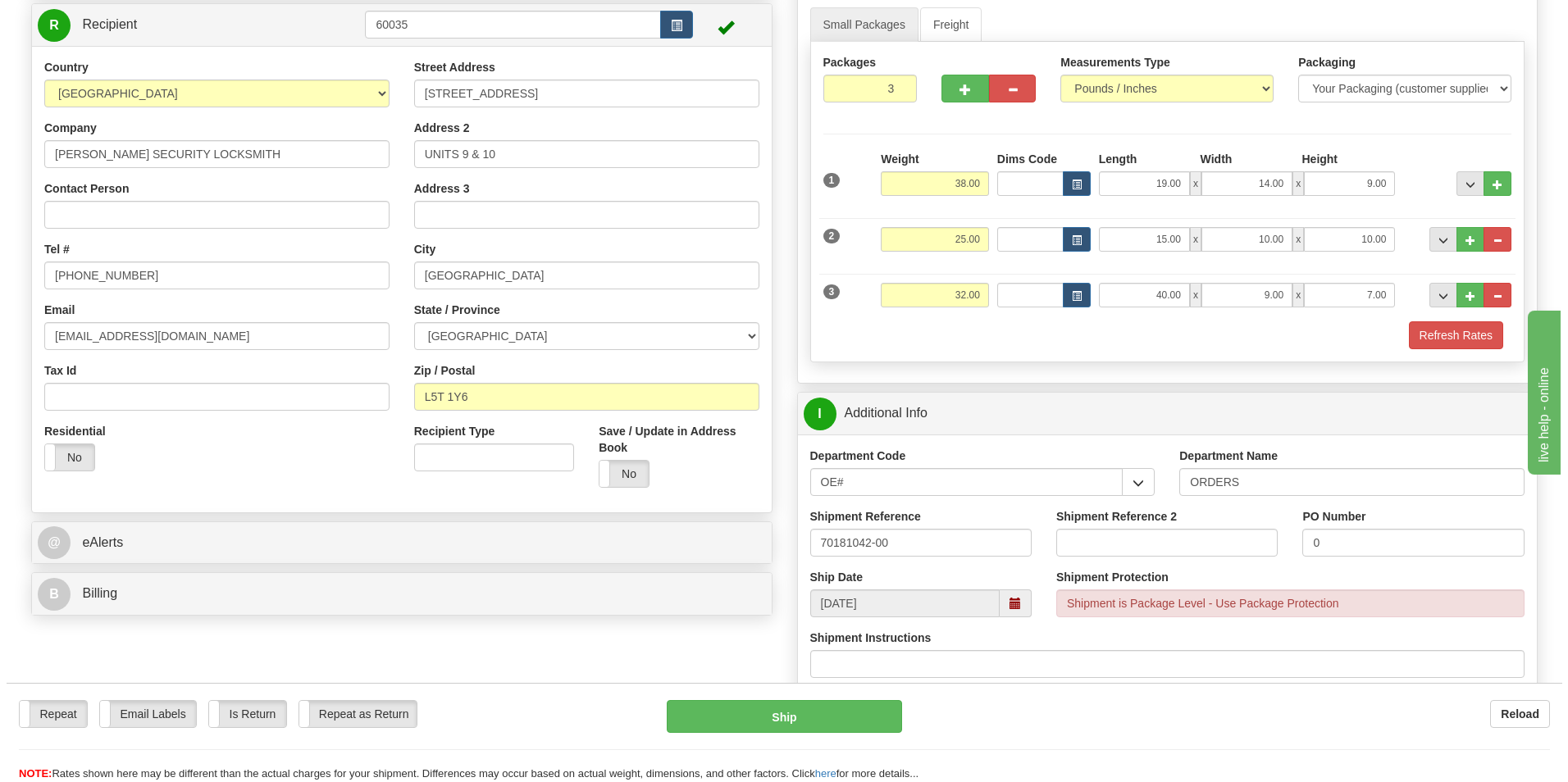
scroll to position [573, 0]
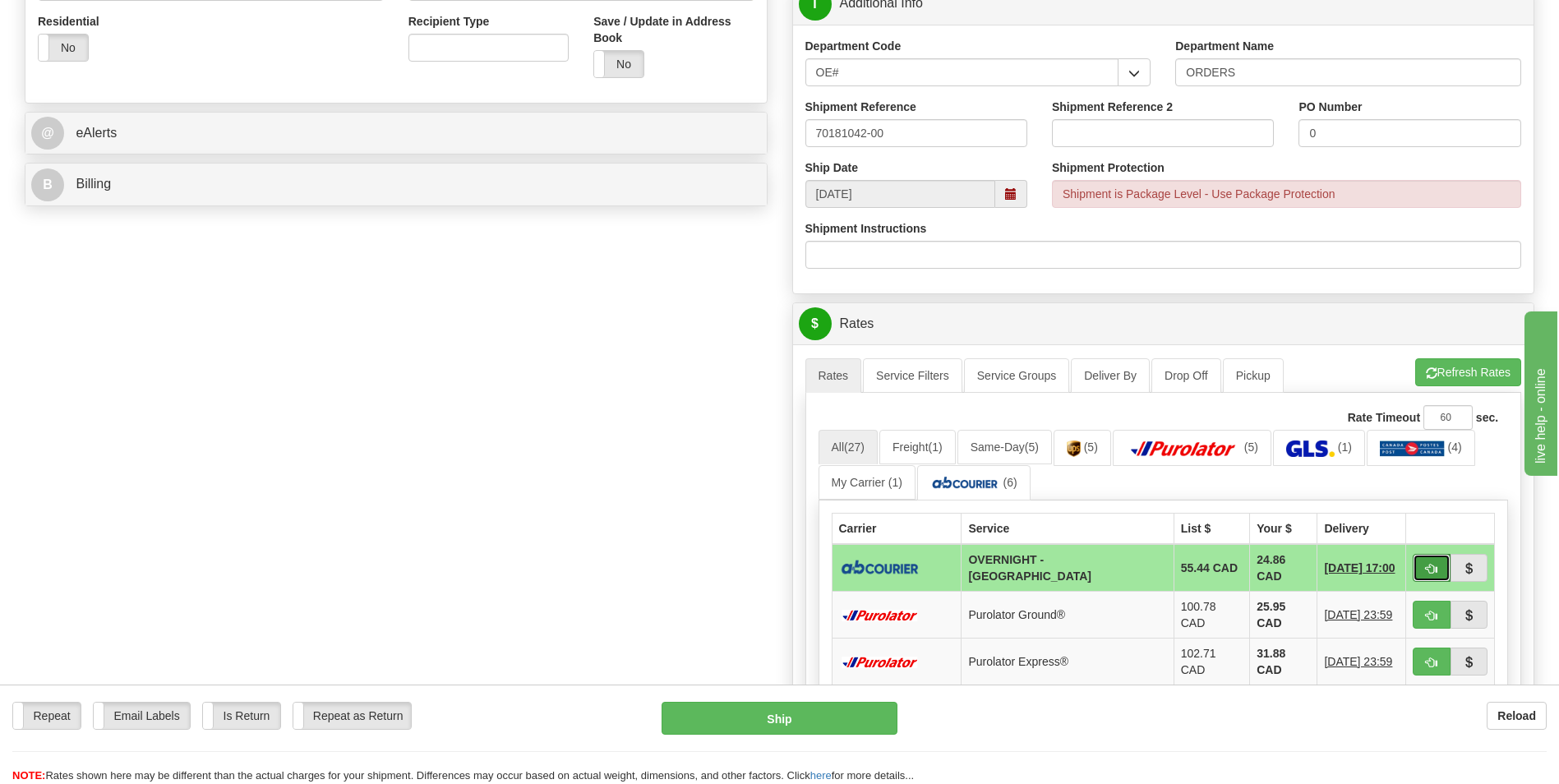
click at [1427, 567] on span "button" at bounding box center [1432, 569] width 12 height 11
type input "4"
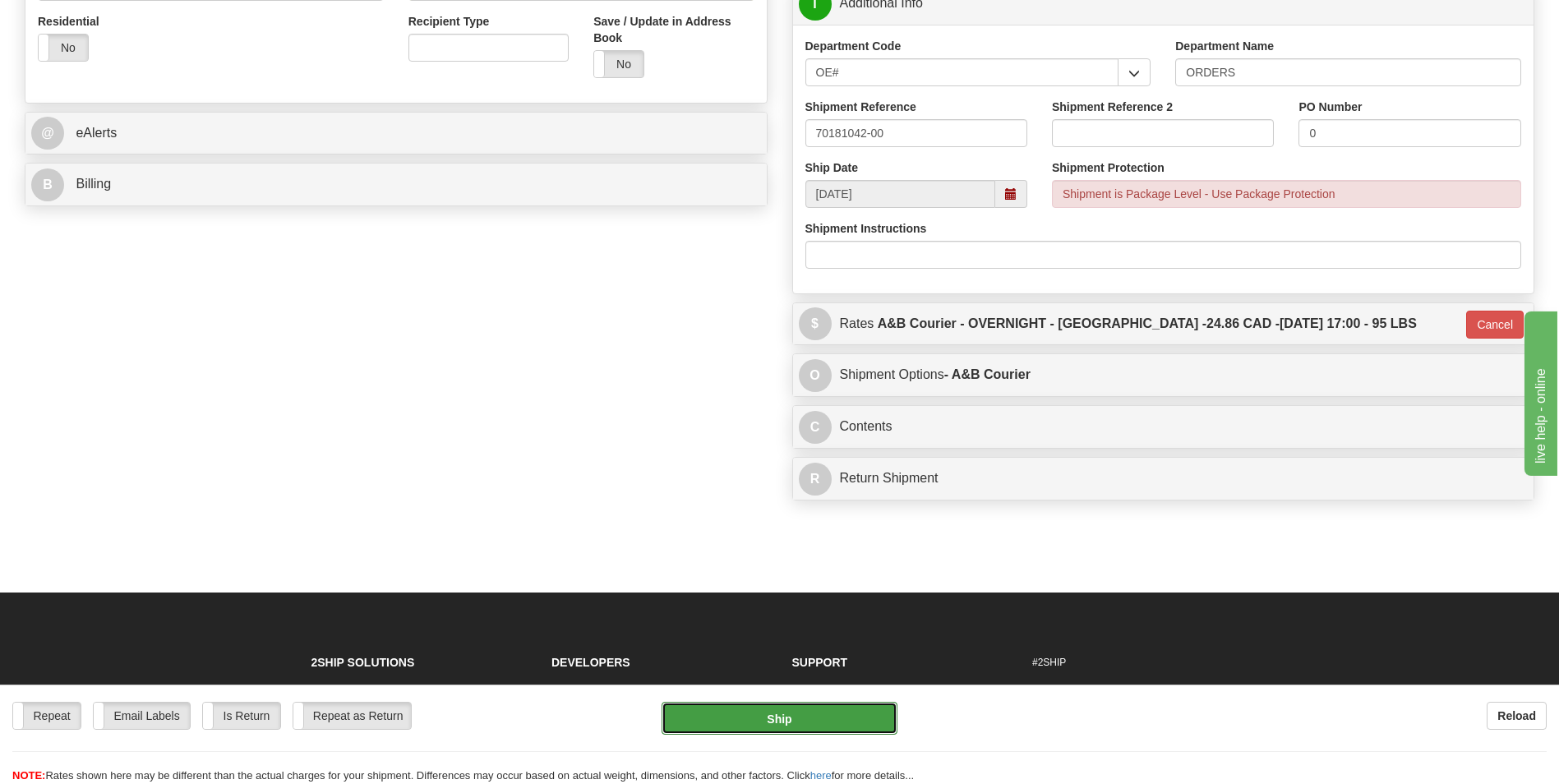
click at [867, 712] on button "Ship" at bounding box center [779, 718] width 235 height 33
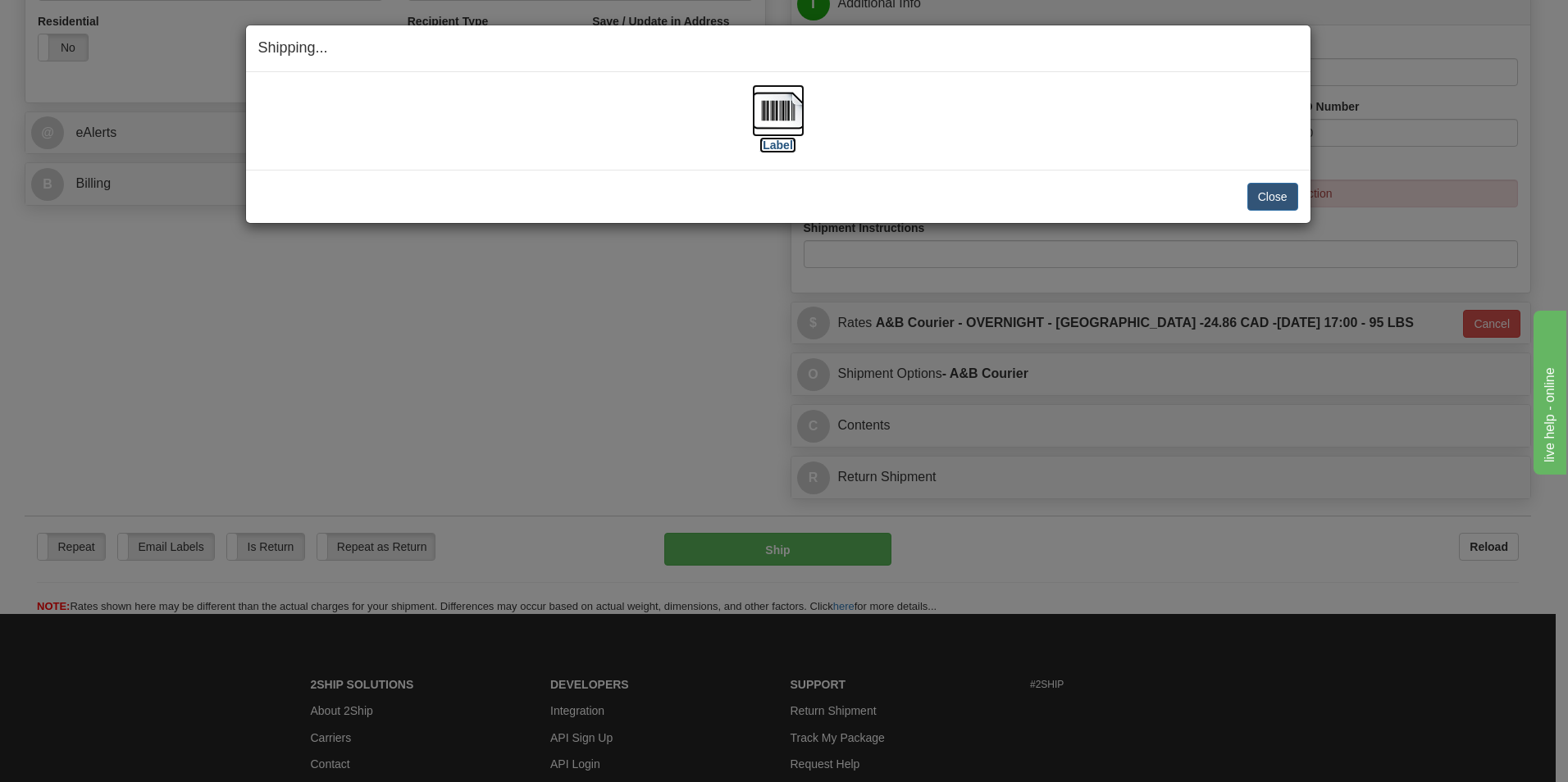
click at [755, 110] on img at bounding box center [778, 110] width 52 height 52
click at [1265, 192] on button "Close" at bounding box center [1273, 196] width 50 height 28
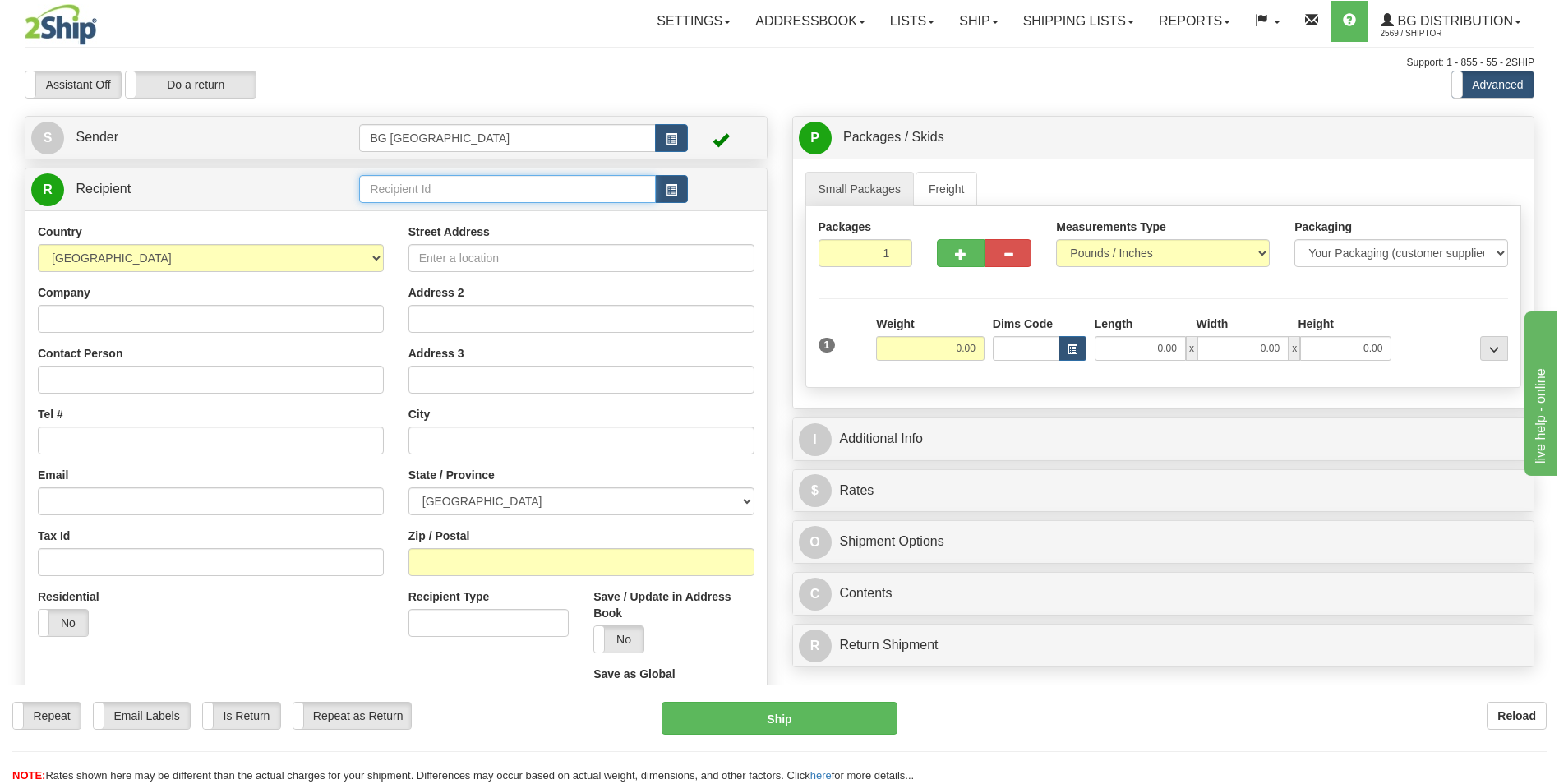
click at [401, 185] on input "text" at bounding box center [507, 189] width 296 height 28
click at [385, 216] on div "60071" at bounding box center [504, 214] width 280 height 18
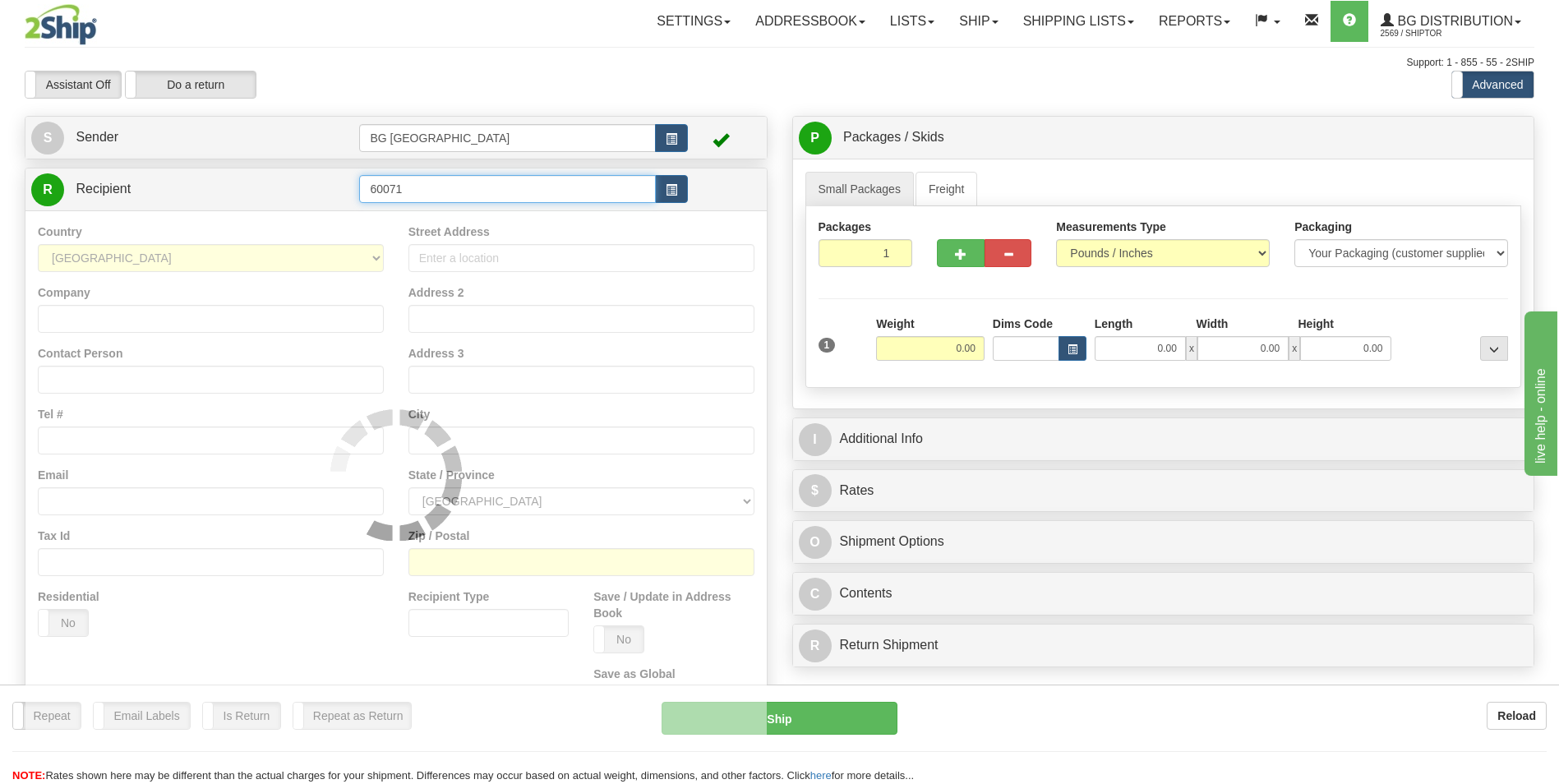
type input "60071"
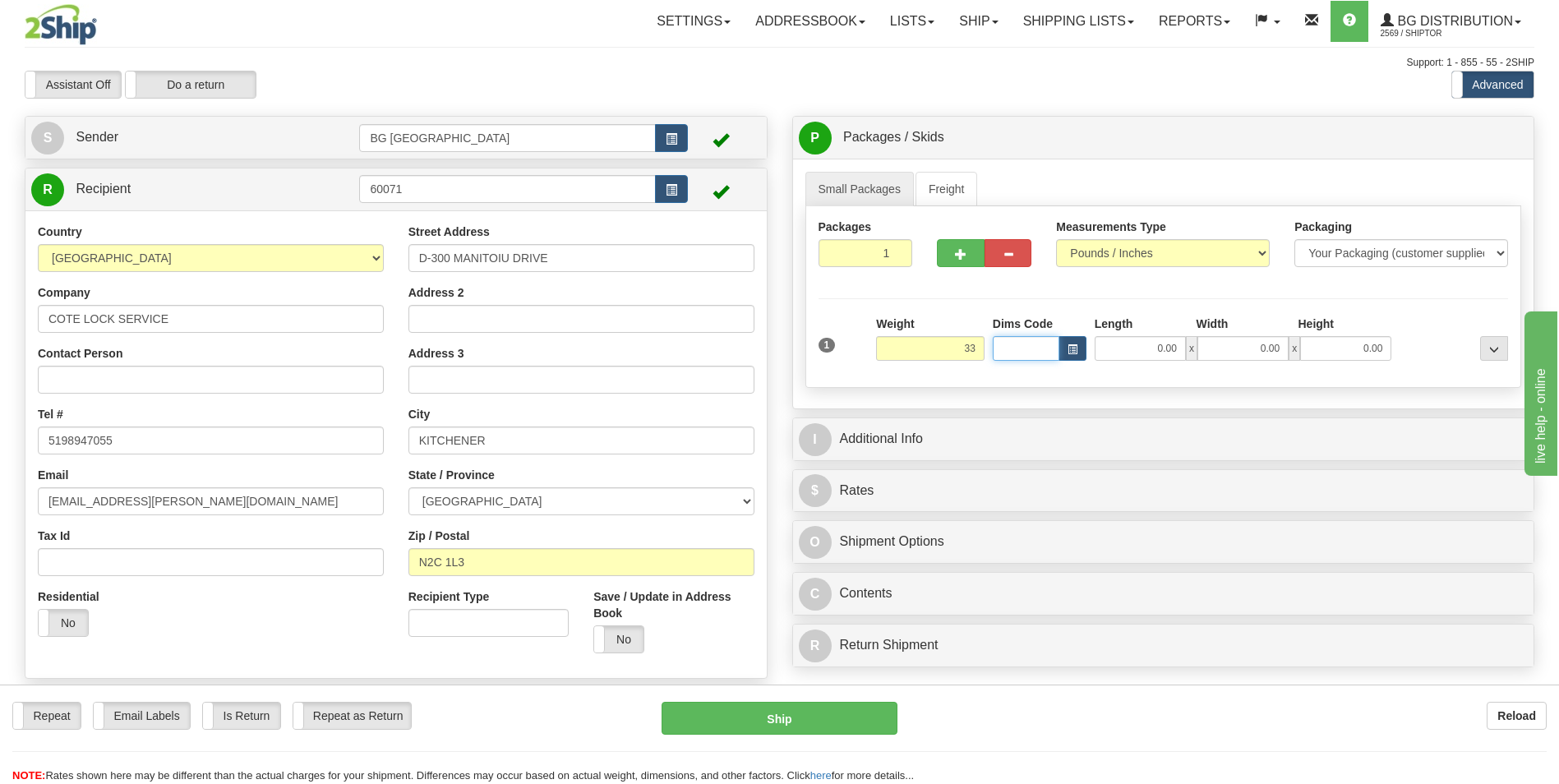
type input "33.00"
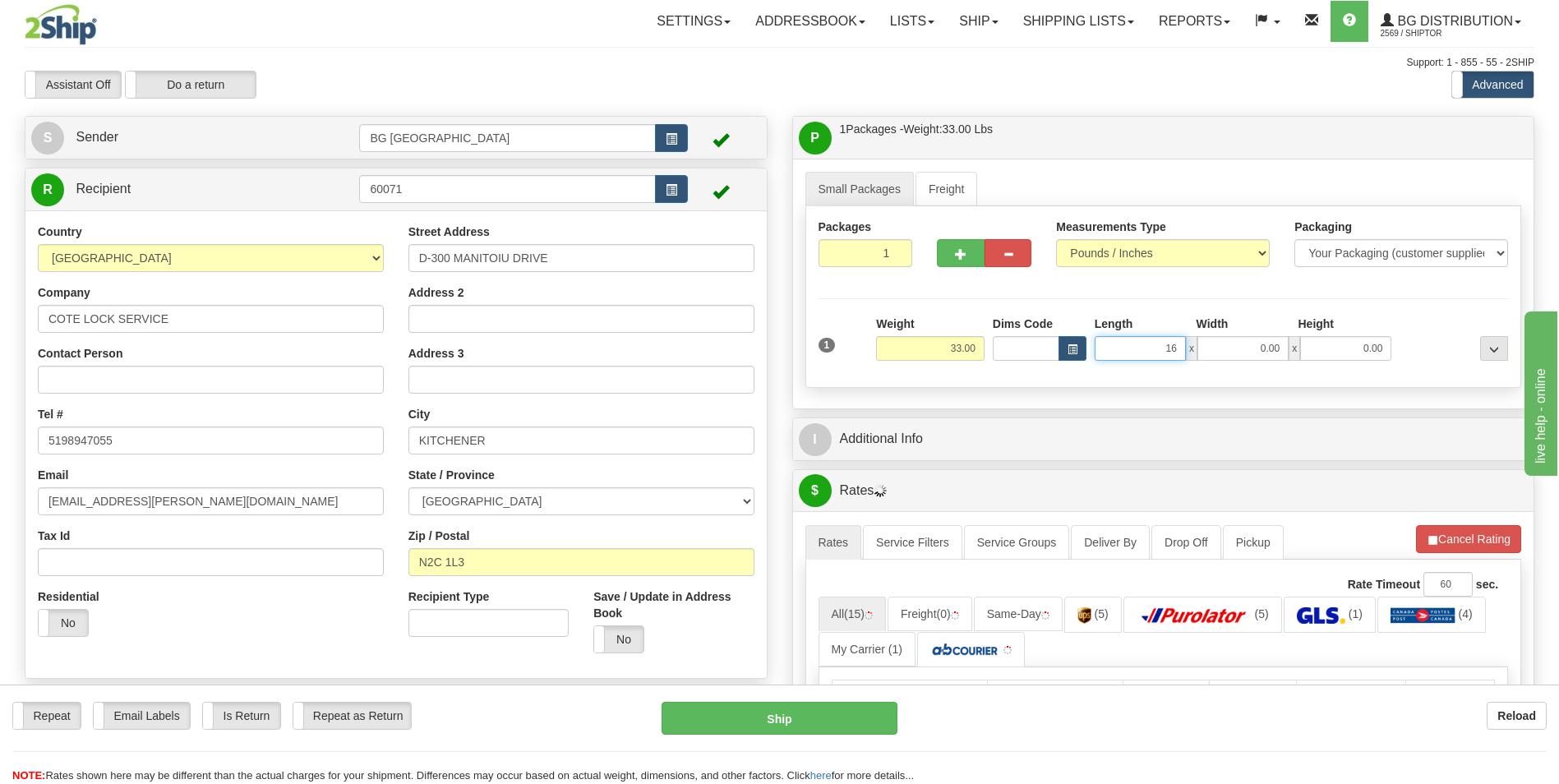
type input "16.00"
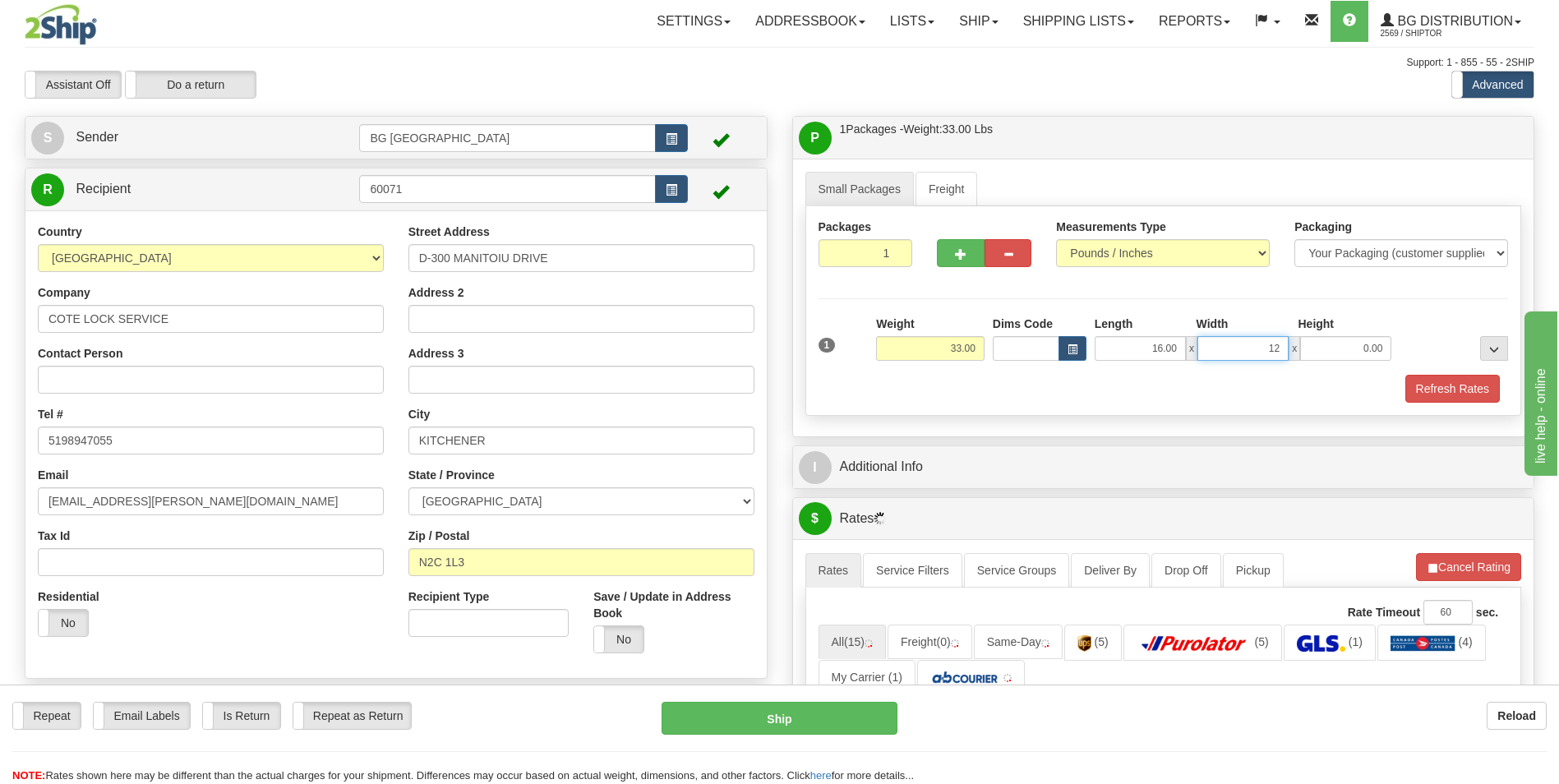
type input "12.00"
type input "9.00"
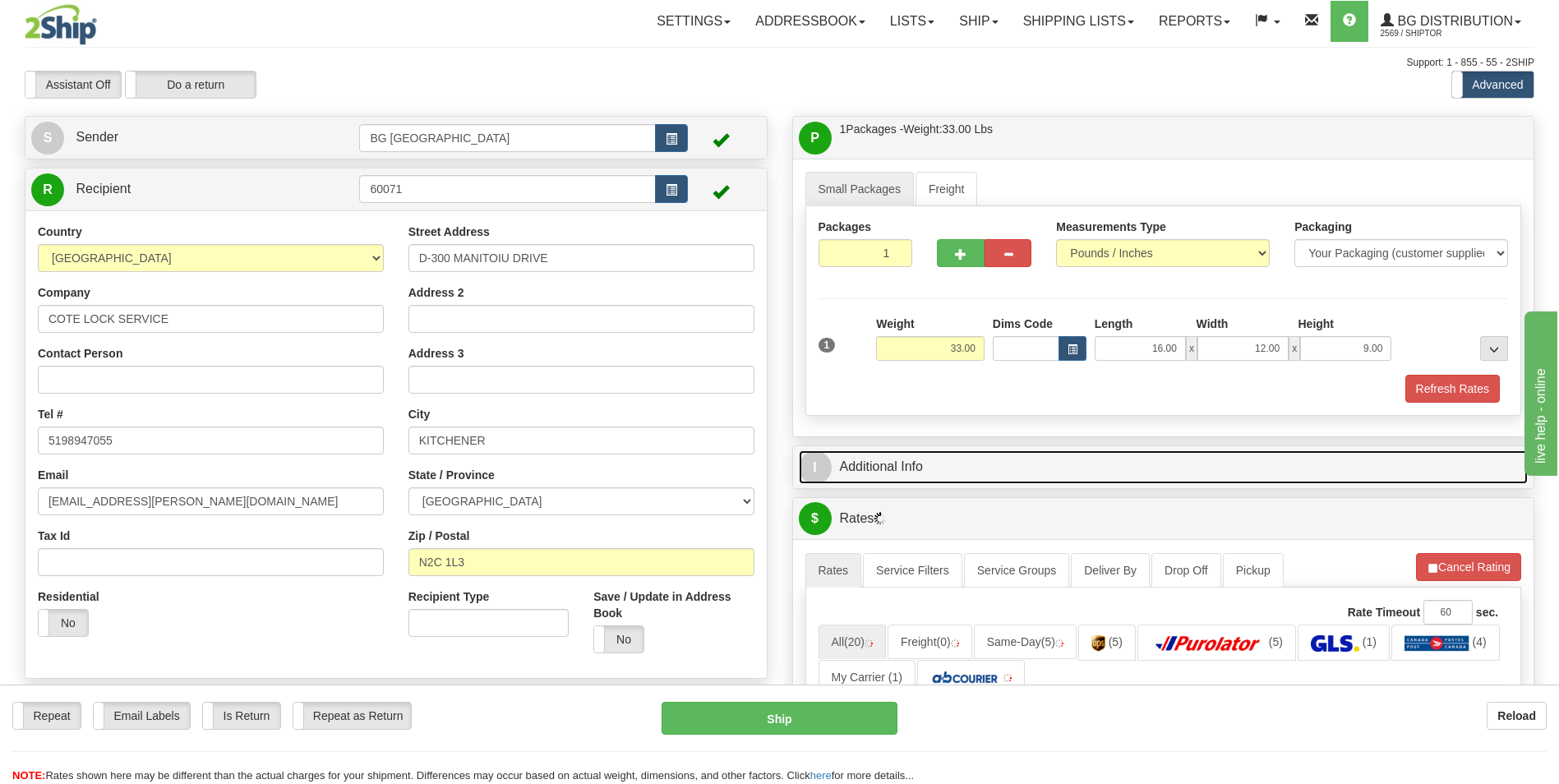
click at [956, 474] on link "I Additional Info" at bounding box center [1164, 467] width 730 height 34
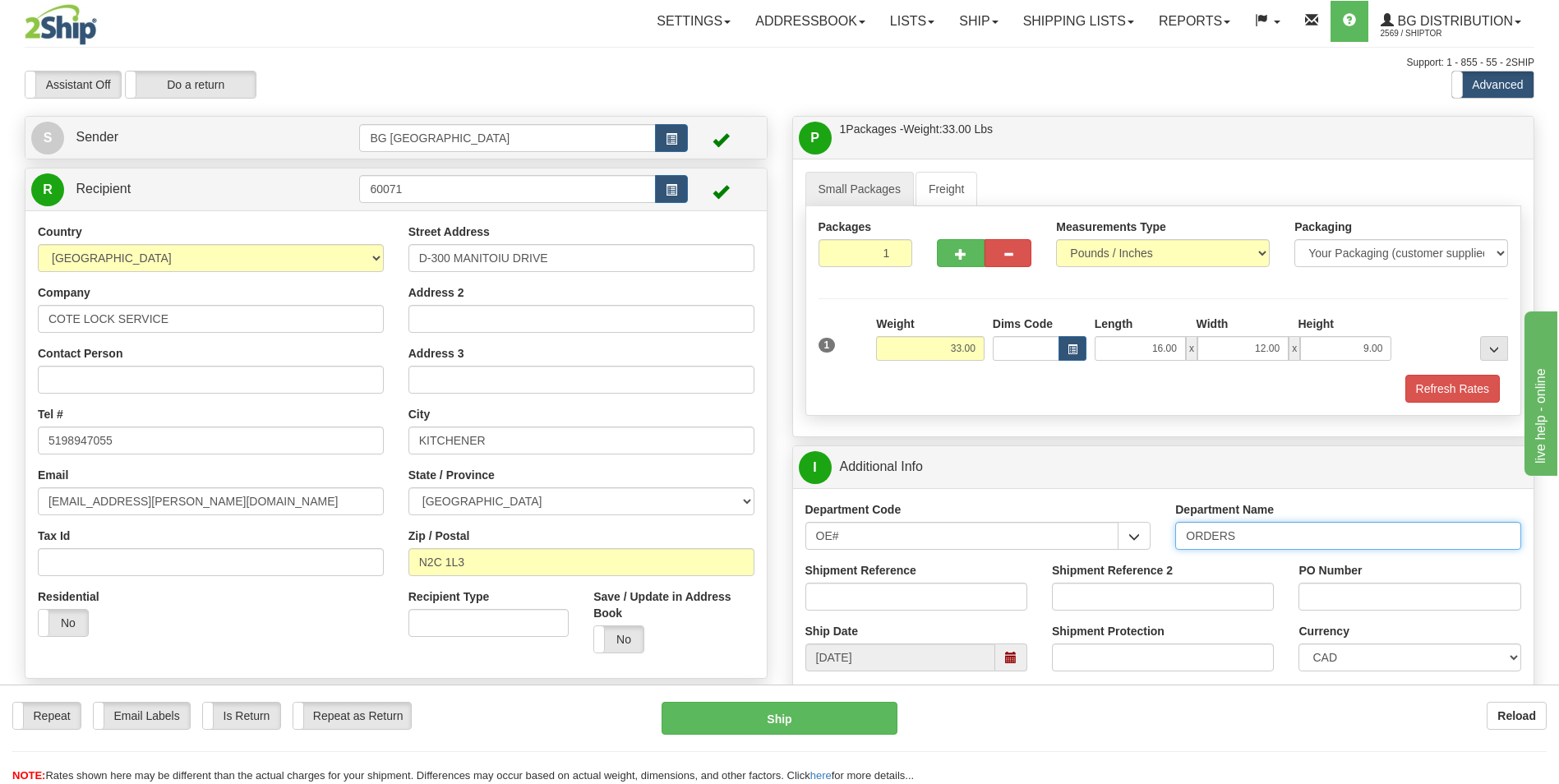
click at [1263, 536] on input "ORDERS" at bounding box center [1348, 535] width 346 height 28
type input "70182506-00"
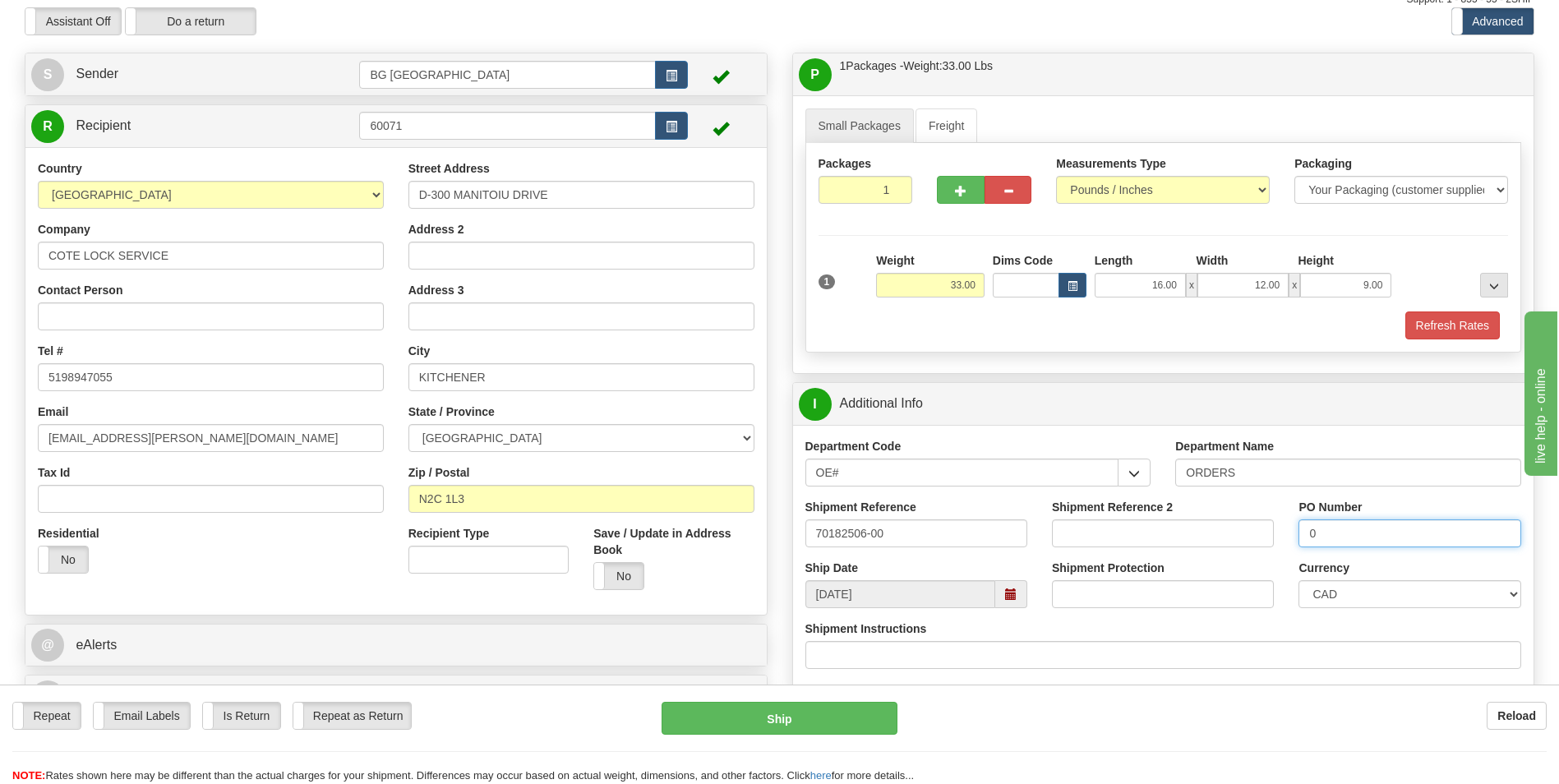
scroll to position [411, 0]
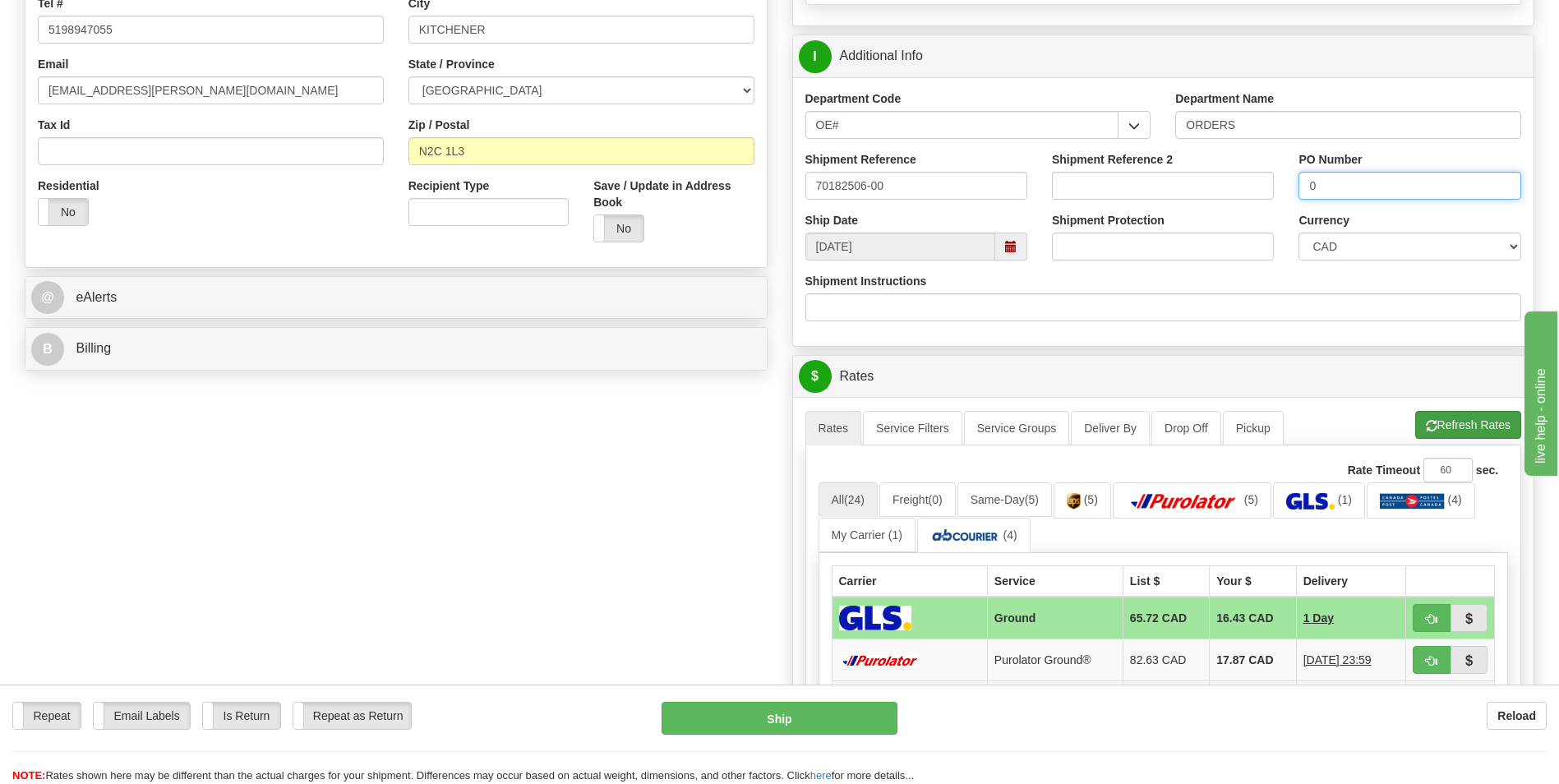
type input "0"
click at [1459, 418] on button "Refresh Rates" at bounding box center [1469, 424] width 106 height 28
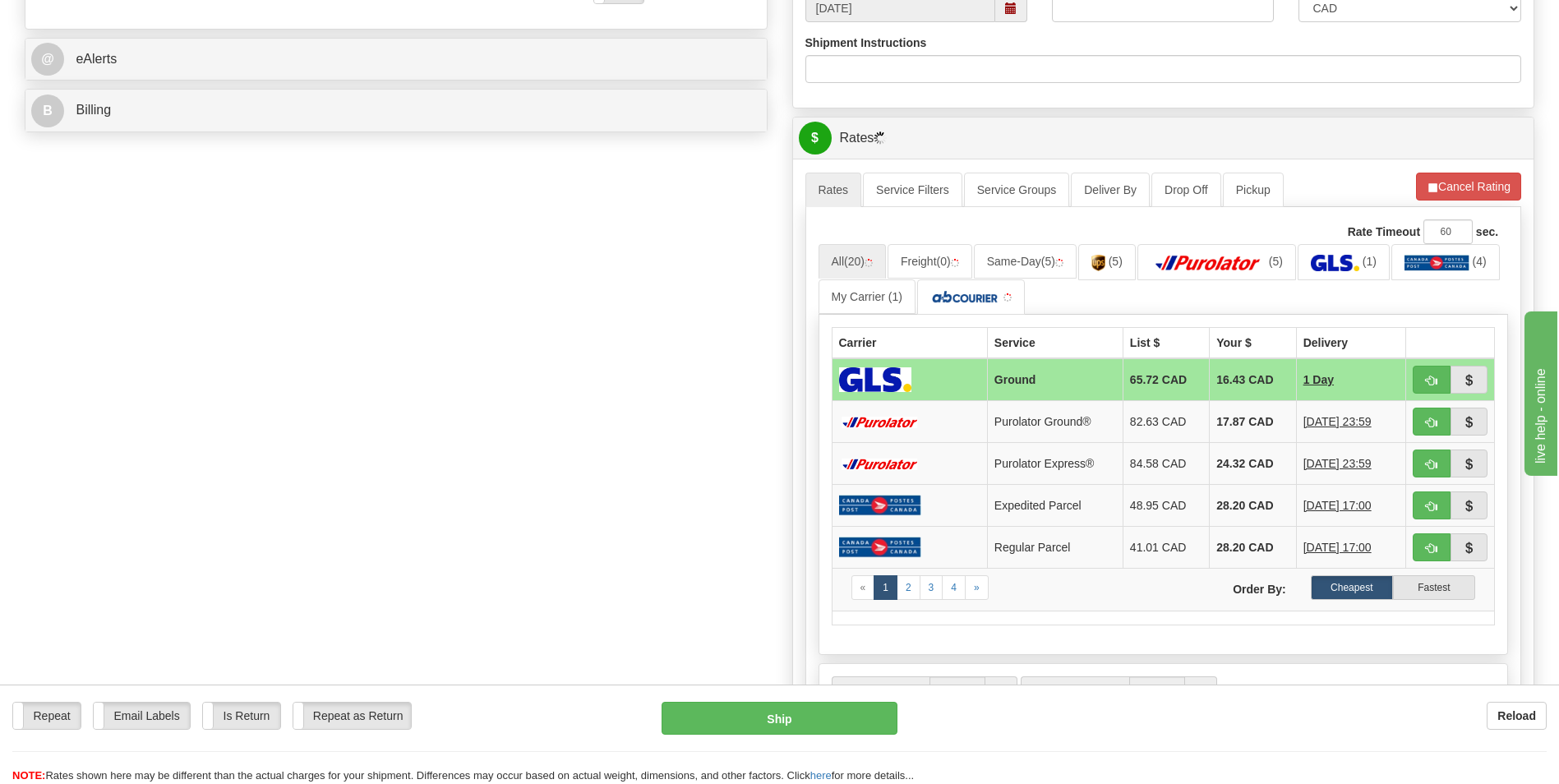
scroll to position [658, 0]
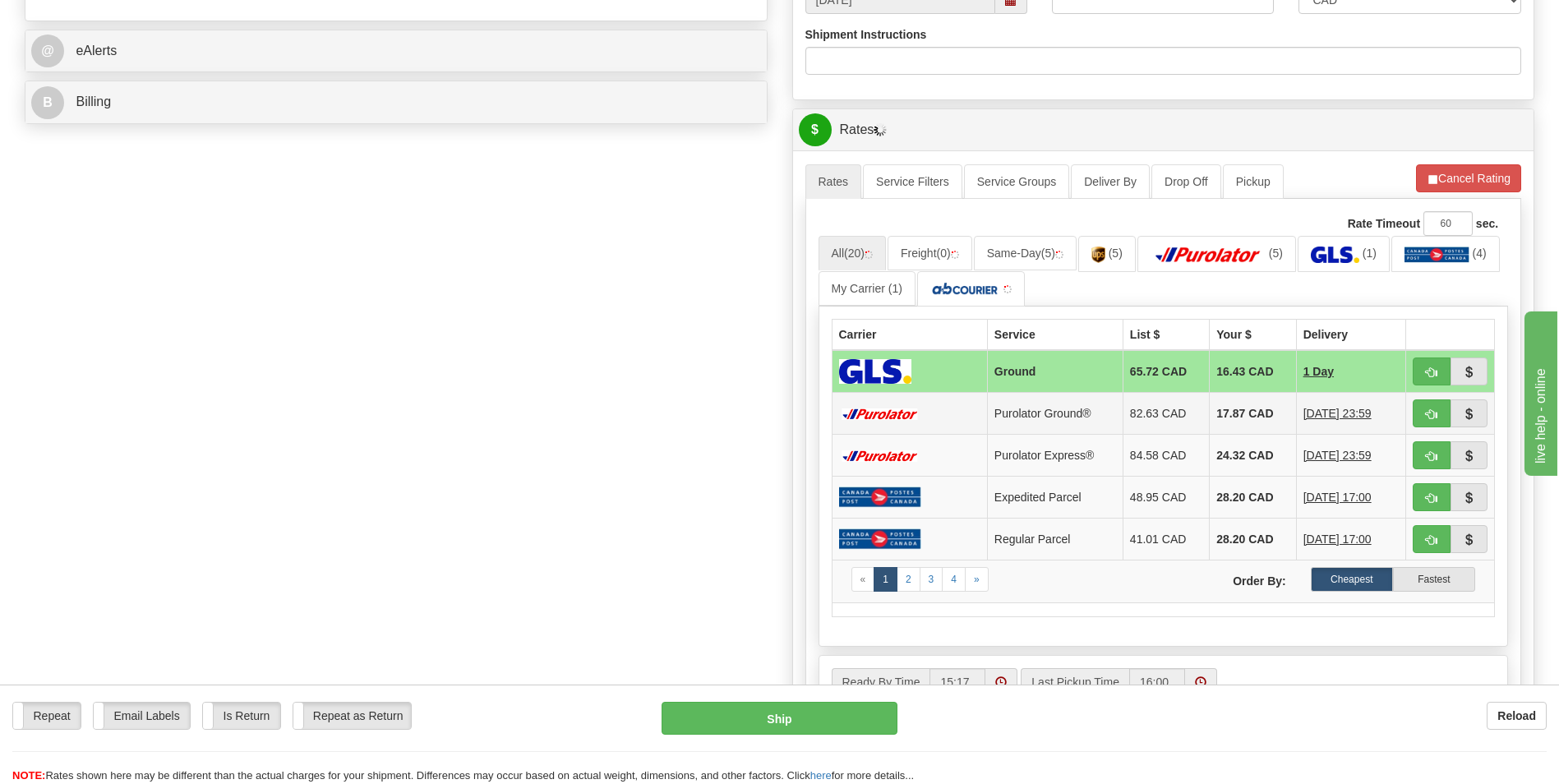
click at [1250, 417] on td "17.87 CAD" at bounding box center [1253, 414] width 86 height 42
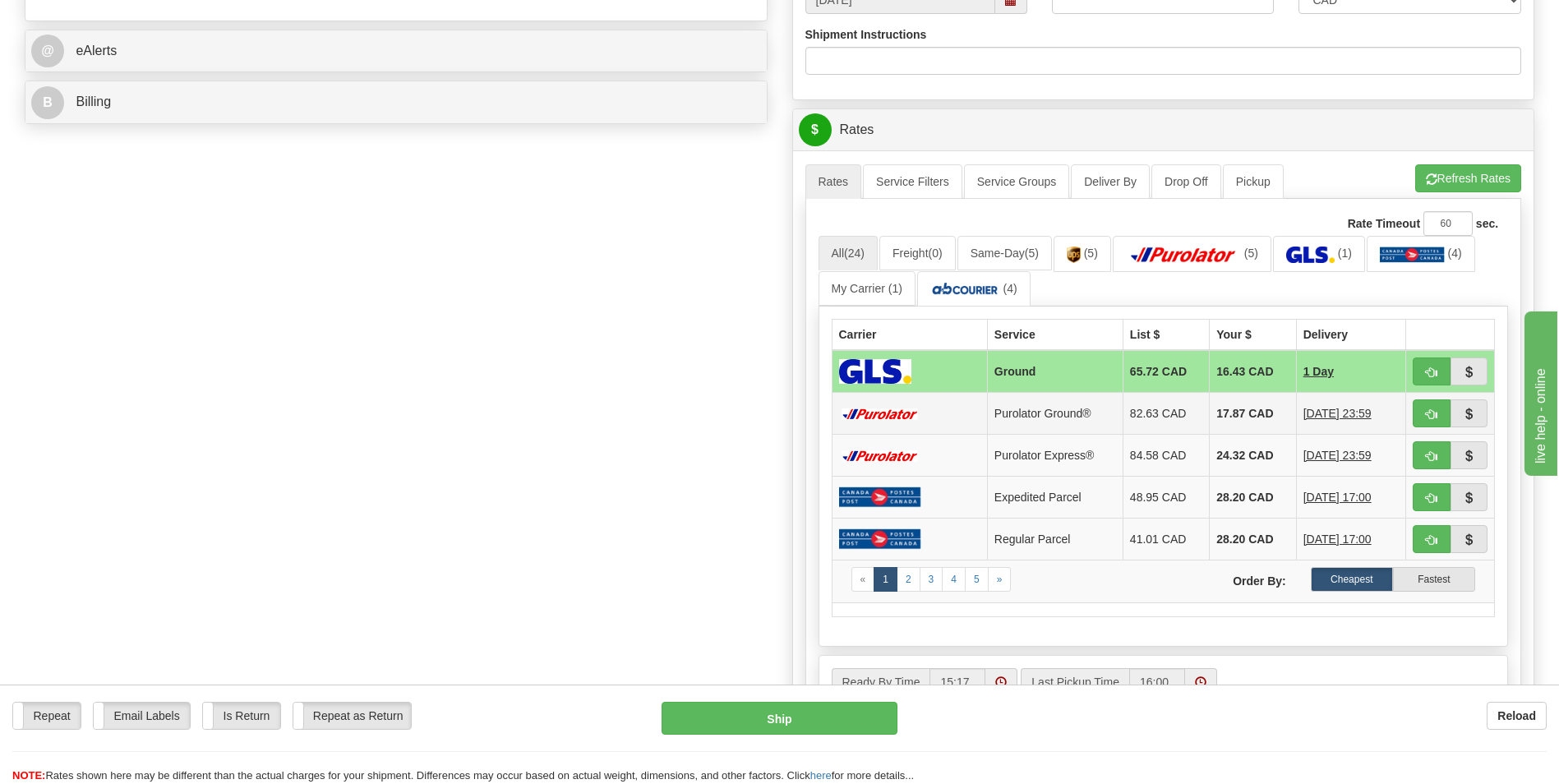
click at [1271, 407] on td "17.87 CAD" at bounding box center [1253, 414] width 86 height 42
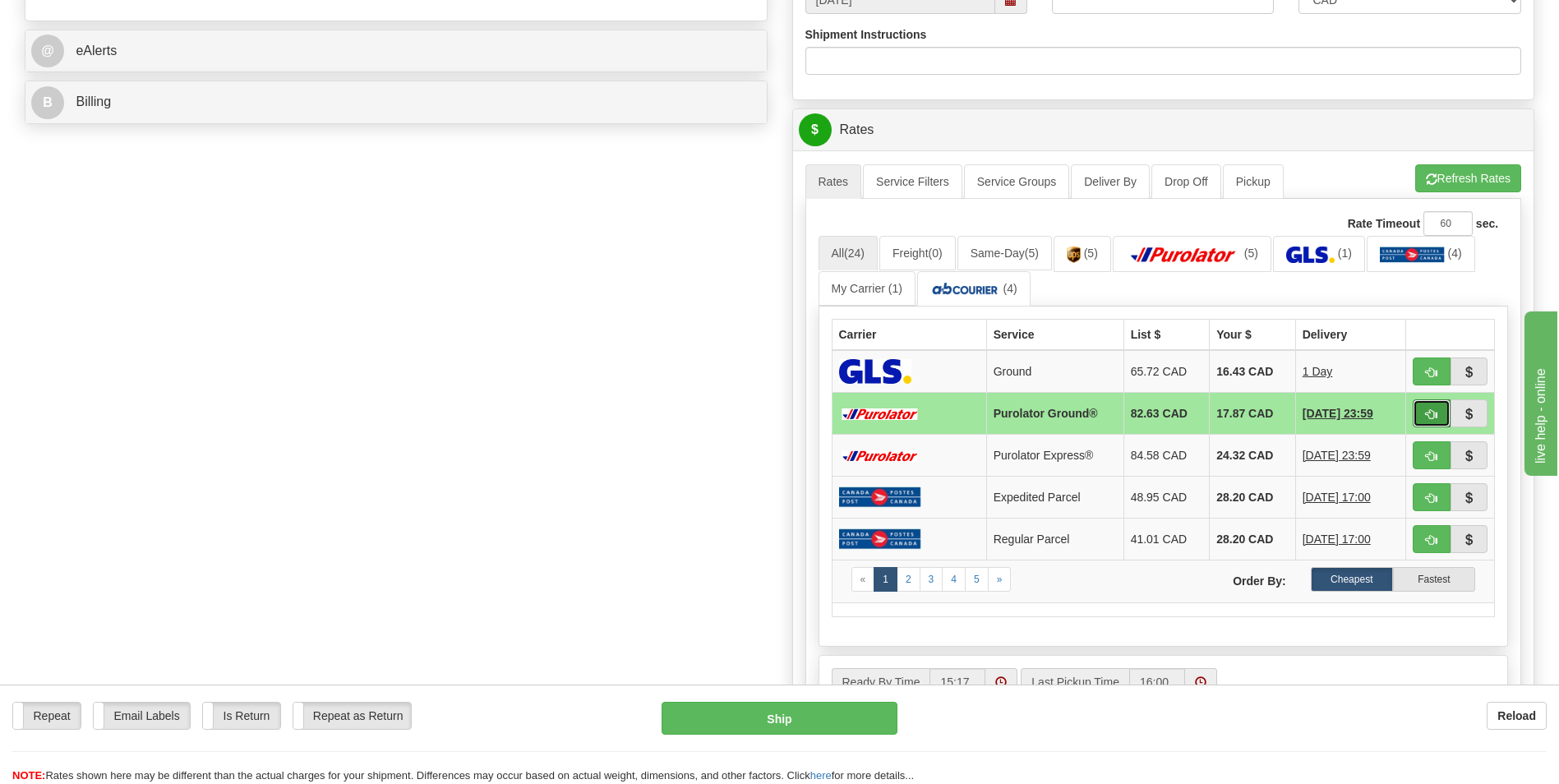
click at [1438, 408] on button "button" at bounding box center [1432, 413] width 38 height 28
type input "260"
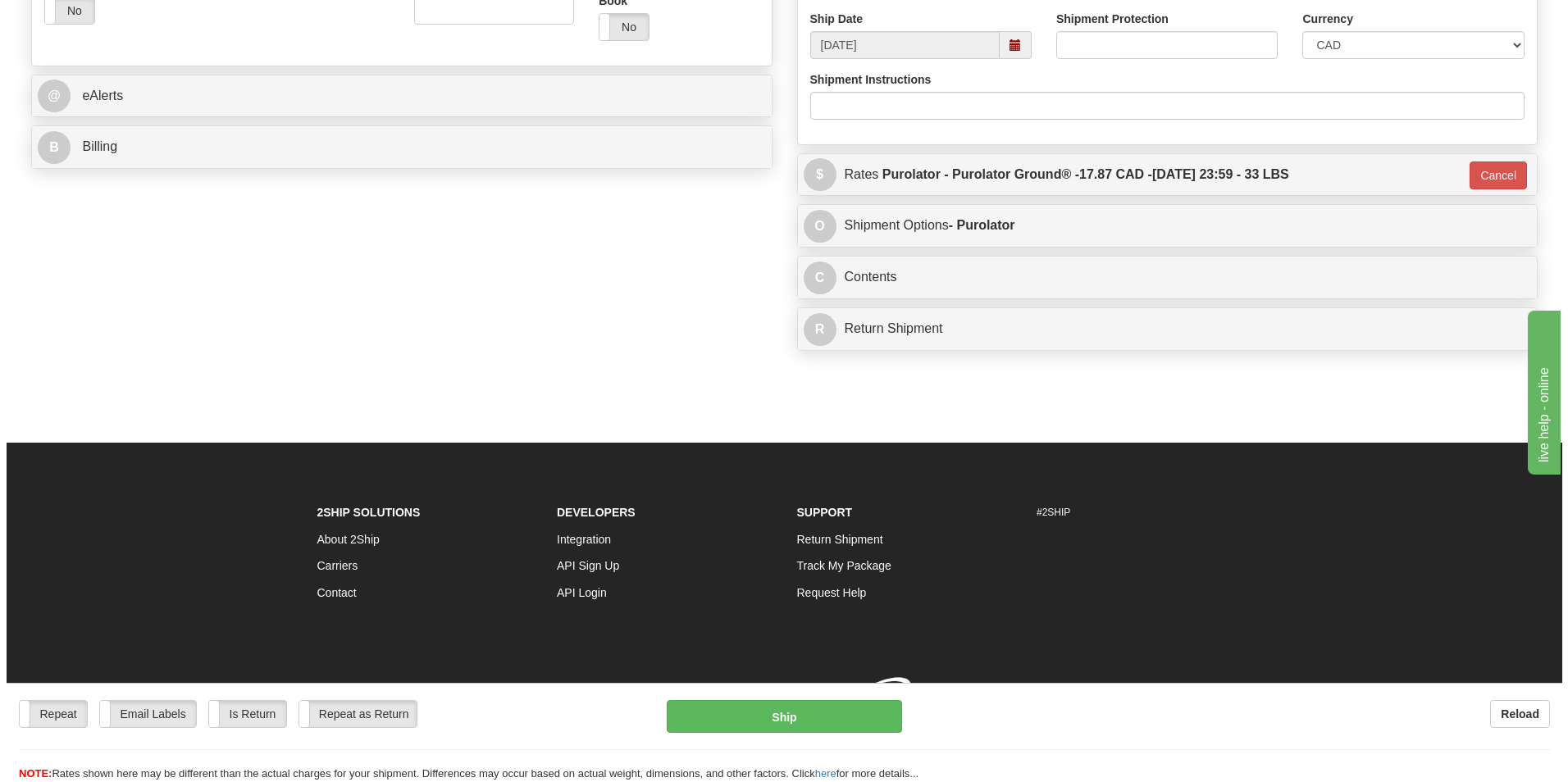
scroll to position [635, 0]
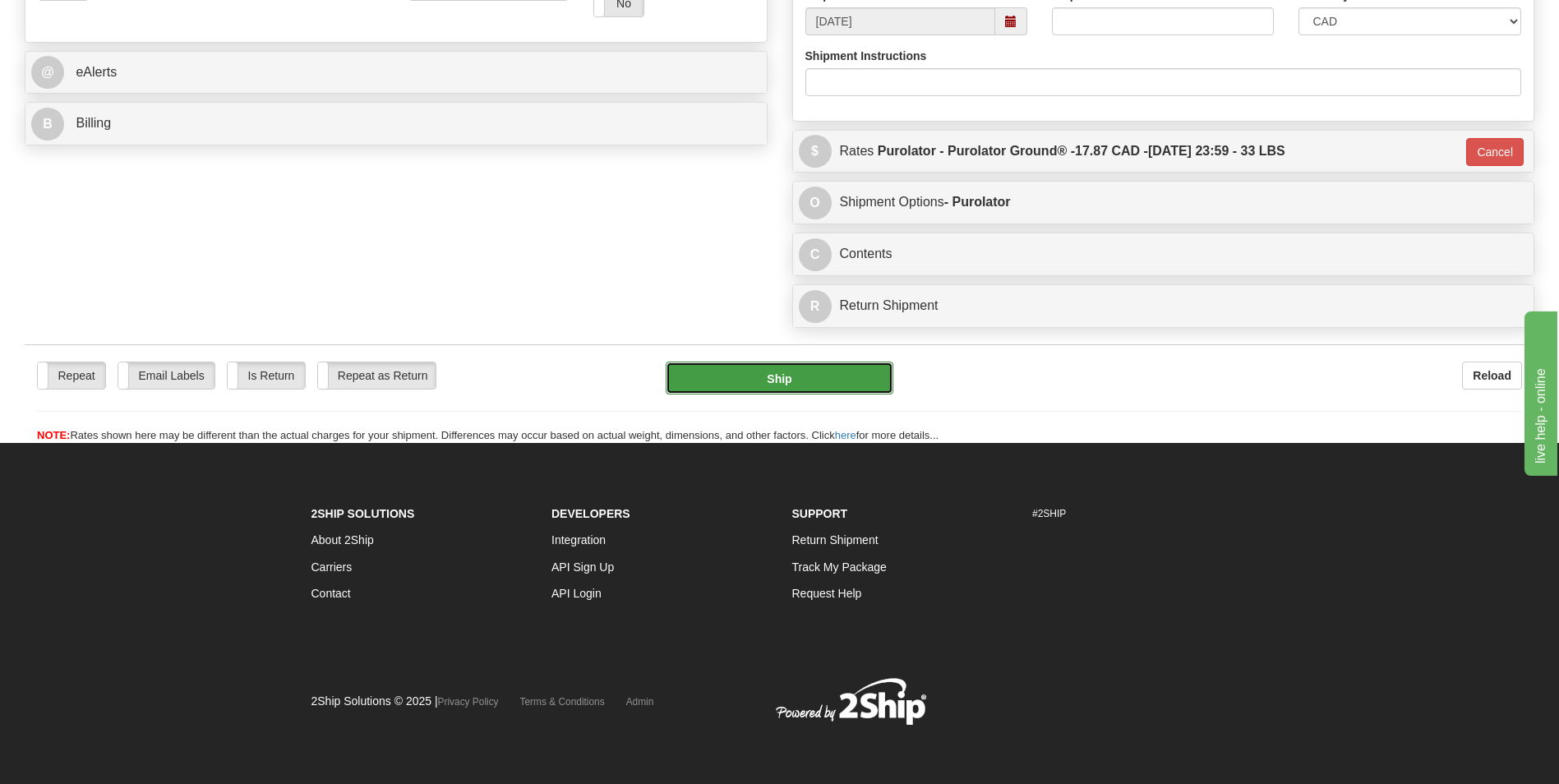
click at [823, 375] on button "Ship" at bounding box center [779, 378] width 227 height 33
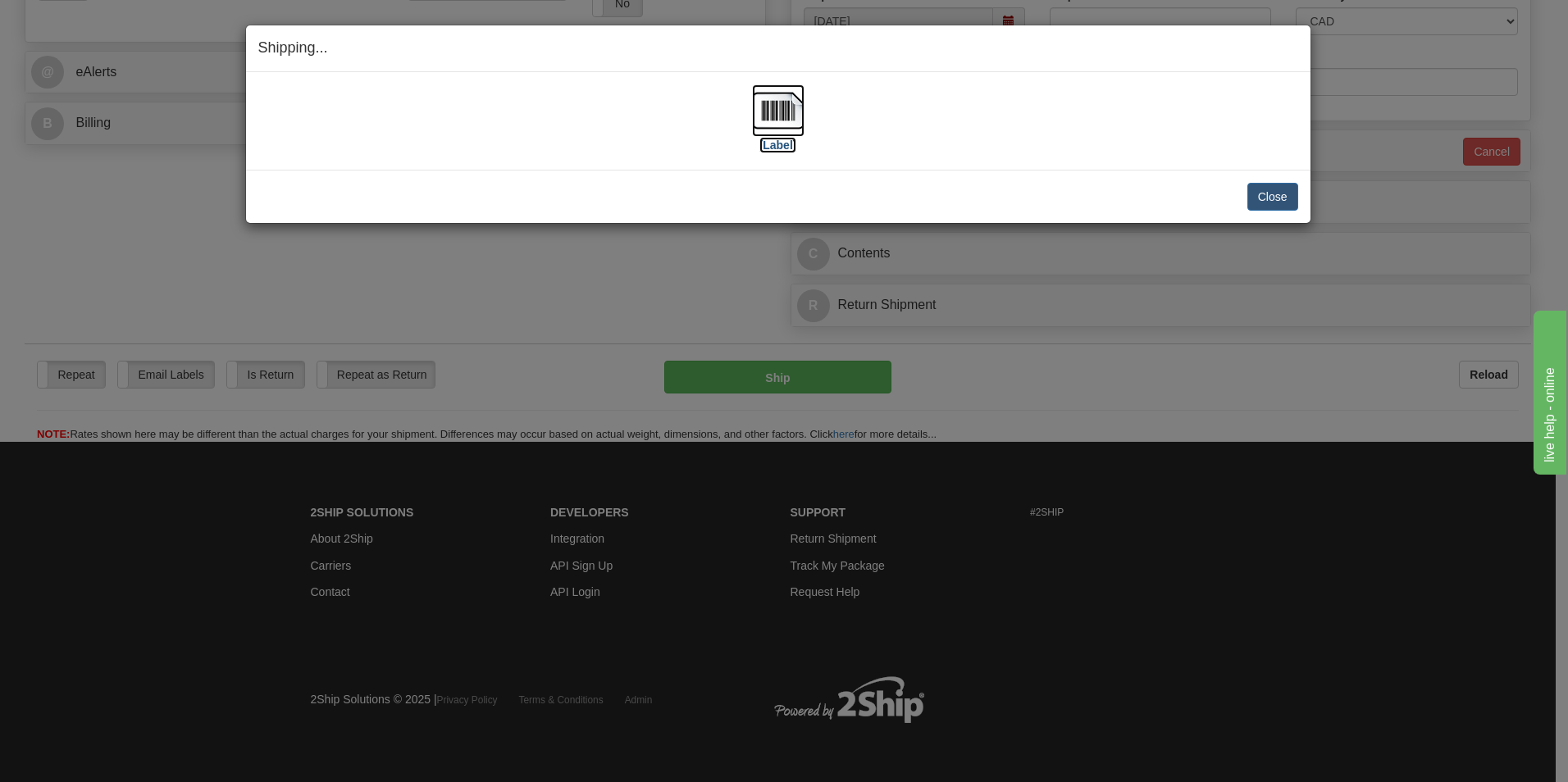
click at [796, 112] on img at bounding box center [778, 110] width 52 height 52
click at [1275, 195] on button "Close" at bounding box center [1273, 196] width 50 height 28
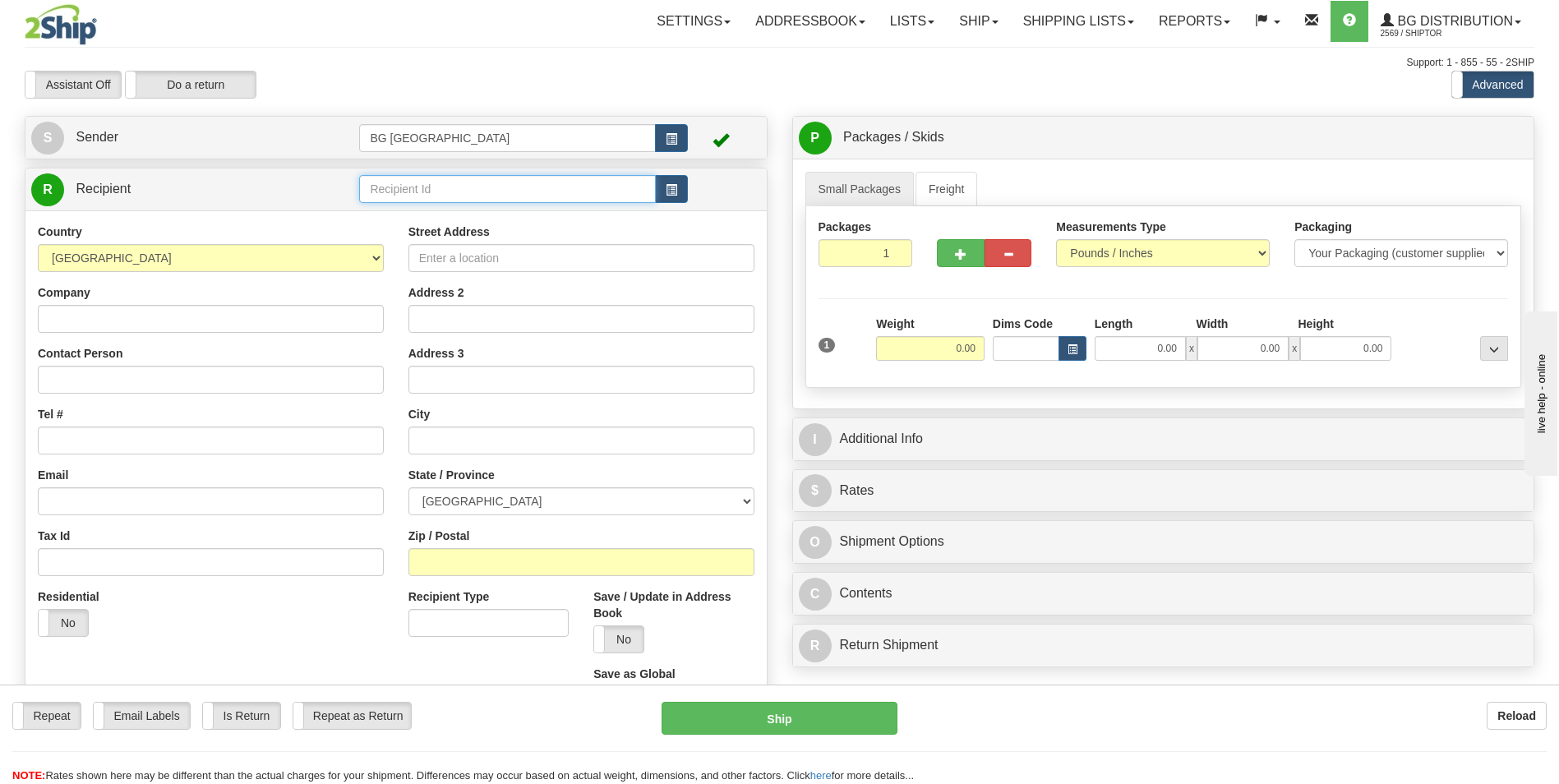
click at [495, 188] on input "text" at bounding box center [507, 189] width 296 height 28
click at [454, 208] on div "60586" at bounding box center [504, 214] width 280 height 18
type input "60586"
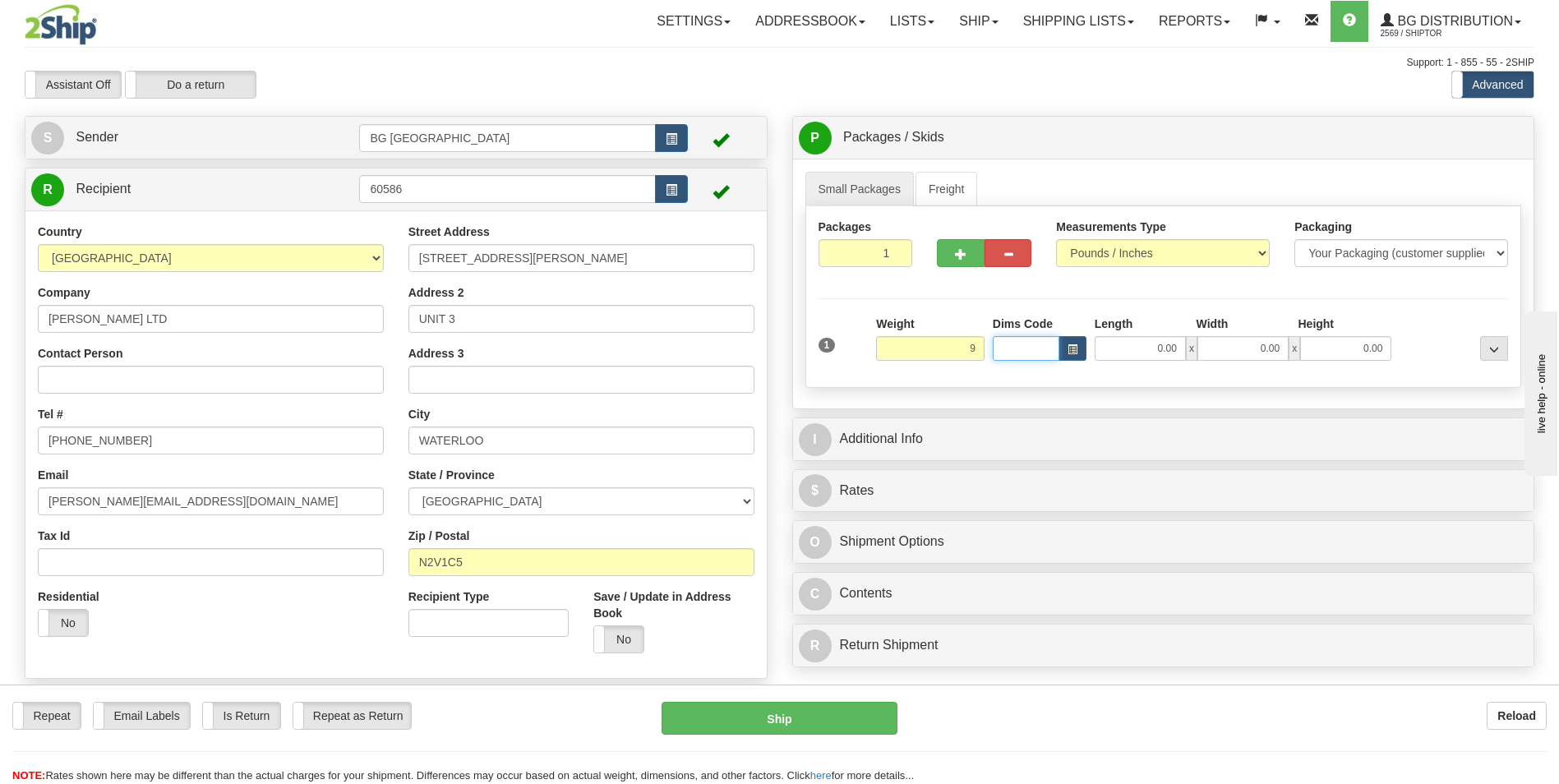
type input "9.00"
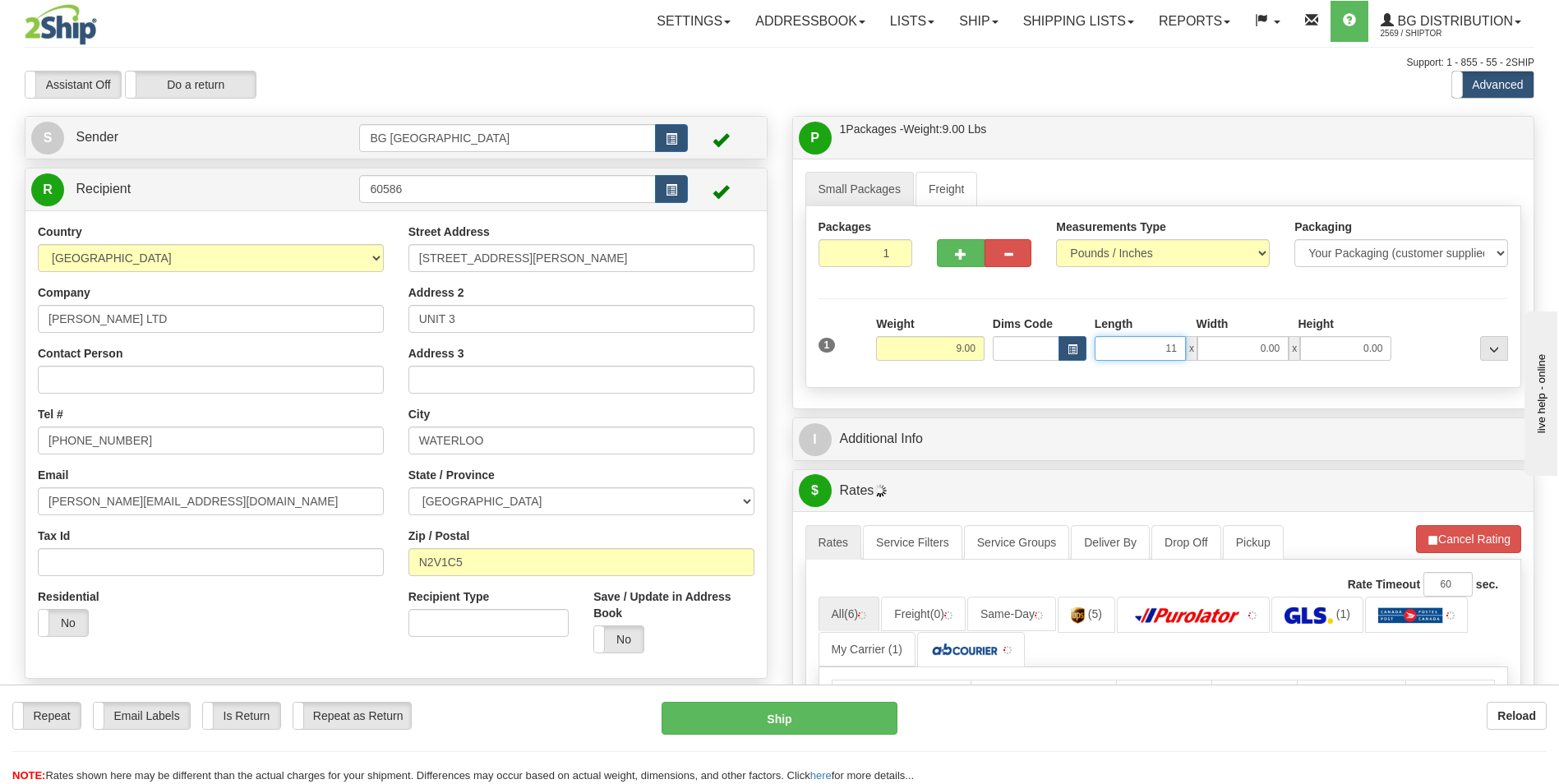
type input "11.00"
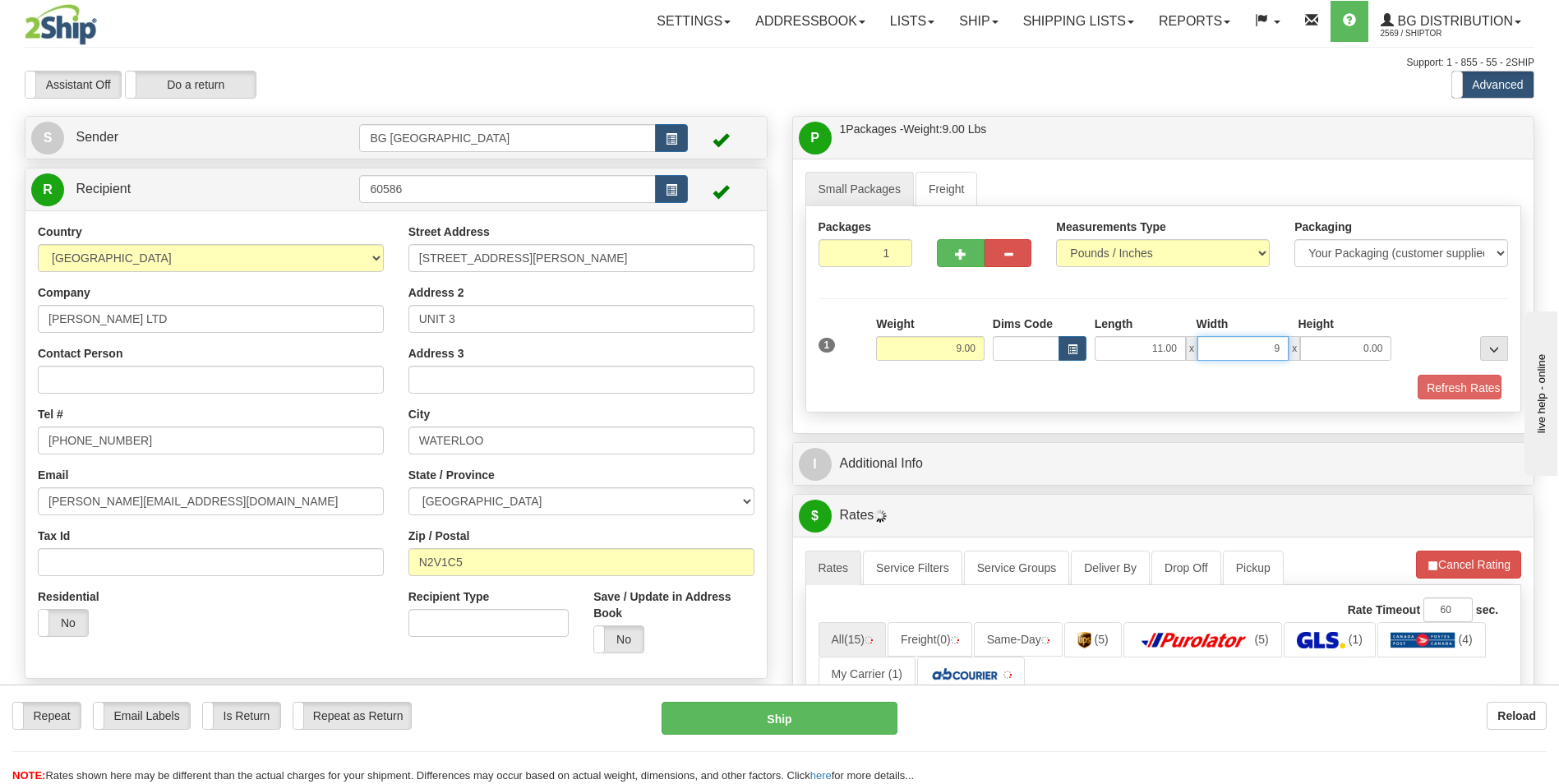
type input "9.00"
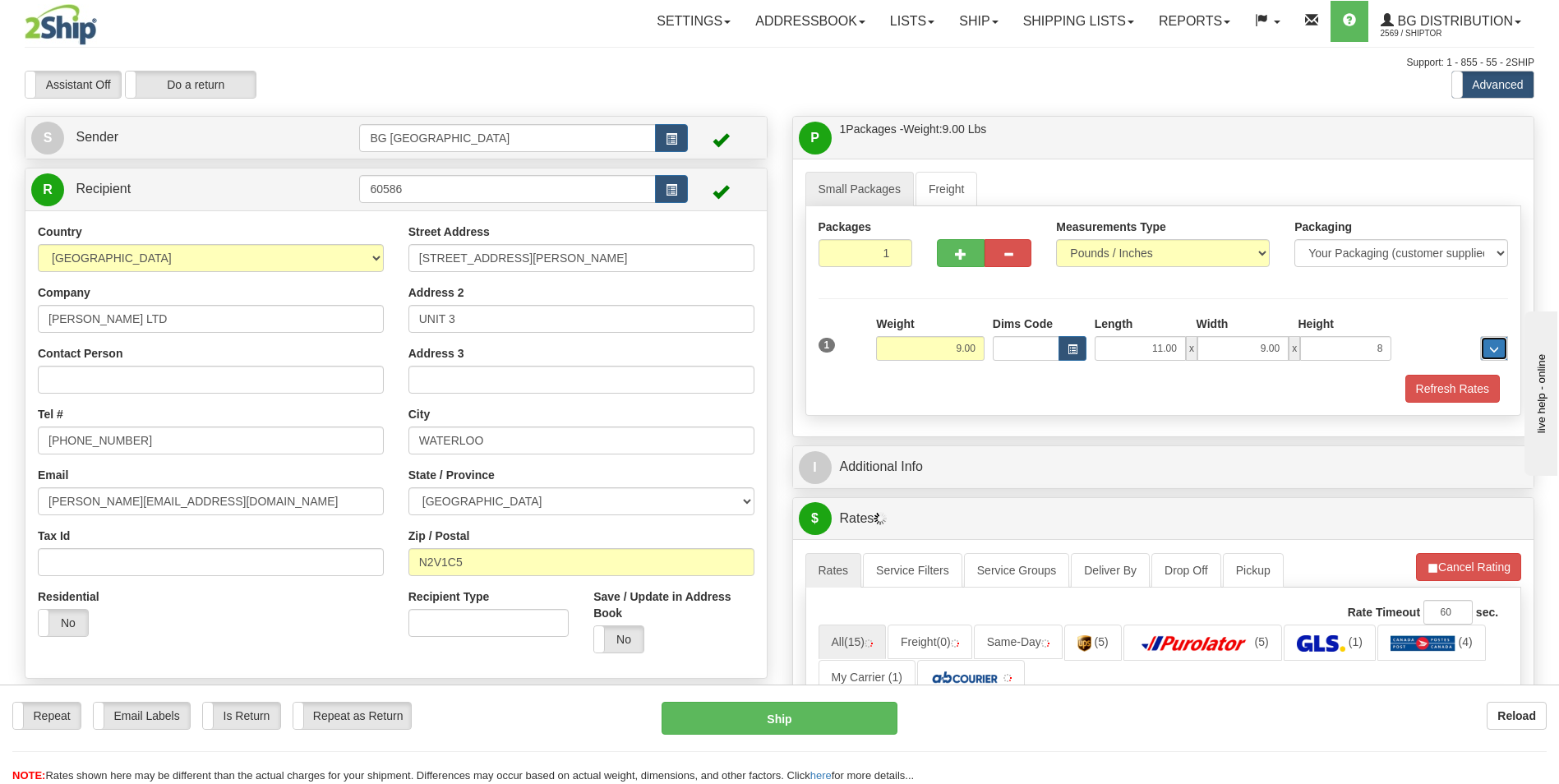
type input "8.00"
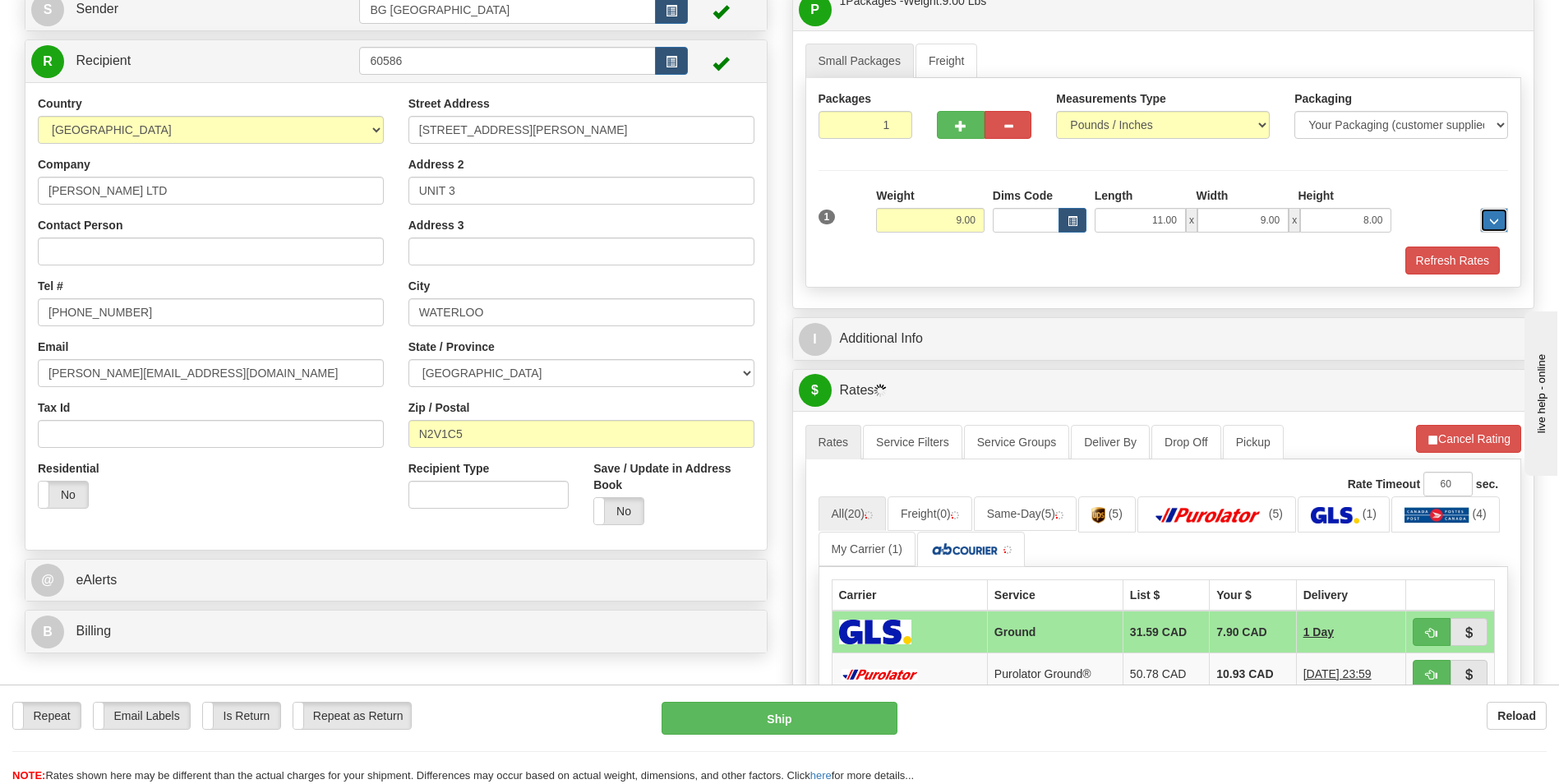
scroll to position [246, 0]
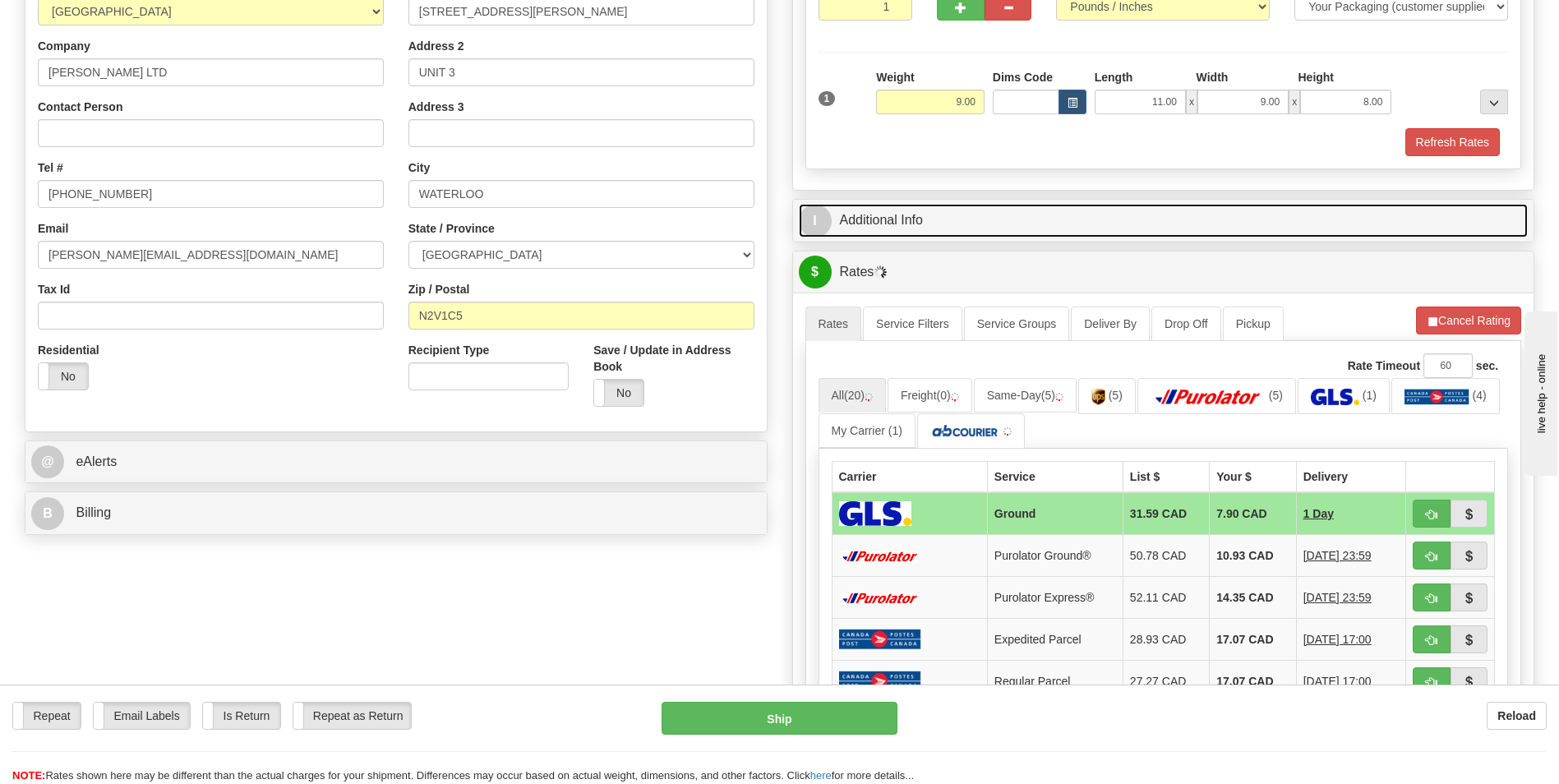
click at [909, 215] on link "I Additional Info" at bounding box center [1164, 221] width 730 height 34
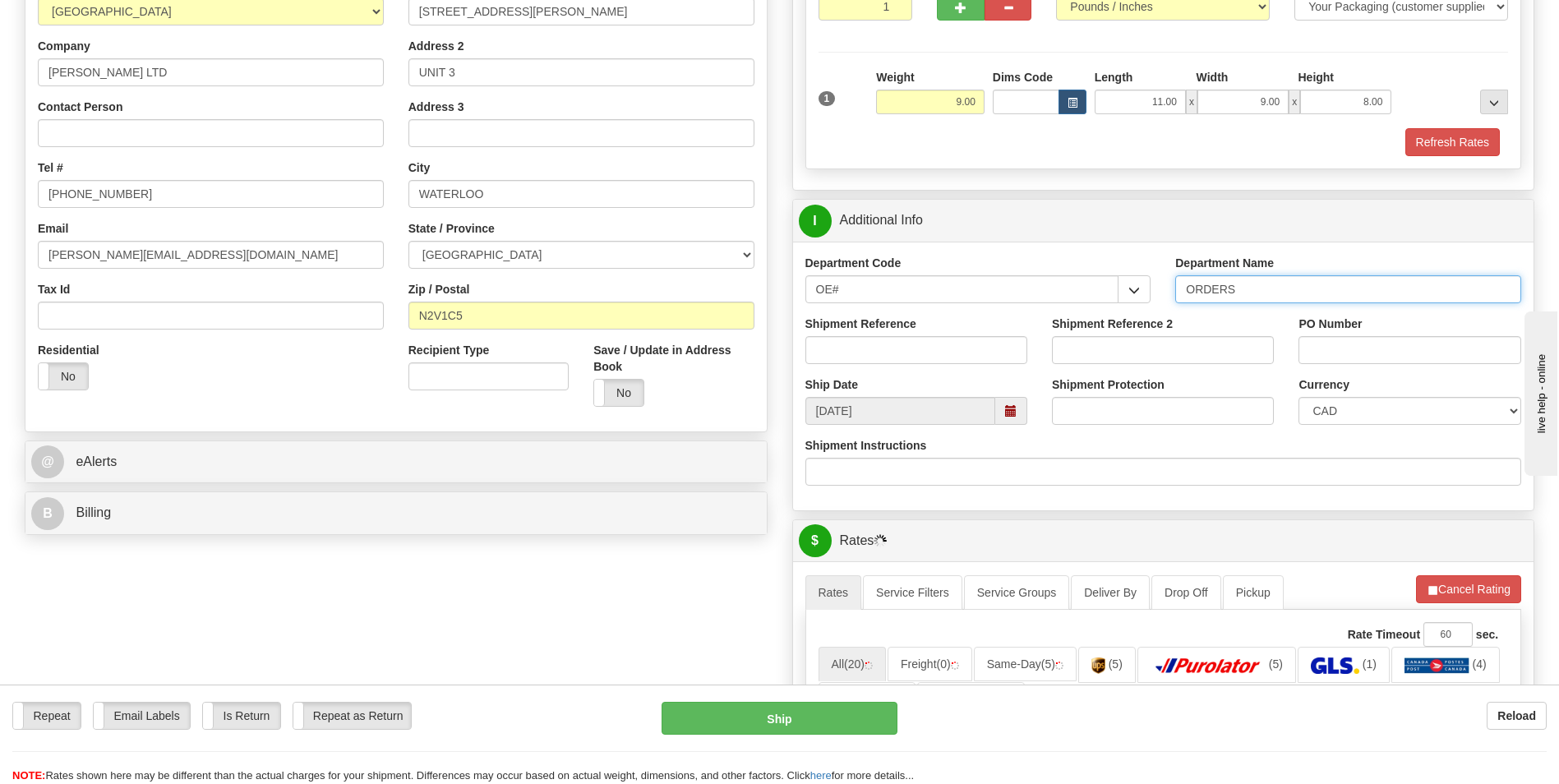
click at [1266, 284] on input "ORDERS" at bounding box center [1348, 289] width 346 height 28
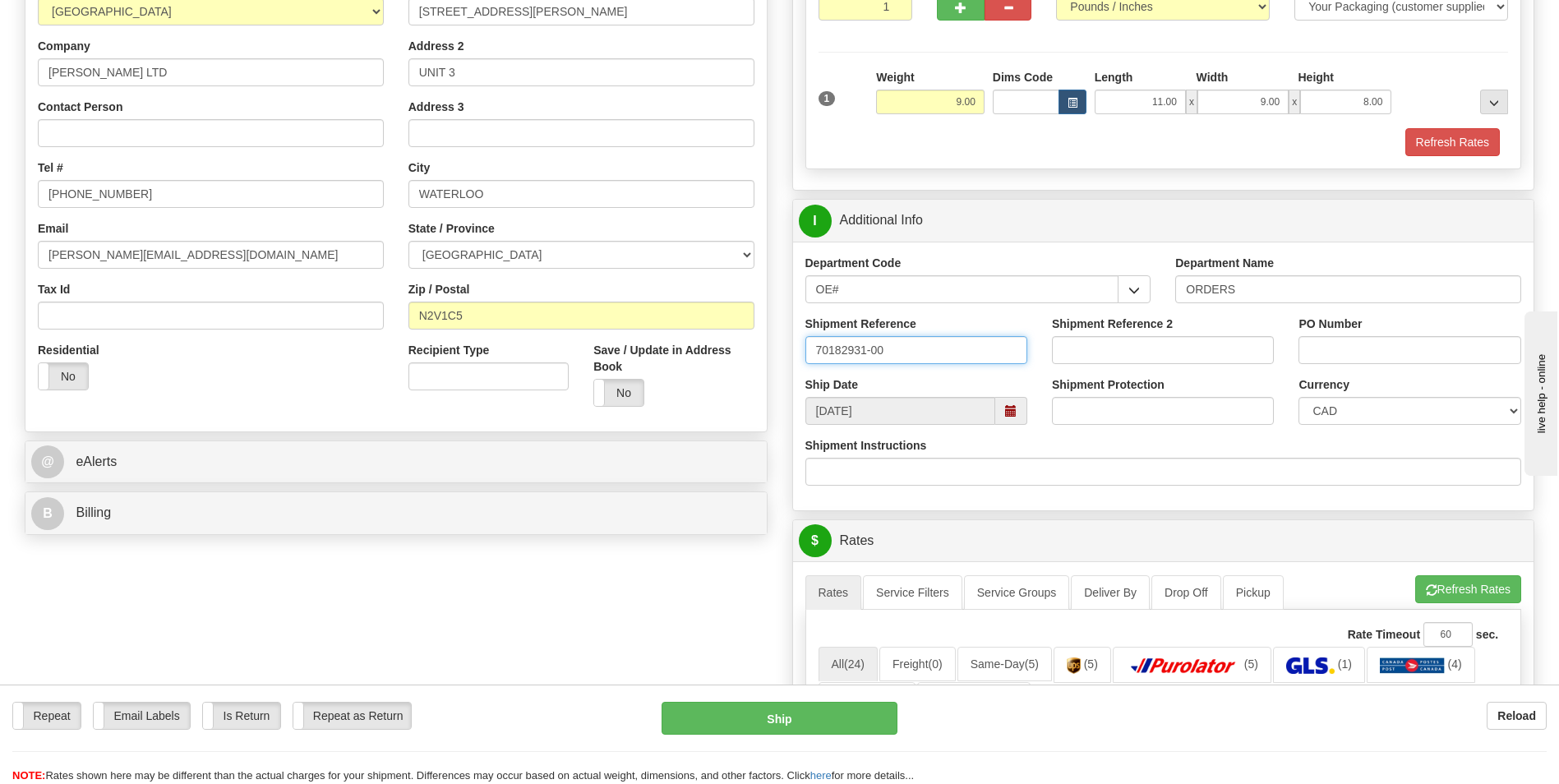
type input "70182931-00"
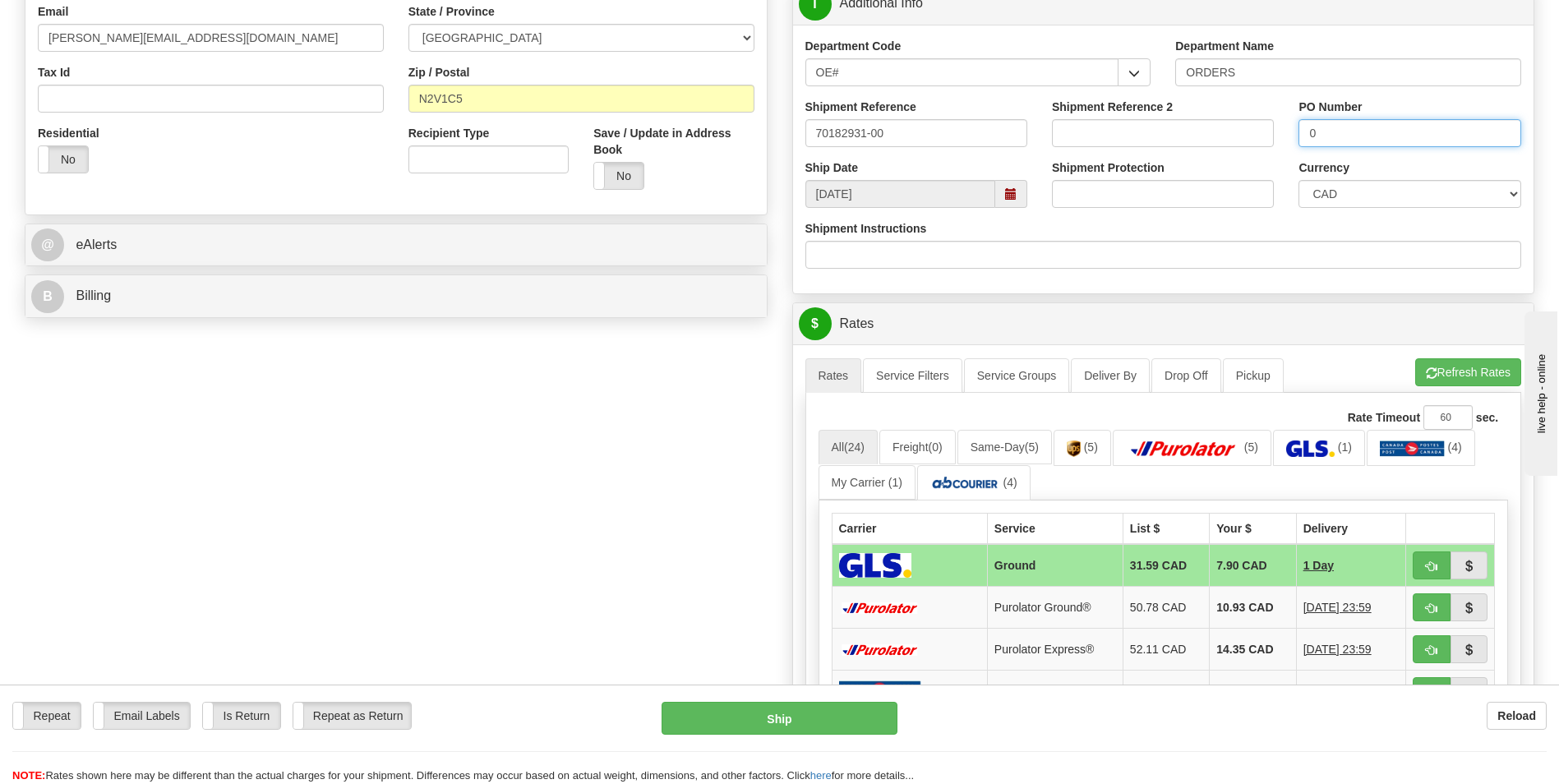
scroll to position [658, 0]
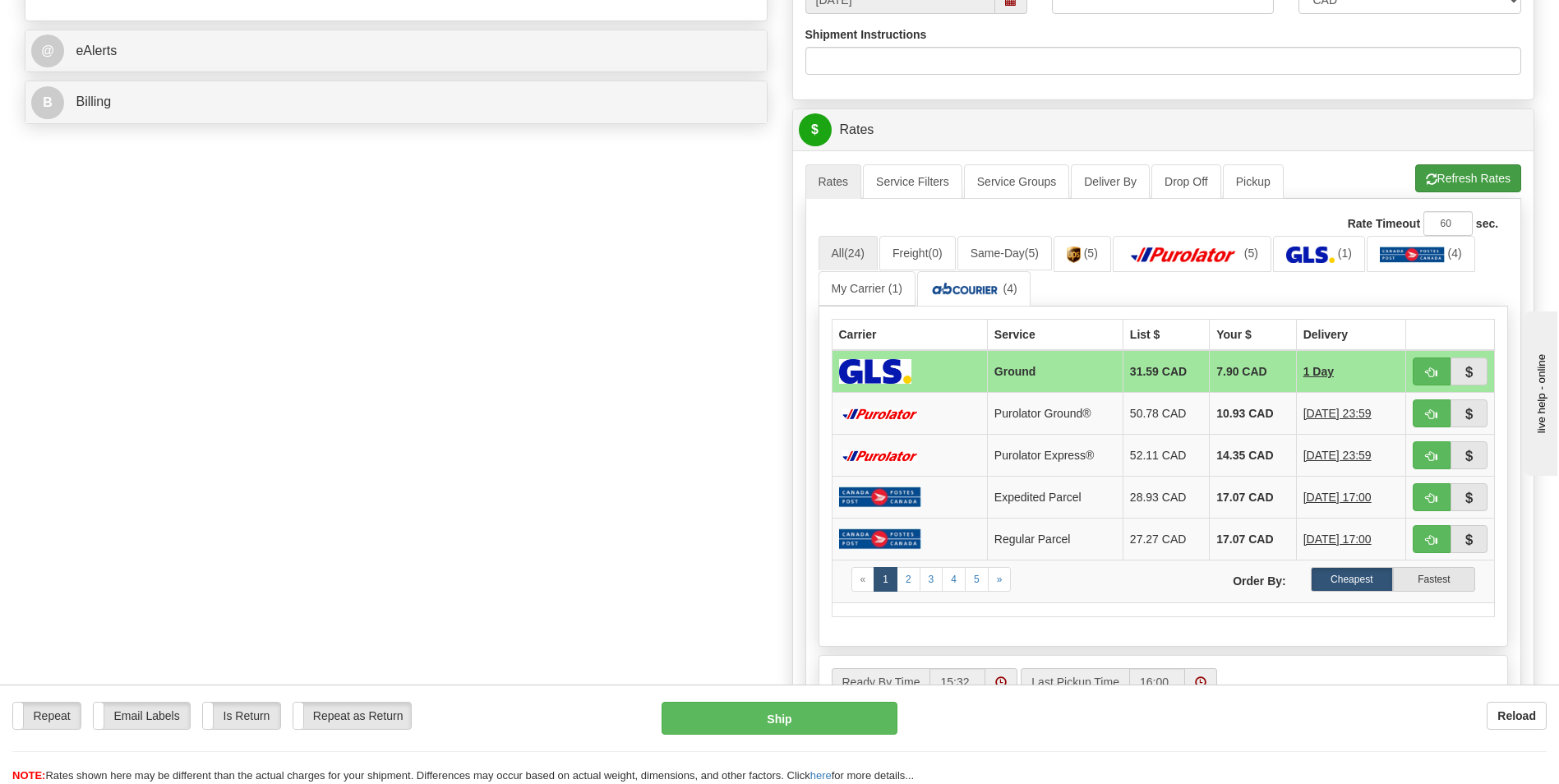
type input "0"
click at [1438, 183] on button "Refresh Rates" at bounding box center [1469, 178] width 106 height 28
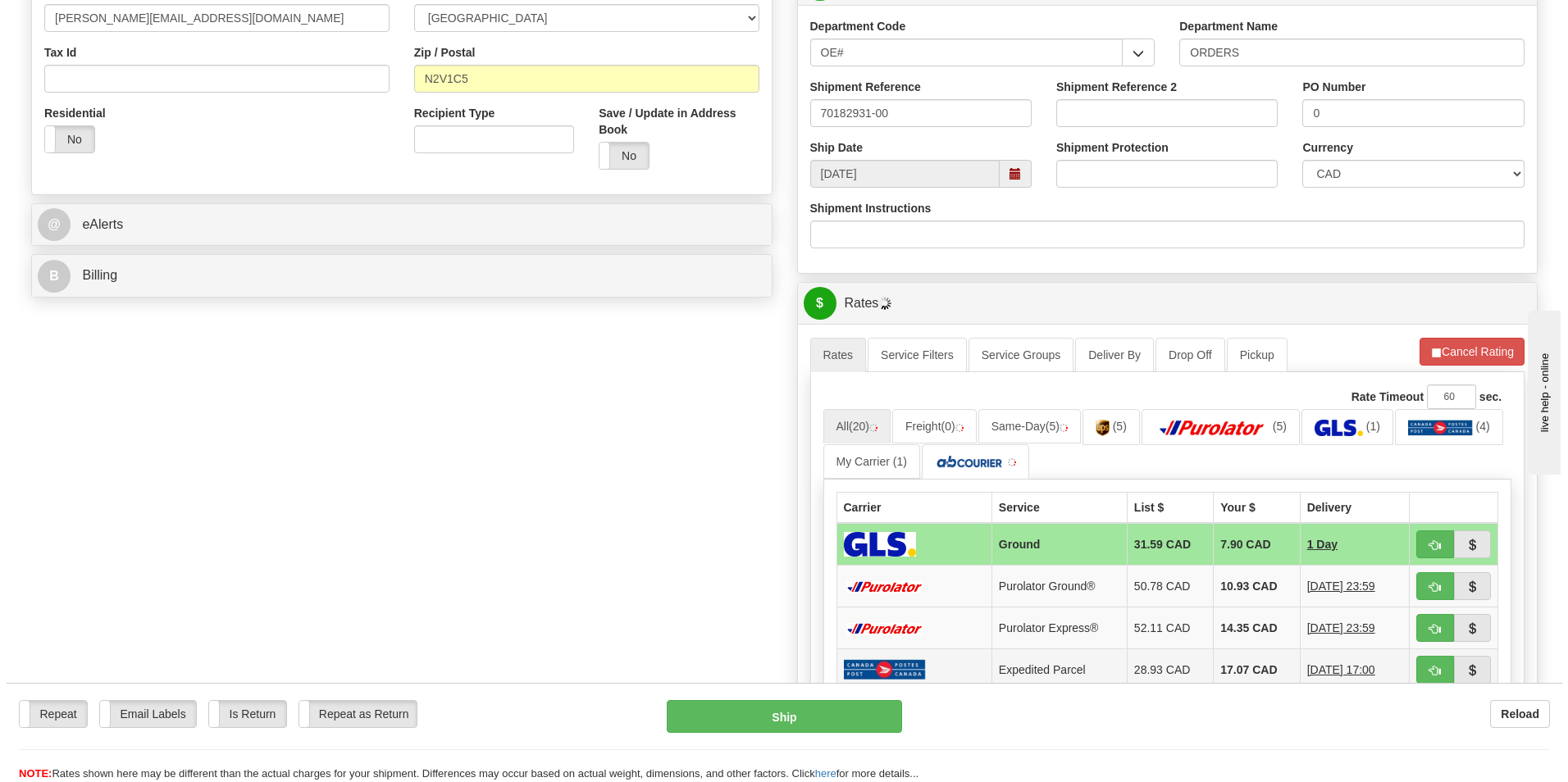
scroll to position [573, 0]
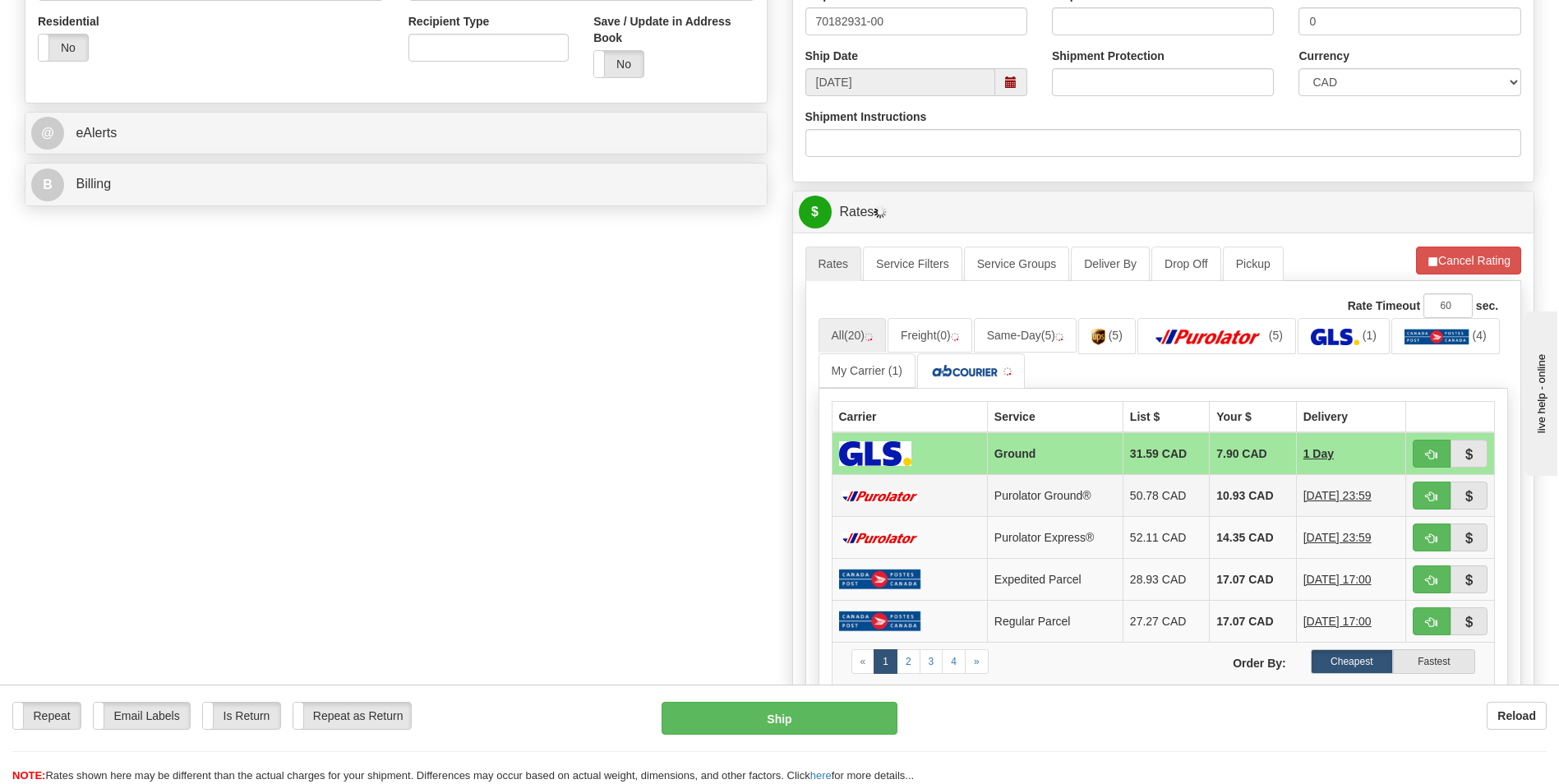
click at [1231, 515] on td "10.93 CAD" at bounding box center [1253, 496] width 86 height 42
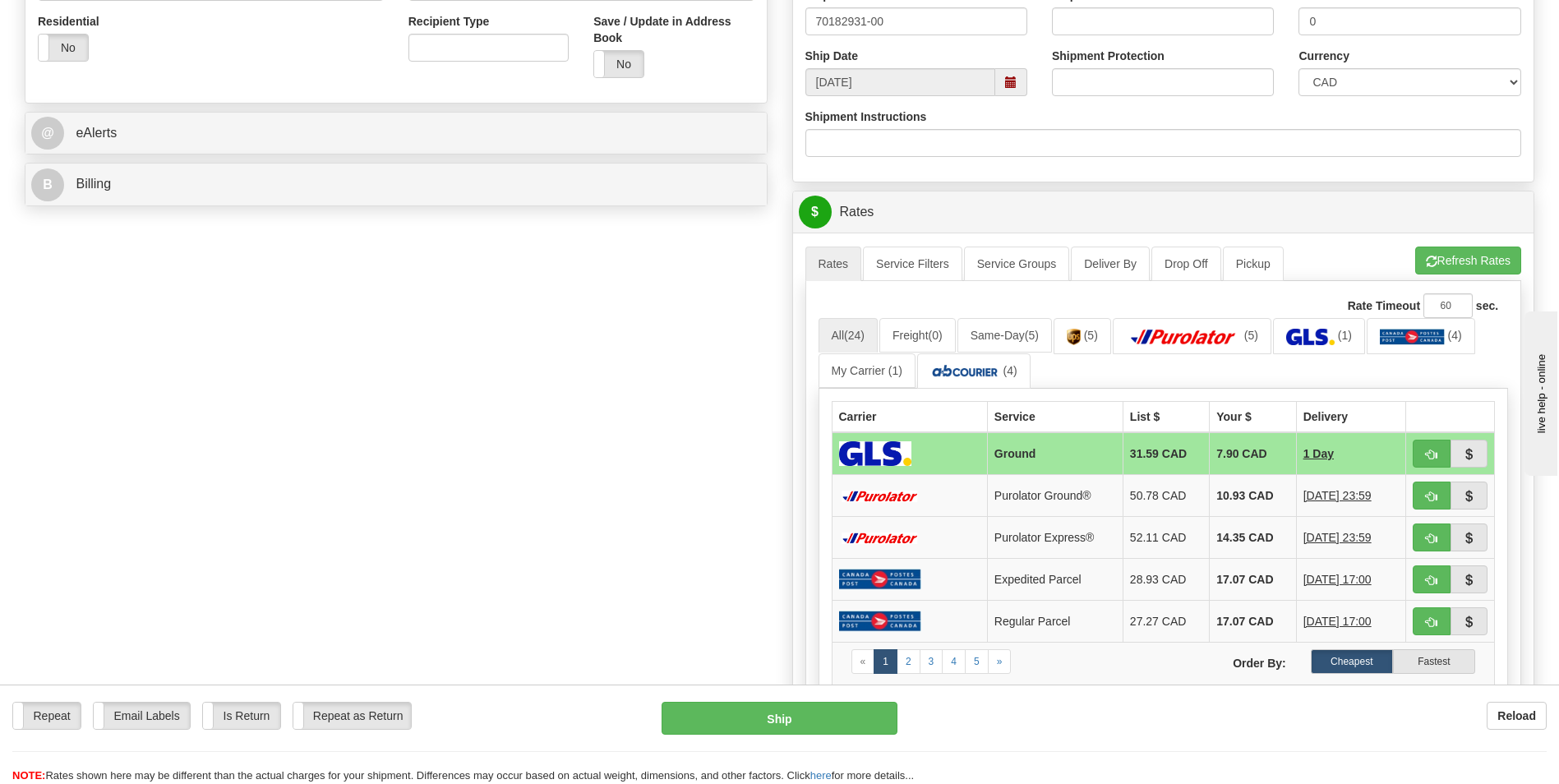
click at [1422, 491] on button "button" at bounding box center [1432, 495] width 38 height 28
type input "260"
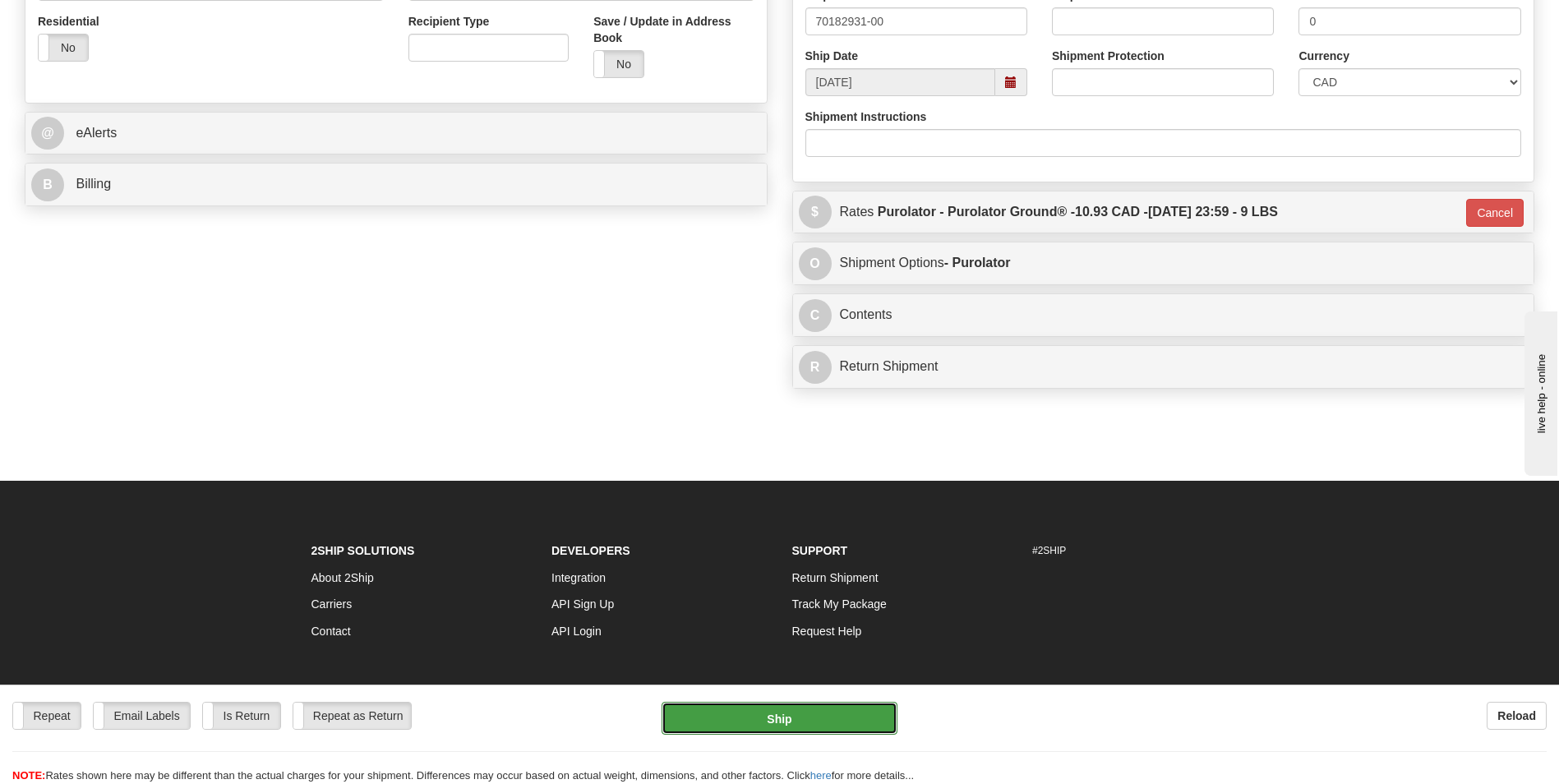
click at [744, 710] on button "Ship" at bounding box center [779, 718] width 235 height 33
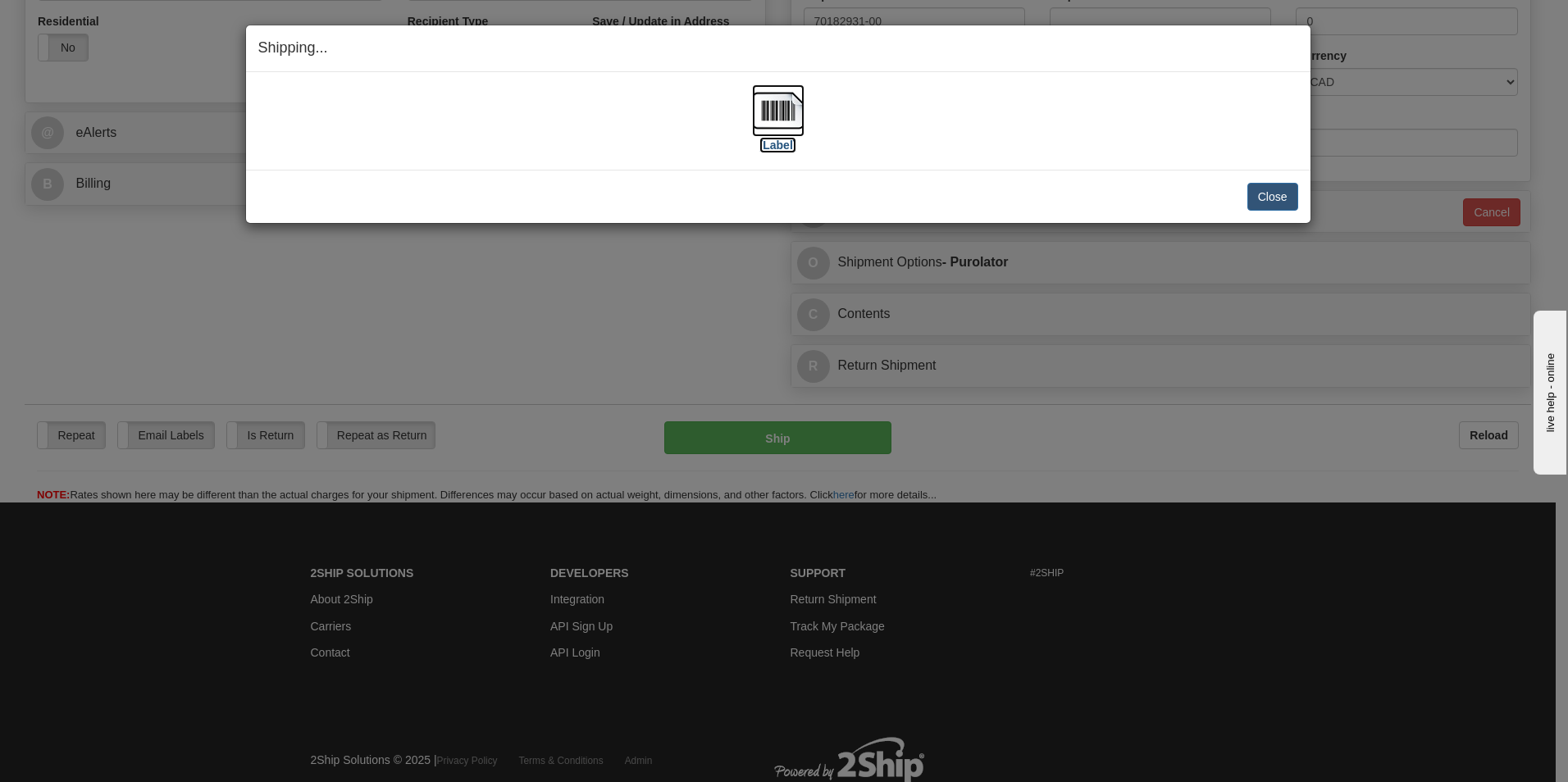
click at [771, 114] on img at bounding box center [778, 110] width 52 height 52
click at [1246, 193] on div "Close Cancel" at bounding box center [778, 196] width 1040 height 28
click at [1257, 189] on button "Close" at bounding box center [1273, 196] width 50 height 28
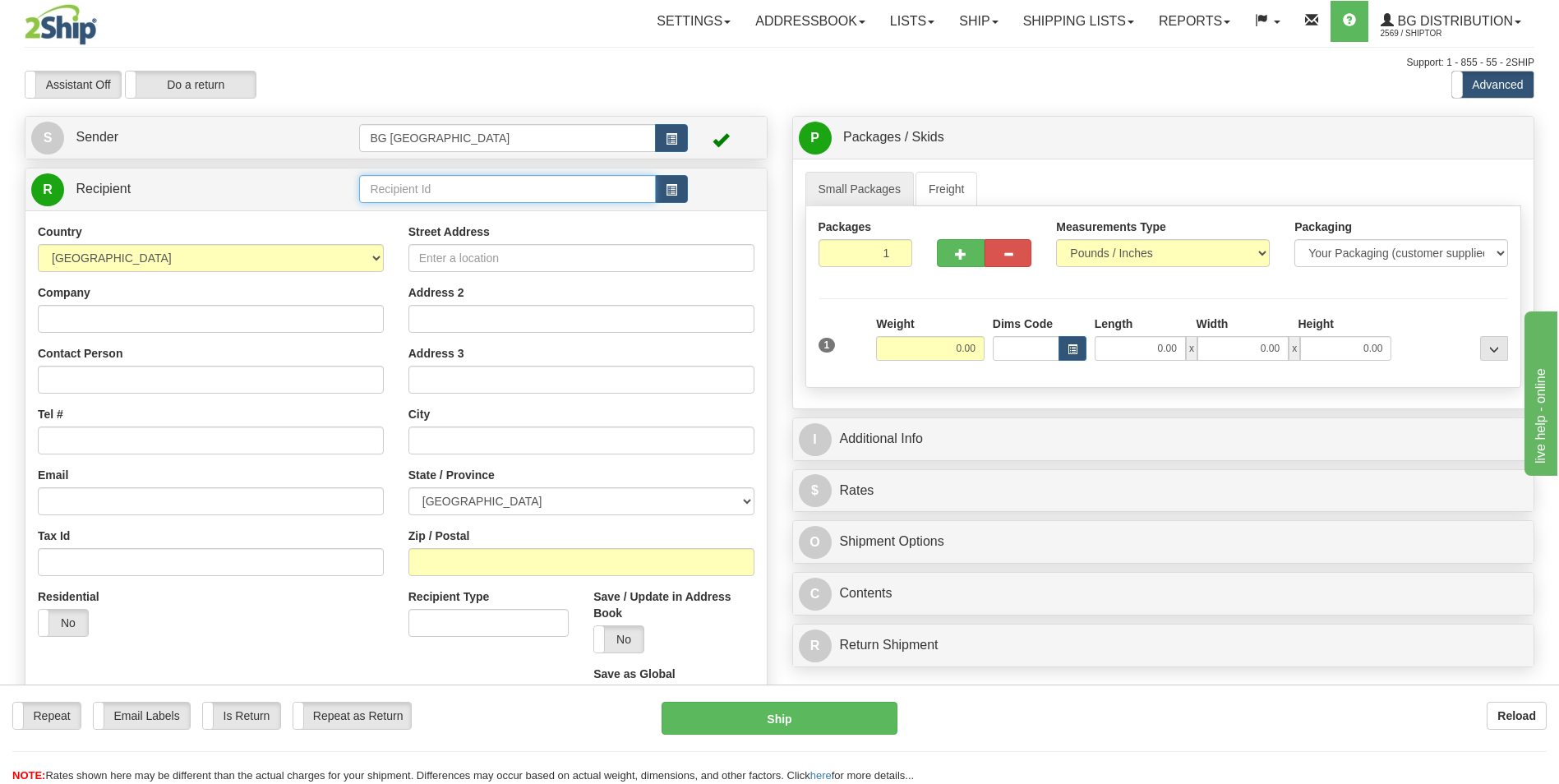
click at [369, 177] on input "text" at bounding box center [507, 189] width 296 height 28
click at [359, 216] on ul "60719" at bounding box center [507, 214] width 296 height 23
click at [381, 214] on div "60719" at bounding box center [504, 214] width 280 height 18
type input "60719"
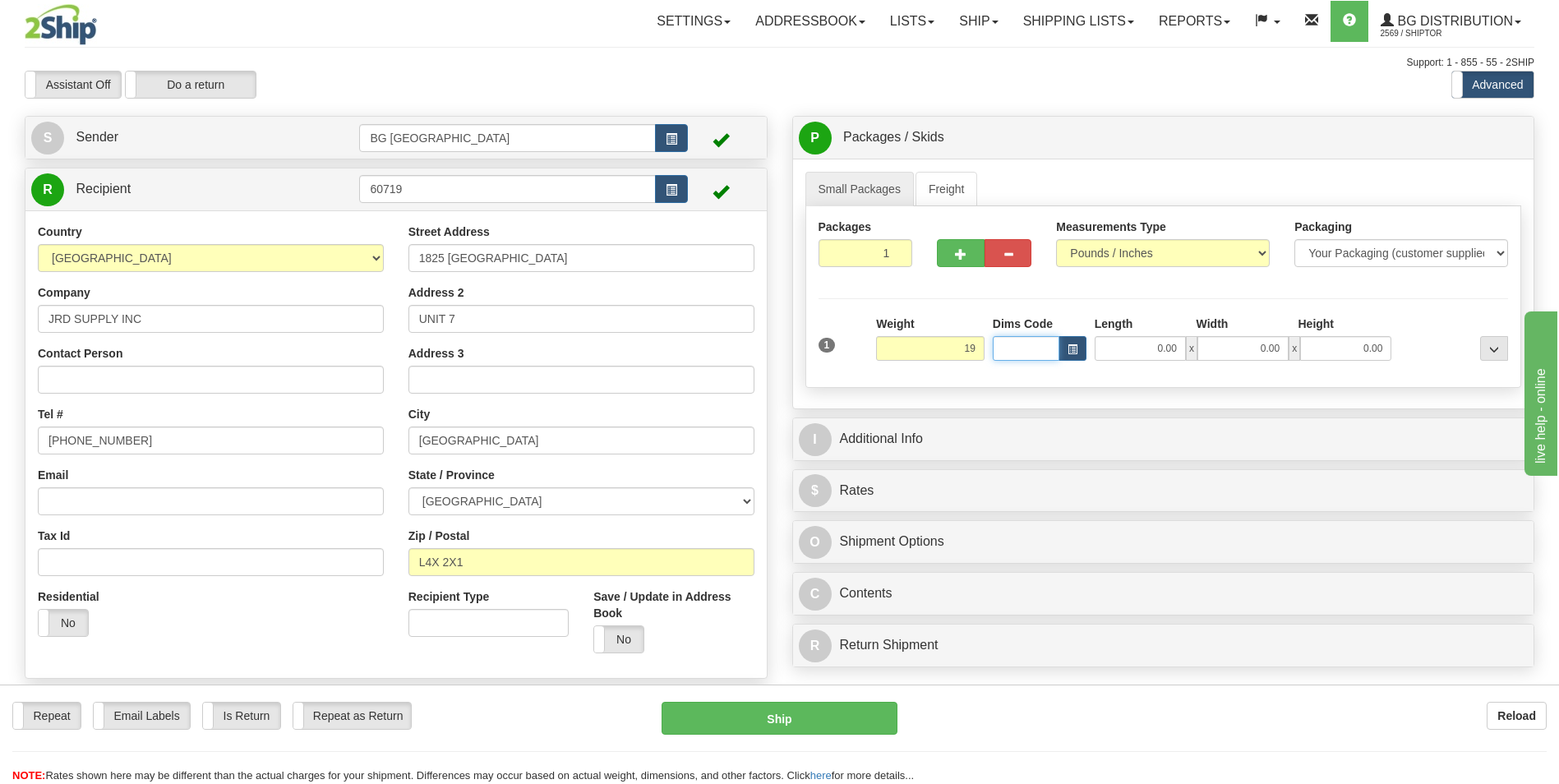
type input "19.00"
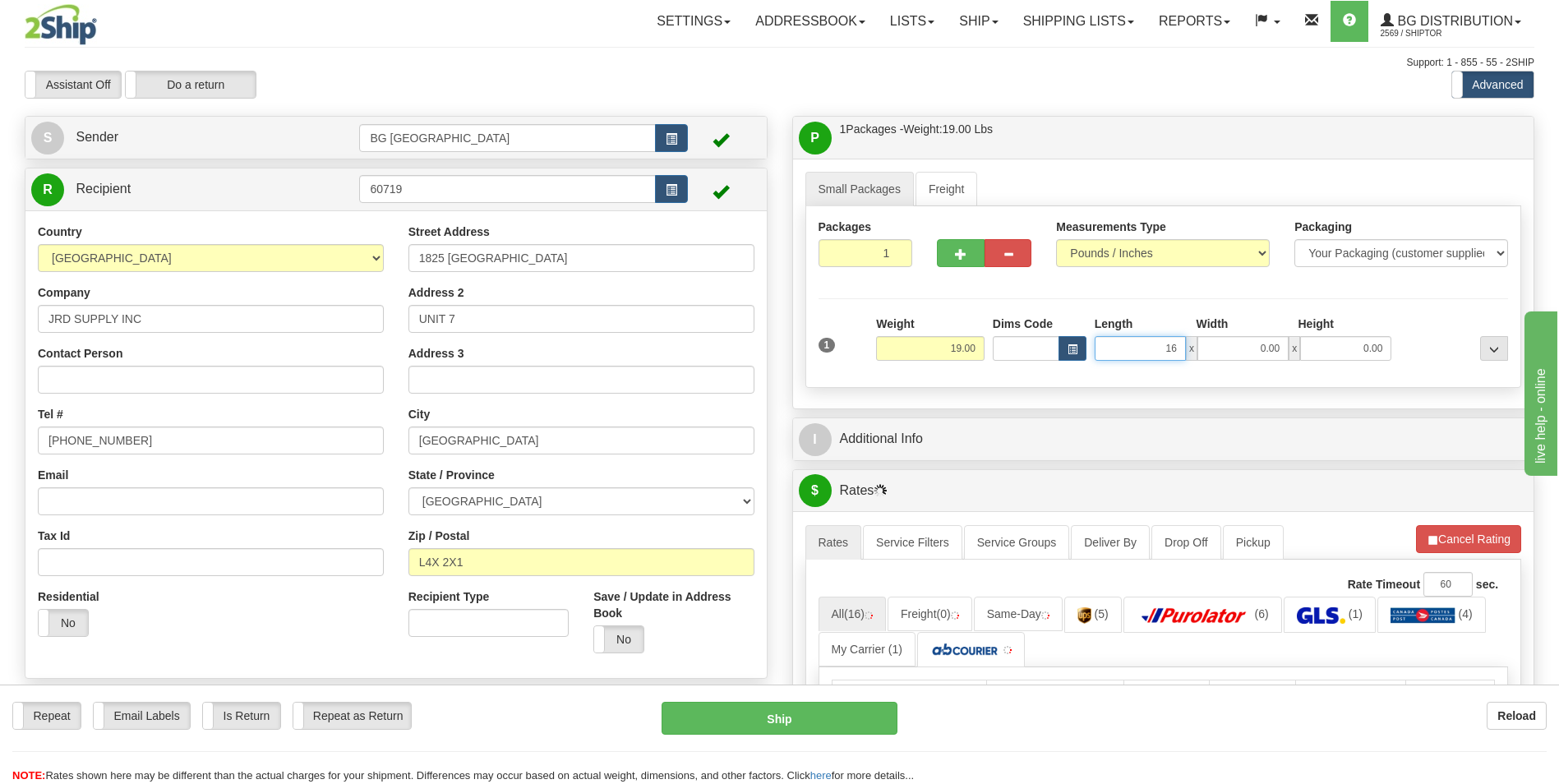
type input "16.00"
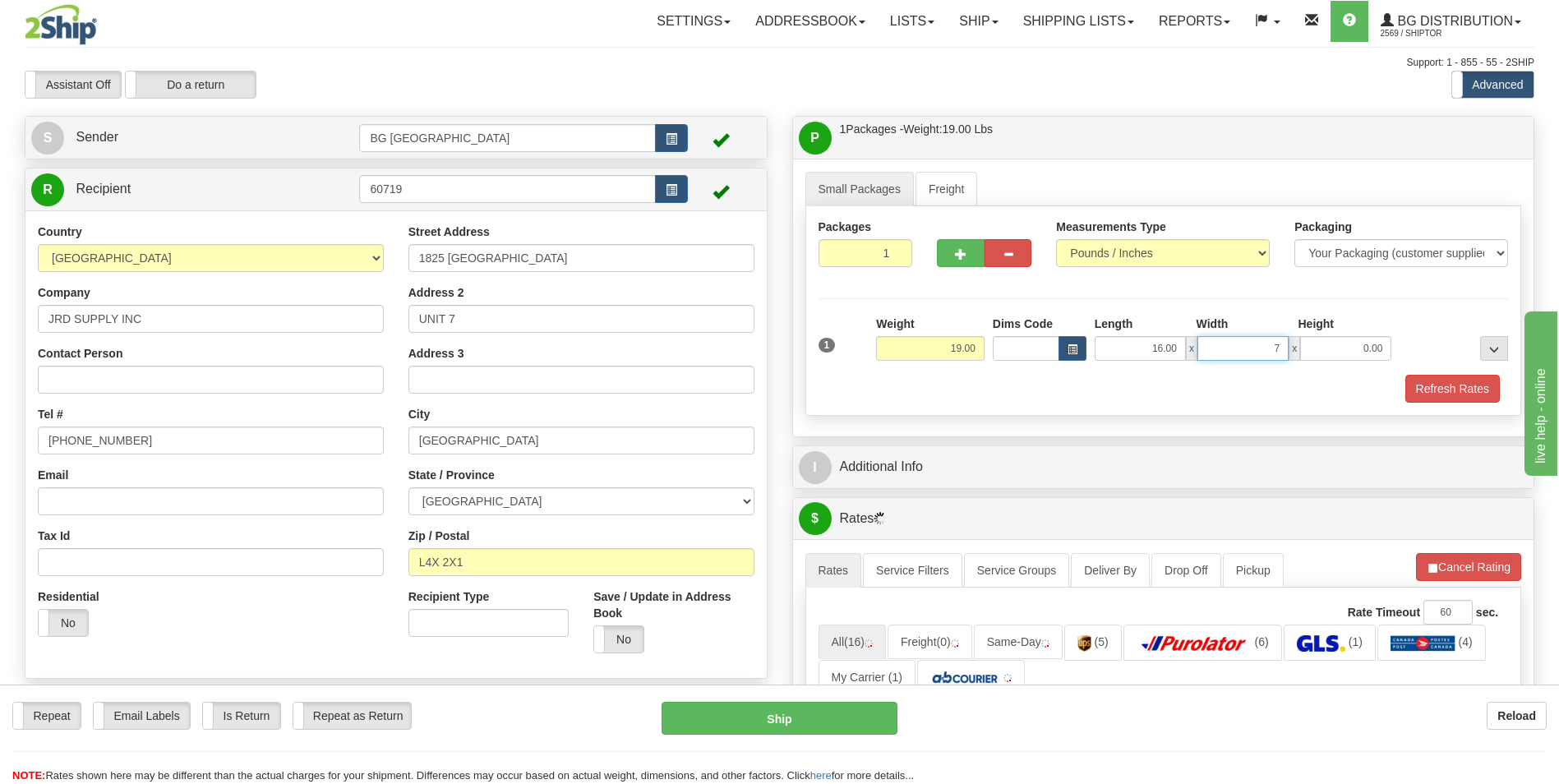
type input "7.00"
type input "6.00"
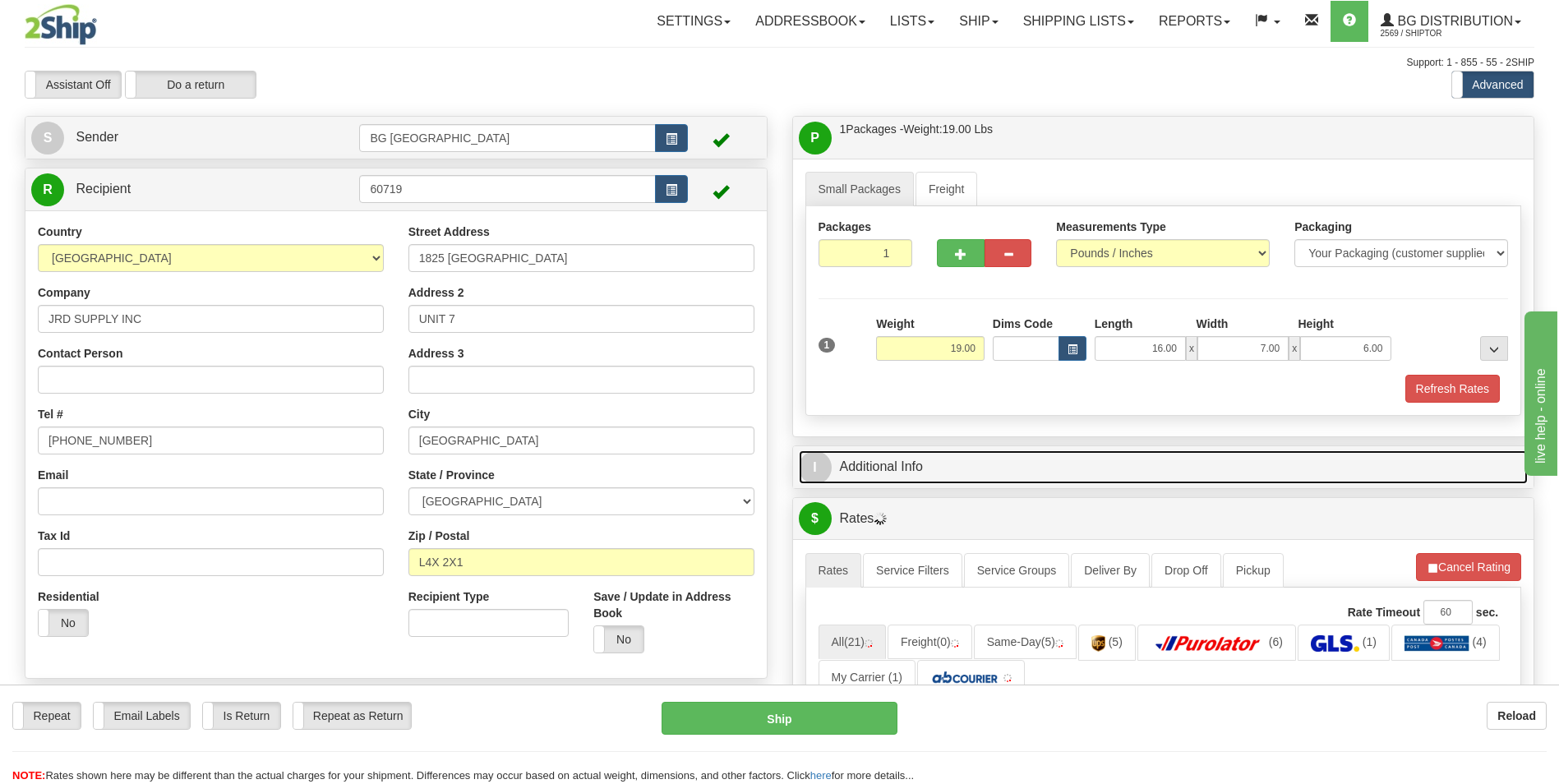
click at [950, 459] on link "I Additional Info" at bounding box center [1164, 467] width 730 height 34
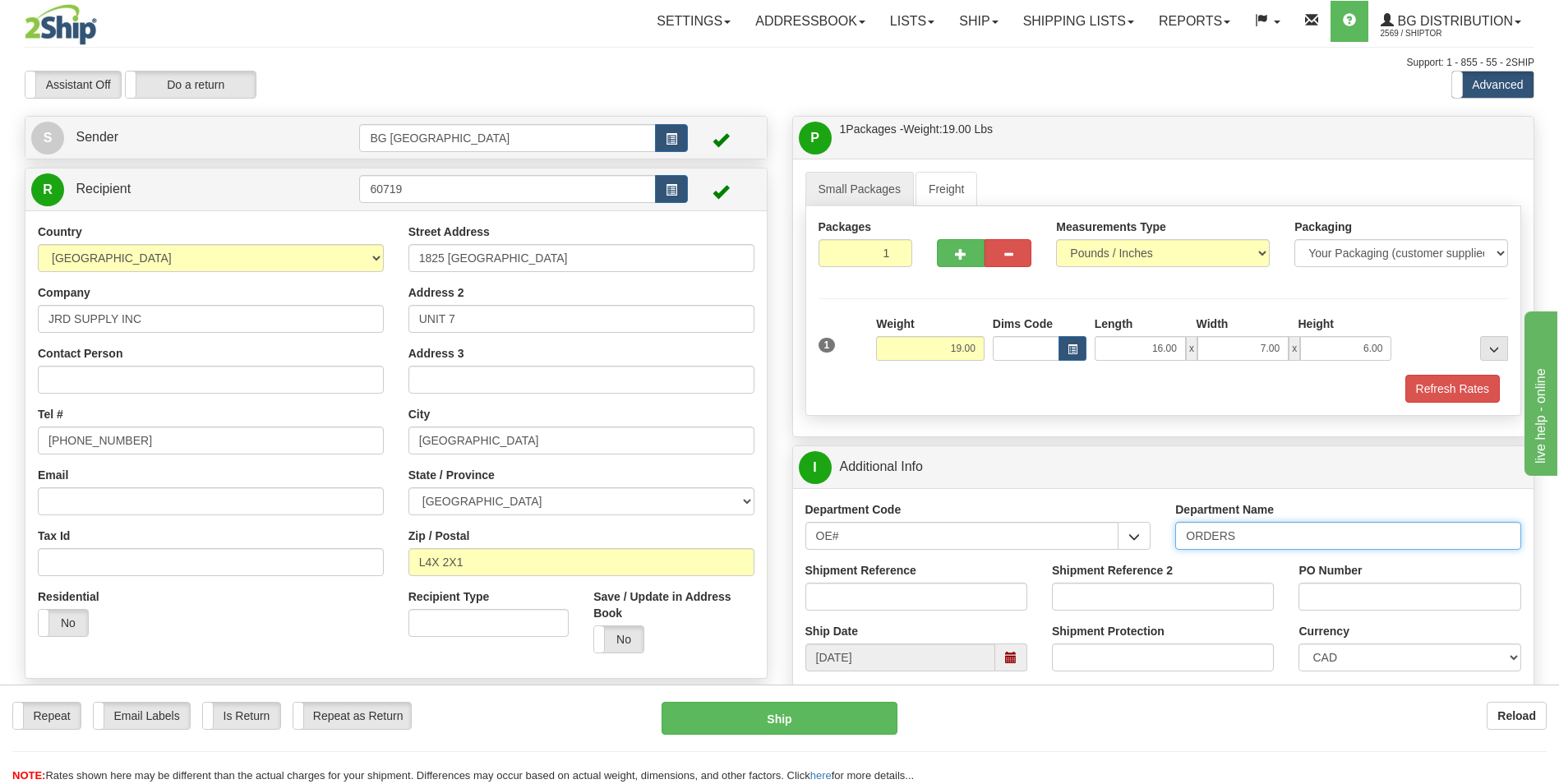
click at [1255, 545] on input "ORDERS" at bounding box center [1348, 535] width 346 height 28
type input "70182700-00"
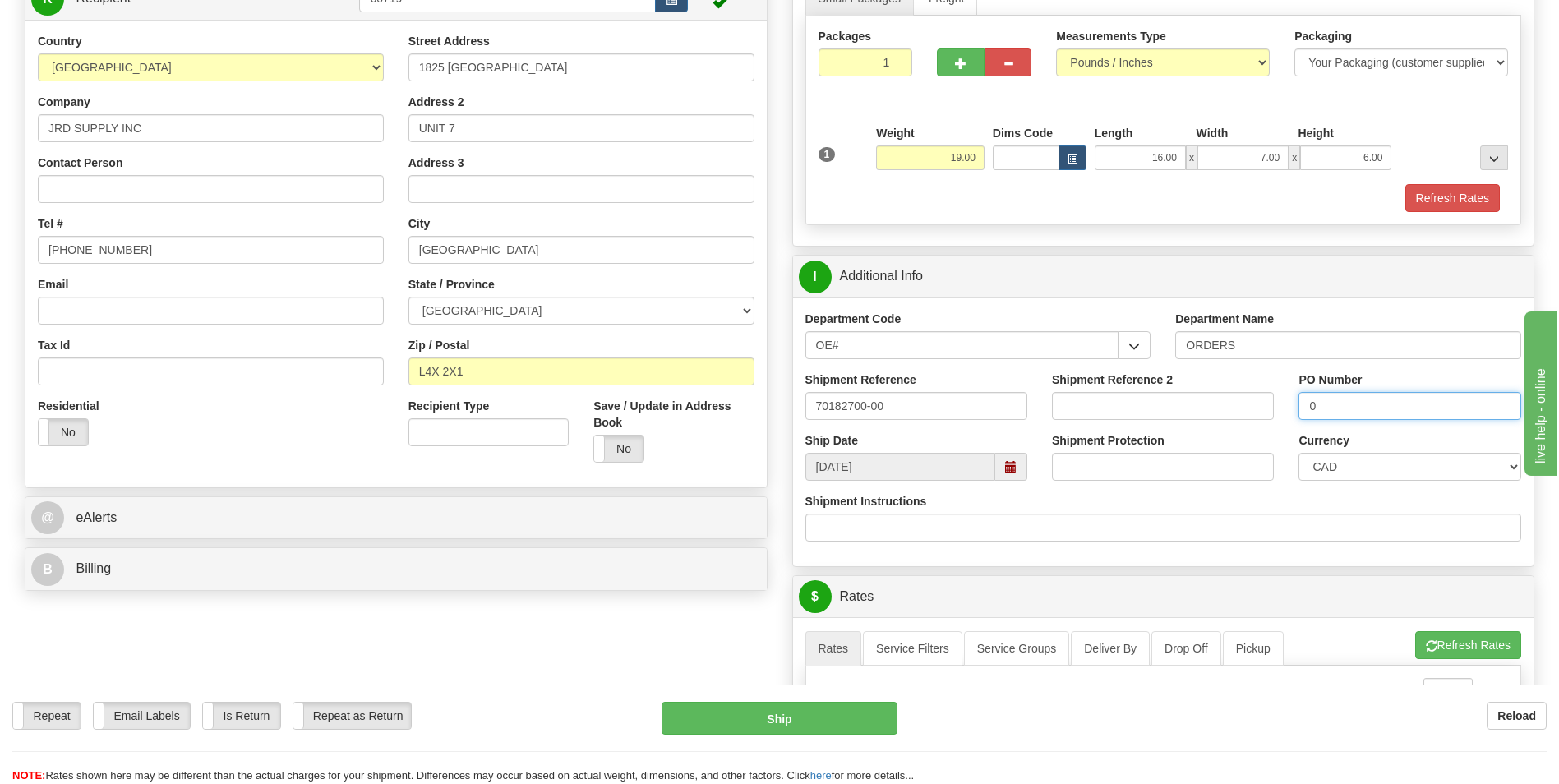
scroll to position [493, 0]
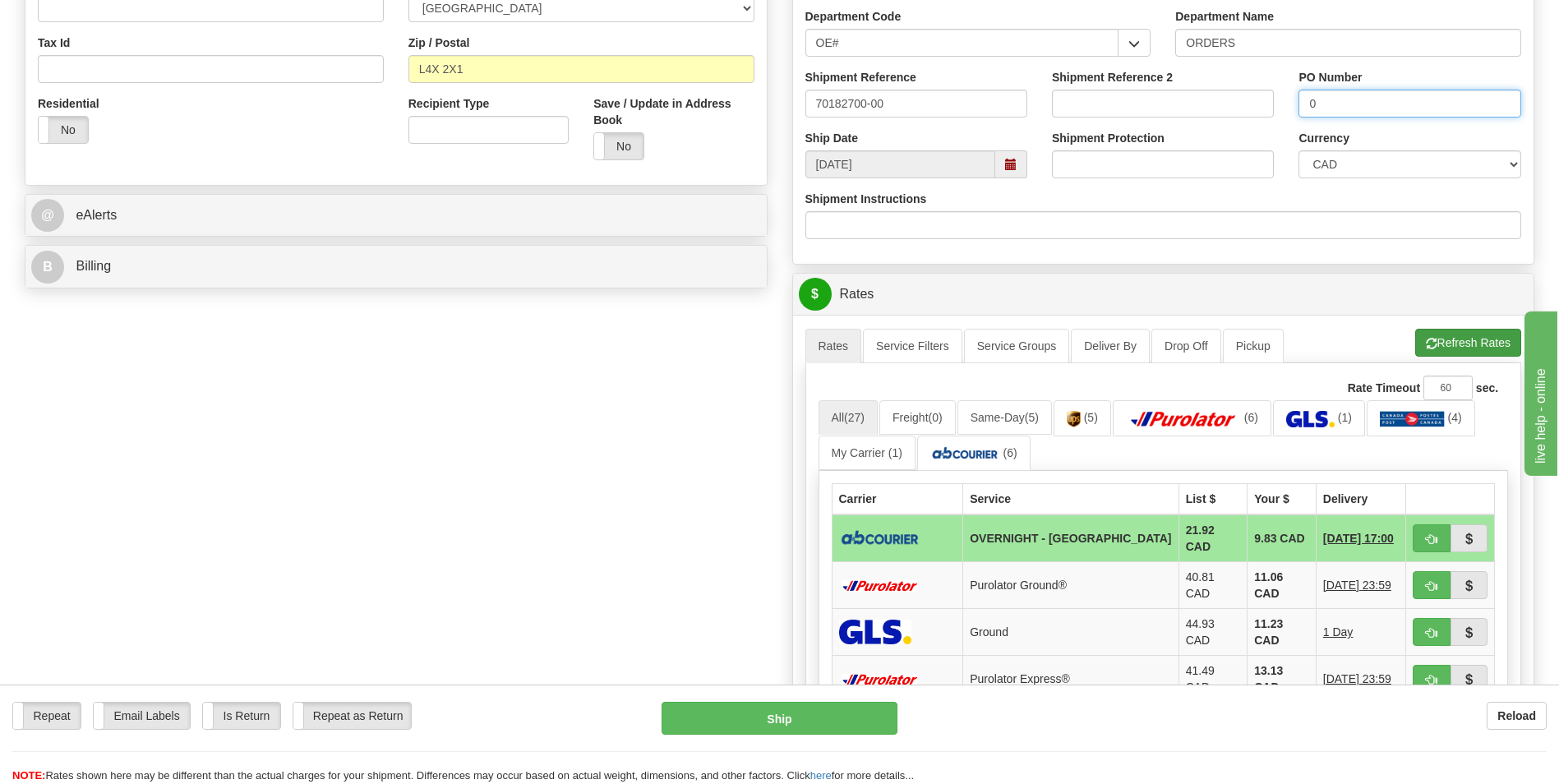
type input "0"
click at [1444, 352] on button "Refresh Rates" at bounding box center [1469, 342] width 106 height 28
click at [1424, 531] on button "button" at bounding box center [1432, 538] width 38 height 28
type input "4"
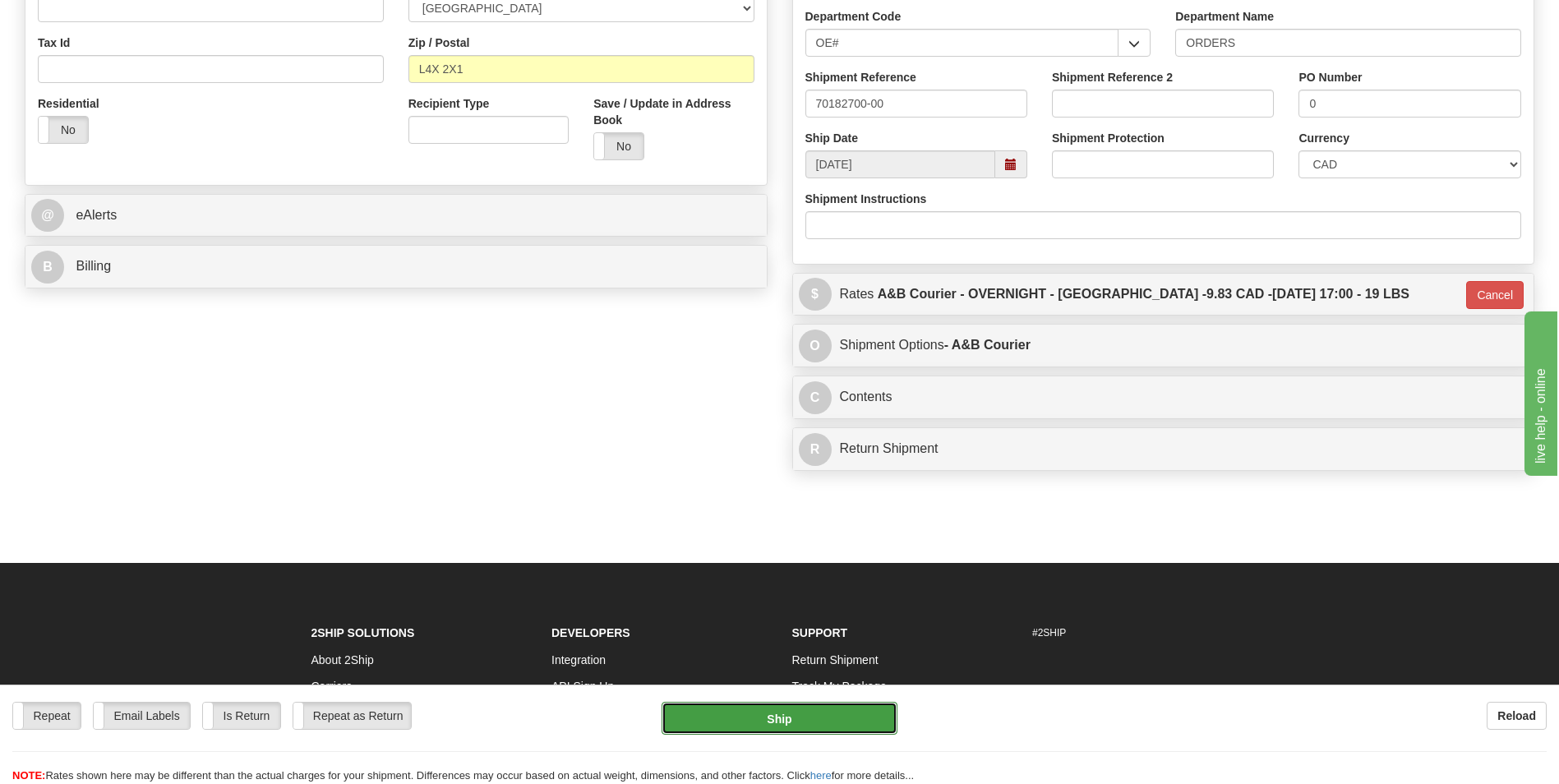
click at [744, 704] on button "Ship" at bounding box center [779, 718] width 235 height 33
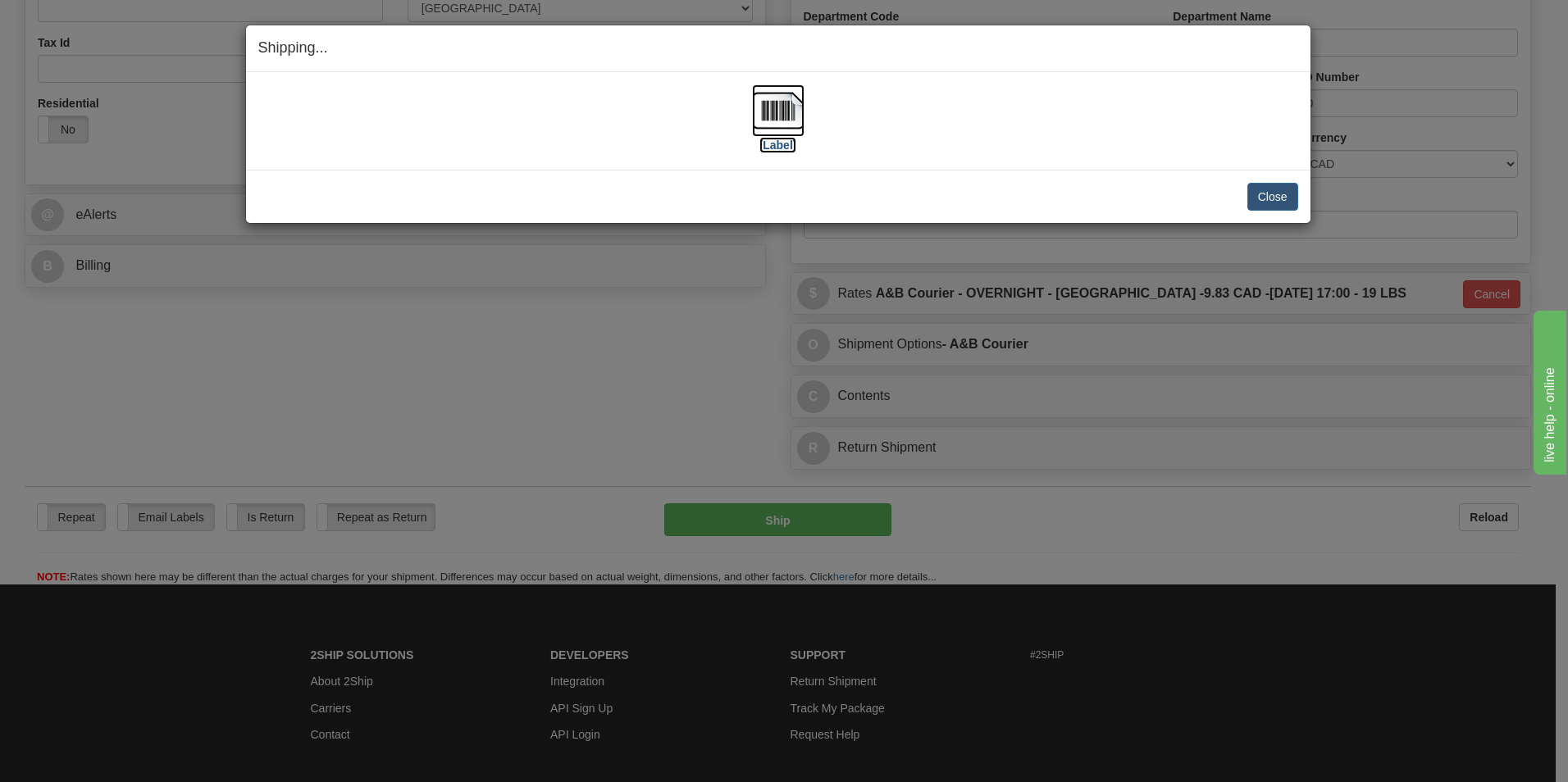
click at [771, 108] on img at bounding box center [778, 110] width 52 height 52
click at [1290, 214] on div "Close Cancel Cancel Shipment and Quit Pickup Quit Pickup ONLY" at bounding box center [777, 196] width 1064 height 53
click at [1290, 200] on button "Close" at bounding box center [1273, 196] width 50 height 28
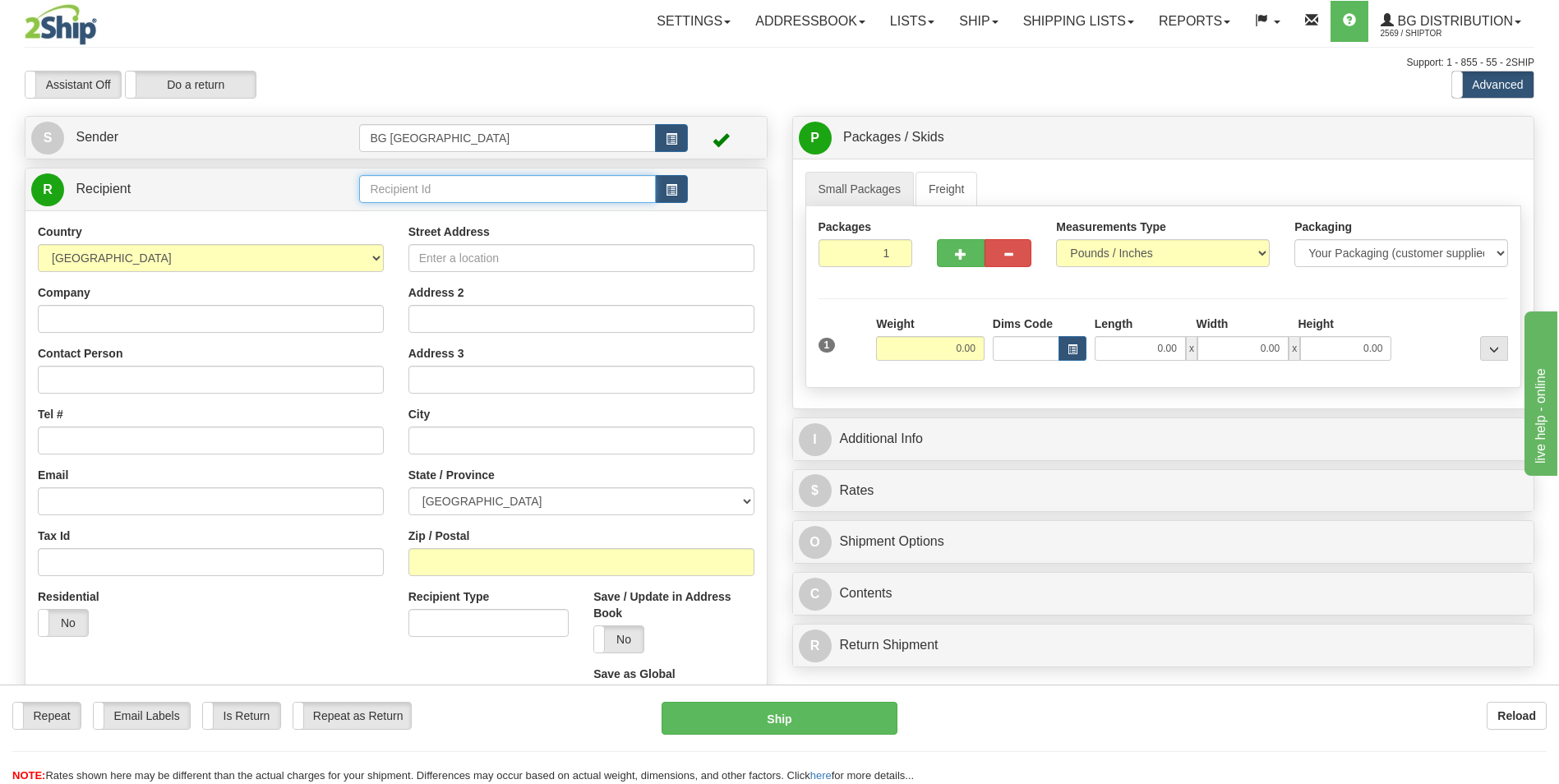
click at [408, 185] on input "text" at bounding box center [507, 189] width 296 height 28
click at [408, 213] on div "60040" at bounding box center [504, 214] width 280 height 18
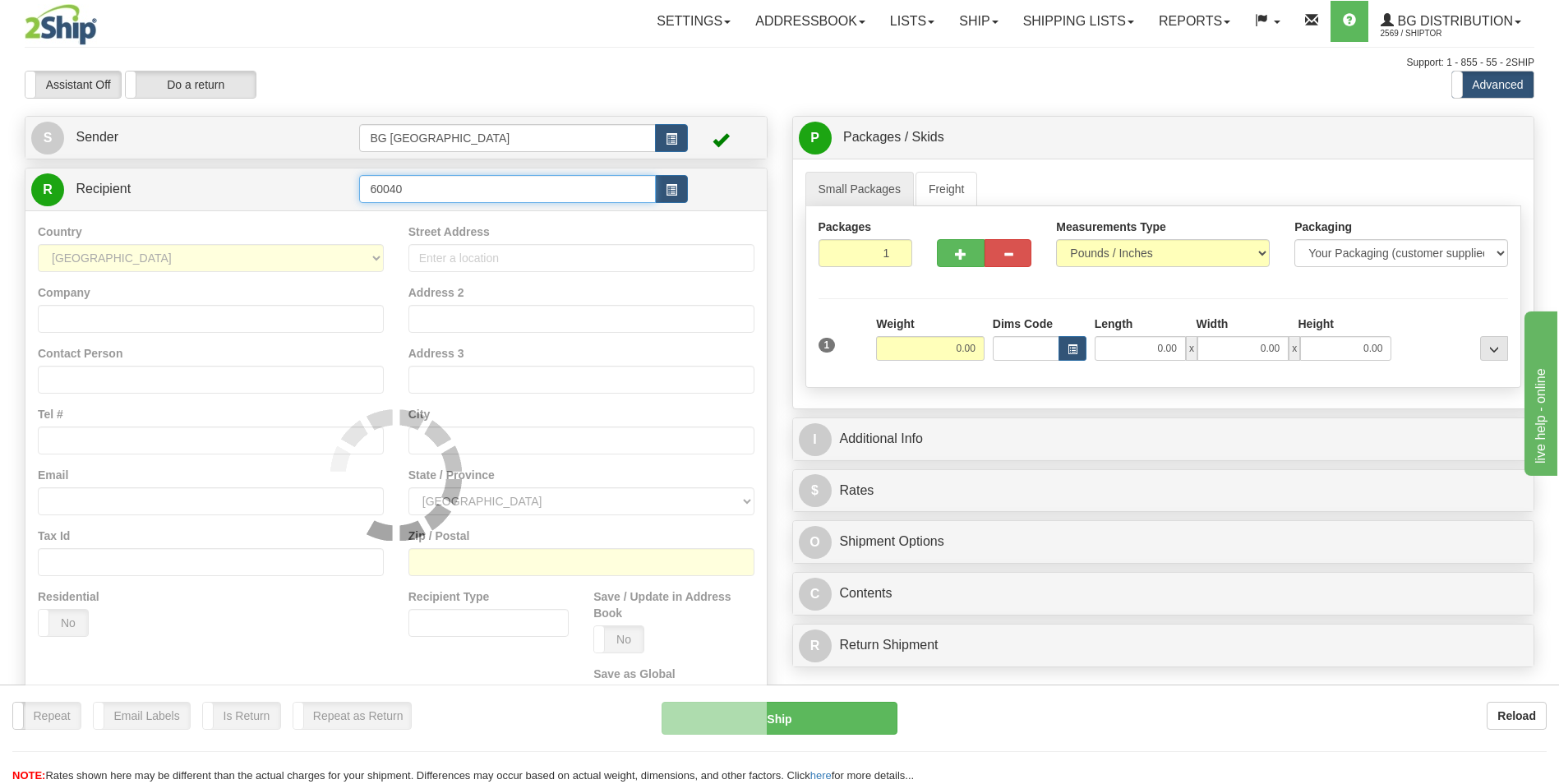
type input "60040"
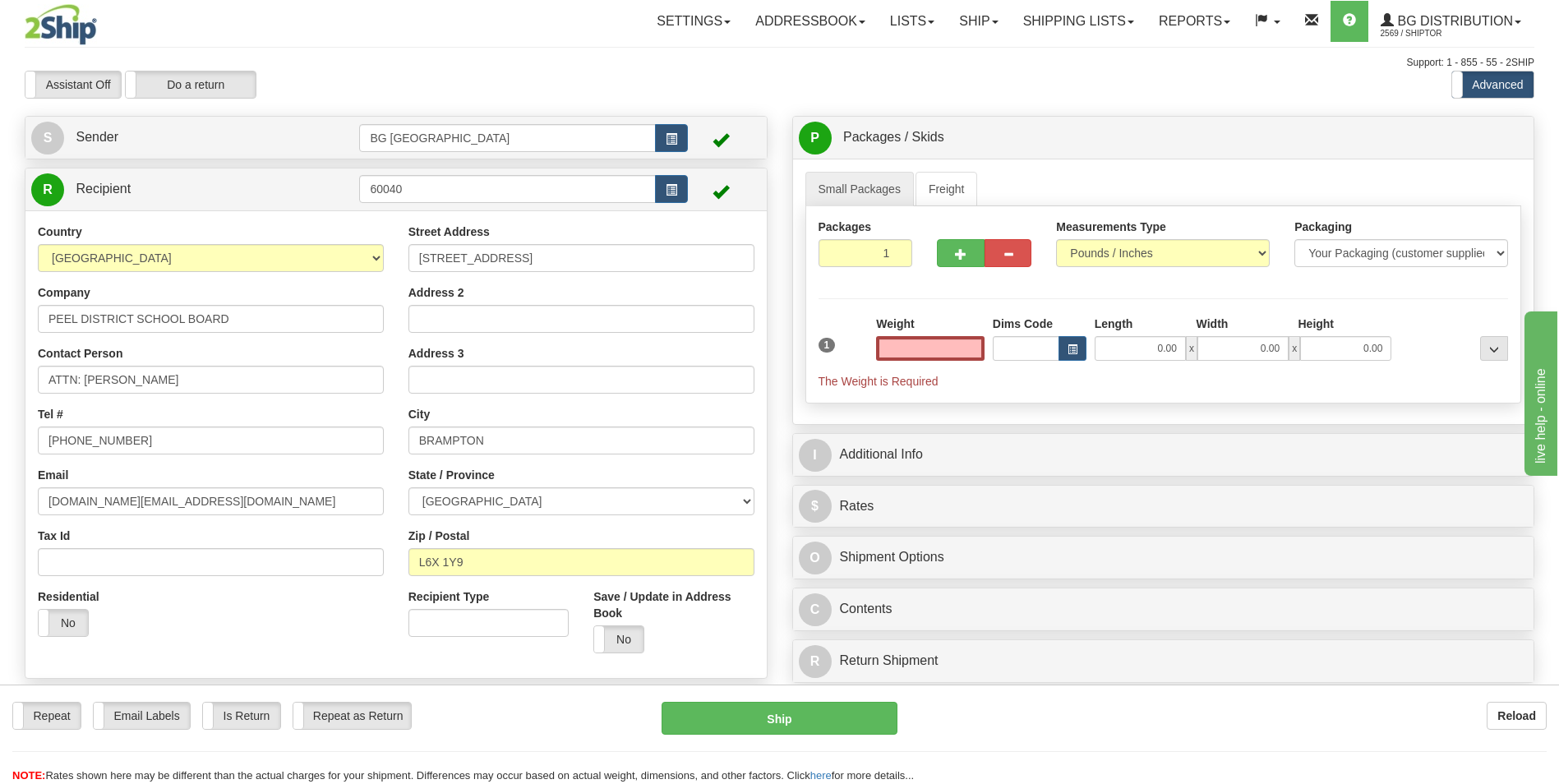
type input "0.00"
click at [277, 375] on input "ATTN: [PERSON_NAME]" at bounding box center [211, 379] width 346 height 28
paste input "[PERSON_NAME]"
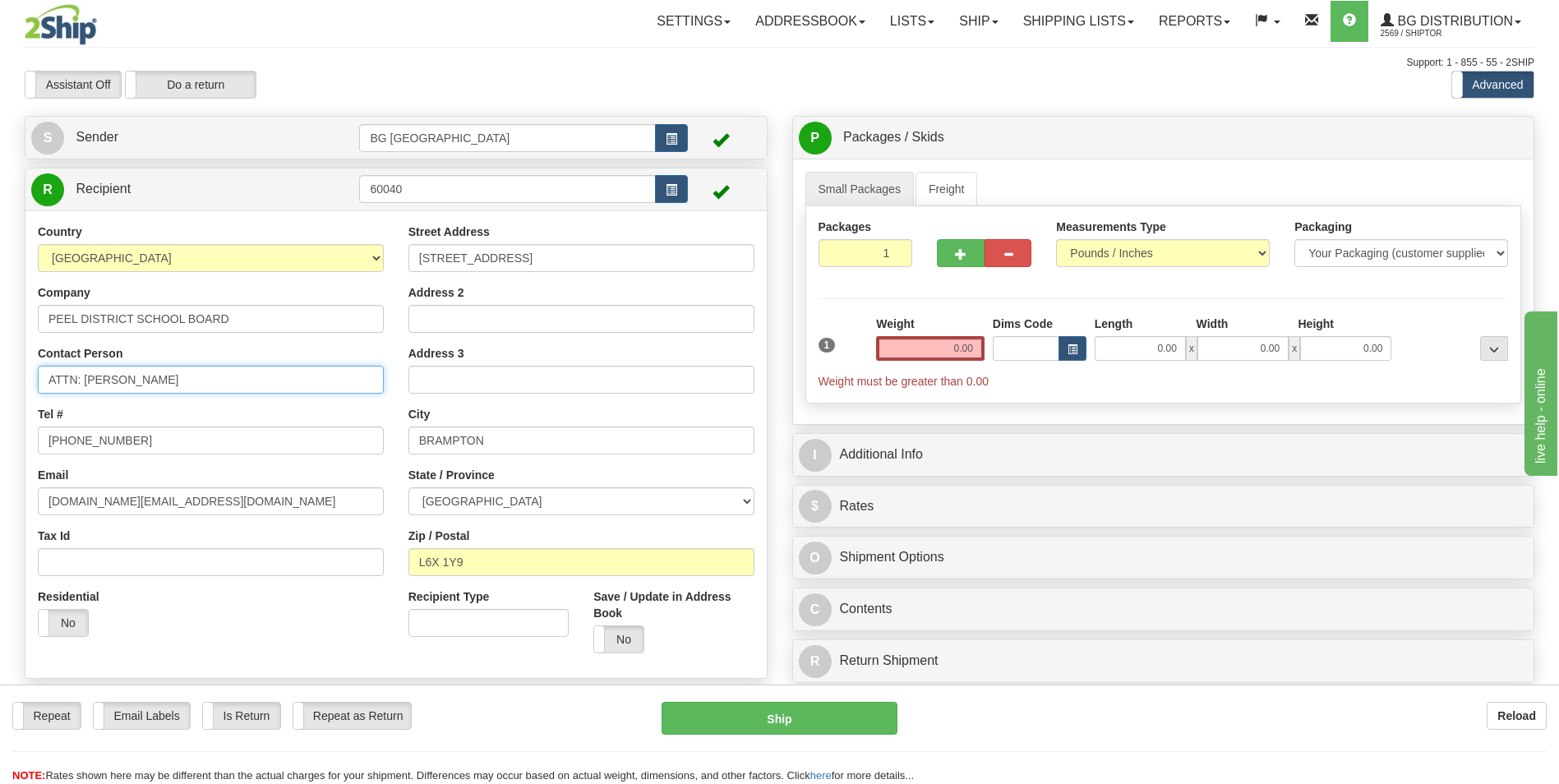
type input "ATTN: MILOS VLASONJIC"
click at [519, 263] on input "[STREET_ADDRESS]" at bounding box center [581, 258] width 346 height 28
paste input "933 CENTRAL PARKWAY"
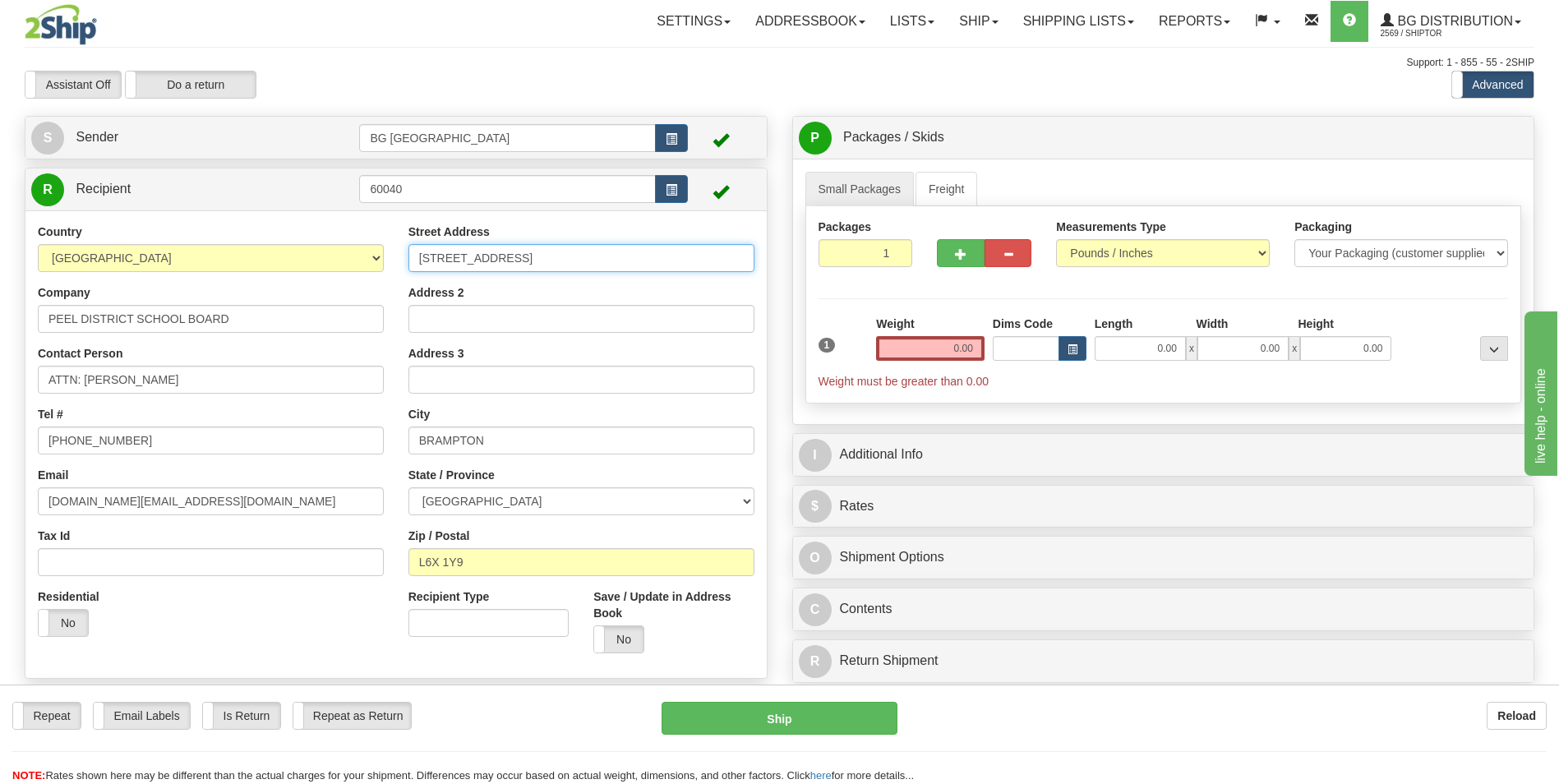
type input "933 CENTRAL PARKWAY"
click at [467, 445] on input "BRAMPTON" at bounding box center [581, 440] width 346 height 28
paste input "MISSISSAUGA"
type input "MISSISSAUGA"
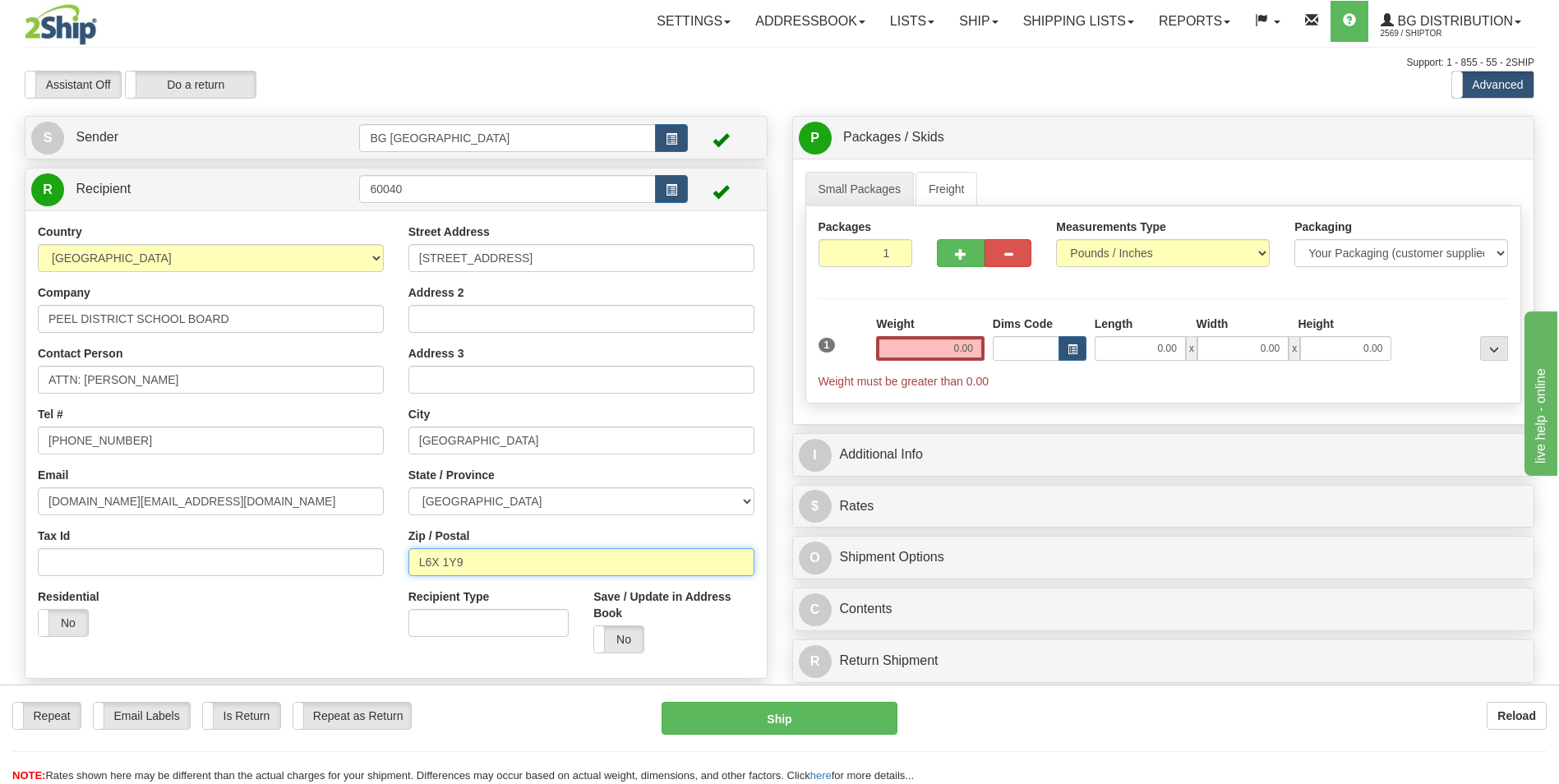
click at [485, 561] on input "L6X 1Y9" at bounding box center [581, 561] width 346 height 28
paste input "5C 2T"
type input "L5C 2T9"
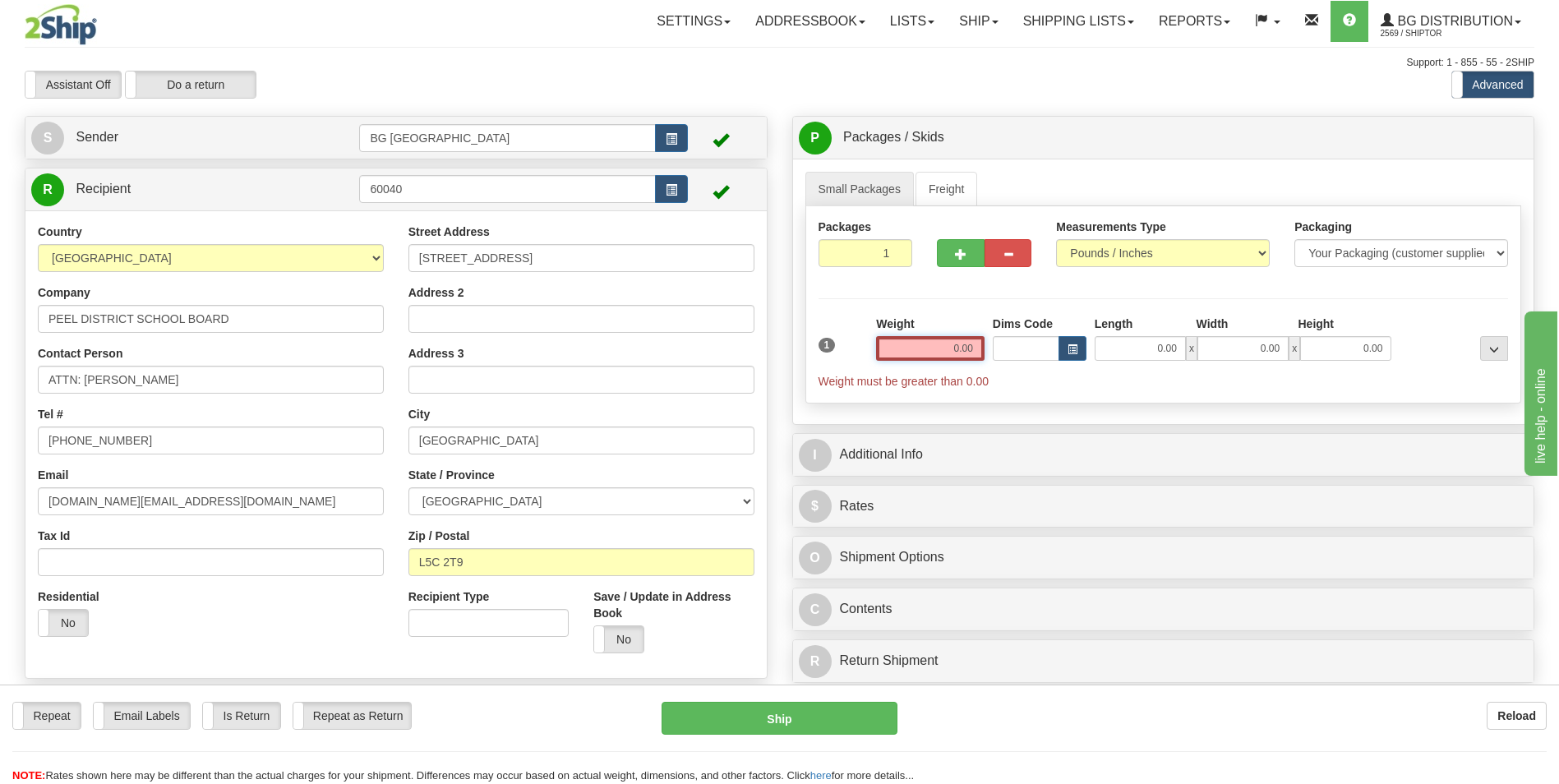
click at [954, 356] on input "0.00" at bounding box center [930, 348] width 109 height 24
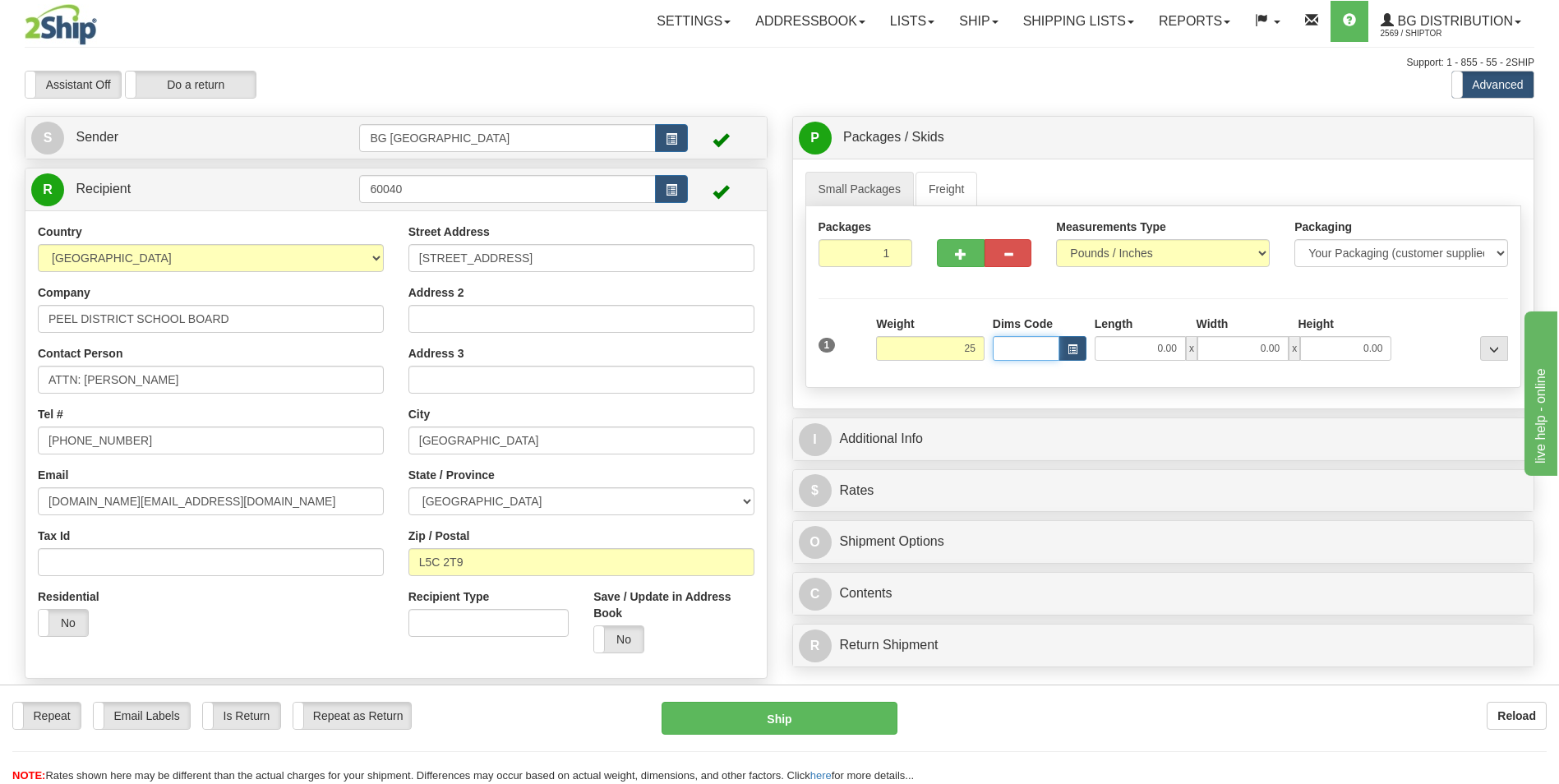
type input "25.00"
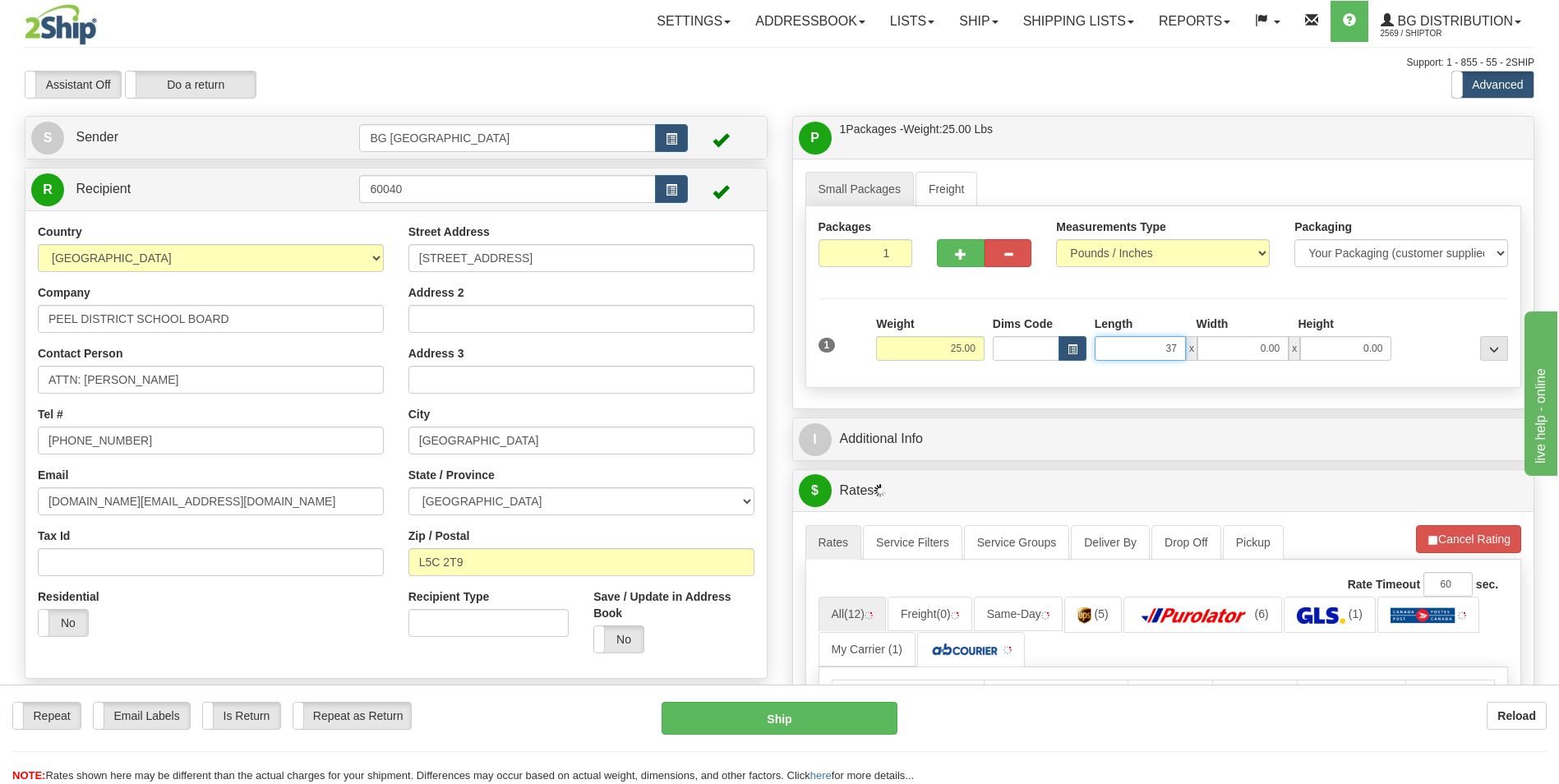
type input "37.00"
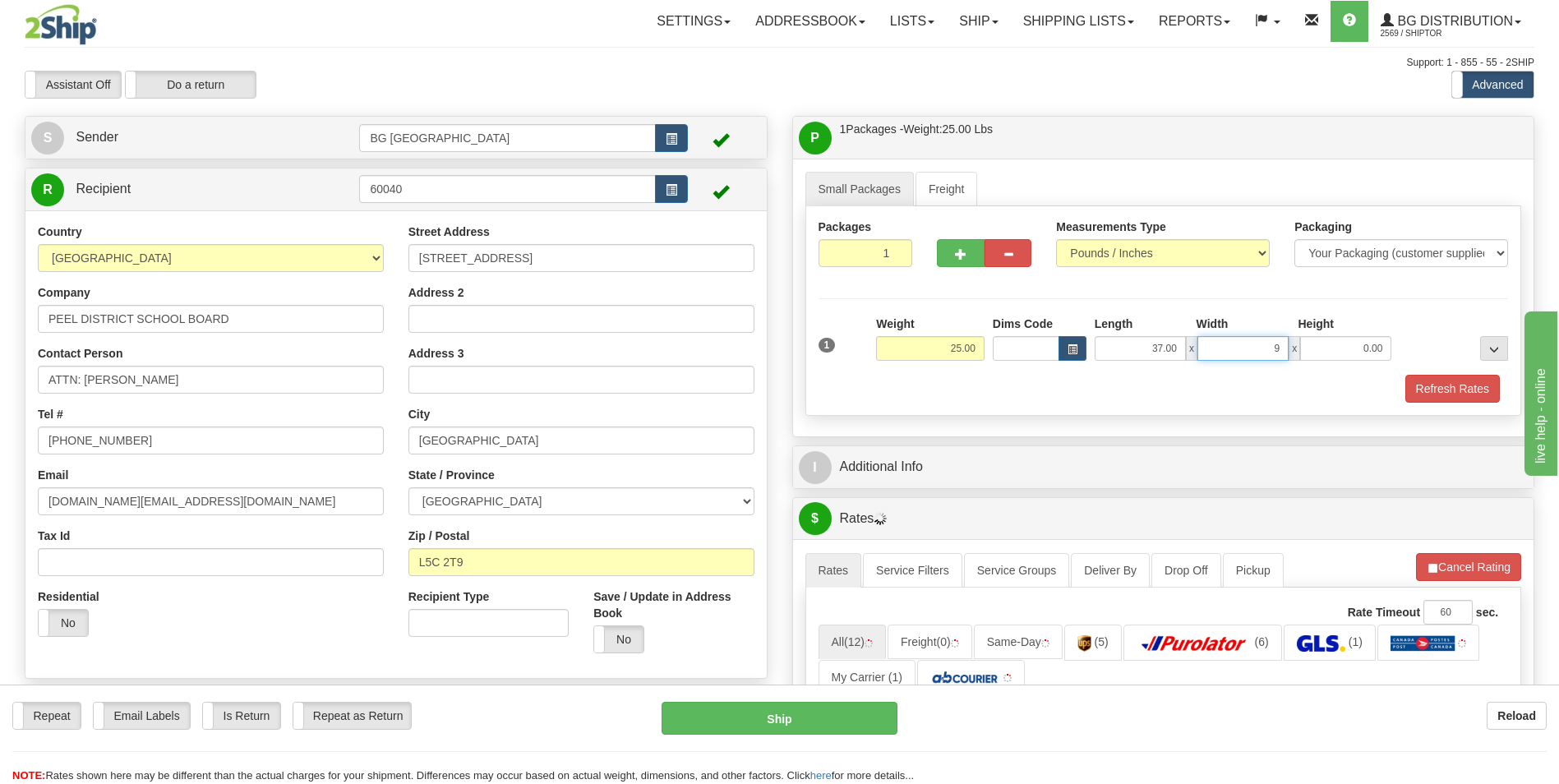
type input "9.00"
type input "2.00"
click at [957, 249] on span "button" at bounding box center [961, 254] width 12 height 11
type input "2"
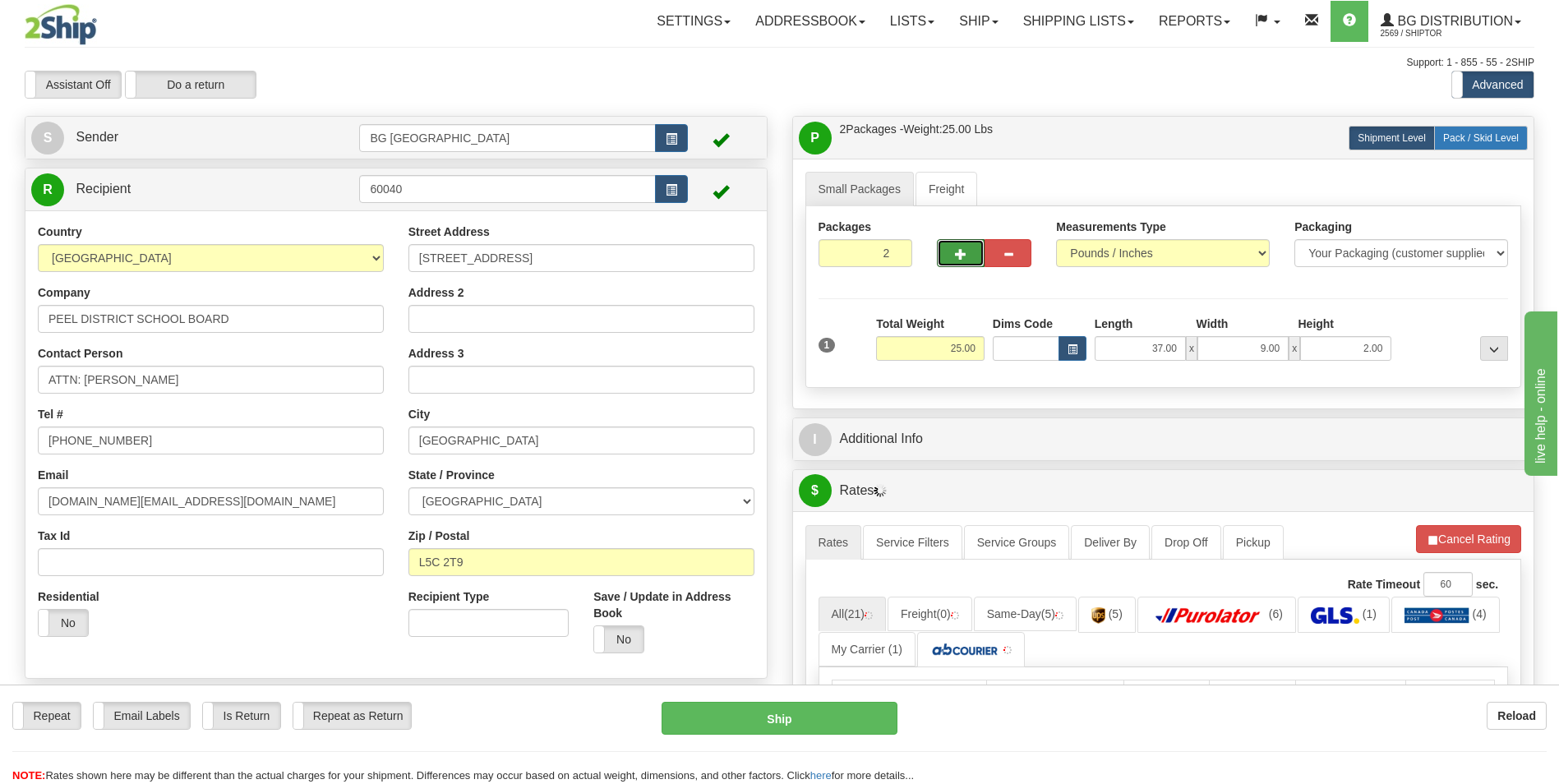
click at [1462, 145] on label "Pack / Skid Level Pack.." at bounding box center [1481, 137] width 94 height 24
radio input "true"
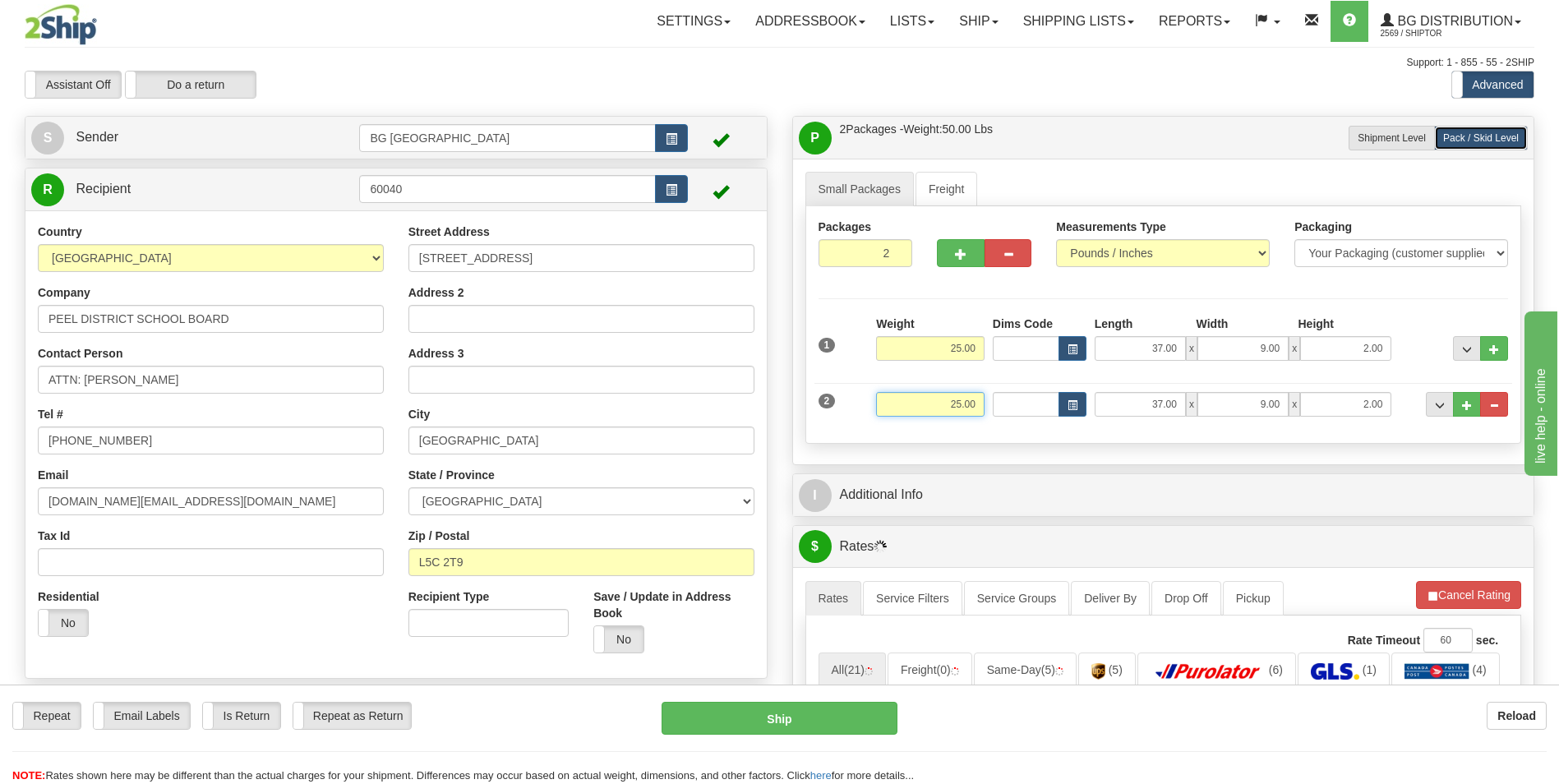
click at [949, 401] on input "25.00" at bounding box center [930, 404] width 109 height 24
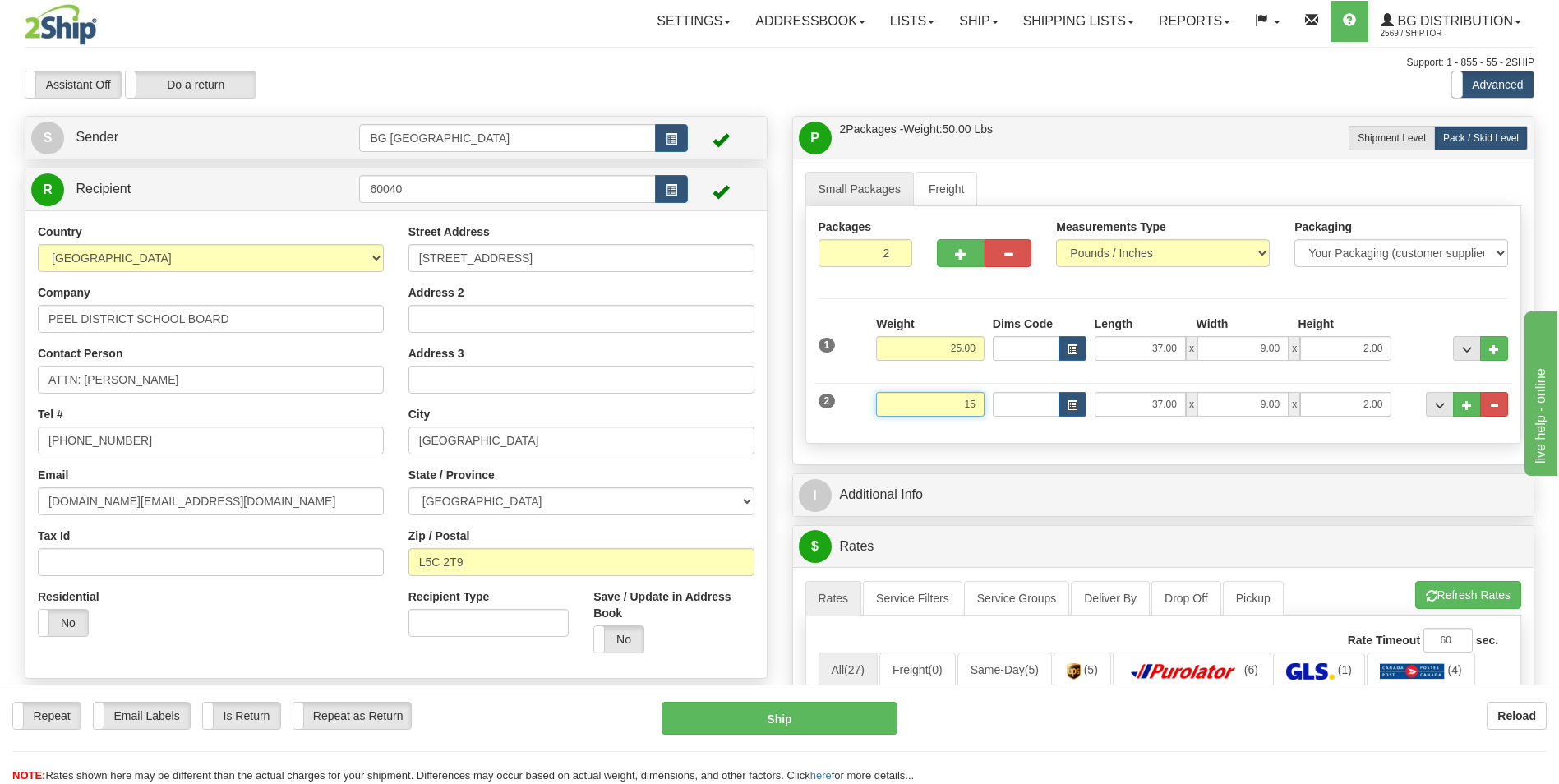
type input "15.00"
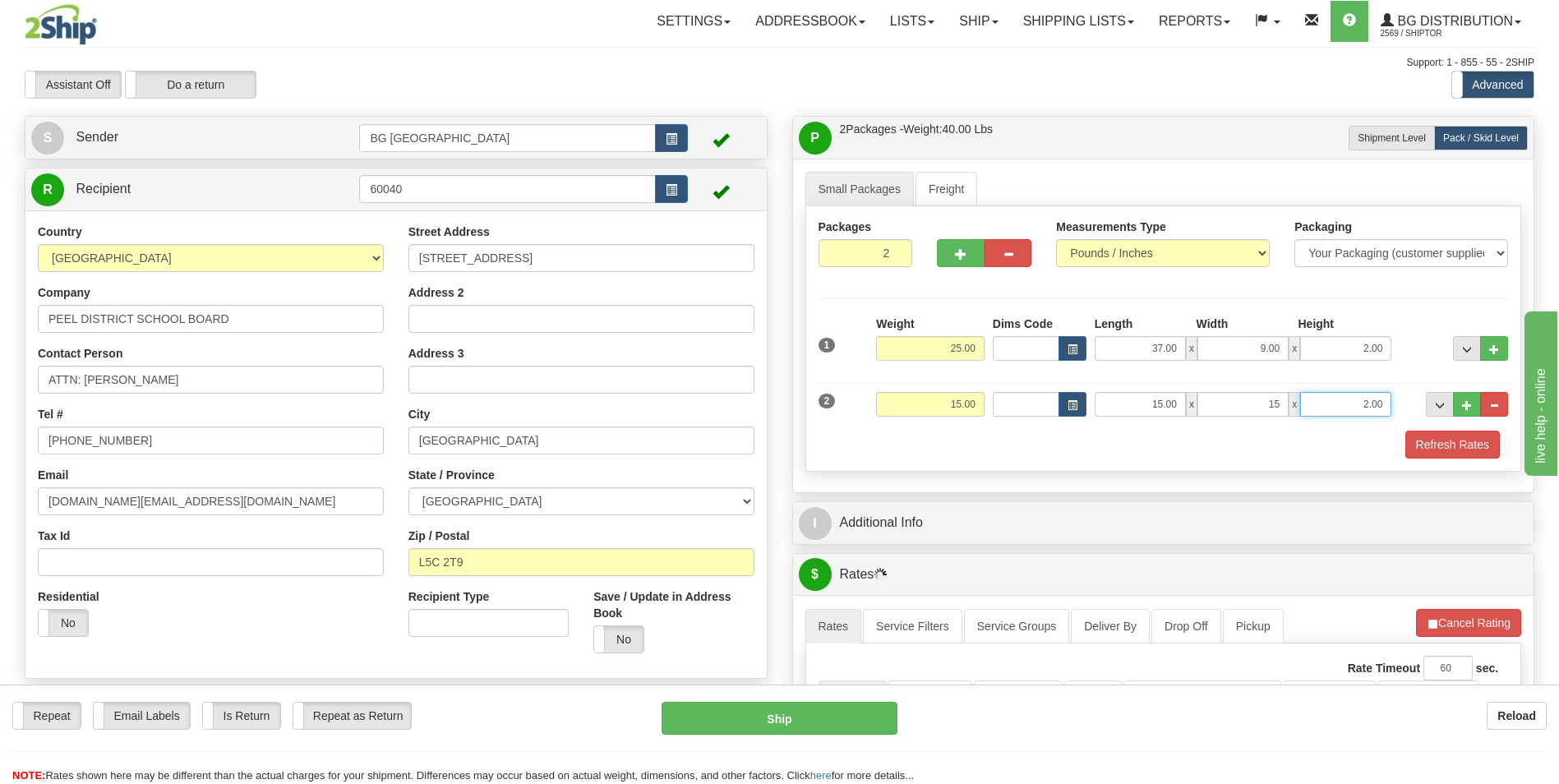
type input "15.00"
type input "10.00"
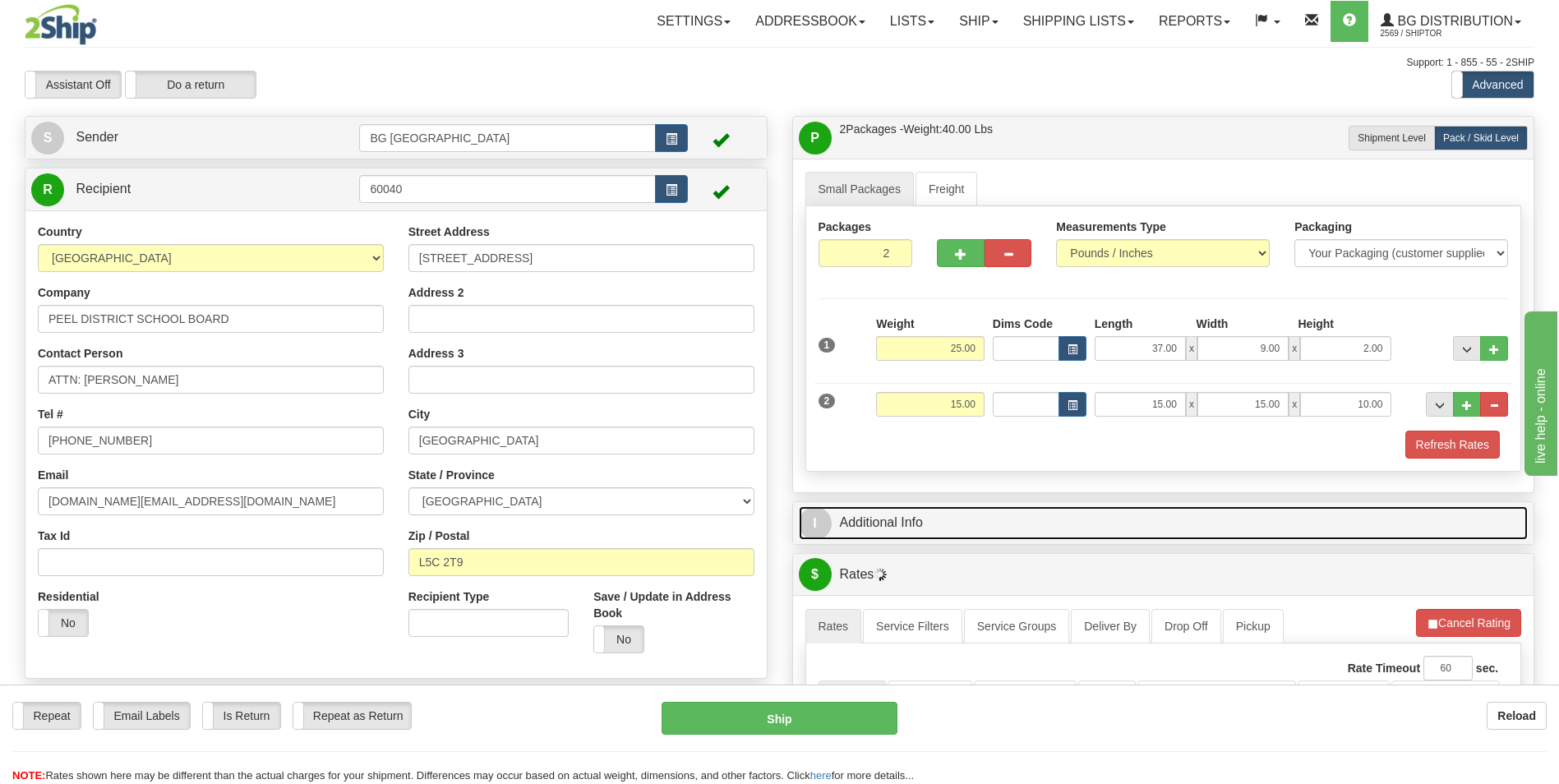
click at [911, 522] on link "I Additional Info" at bounding box center [1164, 524] width 730 height 34
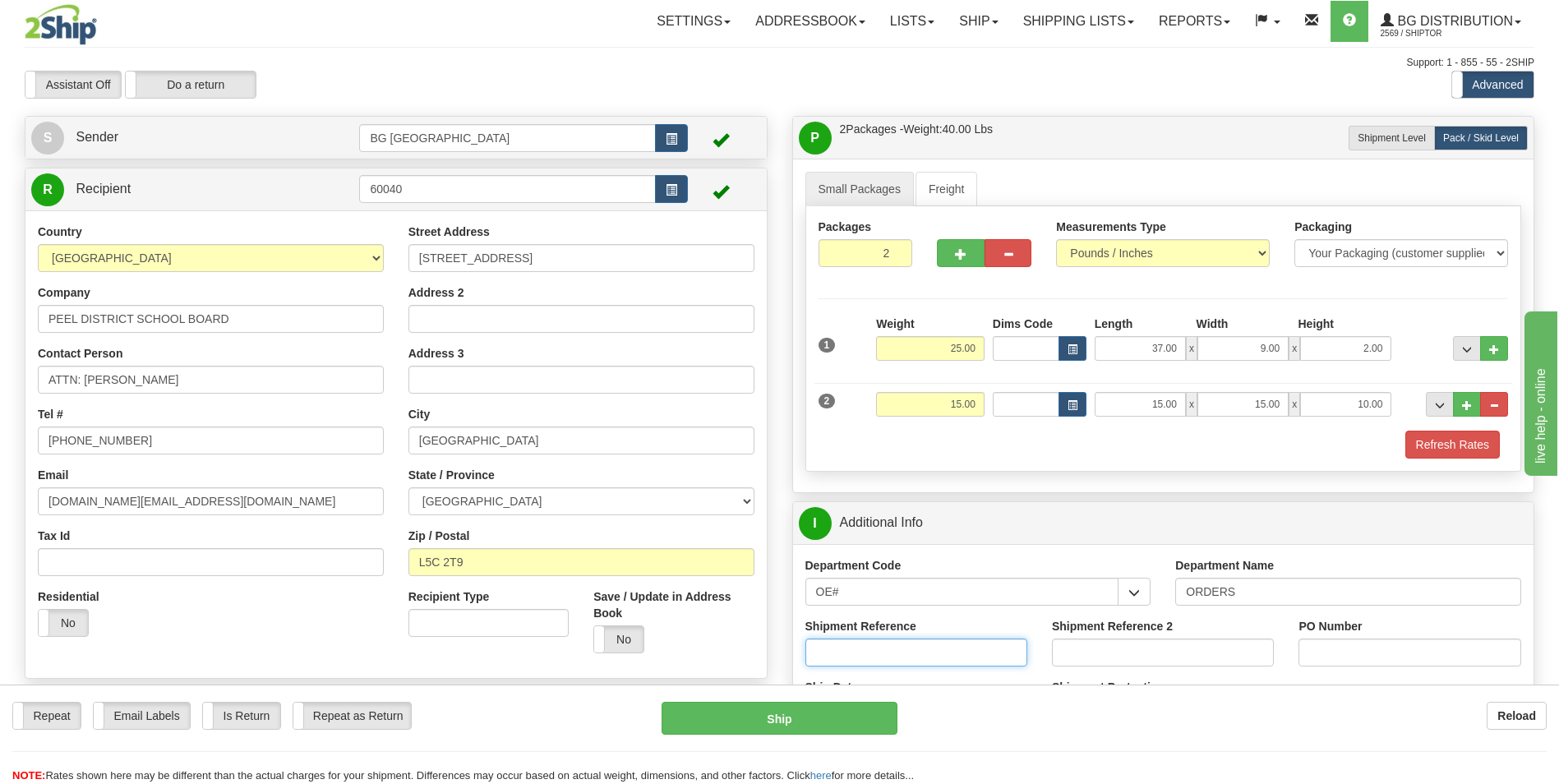
click at [909, 653] on input "Shipment Reference" at bounding box center [916, 652] width 222 height 28
type input "70180786-00"
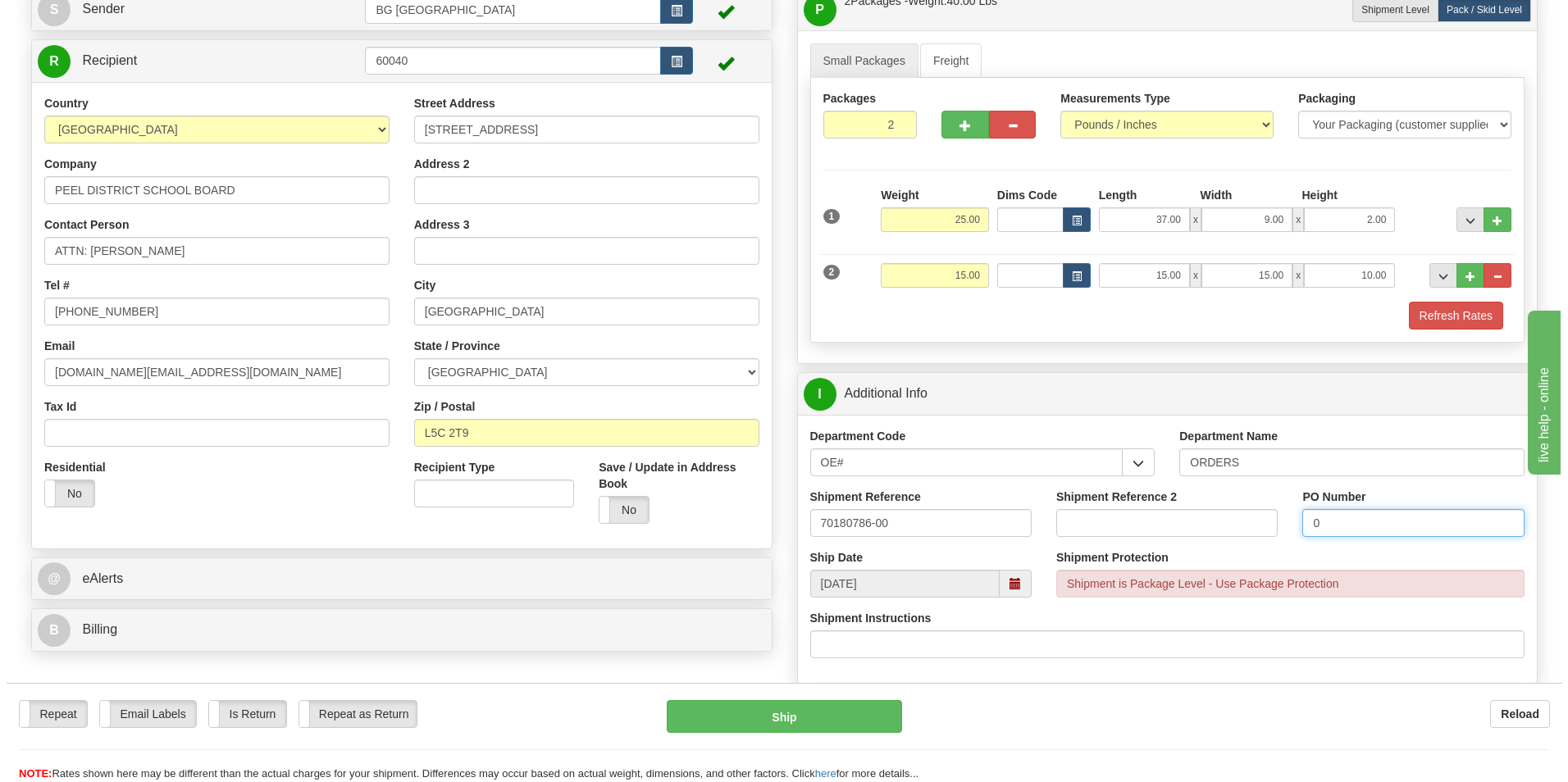
scroll to position [492, 0]
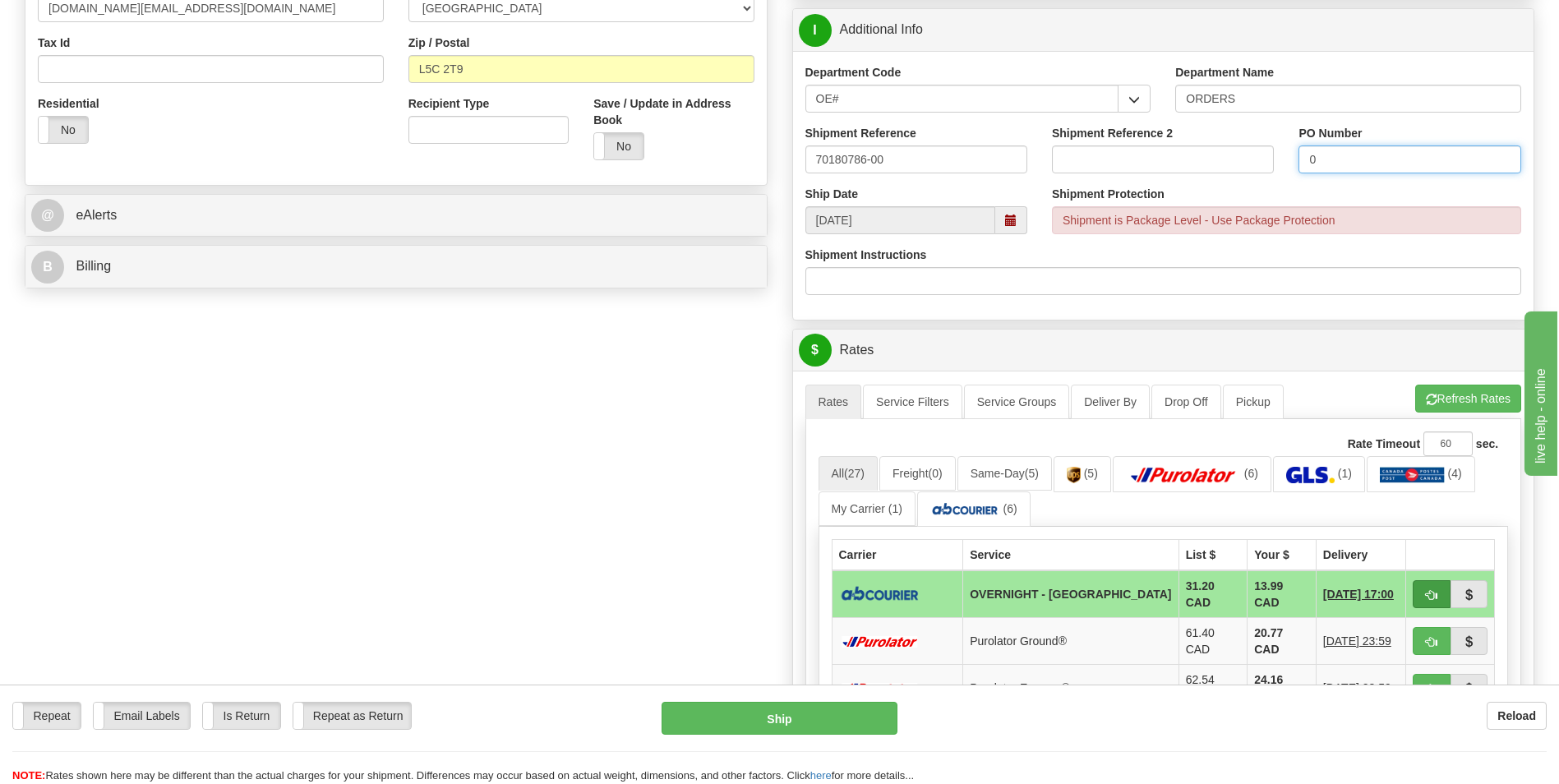
type input "0"
click at [1439, 586] on button "button" at bounding box center [1432, 593] width 38 height 28
type input "4"
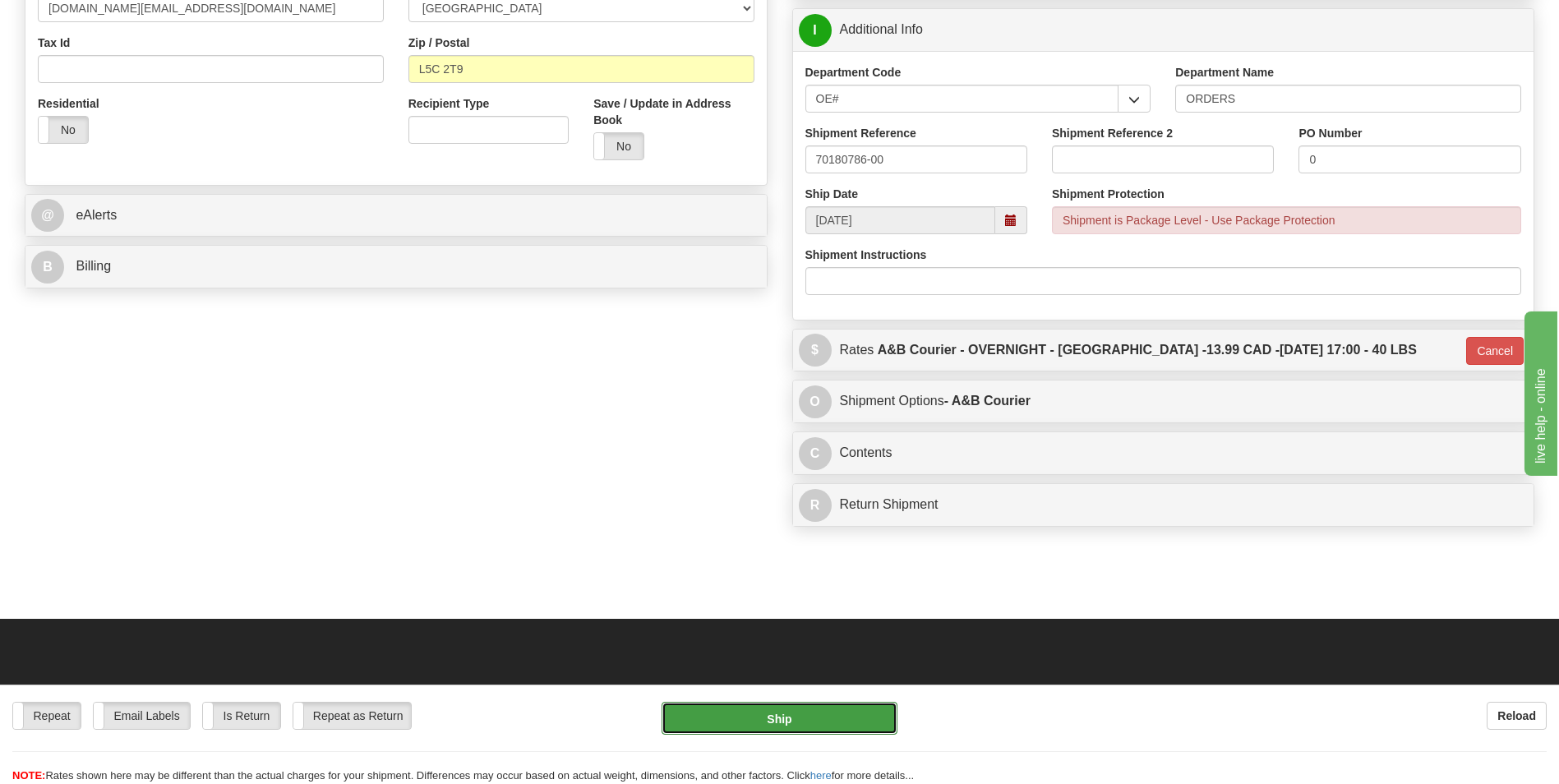
click at [782, 712] on button "Ship" at bounding box center [779, 718] width 235 height 33
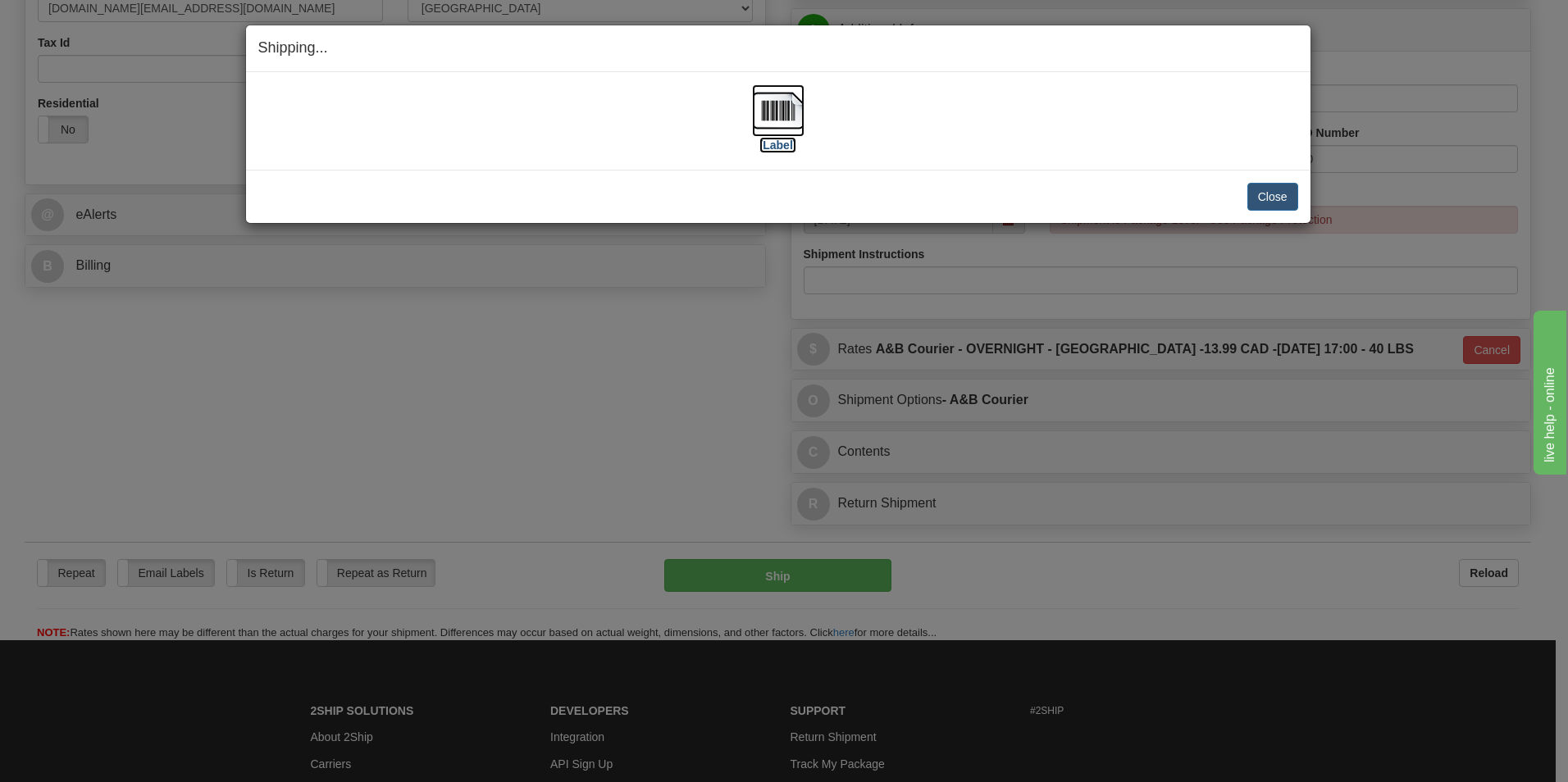
click at [754, 118] on img at bounding box center [778, 110] width 52 height 52
click at [972, 92] on div "[Label]" at bounding box center [778, 120] width 1040 height 73
click at [1269, 190] on button "Close" at bounding box center [1273, 196] width 50 height 28
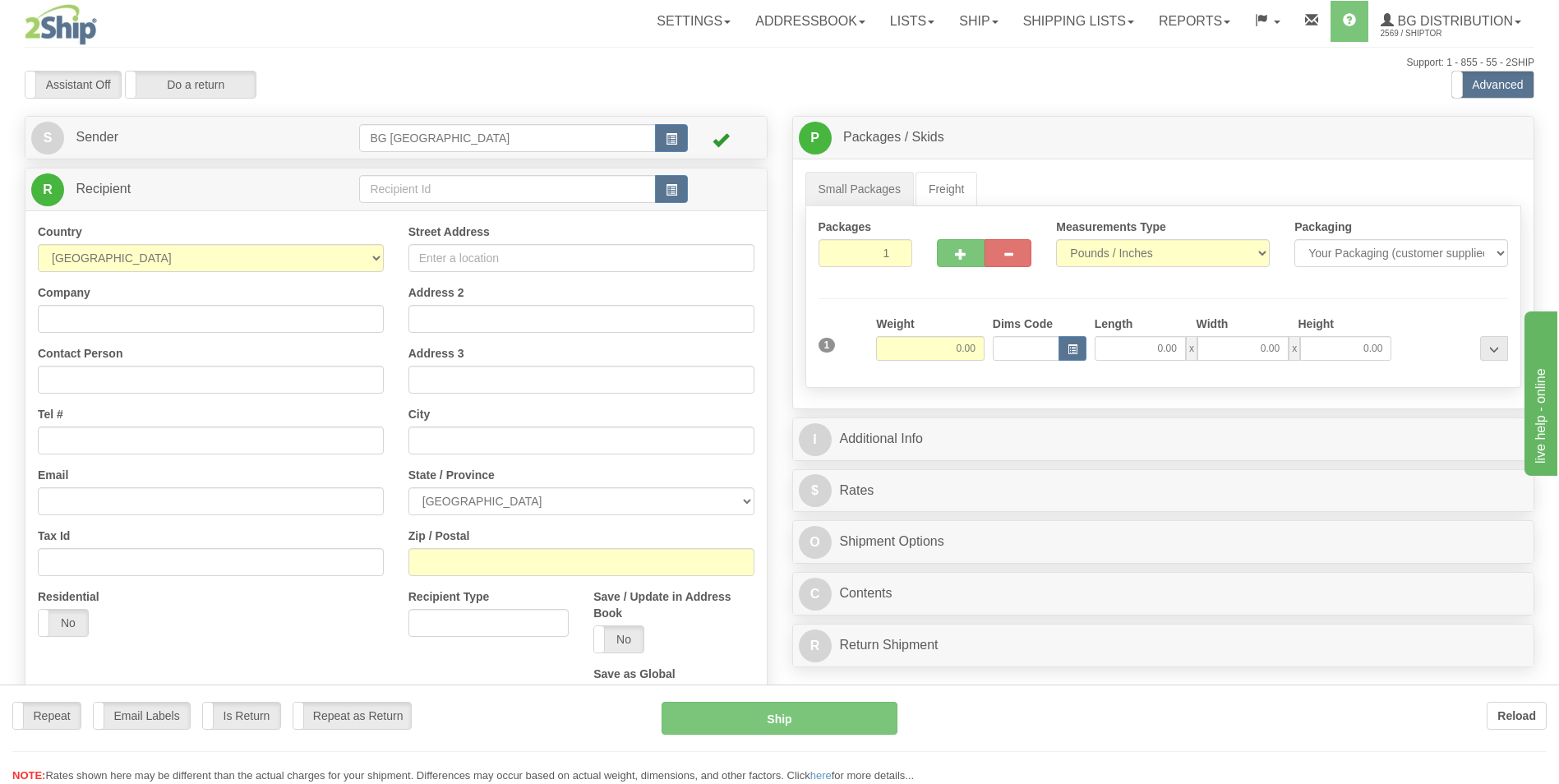
click at [405, 196] on div at bounding box center [779, 392] width 1559 height 784
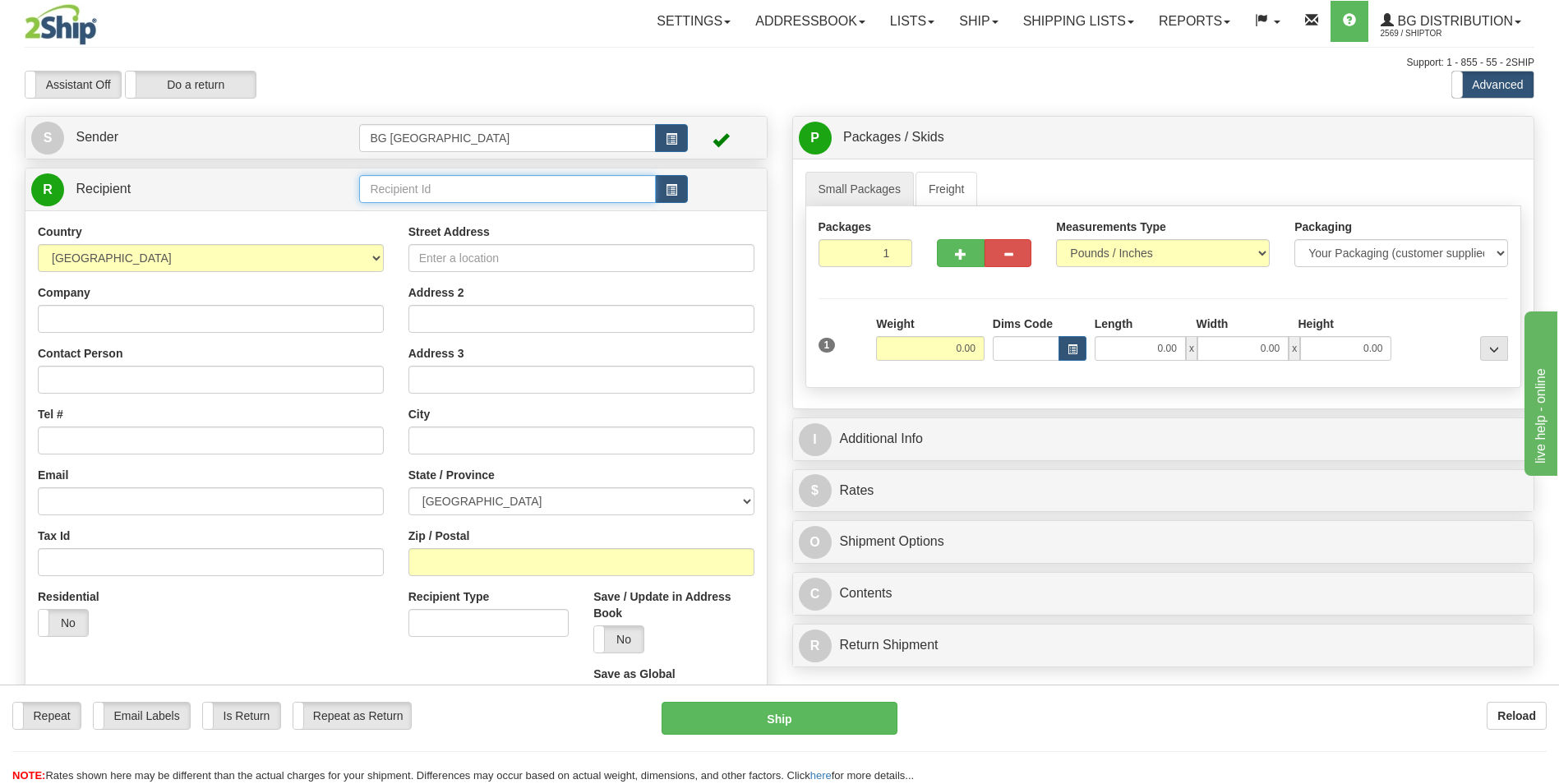
click at [405, 196] on input "text" at bounding box center [507, 189] width 296 height 28
click at [390, 214] on div "60040" at bounding box center [504, 214] width 280 height 18
type input "60040"
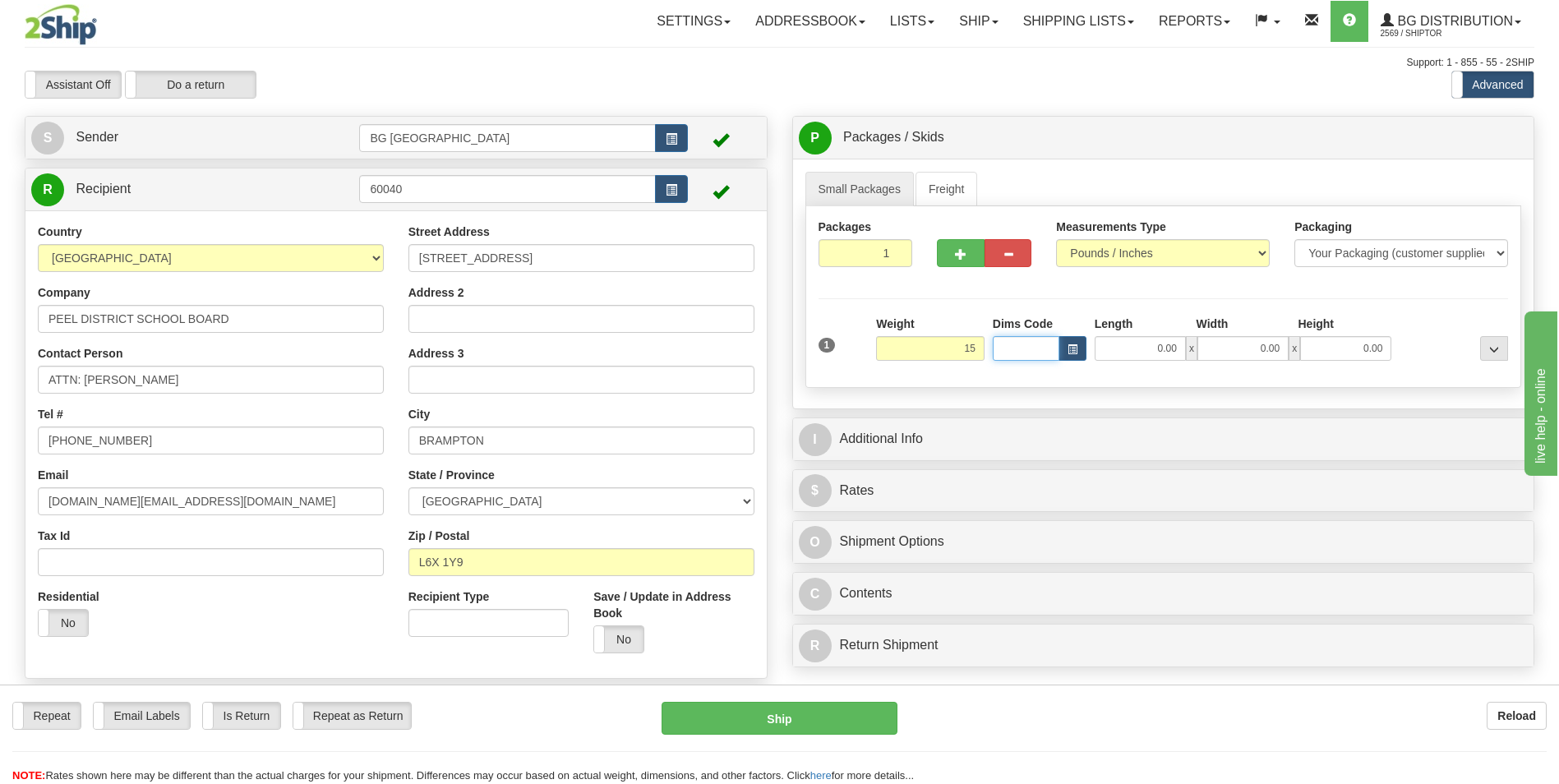
type input "15.00"
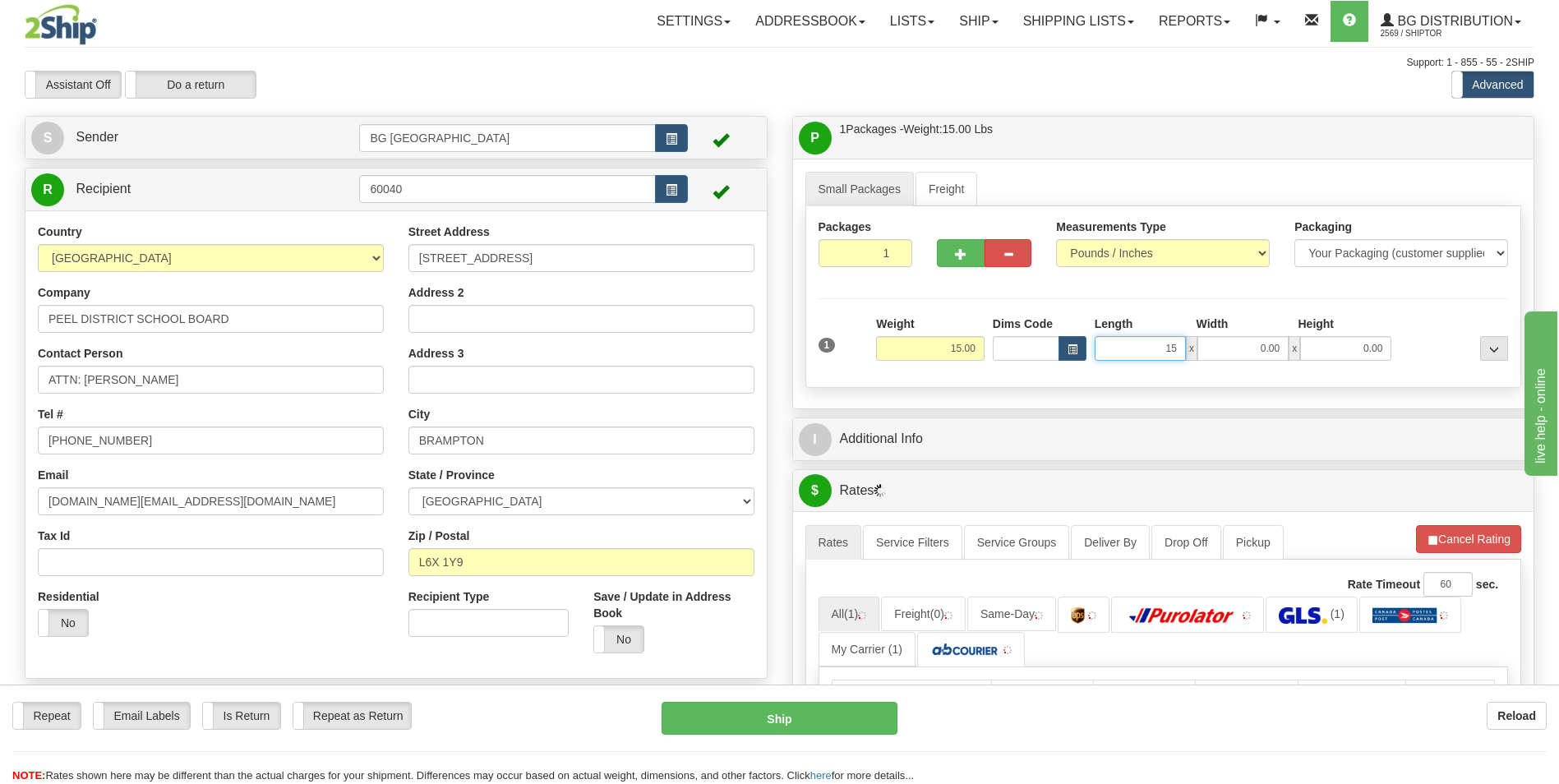
type input "15.00"
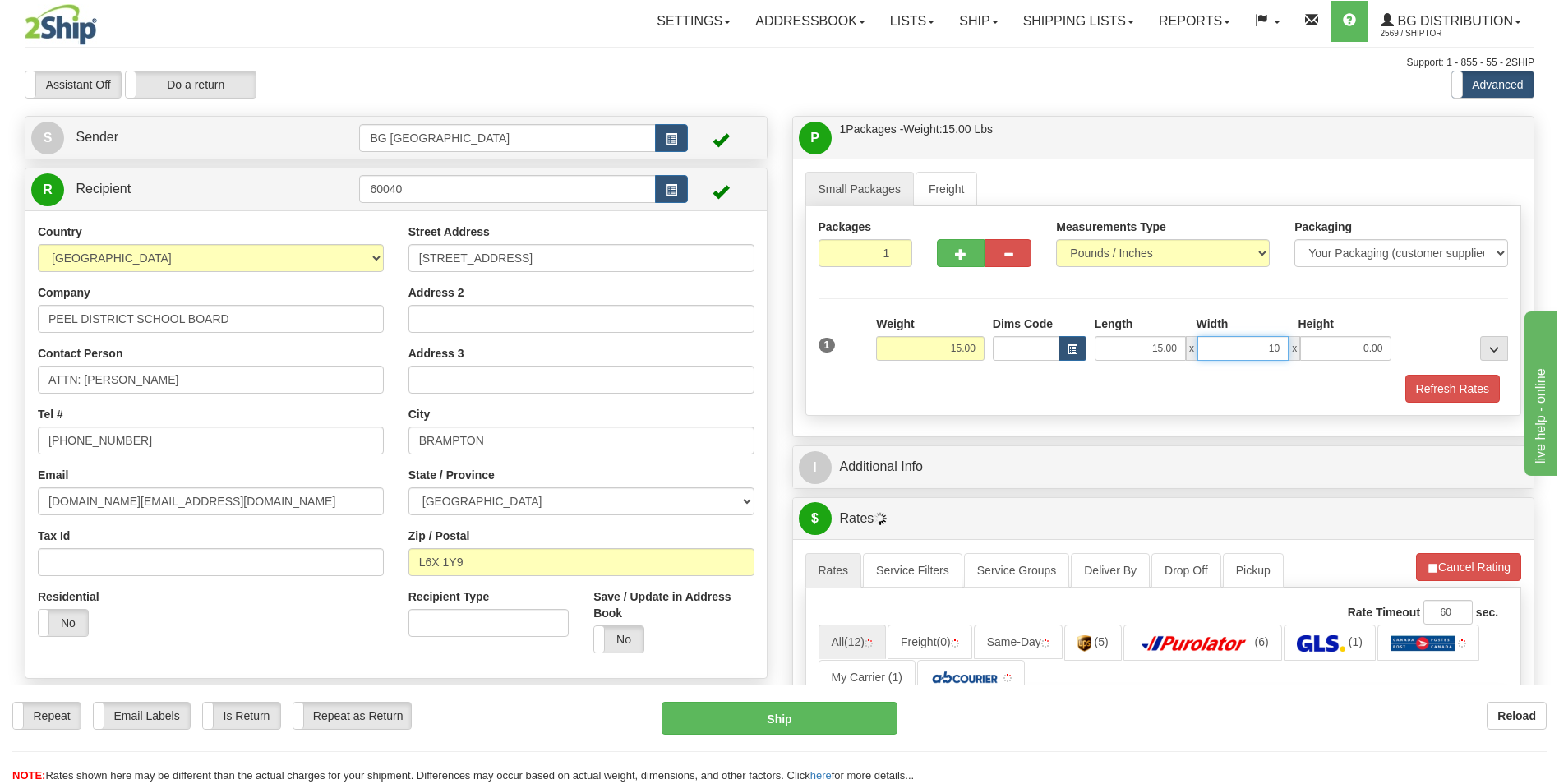
type input "10.00"
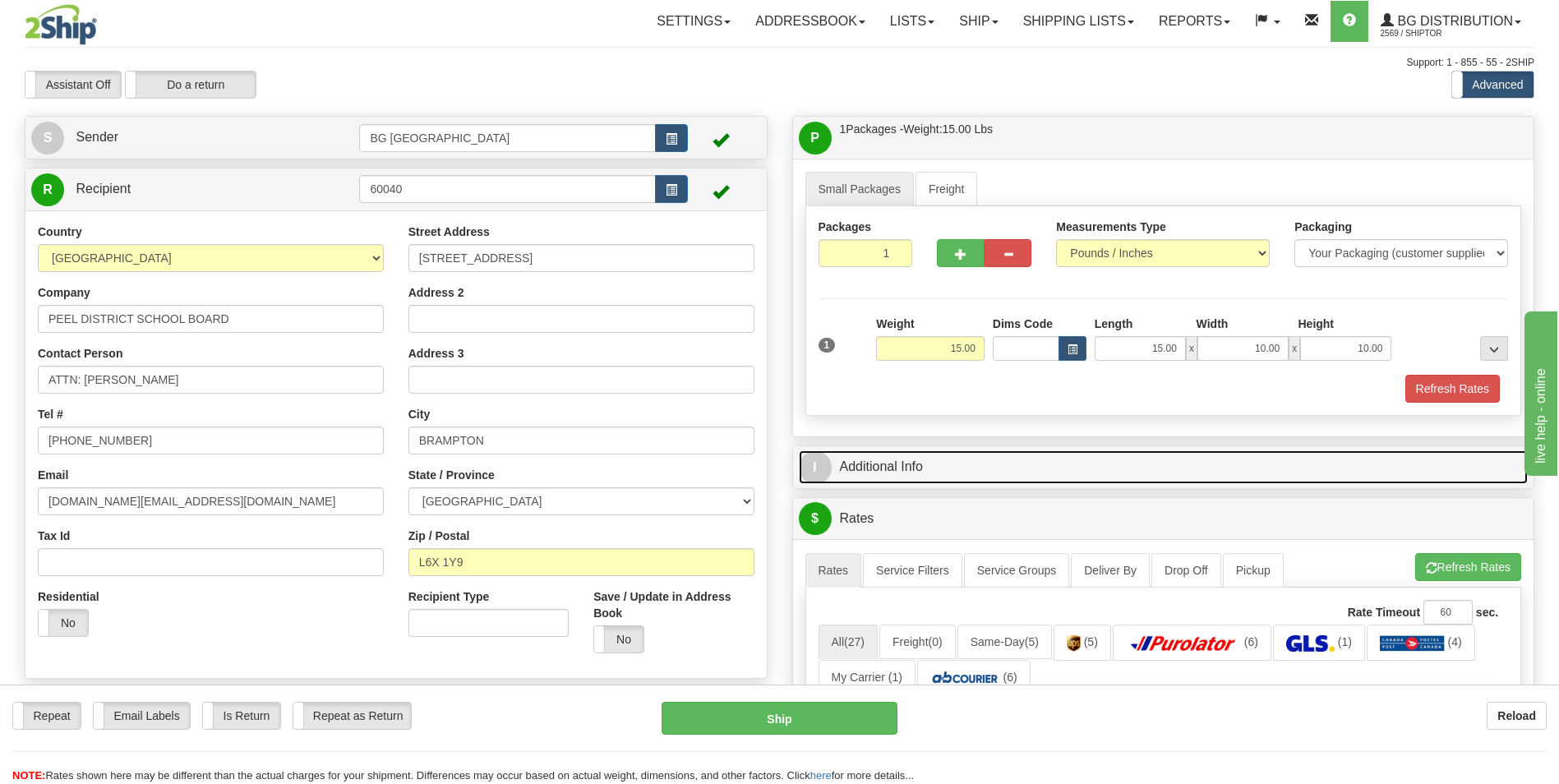
click at [932, 477] on link "I Additional Info" at bounding box center [1164, 467] width 730 height 34
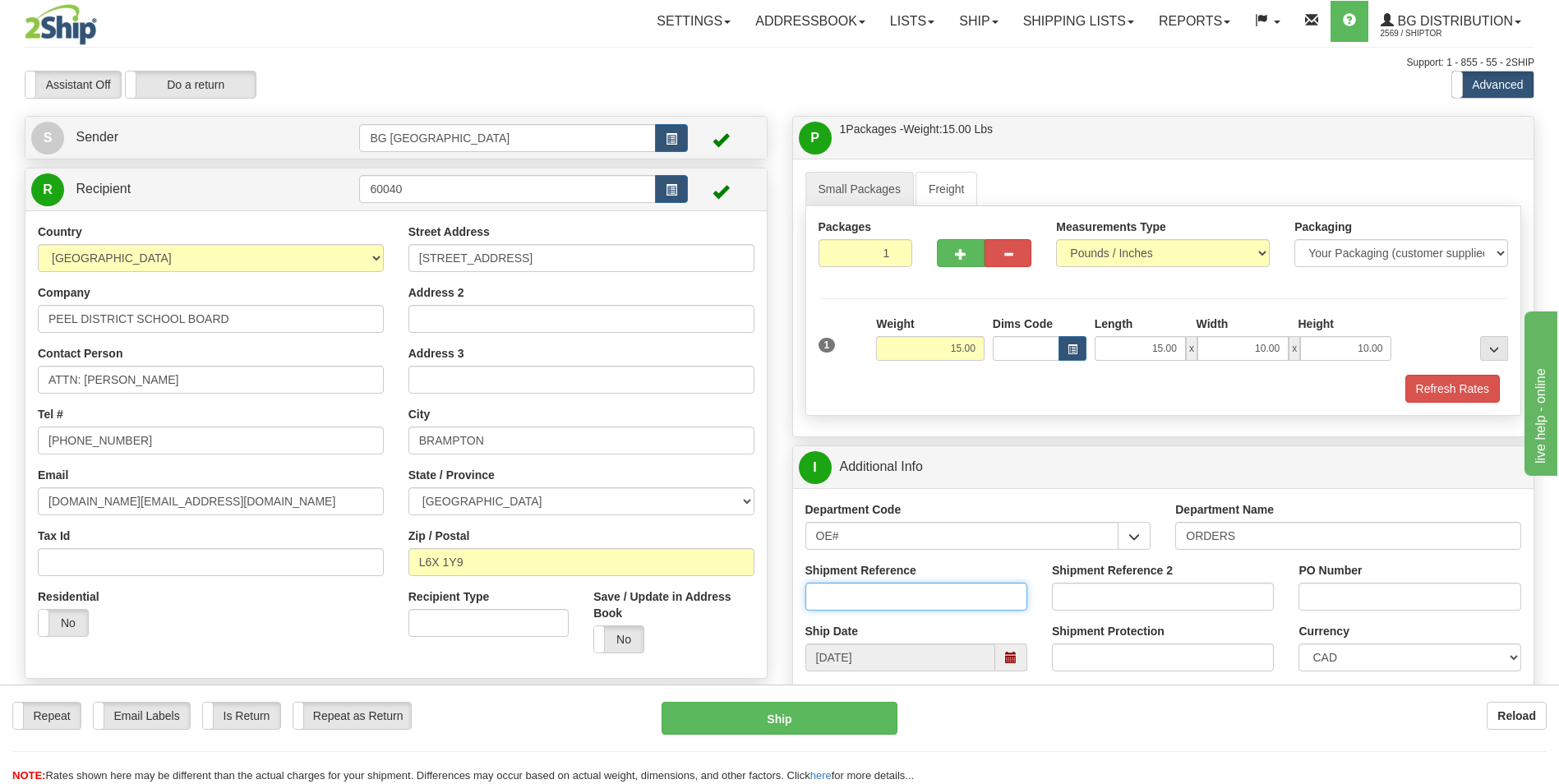
click at [860, 584] on input "Shipment Reference" at bounding box center [916, 596] width 222 height 28
type input "70171443-00"
click at [1298, 595] on div "PO Number" at bounding box center [1410, 593] width 246 height 61
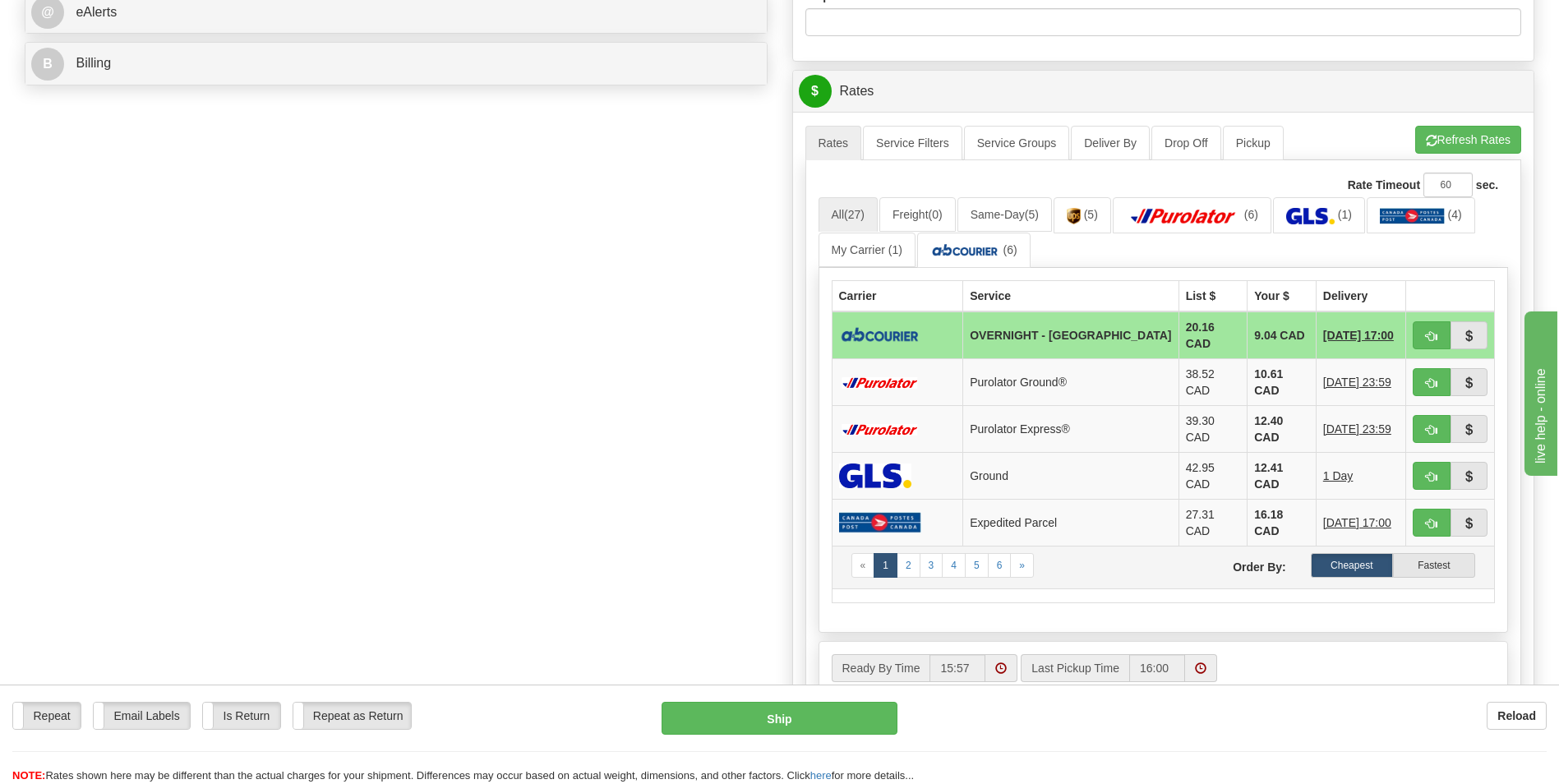
scroll to position [739, 0]
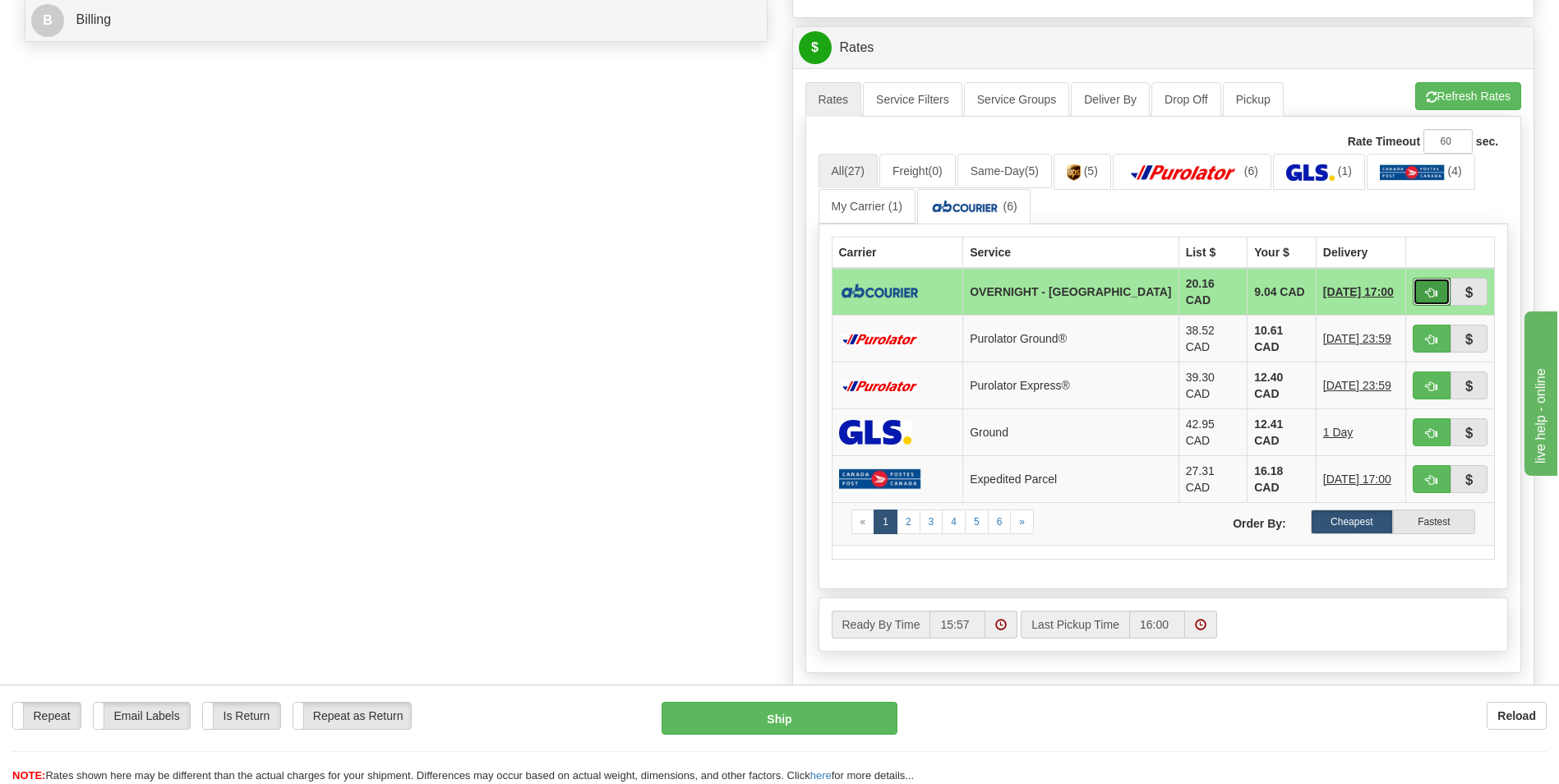
click at [1417, 279] on button "button" at bounding box center [1432, 291] width 38 height 28
type input "4"
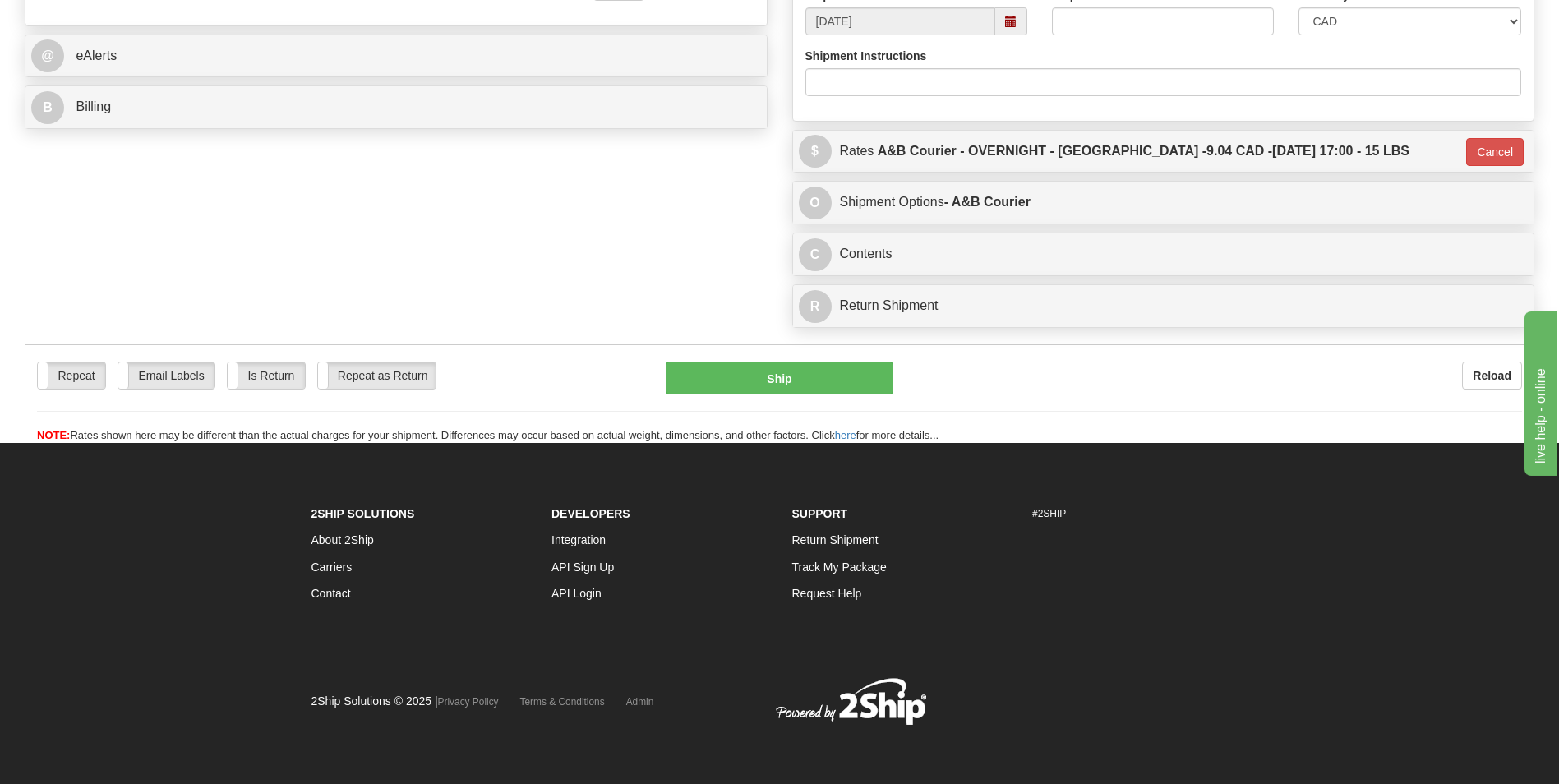
scroll to position [652, 0]
click at [882, 366] on button "Ship" at bounding box center [779, 378] width 227 height 33
click at [748, 372] on button "Ship" at bounding box center [779, 378] width 227 height 33
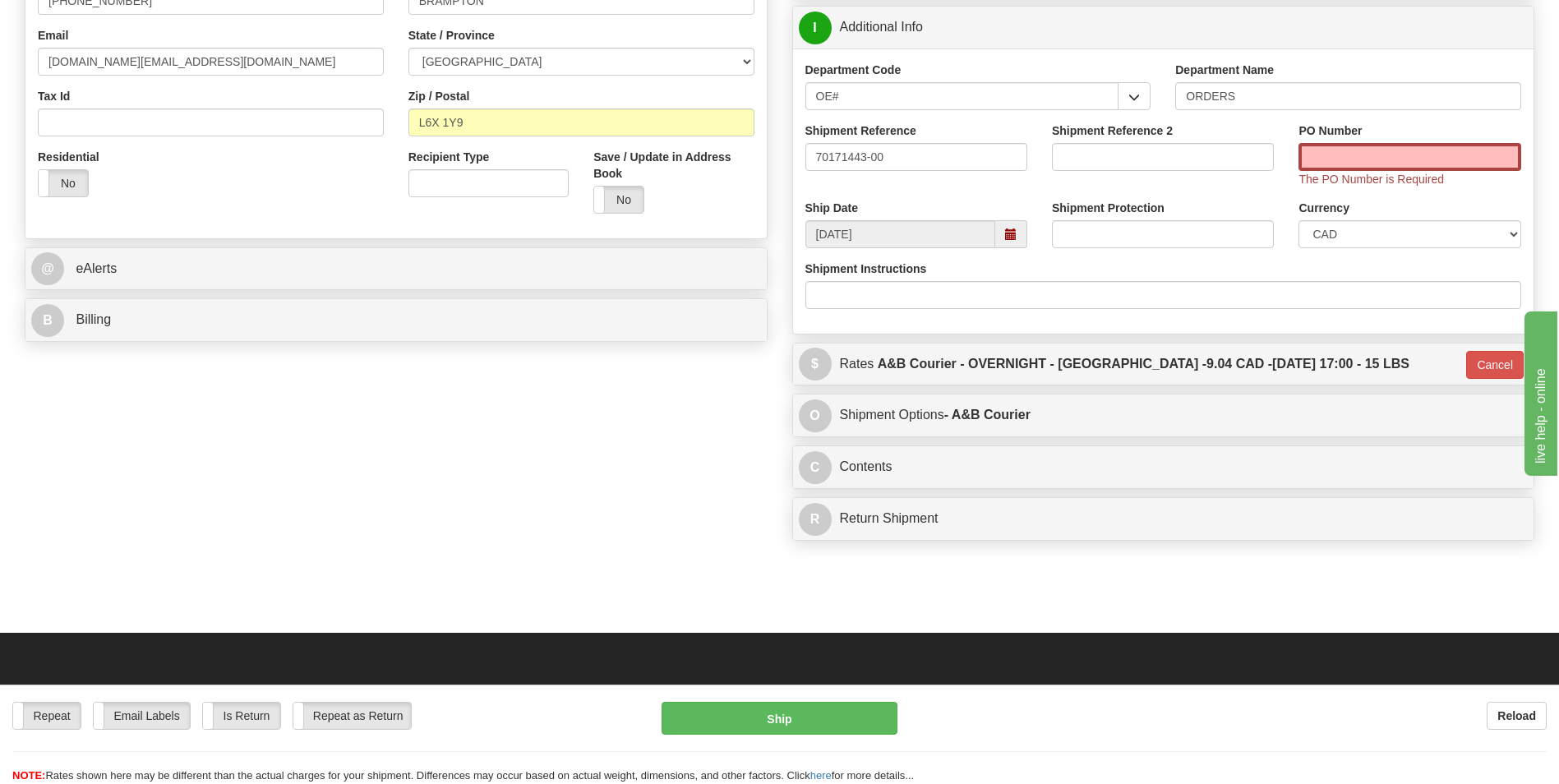
scroll to position [159, 0]
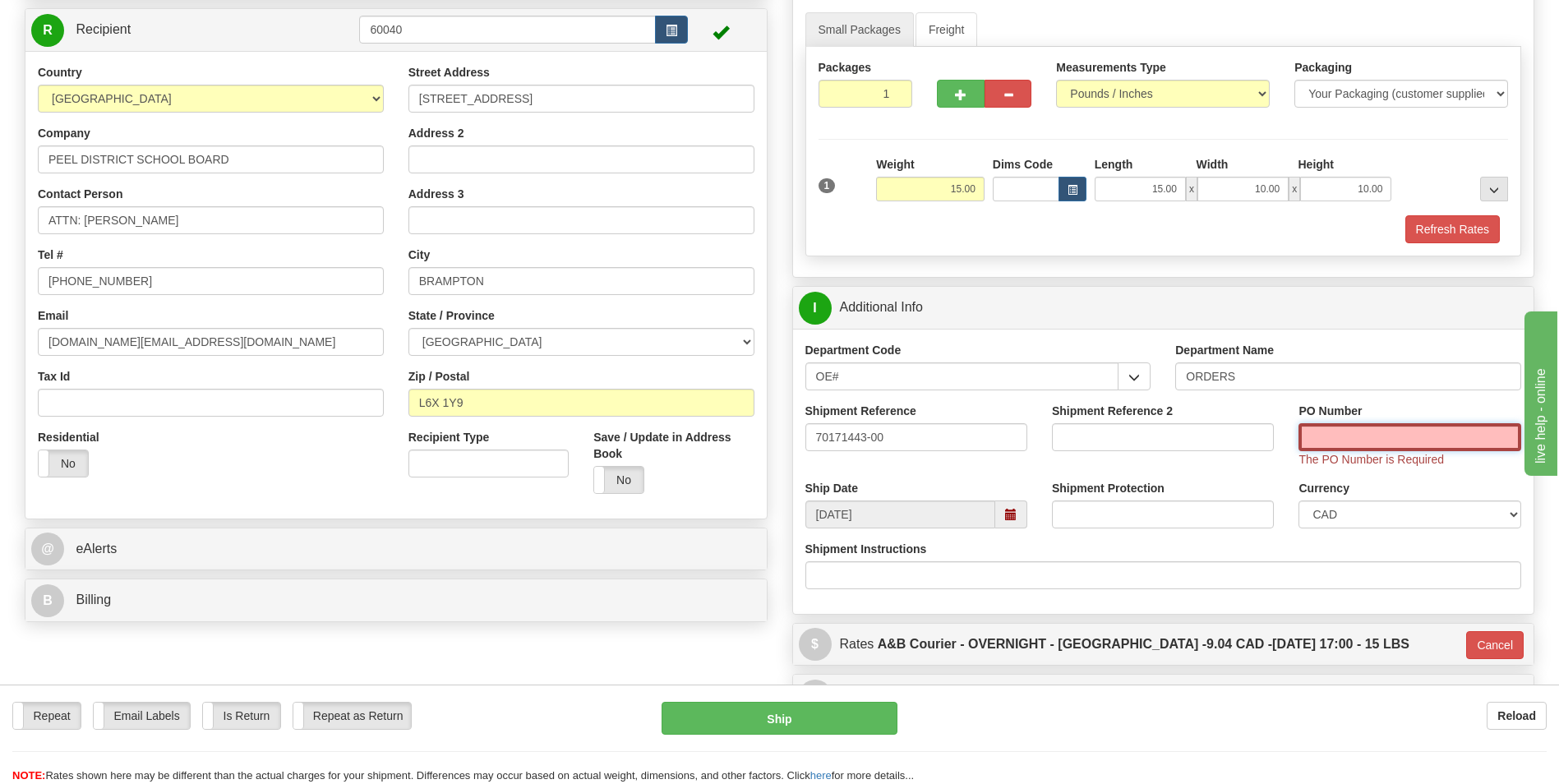
click at [1356, 427] on input "PO Number" at bounding box center [1409, 437] width 222 height 28
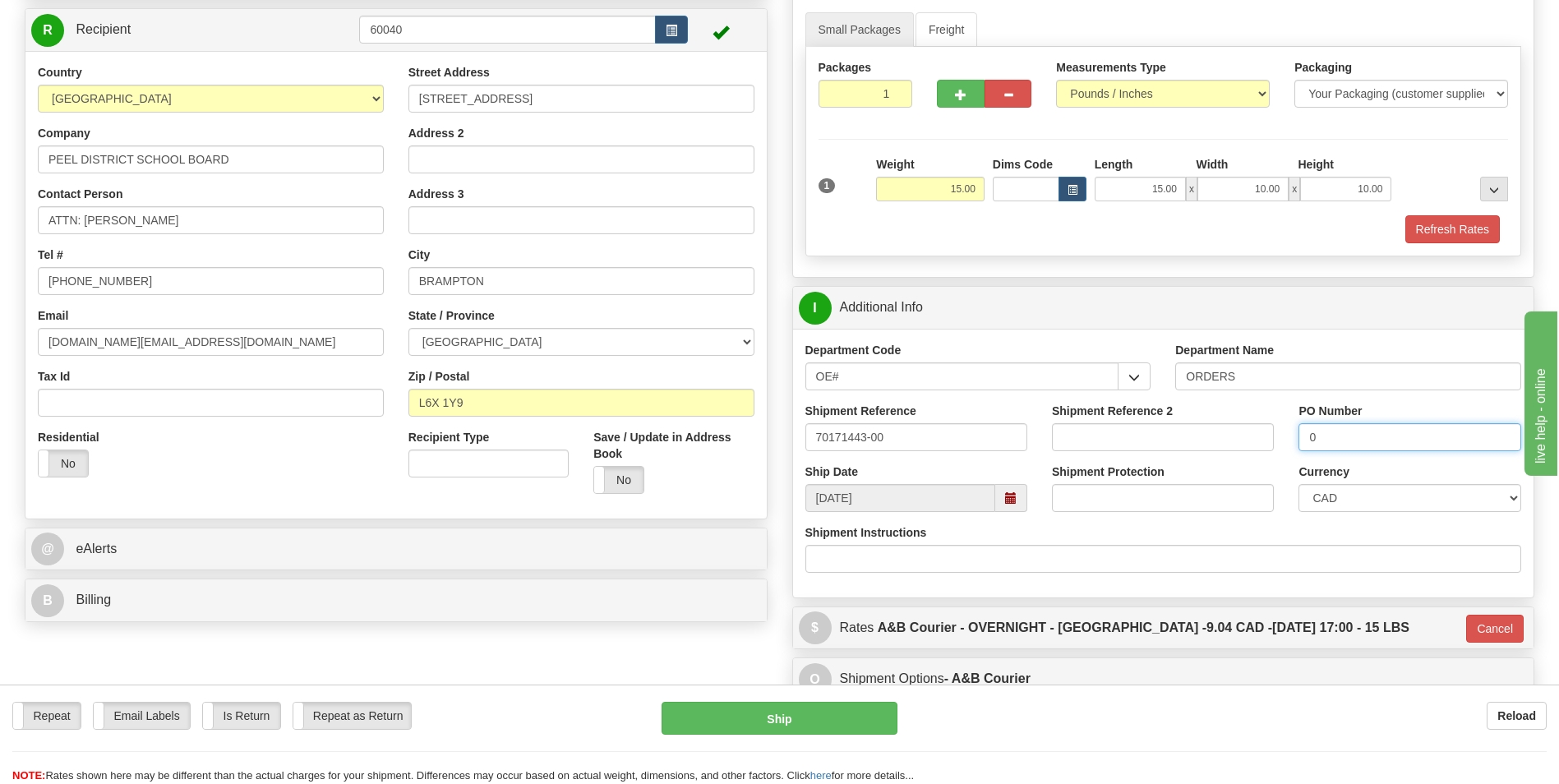
type input "0"
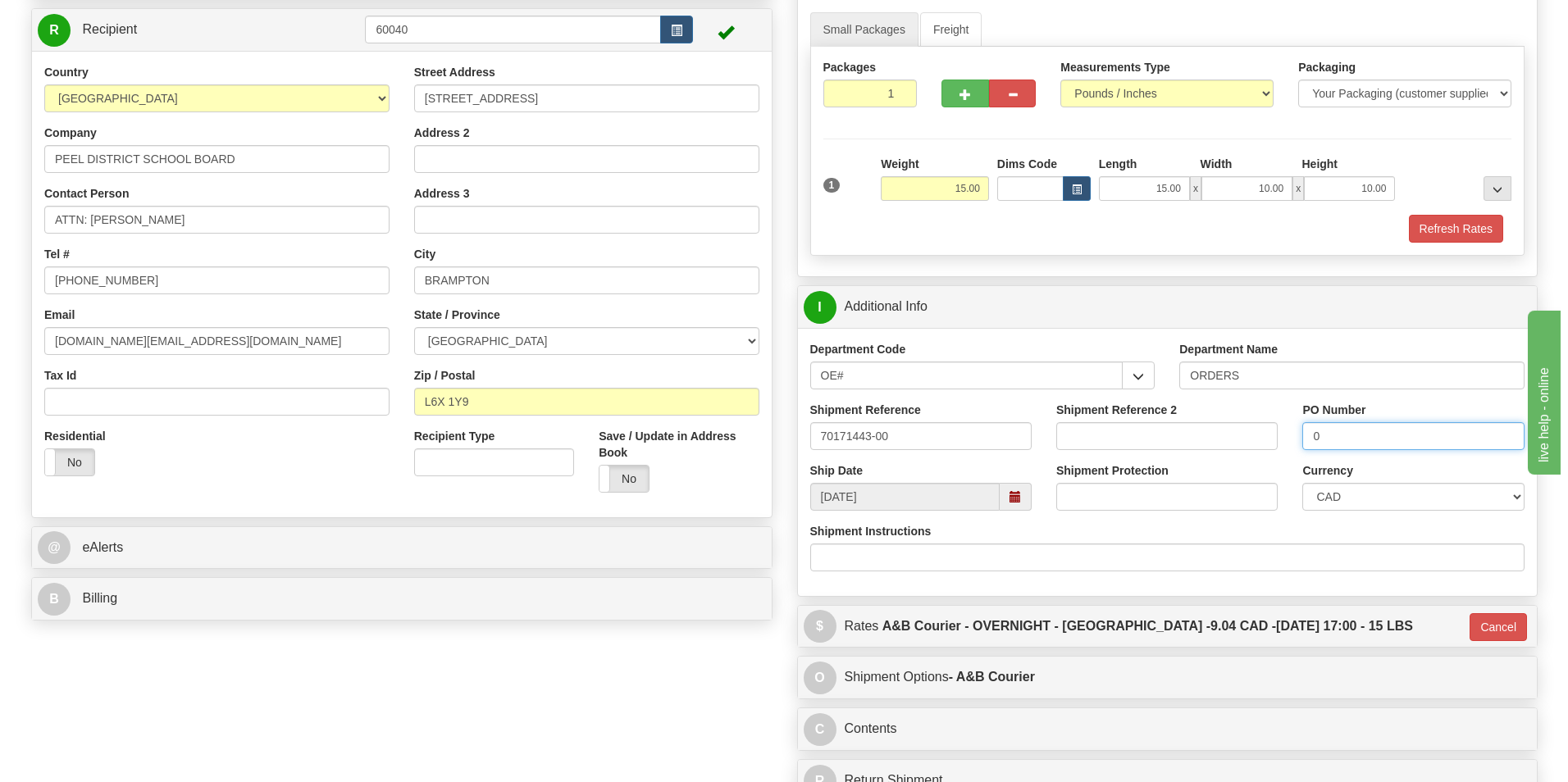
scroll to position [611, 0]
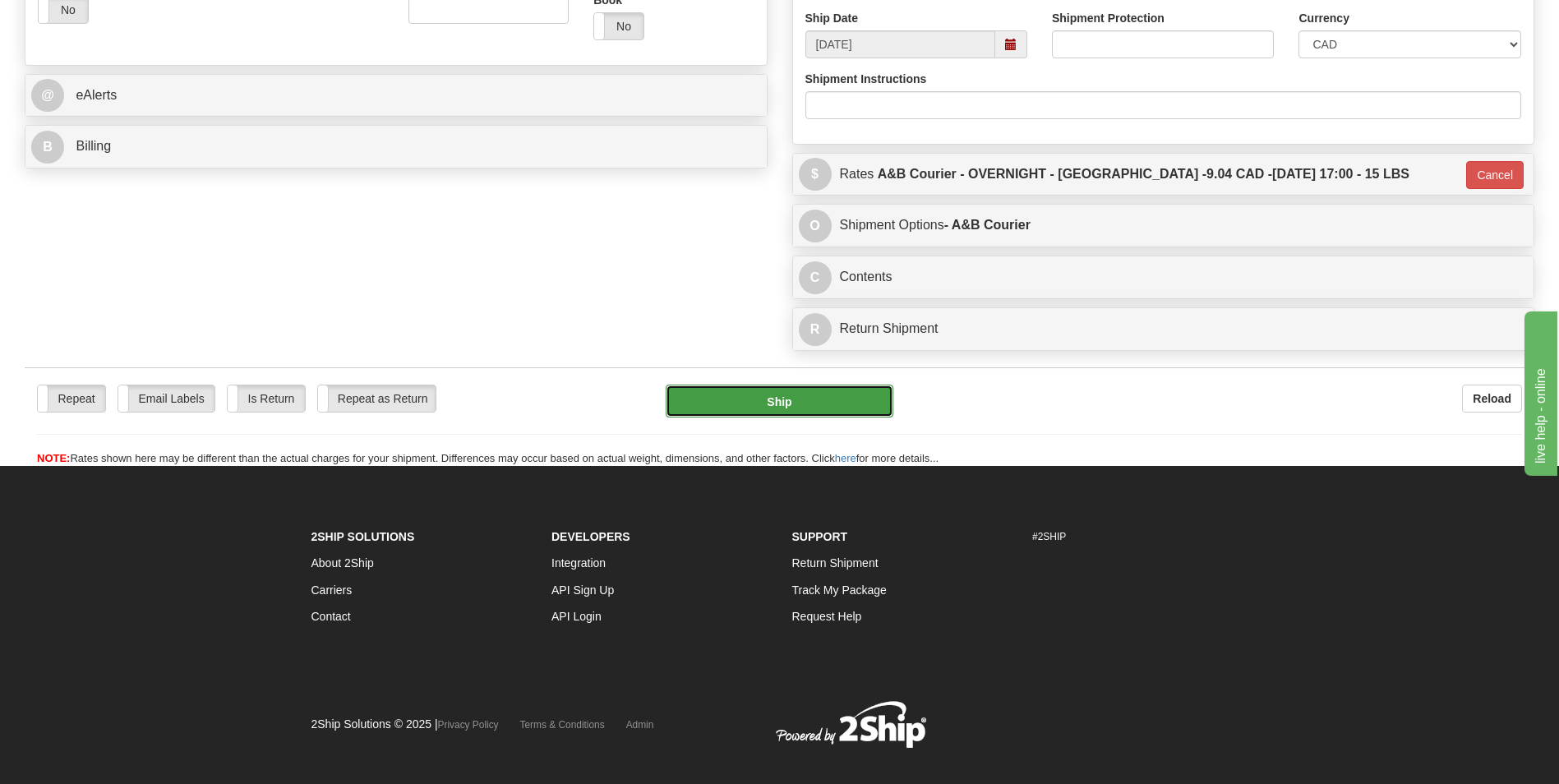
click at [823, 397] on button "Ship" at bounding box center [779, 400] width 227 height 33
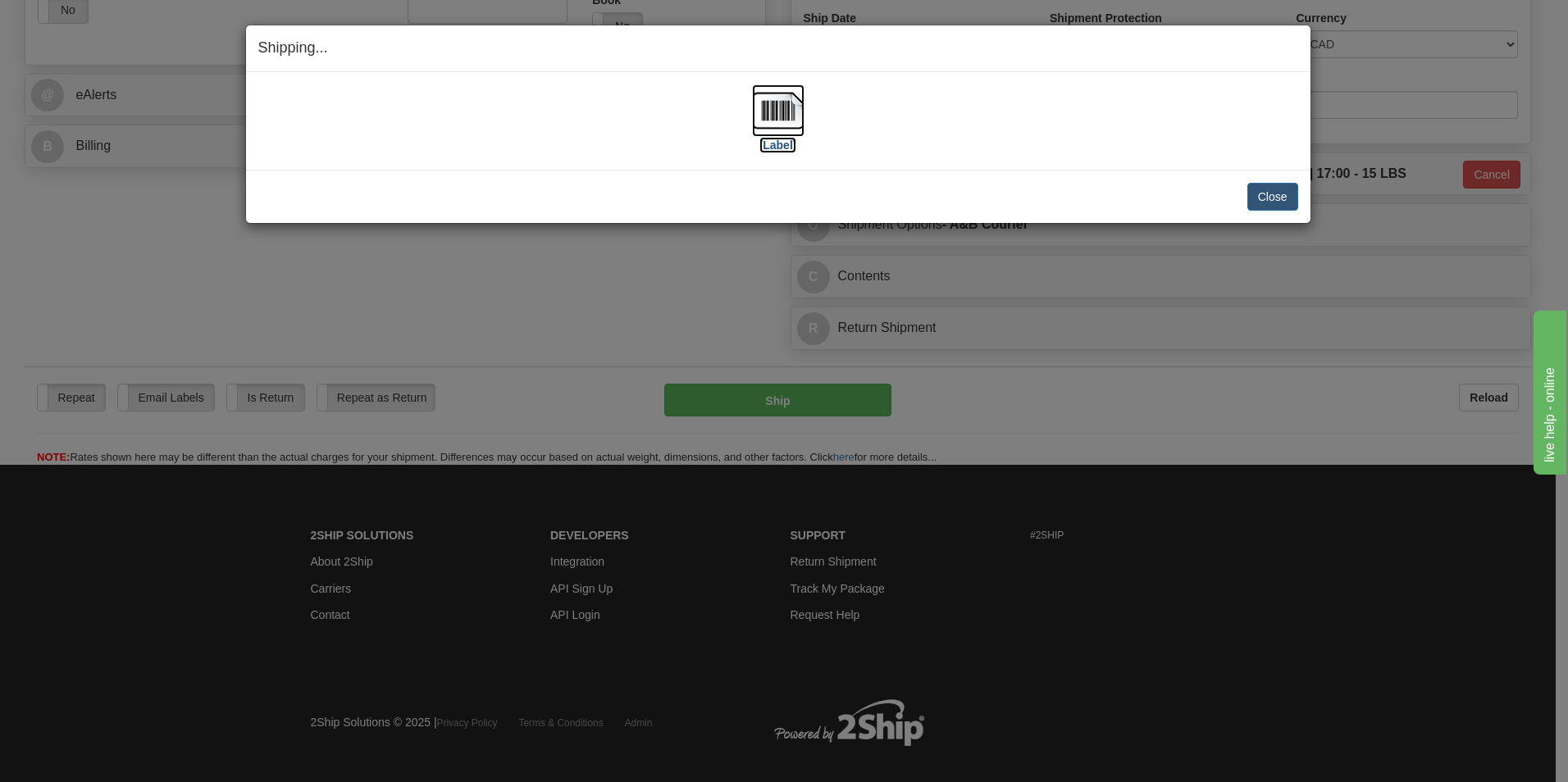
click at [783, 121] on img at bounding box center [778, 110] width 52 height 52
click at [778, 121] on img at bounding box center [778, 110] width 52 height 52
click at [1263, 196] on button "Close" at bounding box center [1273, 196] width 50 height 28
